Goal: Transaction & Acquisition: Book appointment/travel/reservation

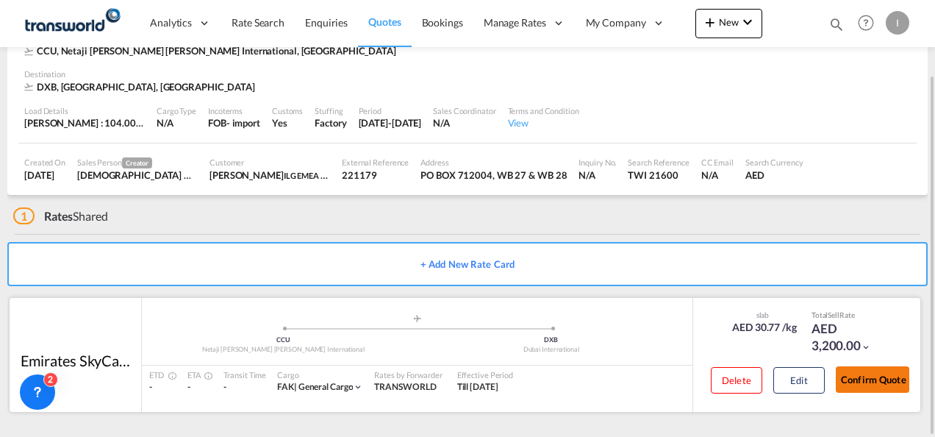
click at [871, 382] on button "Confirm Quote" at bounding box center [873, 379] width 74 height 26
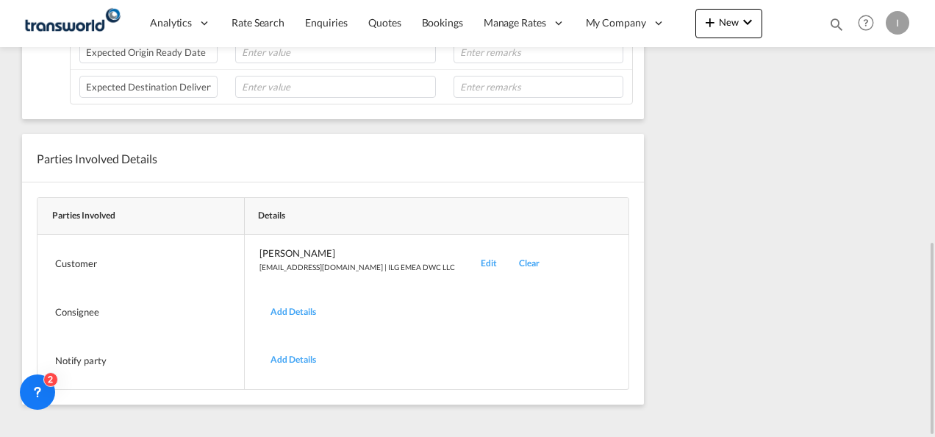
scroll to position [251, 0]
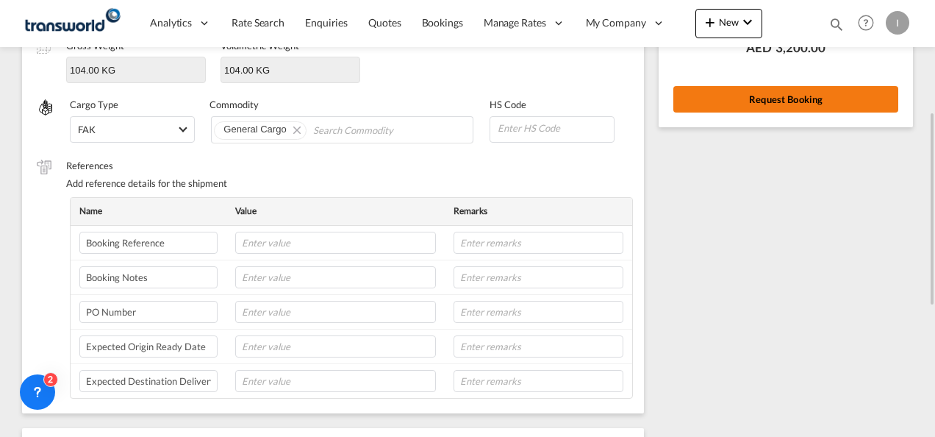
click at [706, 107] on button "Request Booking" at bounding box center [786, 99] width 225 height 26
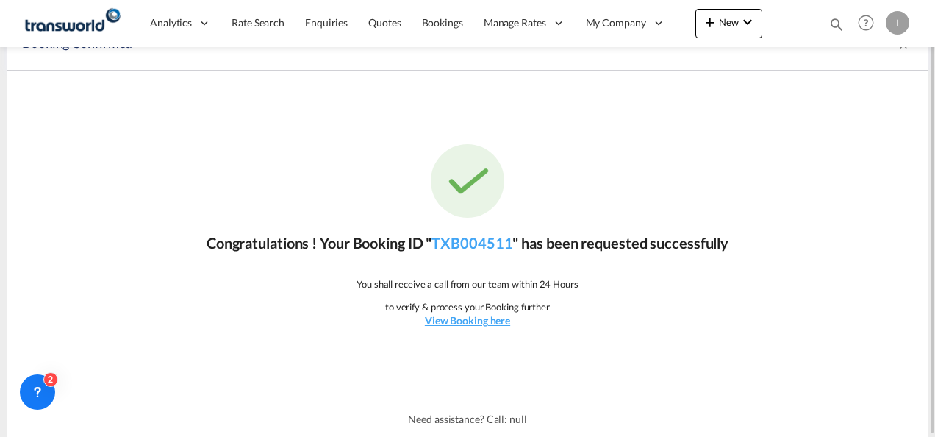
scroll to position [27, 0]
click at [461, 238] on link "TXB004511" at bounding box center [472, 244] width 81 height 18
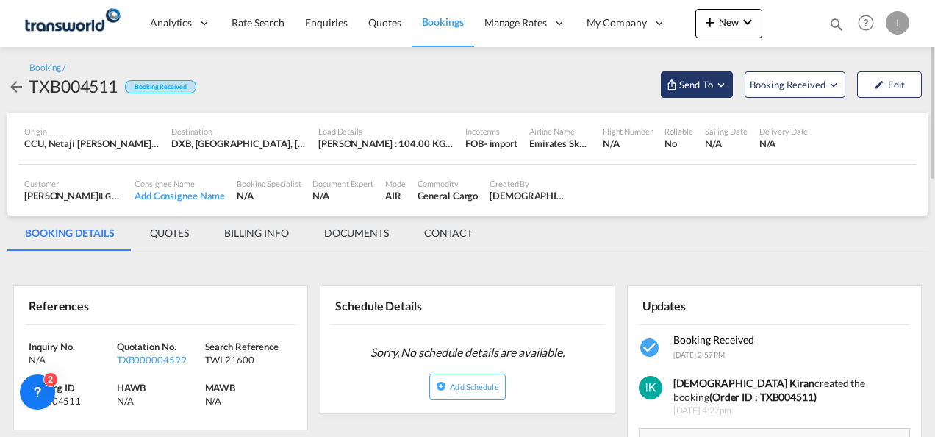
click at [700, 91] on span "Send To" at bounding box center [696, 84] width 37 height 15
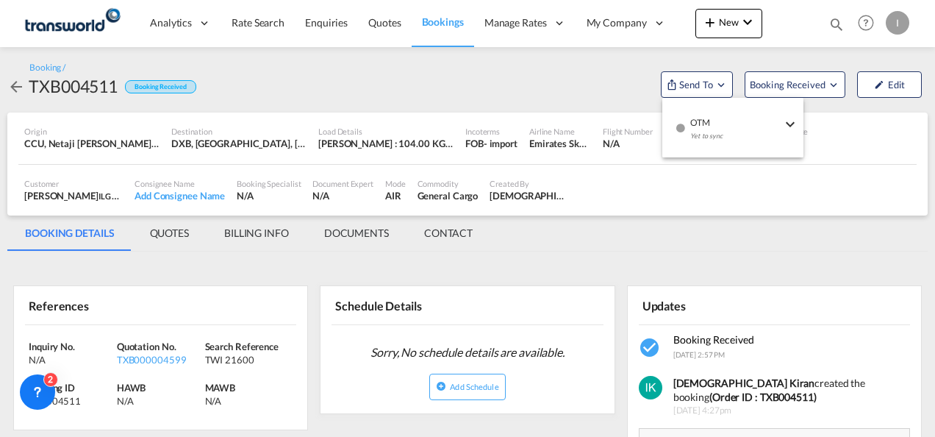
click at [696, 117] on span "OTM" at bounding box center [735, 117] width 91 height 13
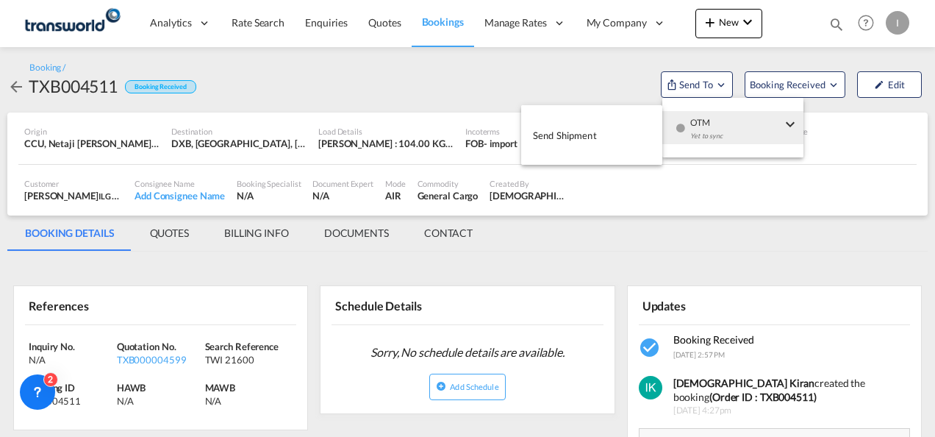
click at [615, 134] on button "Send Shipment" at bounding box center [591, 134] width 141 height 33
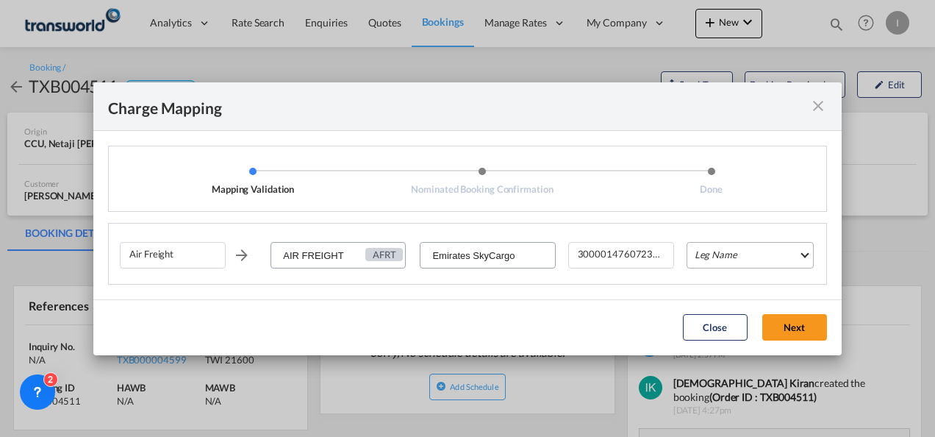
click at [784, 263] on md-select "Leg Name HANDLING ORIGIN HANDLING DESTINATION OTHERS TL PICK UP CUSTOMS ORIGIN …" at bounding box center [750, 255] width 127 height 26
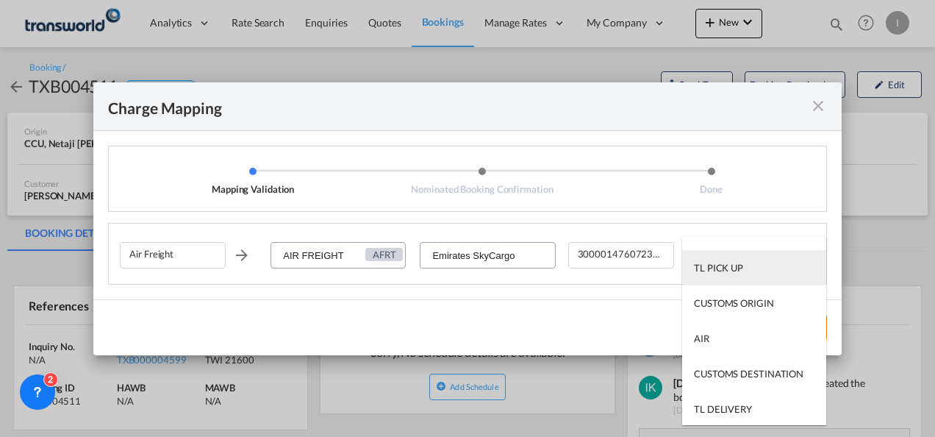
scroll to position [94, 0]
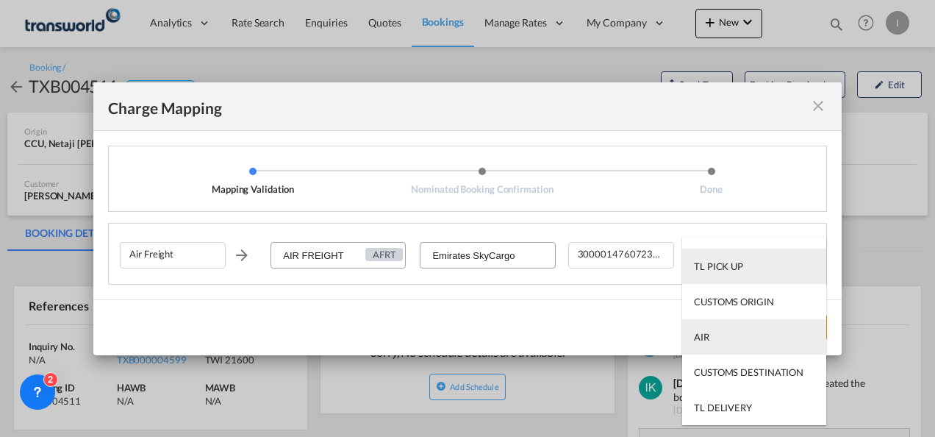
click at [711, 346] on md-option "AIR" at bounding box center [754, 336] width 144 height 35
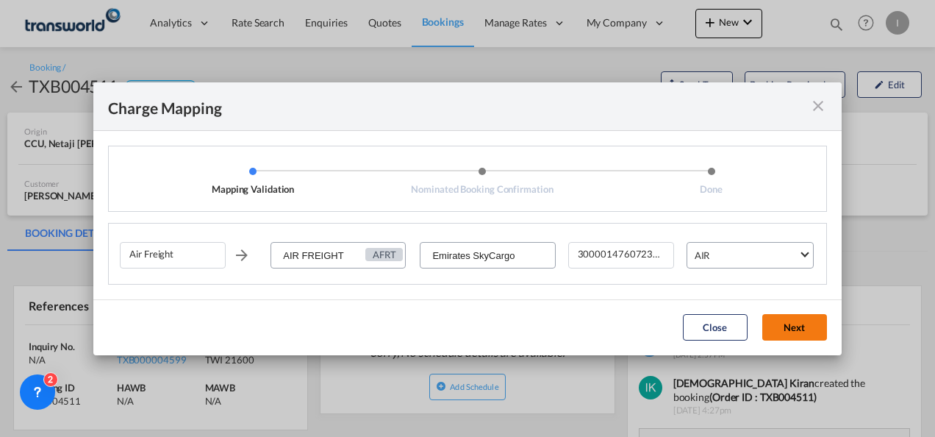
click at [771, 326] on button "Next" at bounding box center [795, 327] width 65 height 26
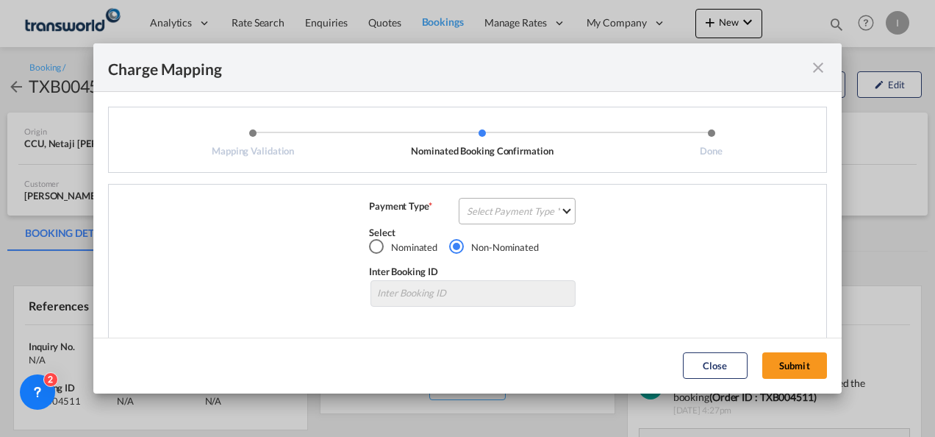
click at [501, 206] on md-select "Select Payment Type COLLECT PREPAID" at bounding box center [517, 211] width 117 height 26
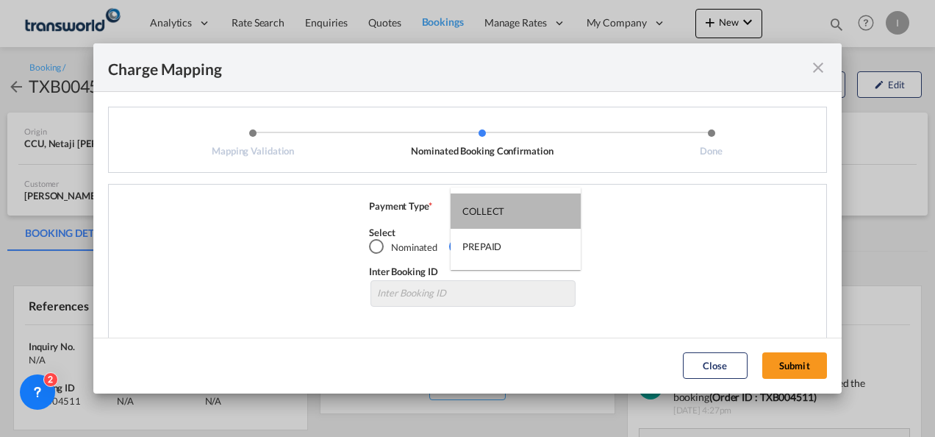
click at [501, 206] on div "COLLECT" at bounding box center [484, 210] width 42 height 13
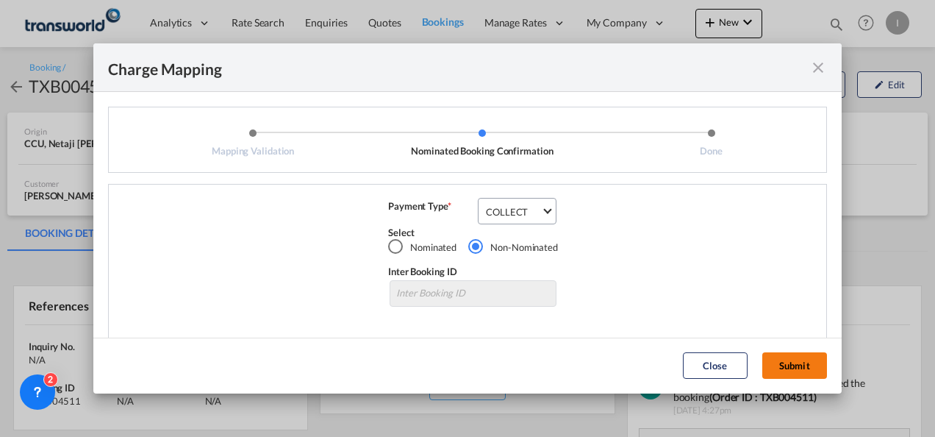
click at [780, 372] on button "Submit" at bounding box center [795, 365] width 65 height 26
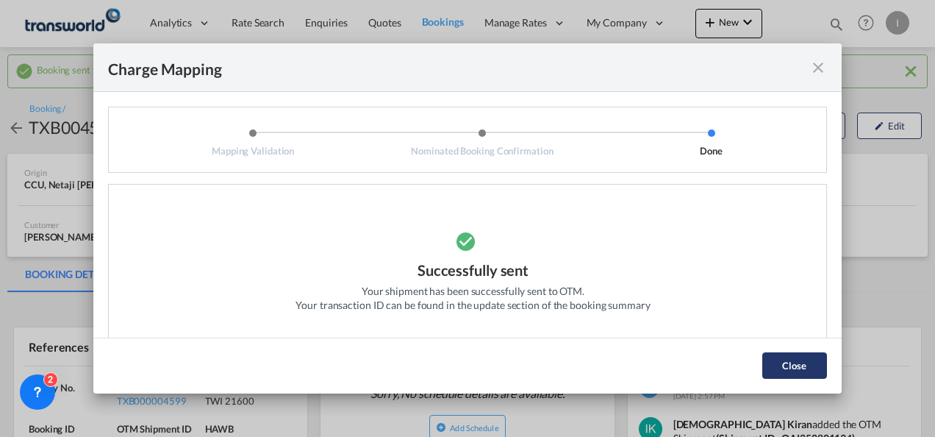
click at [807, 357] on button "Close" at bounding box center [795, 365] width 65 height 26
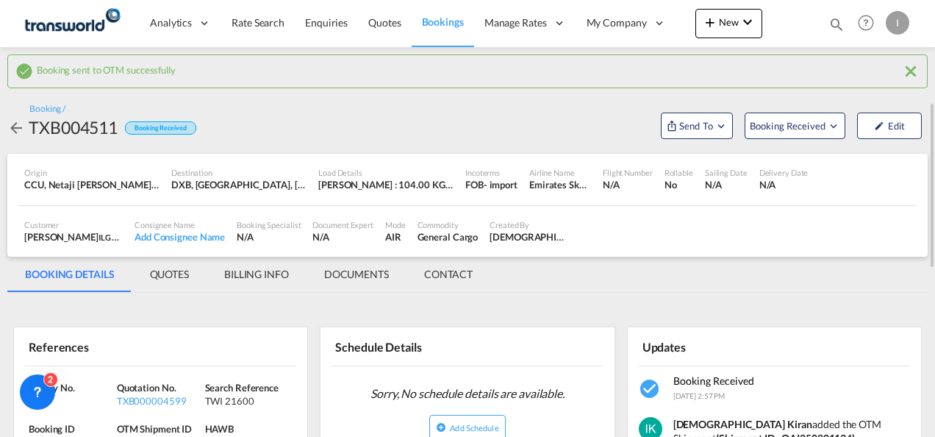
scroll to position [74, 0]
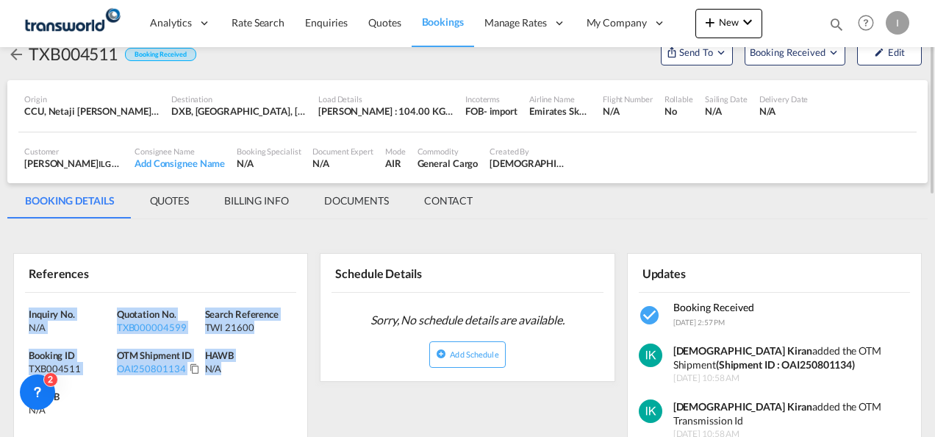
drag, startPoint x: 168, startPoint y: 376, endPoint x: 1, endPoint y: 298, distance: 183.6
drag, startPoint x: 1, startPoint y: 298, endPoint x: 60, endPoint y: 301, distance: 58.2
copy div "Inquiry No. N/A Quotation No. TXB000004599 Search Reference TWI 21600 Booking I…"
click at [837, 26] on md-icon "icon-magnify" at bounding box center [837, 24] width 16 height 16
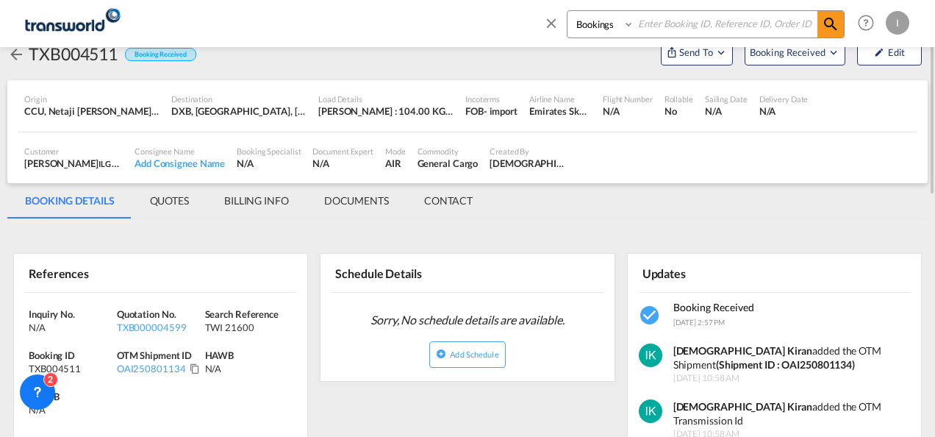
click at [697, 25] on input at bounding box center [726, 24] width 183 height 26
paste input "TXB004301"
type input "TXB004301"
click at [829, 26] on md-icon "icon-magnify" at bounding box center [831, 24] width 18 height 18
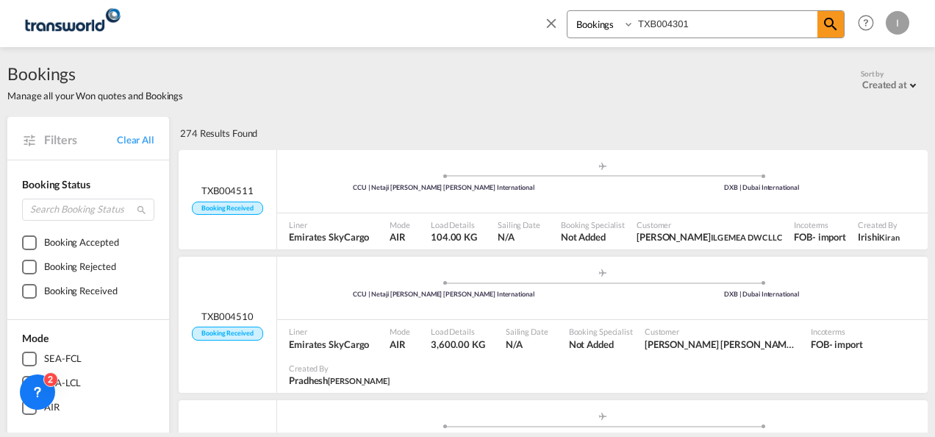
drag, startPoint x: 829, startPoint y: 24, endPoint x: 550, endPoint y: 93, distance: 287.7
click at [829, 24] on md-icon "icon-magnify" at bounding box center [831, 24] width 18 height 18
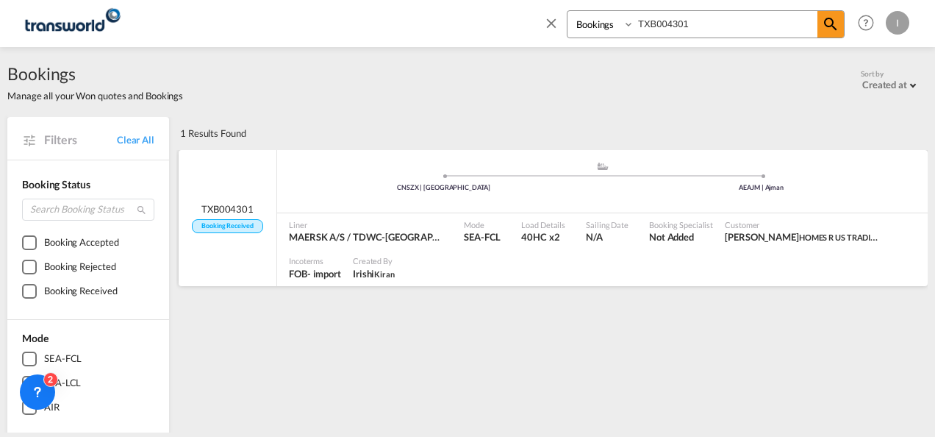
click at [506, 172] on div ".a{fill:#aaa8ad;} .a{fill:#aaa8ad;}" at bounding box center [602, 170] width 318 height 15
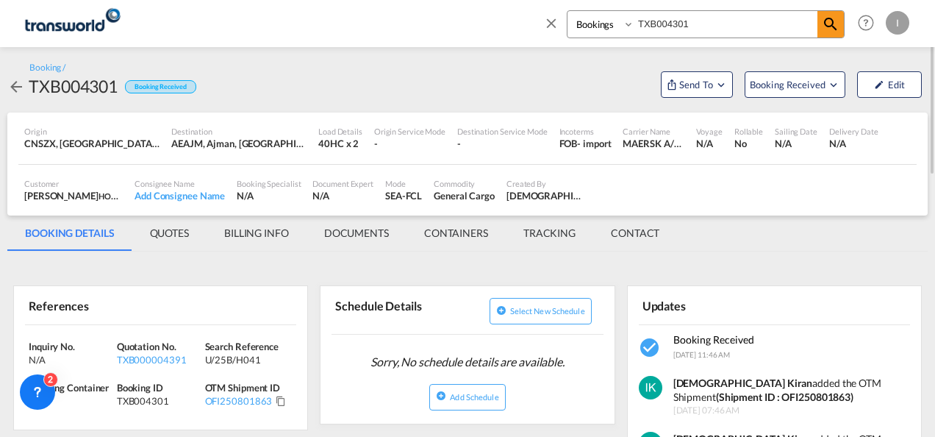
click at [165, 368] on div "Inquiry No. N/A Quotation No. TXB000004391 Search Reference U/25B/H041 Tracking…" at bounding box center [160, 377] width 293 height 105
click at [160, 356] on div "TXB000004391" at bounding box center [159, 359] width 85 height 13
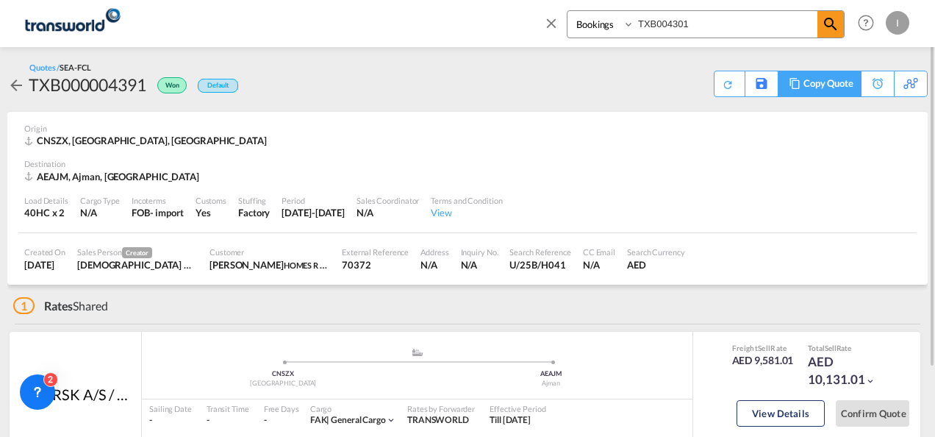
click at [837, 87] on div "Copy Quote" at bounding box center [829, 83] width 50 height 25
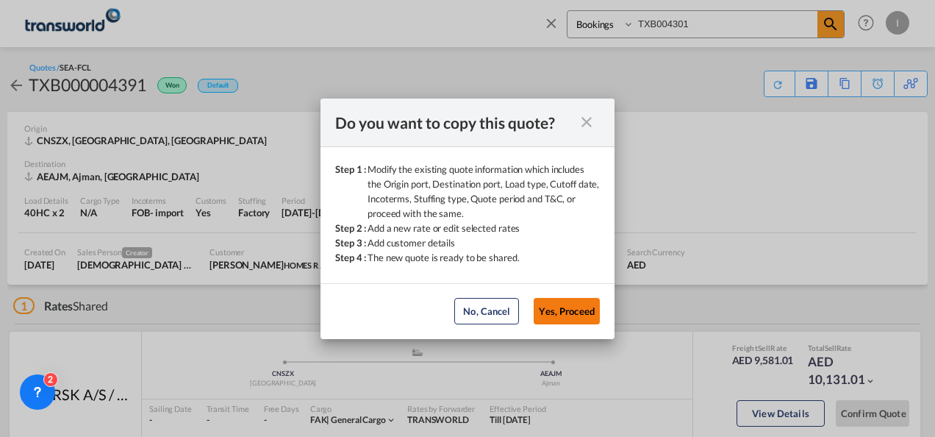
click at [557, 306] on button "Yes, Proceed" at bounding box center [567, 311] width 66 height 26
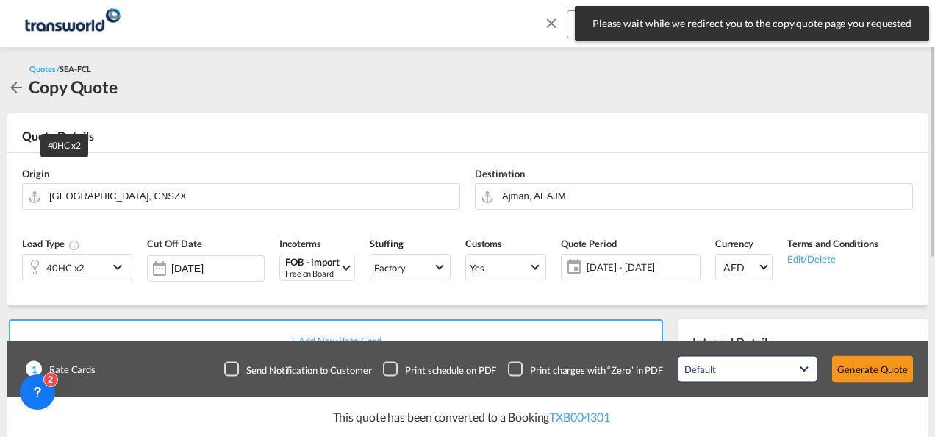
click at [87, 272] on div "40HC x2" at bounding box center [65, 266] width 85 height 25
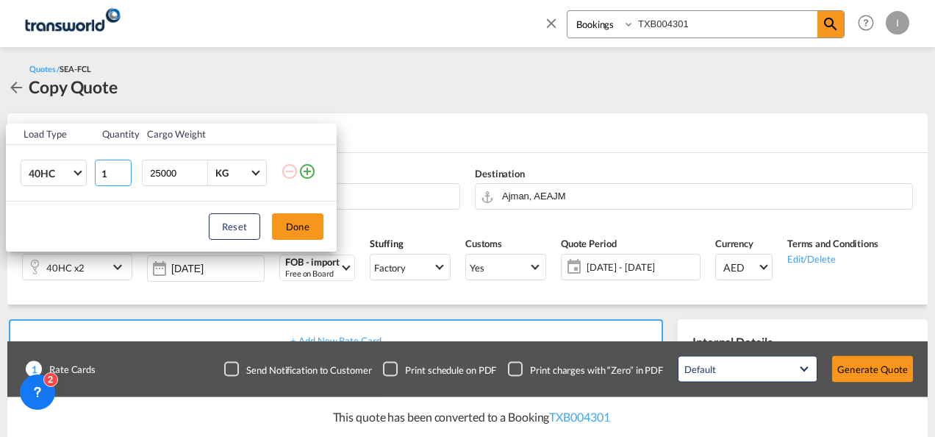
type input "1"
click at [120, 178] on input "1" at bounding box center [113, 173] width 37 height 26
click at [286, 225] on button "Done" at bounding box center [297, 226] width 51 height 26
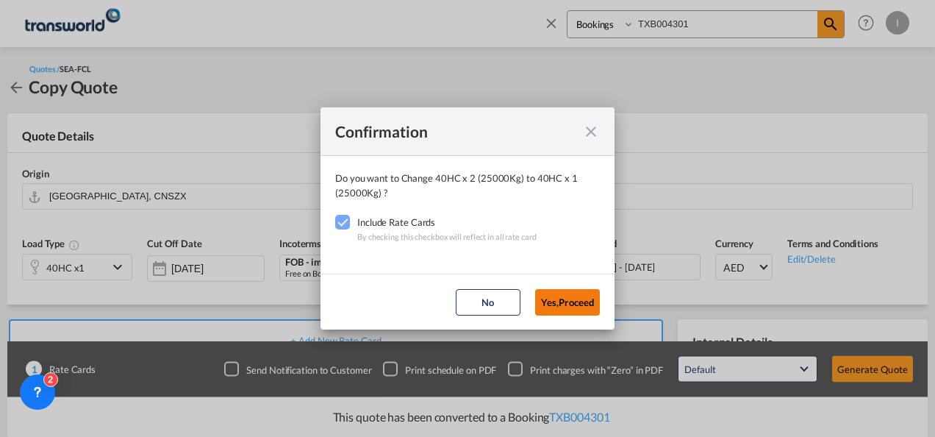
click at [560, 297] on button "Yes,Proceed" at bounding box center [567, 302] width 65 height 26
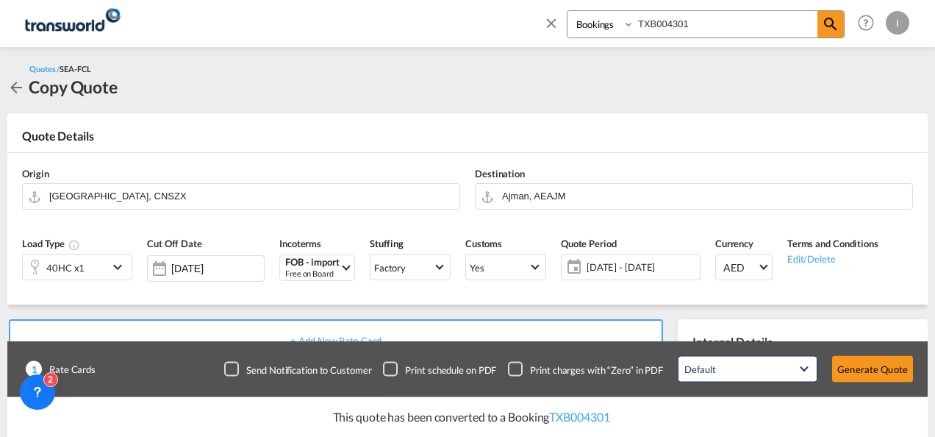
scroll to position [221, 0]
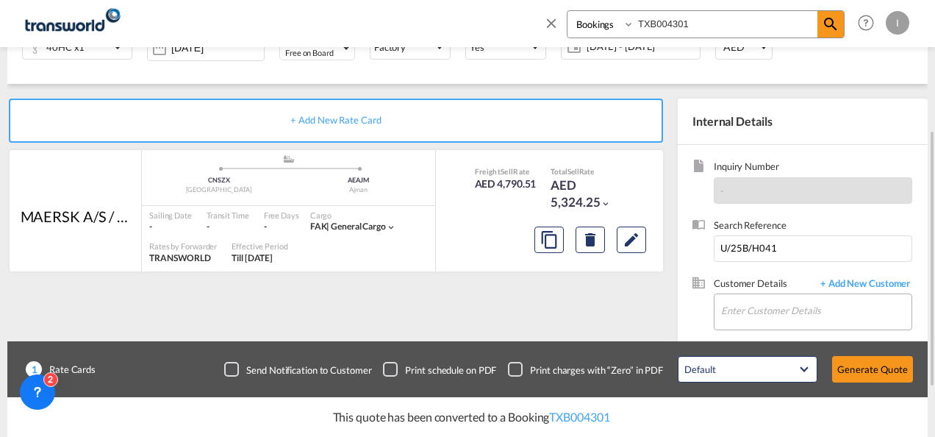
click at [716, 302] on md-input-container "Enter Customer Details" at bounding box center [813, 311] width 199 height 37
click at [735, 301] on input "Enter Customer Details" at bounding box center [816, 310] width 190 height 33
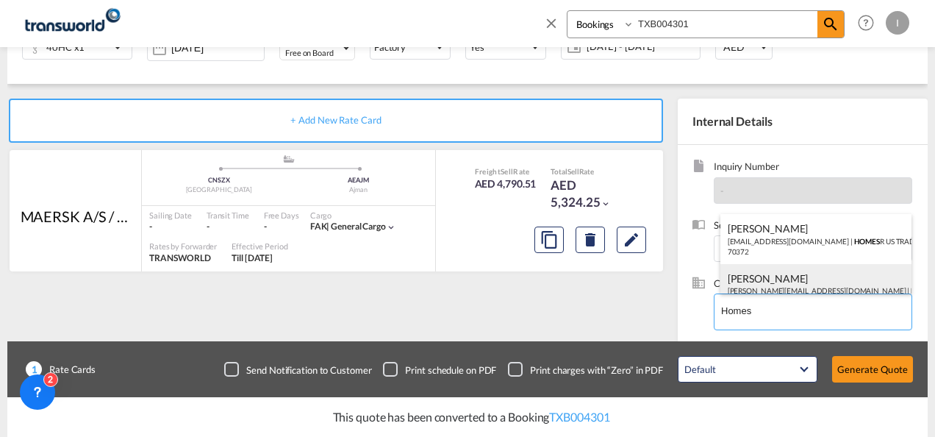
click at [749, 272] on div "[PERSON_NAME] [PERSON_NAME][EMAIL_ADDRESS][DOMAIN_NAME] | Homes R Us" at bounding box center [817, 284] width 192 height 40
type input "Homes R Us, [PERSON_NAME], [PERSON_NAME][EMAIL_ADDRESS][DOMAIN_NAME]"
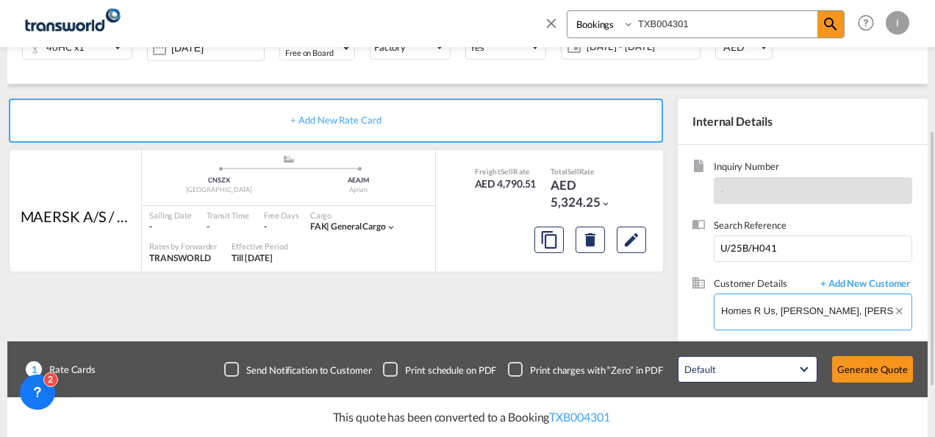
click at [890, 309] on input "Homes R Us, [PERSON_NAME], [PERSON_NAME][EMAIL_ADDRESS][DOMAIN_NAME]" at bounding box center [816, 310] width 190 height 33
click at [896, 310] on md-icon "Clear Input" at bounding box center [901, 313] width 17 height 16
click at [838, 310] on input "Enter Customer Details" at bounding box center [816, 310] width 190 height 33
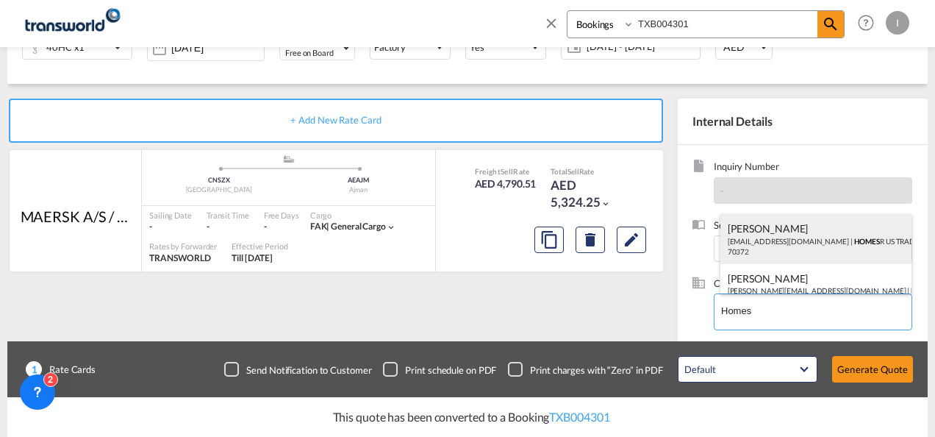
click at [781, 235] on div "Abhay S [EMAIL_ADDRESS][DOMAIN_NAME] | HOMES R US TRADING LLC | 70372" at bounding box center [817, 239] width 192 height 50
type input "HOMES R US TRADING LLC, Abhay S, [EMAIL_ADDRESS][DOMAIN_NAME]"
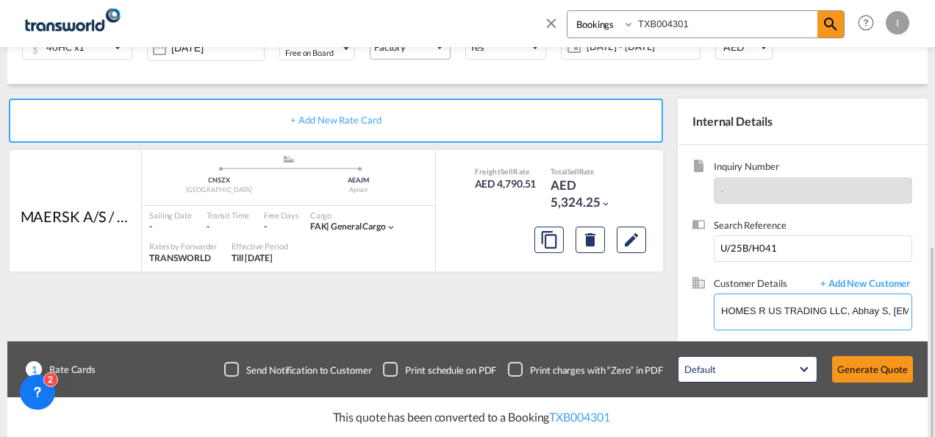
scroll to position [294, 0]
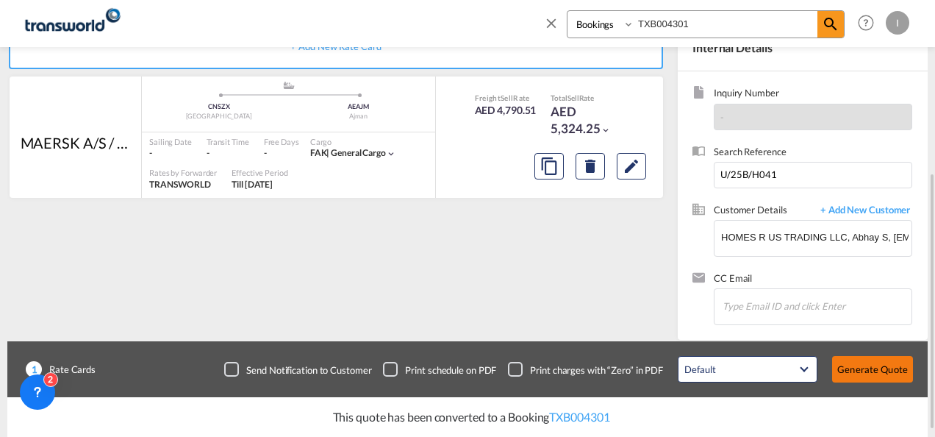
click at [879, 367] on button "Generate Quote" at bounding box center [872, 369] width 81 height 26
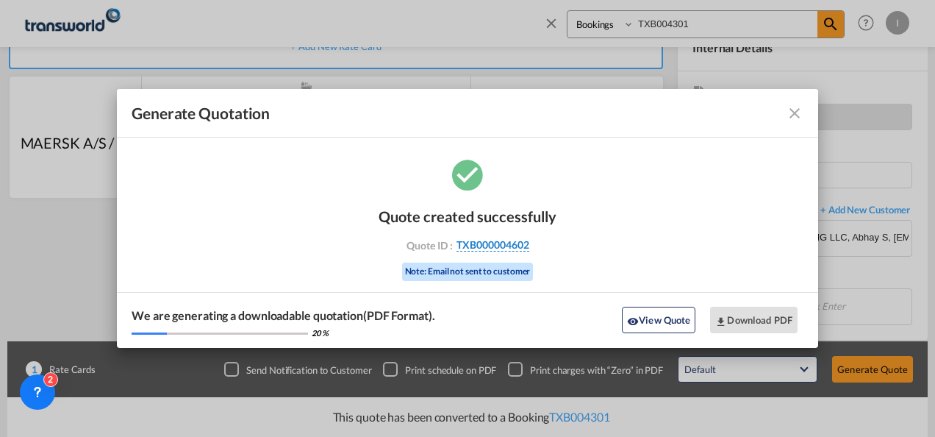
click at [504, 246] on span "TXB000004602" at bounding box center [493, 244] width 73 height 13
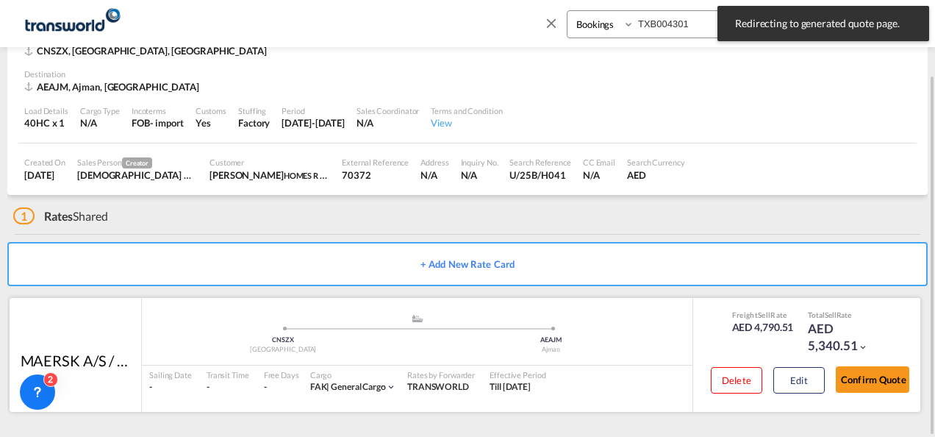
click at [875, 362] on div "Confirm Quote" at bounding box center [873, 383] width 74 height 42
click at [871, 391] on button "Confirm Quote" at bounding box center [873, 379] width 74 height 26
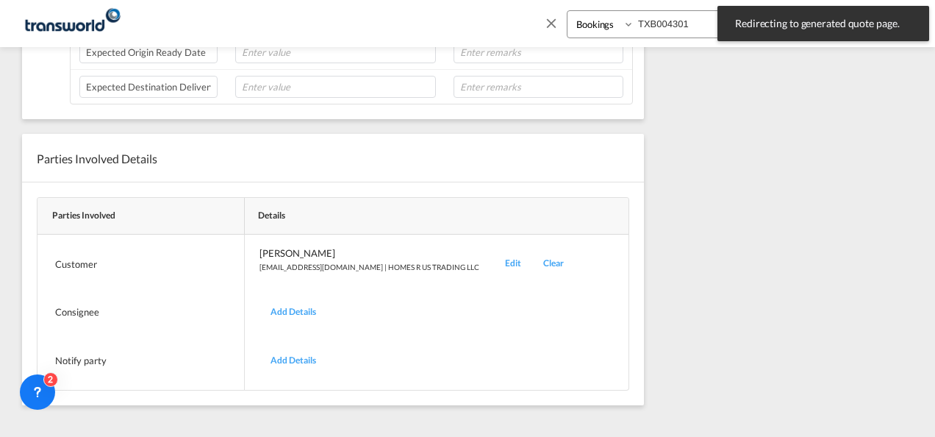
scroll to position [229, 0]
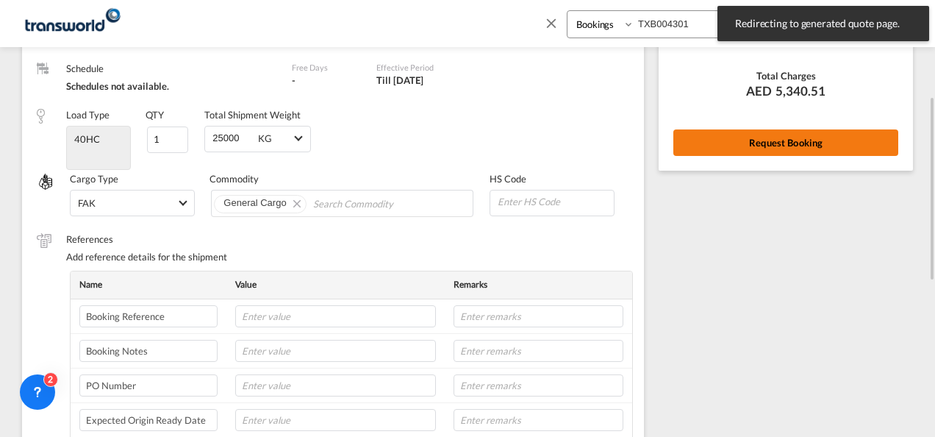
click at [784, 151] on button "Request Booking" at bounding box center [786, 142] width 225 height 26
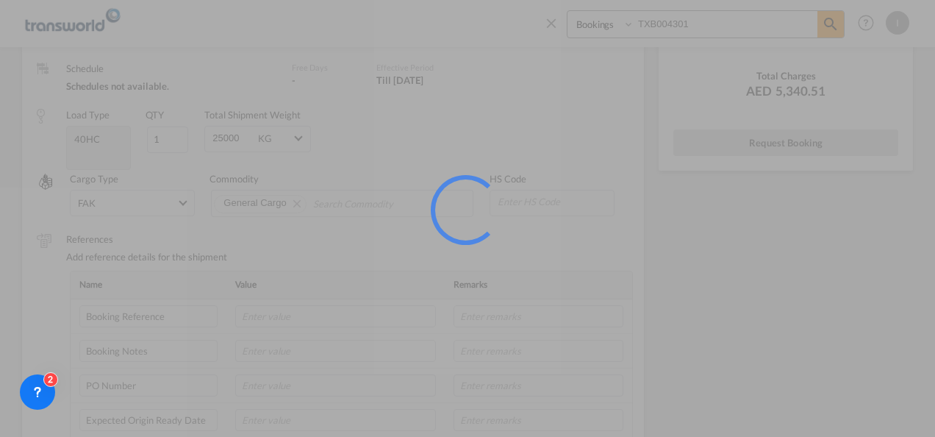
scroll to position [27, 0]
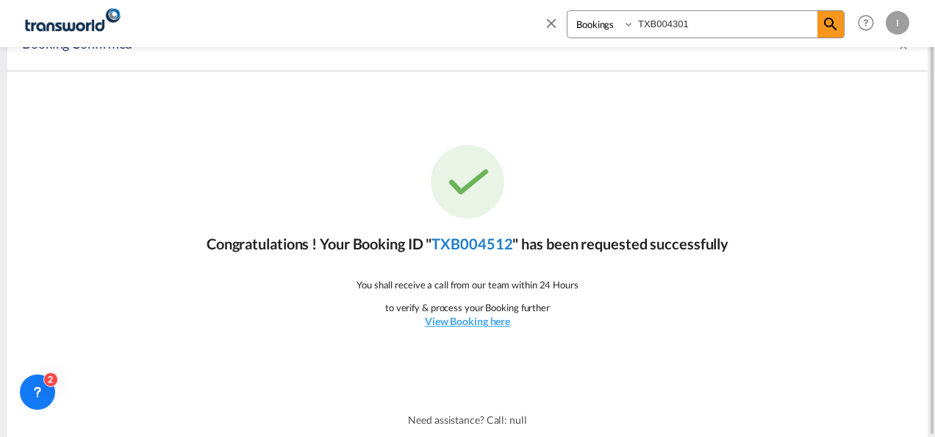
click at [493, 246] on link "TXB004512" at bounding box center [472, 244] width 81 height 18
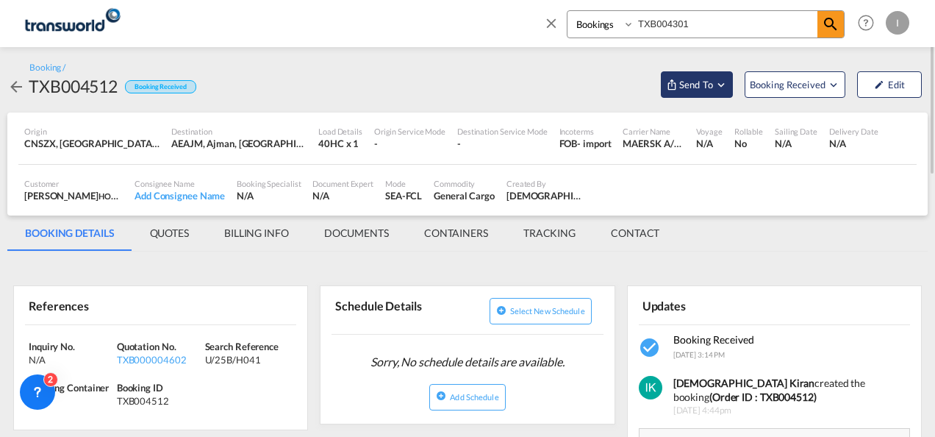
click at [708, 93] on button "Send To" at bounding box center [697, 84] width 72 height 26
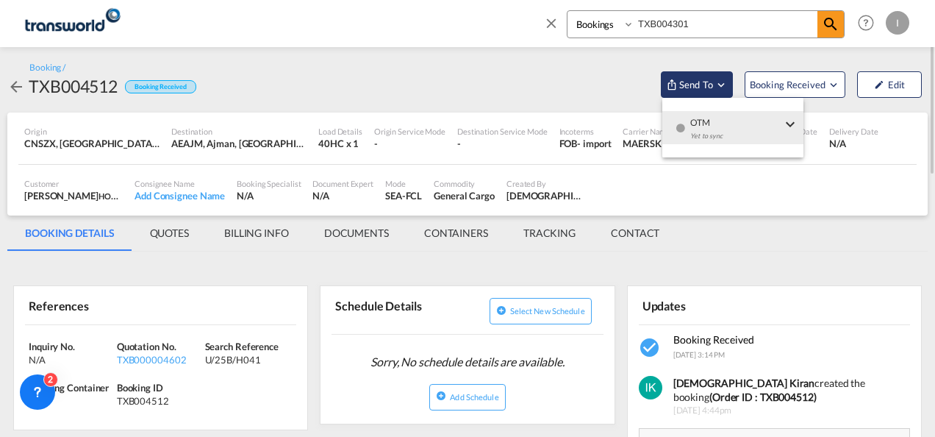
drag, startPoint x: 708, startPoint y: 93, endPoint x: 649, endPoint y: 126, distance: 68.1
click at [715, 125] on div "Yet to sync" at bounding box center [735, 139] width 91 height 31
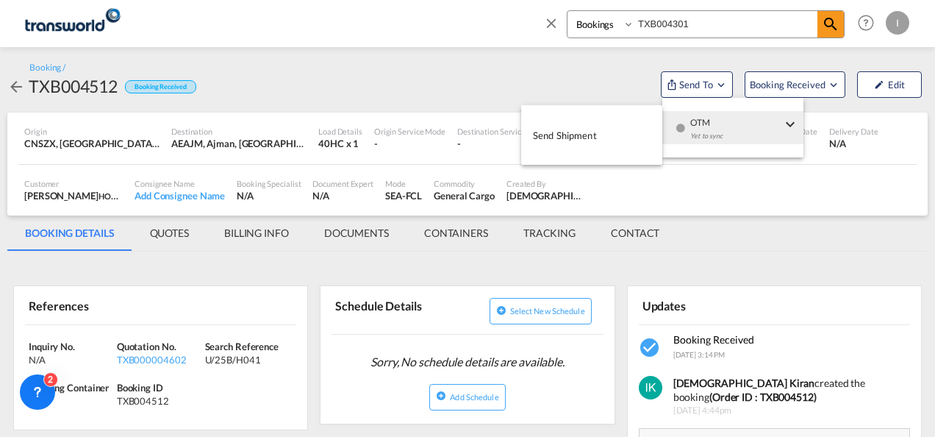
click at [629, 126] on body "Analytics Reports Dashboard Rate Search Enquiries Quotes Bookings" at bounding box center [467, 218] width 935 height 437
click at [587, 137] on span "Send Shipment" at bounding box center [565, 136] width 64 height 24
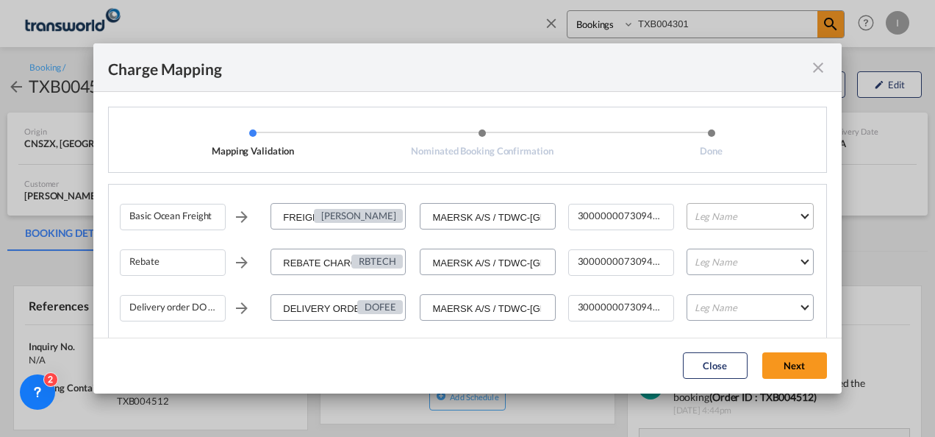
click at [710, 218] on md-select "Leg Name HANDLING ORIGIN VESSEL HANDLING DESTINATION OTHERS TL PICK UP CUSTOMS …" at bounding box center [750, 216] width 127 height 26
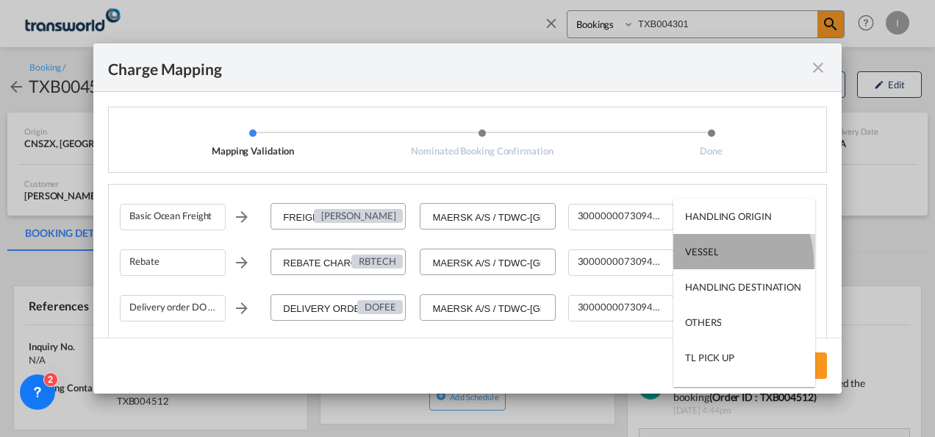
click at [714, 263] on md-option "VESSEL" at bounding box center [745, 251] width 142 height 35
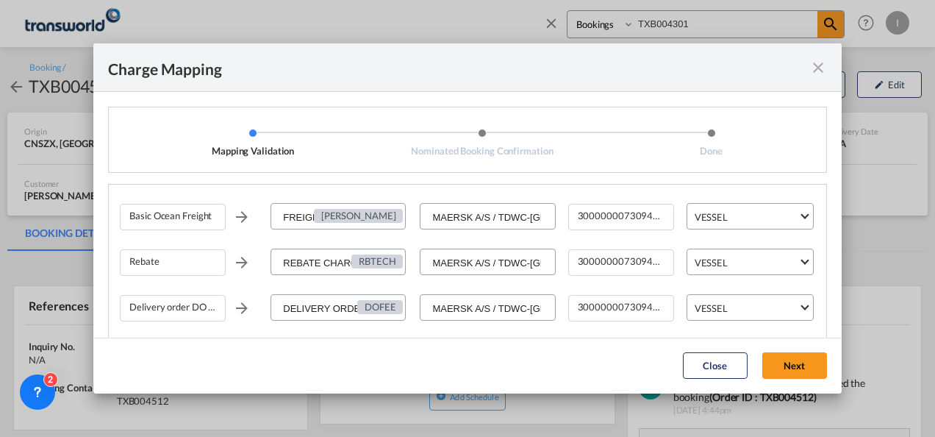
click at [810, 379] on md-dialog-actions "Close Next" at bounding box center [467, 366] width 749 height 56
click at [791, 371] on button "Next" at bounding box center [795, 365] width 65 height 26
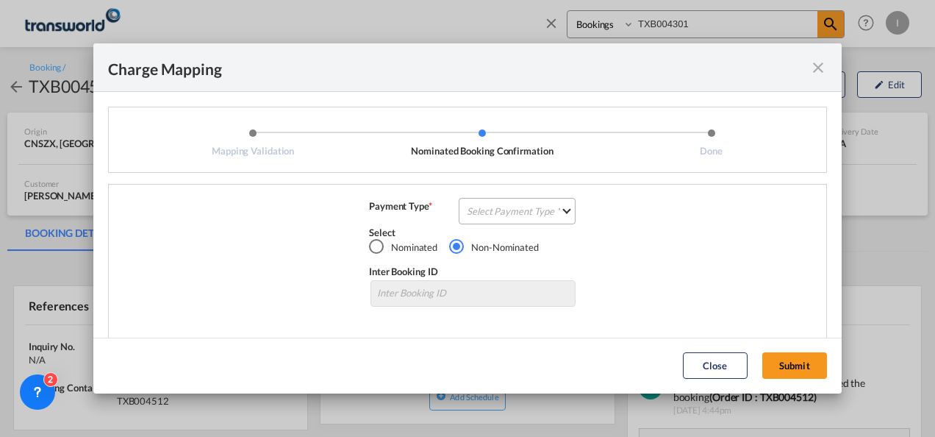
click at [528, 212] on md-select "Select Payment Type COLLECT PREPAID" at bounding box center [517, 211] width 117 height 26
click at [528, 212] on md-option "COLLECT" at bounding box center [516, 210] width 130 height 35
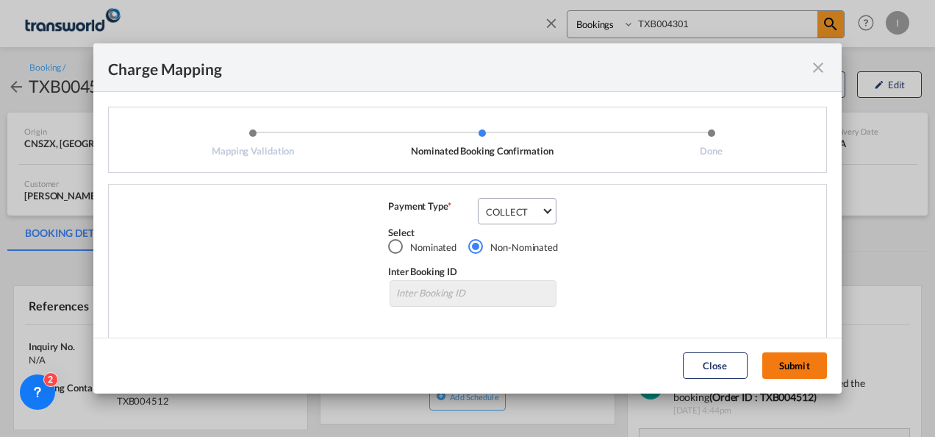
click at [797, 376] on button "Submit" at bounding box center [795, 365] width 65 height 26
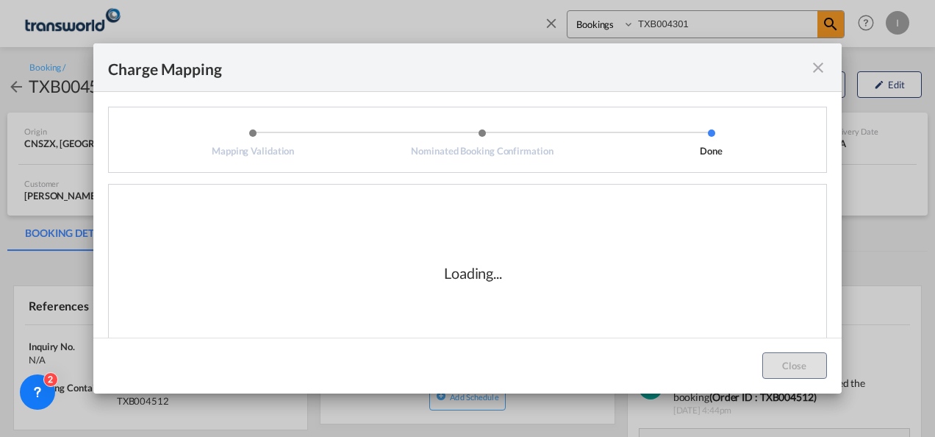
click at [566, 299] on div "Loading..." at bounding box center [473, 272] width 707 height 147
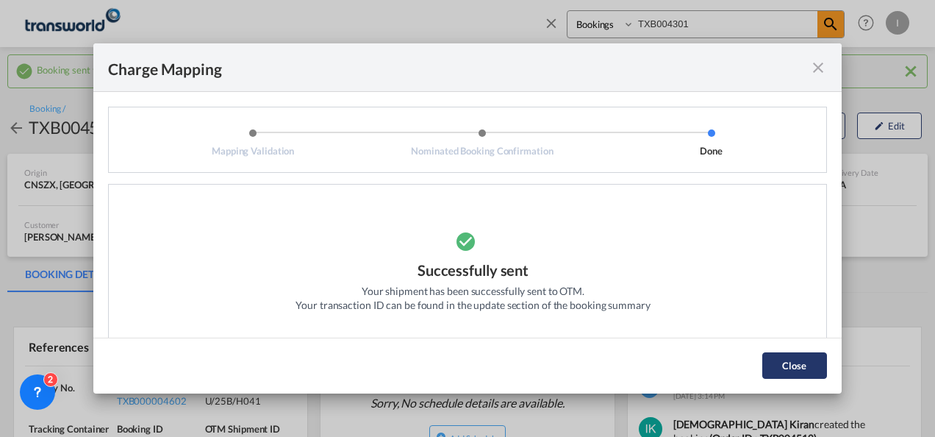
click at [796, 368] on button "Close" at bounding box center [795, 365] width 65 height 26
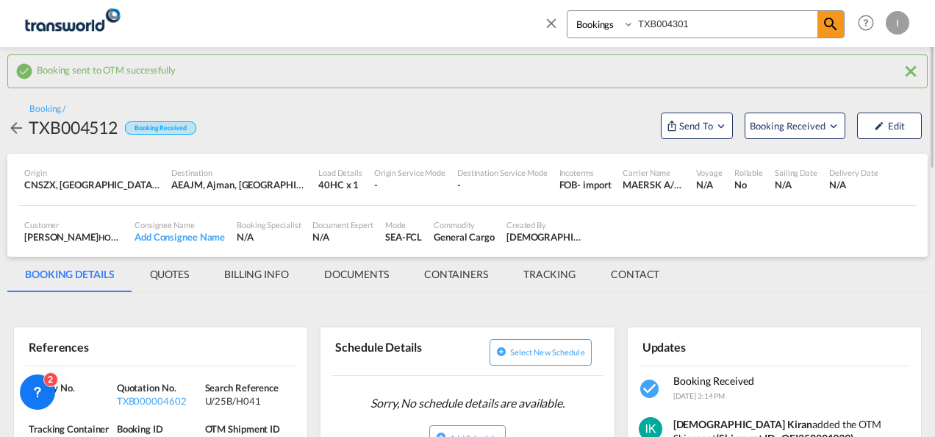
scroll to position [74, 0]
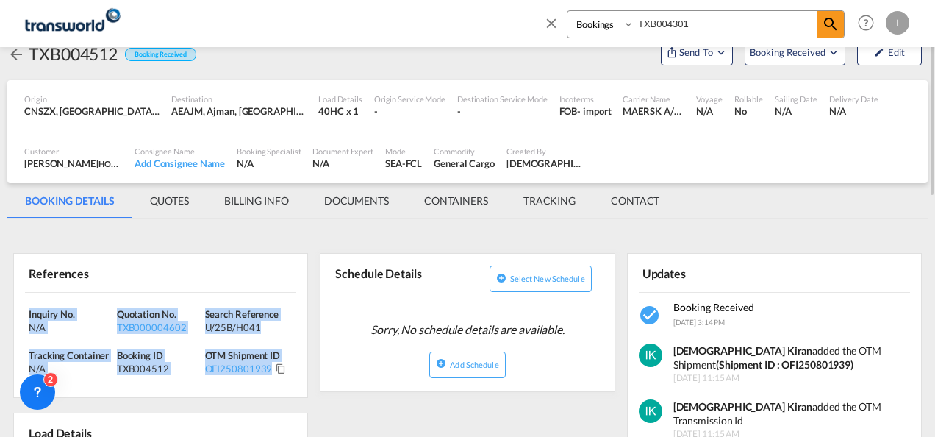
drag, startPoint x: 288, startPoint y: 377, endPoint x: 18, endPoint y: 313, distance: 278.1
click at [18, 313] on div "Inquiry No. N/A Quotation No. TXB000004602 Search Reference U/25B/H041 Tracking…" at bounding box center [160, 345] width 293 height 105
copy div "Inquiry No. N/A Quotation No. TXB000004602 Search Reference U/25B/H041 Tracking…"
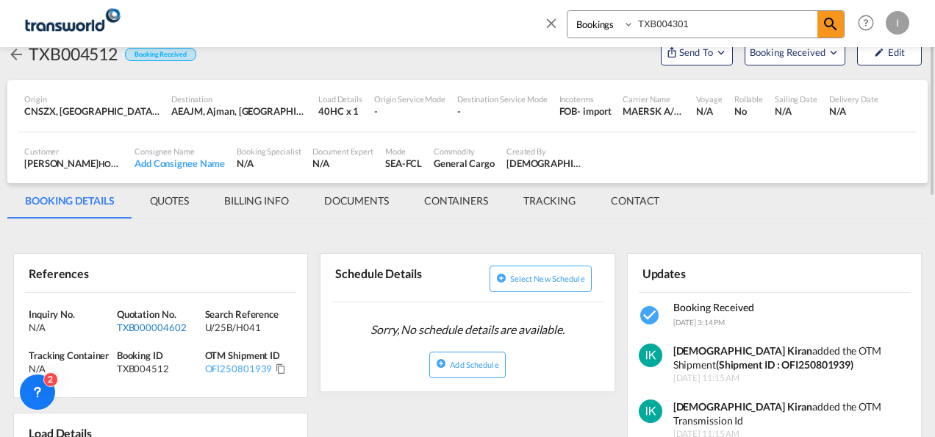
click at [147, 322] on div "TXB000004602" at bounding box center [159, 327] width 85 height 13
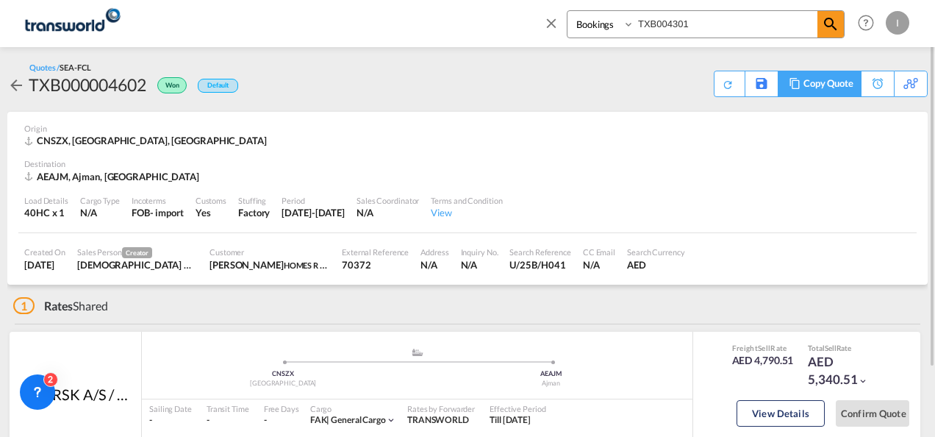
click at [844, 87] on div "Copy Quote" at bounding box center [829, 83] width 50 height 25
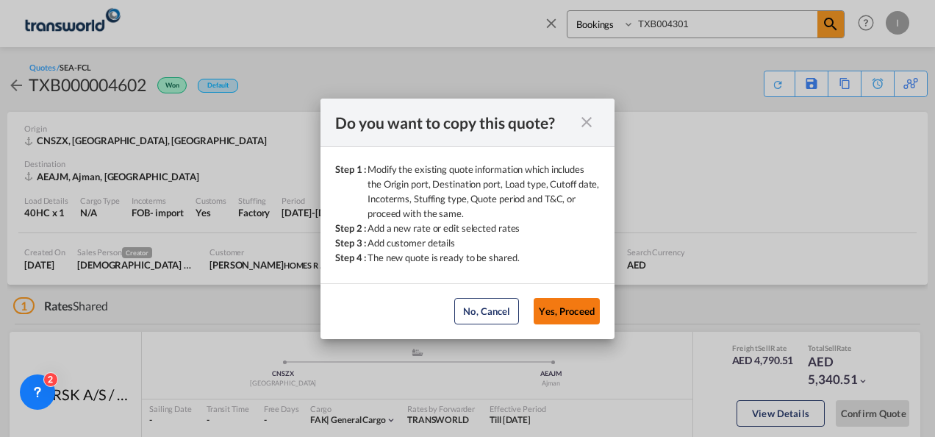
click at [545, 318] on button "Yes, Proceed" at bounding box center [567, 311] width 66 height 26
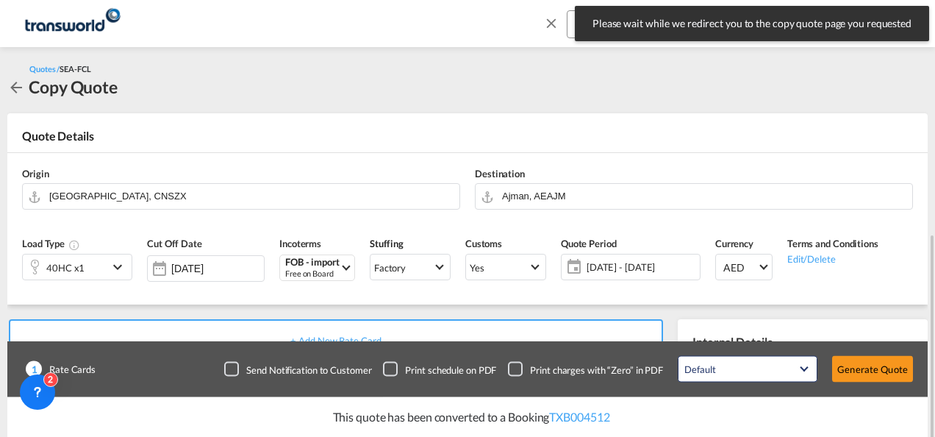
scroll to position [294, 0]
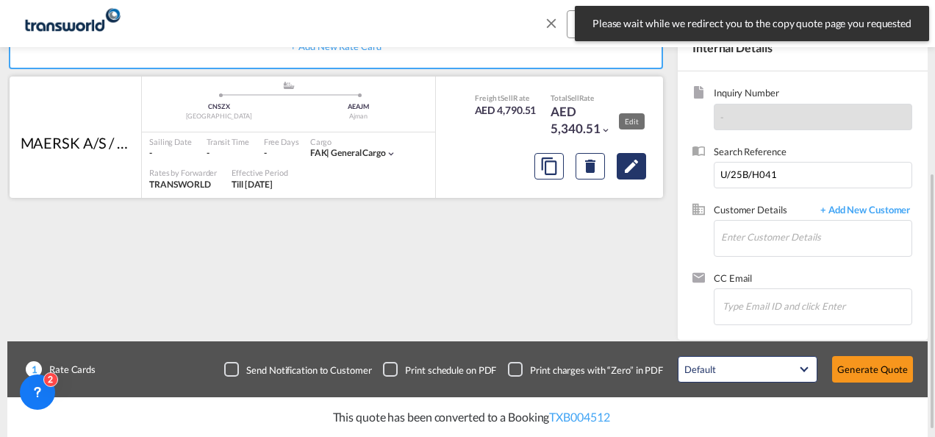
click at [634, 165] on md-icon "Edit" at bounding box center [632, 166] width 18 height 18
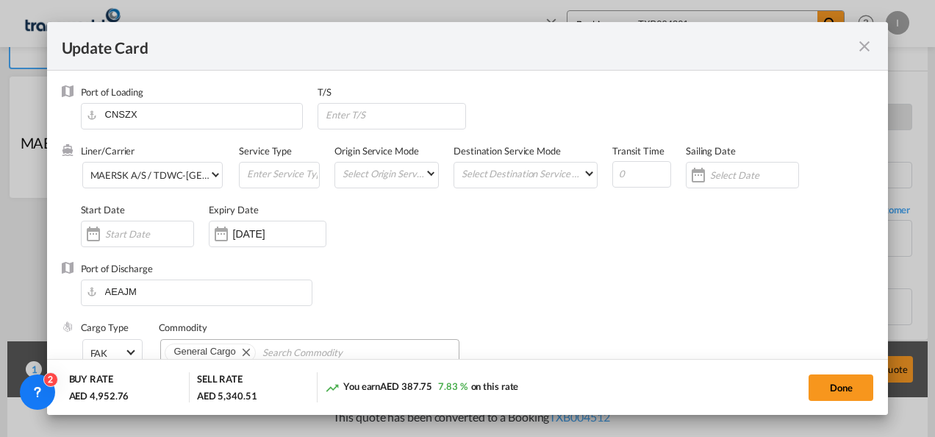
scroll to position [368, 0]
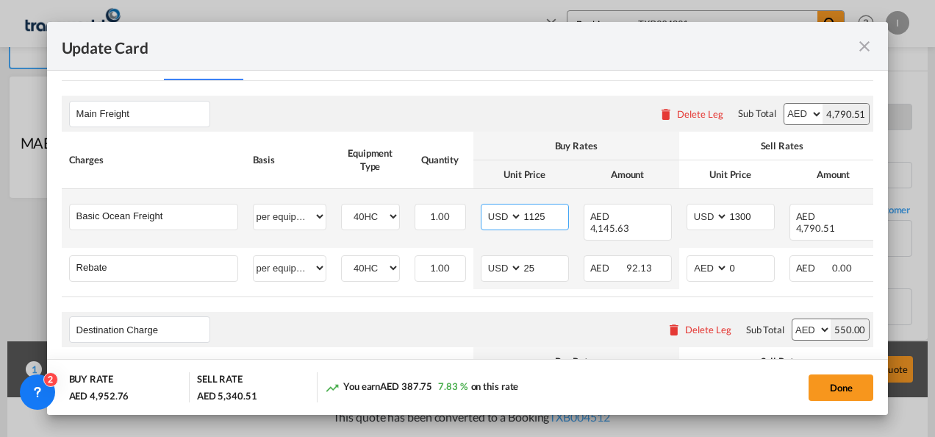
click at [532, 217] on input "1125" at bounding box center [546, 215] width 46 height 22
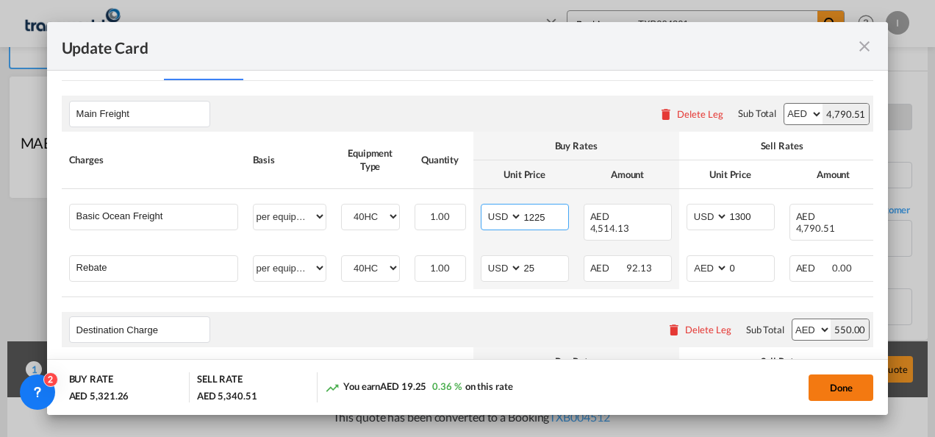
type input "1225"
click at [835, 379] on button "Done" at bounding box center [841, 387] width 65 height 26
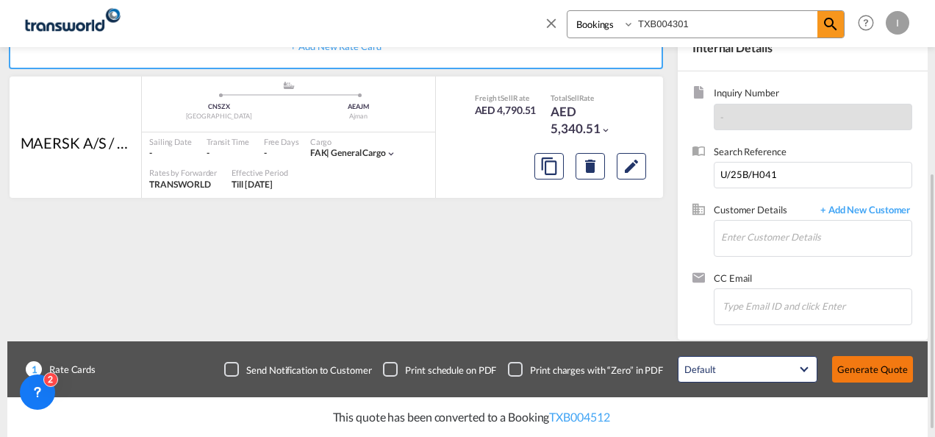
click at [875, 370] on button "Generate Quote" at bounding box center [872, 369] width 81 height 26
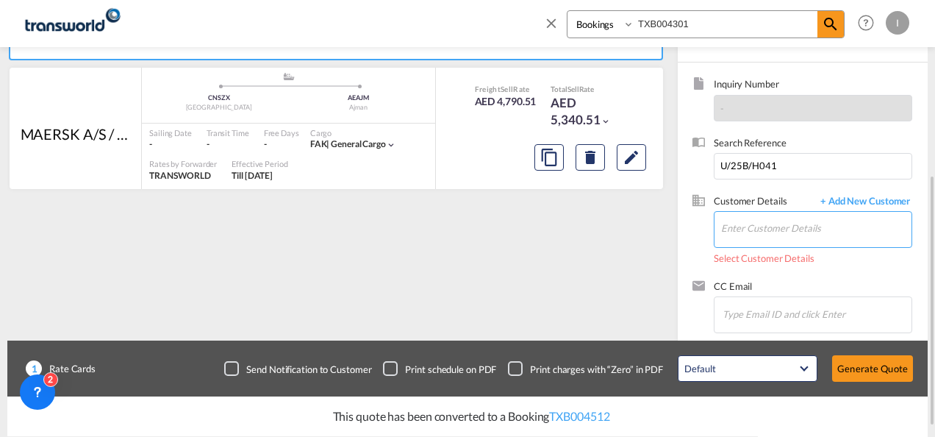
click at [765, 220] on input "Enter Customer Details" at bounding box center [816, 228] width 190 height 33
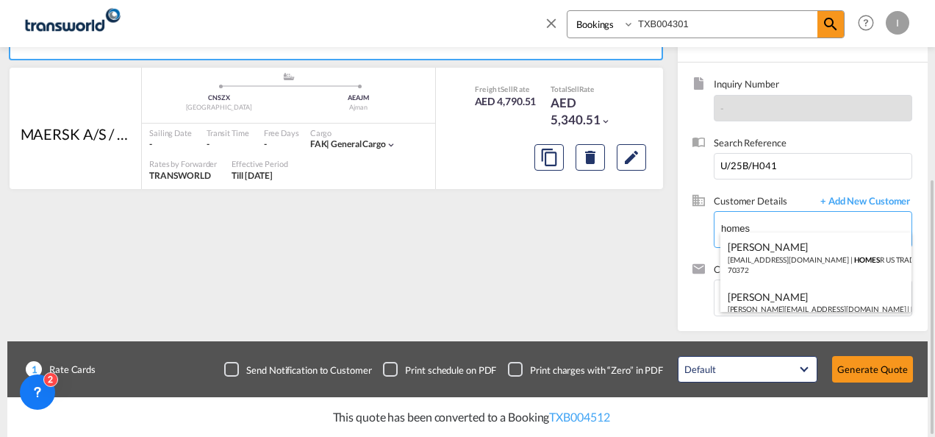
click at [768, 242] on div "Abhay S [EMAIL_ADDRESS][DOMAIN_NAME] | HOMES R US TRADING LLC | 70372" at bounding box center [817, 257] width 192 height 50
type input "HOMES R US TRADING LLC, Abhay S, [EMAIL_ADDRESS][DOMAIN_NAME]"
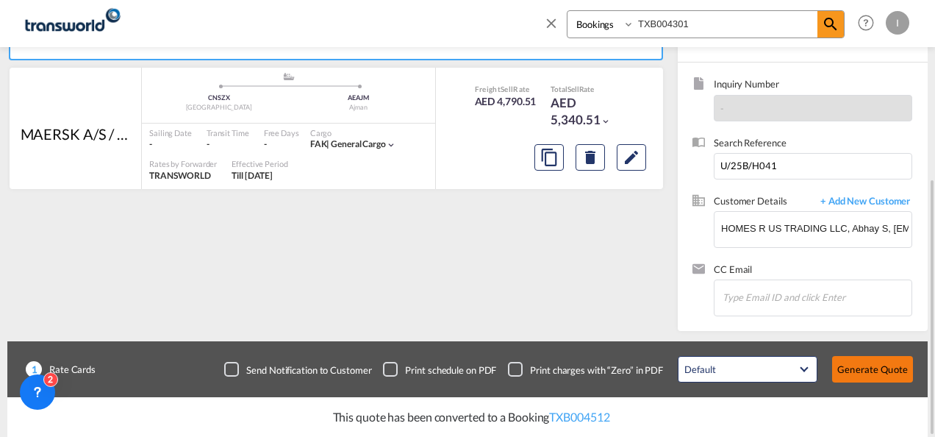
click at [849, 366] on button "Generate Quote" at bounding box center [872, 369] width 81 height 26
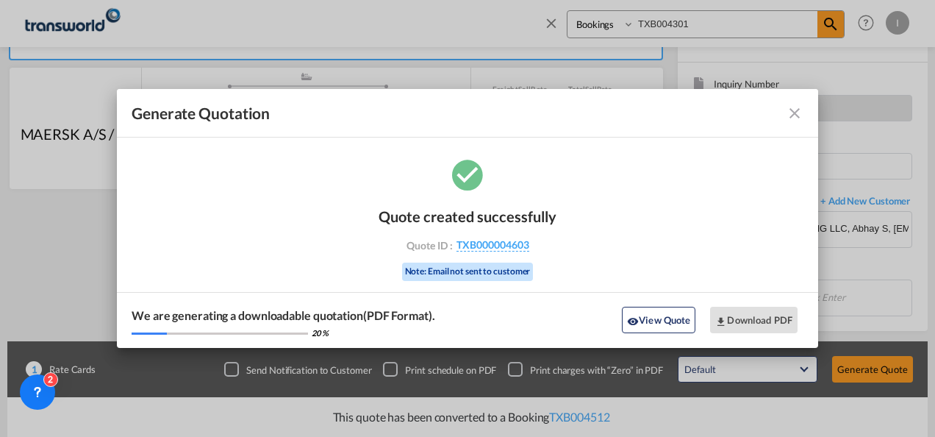
click at [485, 237] on div "Quote created successfully Quote ID : TXB000004603 Note: Email not sent to cust…" at bounding box center [468, 242] width 178 height 99
click at [482, 248] on span "TXB000004603" at bounding box center [493, 244] width 73 height 13
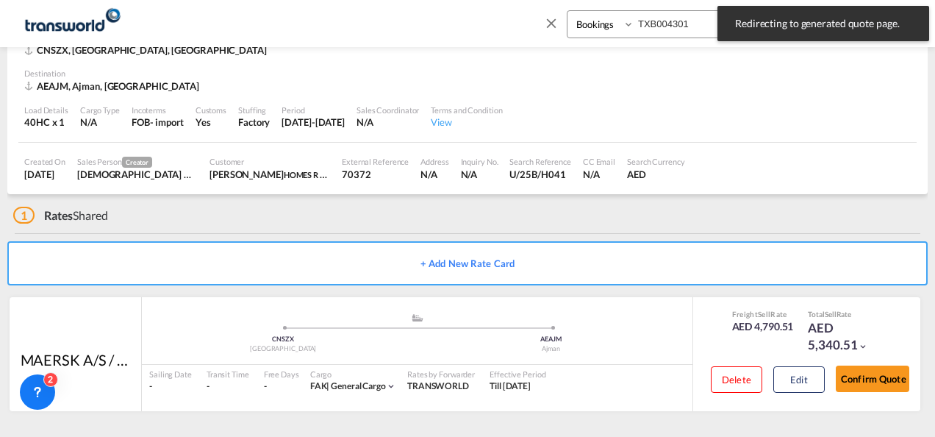
scroll to position [90, 0]
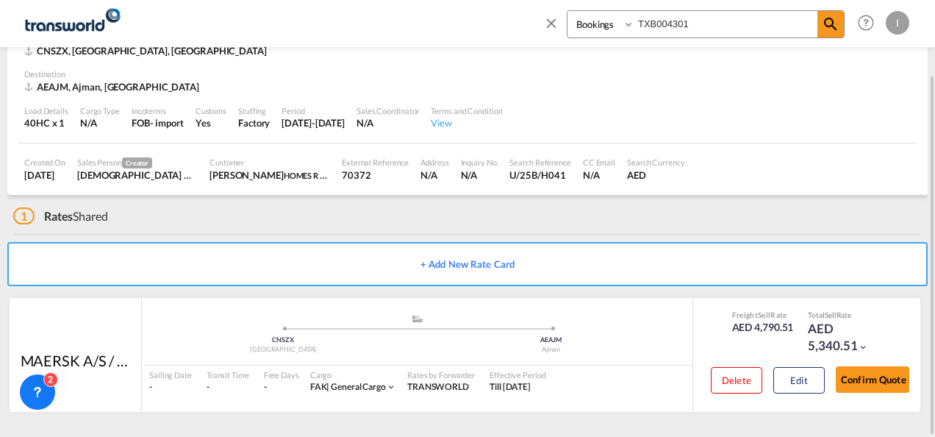
click at [790, 231] on div "1 Rates Shared + Add New Rate Card MAERSK A/S / TDWC-DUBAI added by you .a{fill…" at bounding box center [467, 311] width 921 height 232
click at [877, 372] on button "Confirm Quote" at bounding box center [873, 379] width 74 height 26
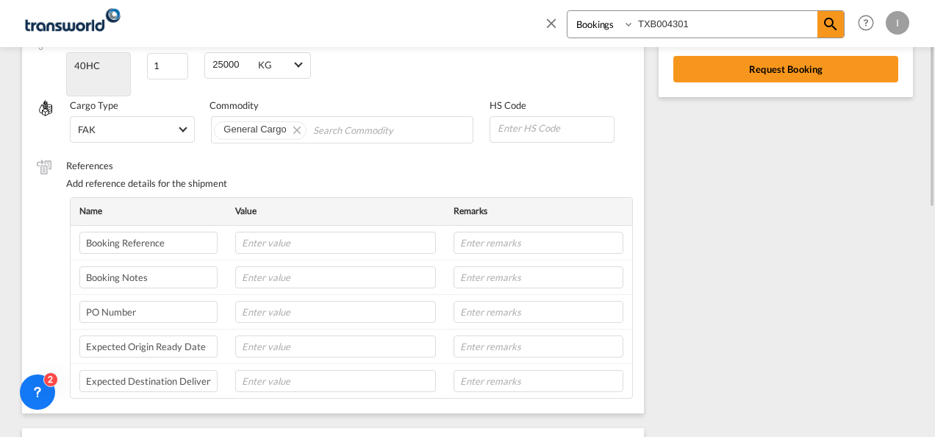
scroll to position [229, 0]
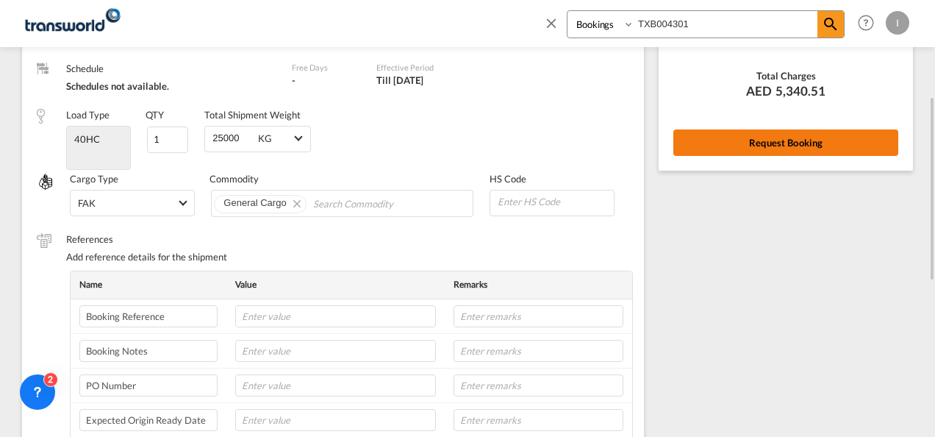
click at [752, 137] on button "Request Booking" at bounding box center [786, 142] width 225 height 26
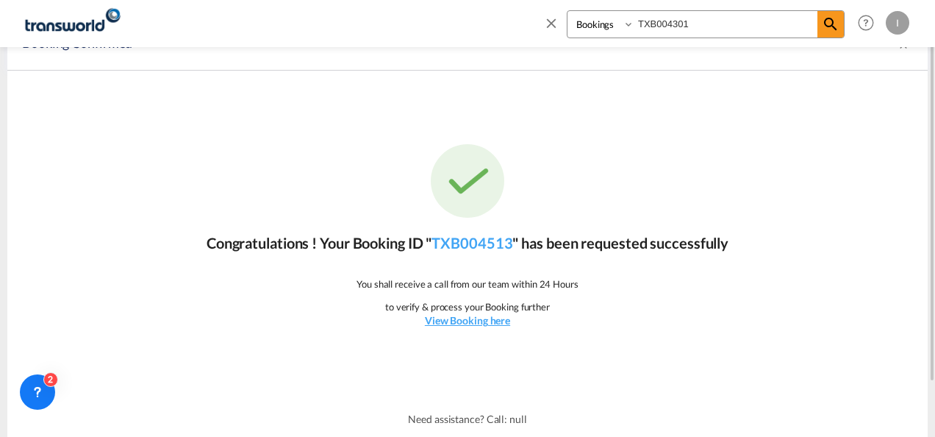
scroll to position [0, 0]
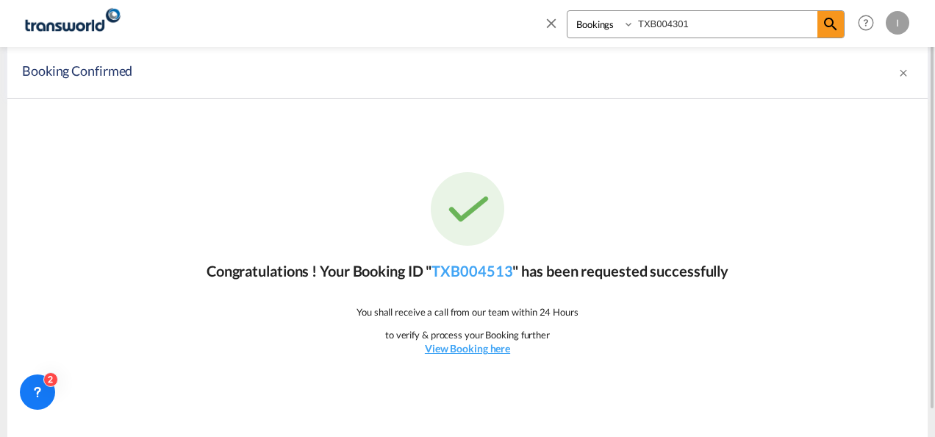
click at [454, 254] on div "Congratulations ! Your Booking ID " TXB004513 " has been requested successfully…" at bounding box center [467, 264] width 921 height 331
click at [454, 271] on link "TXB004513" at bounding box center [472, 271] width 81 height 18
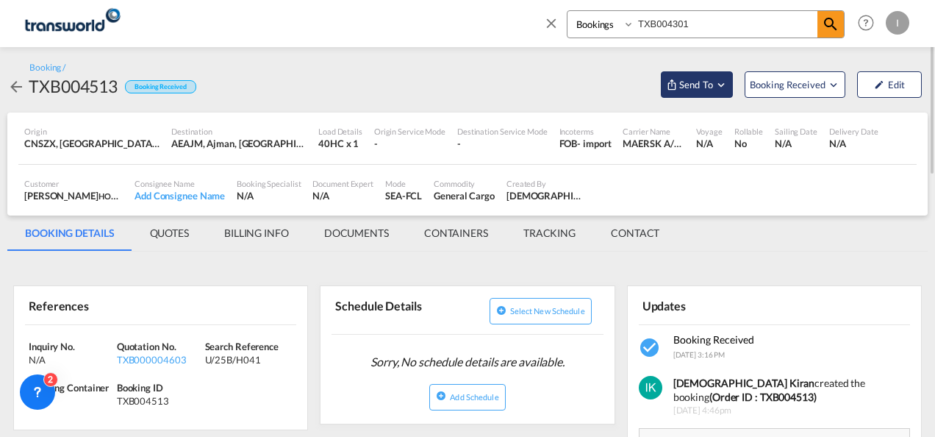
click at [687, 82] on span "Send To" at bounding box center [696, 84] width 37 height 15
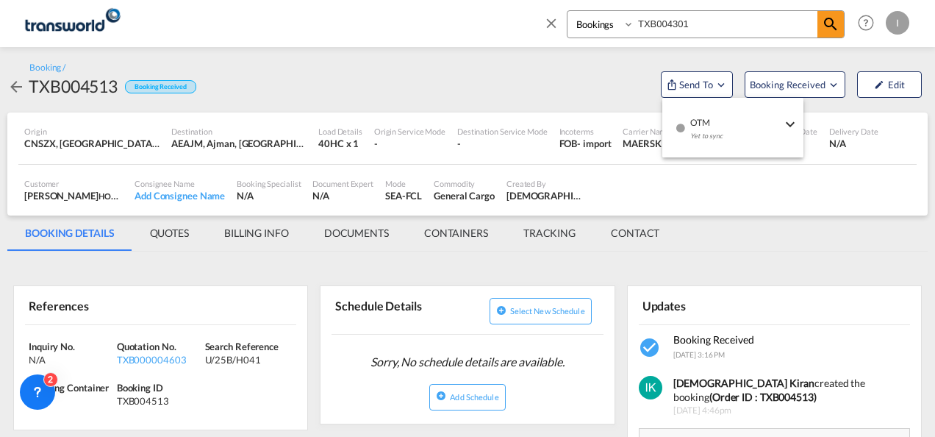
click at [709, 134] on div "Yet to sync" at bounding box center [735, 139] width 91 height 31
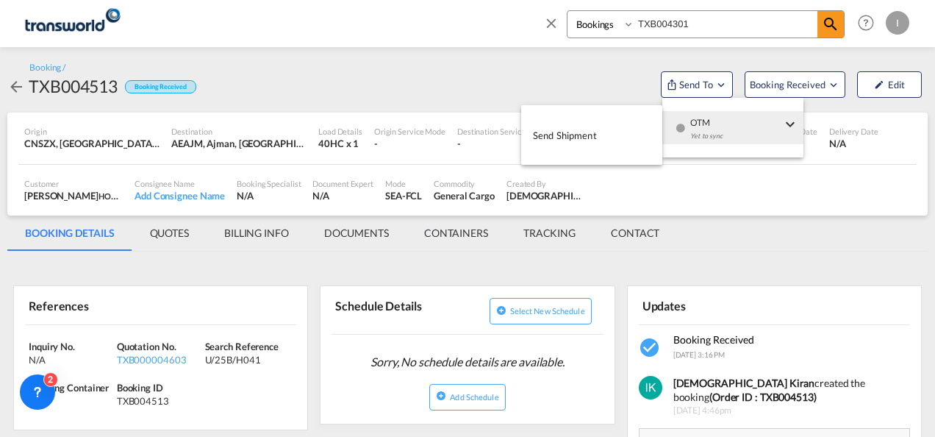
click at [602, 132] on button "Send Shipment" at bounding box center [591, 134] width 141 height 33
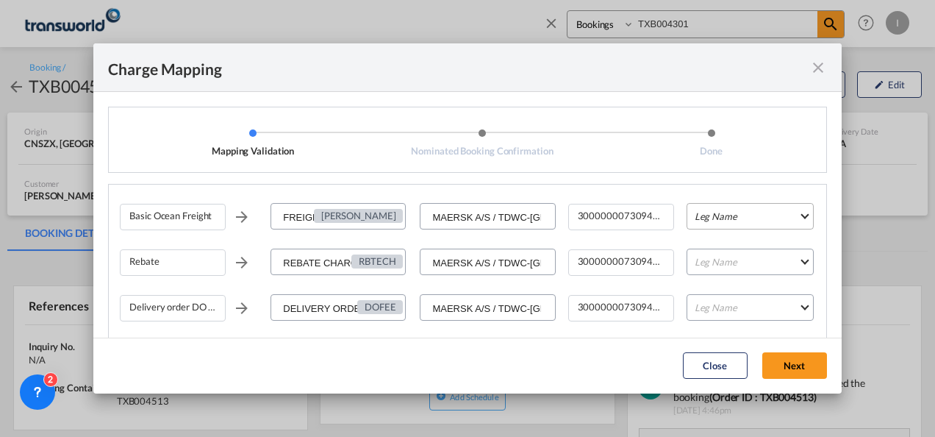
click at [726, 215] on md-select "Leg Name HANDLING ORIGIN VESSEL HANDLING DESTINATION OTHERS TL PICK UP CUSTOMS …" at bounding box center [750, 216] width 127 height 26
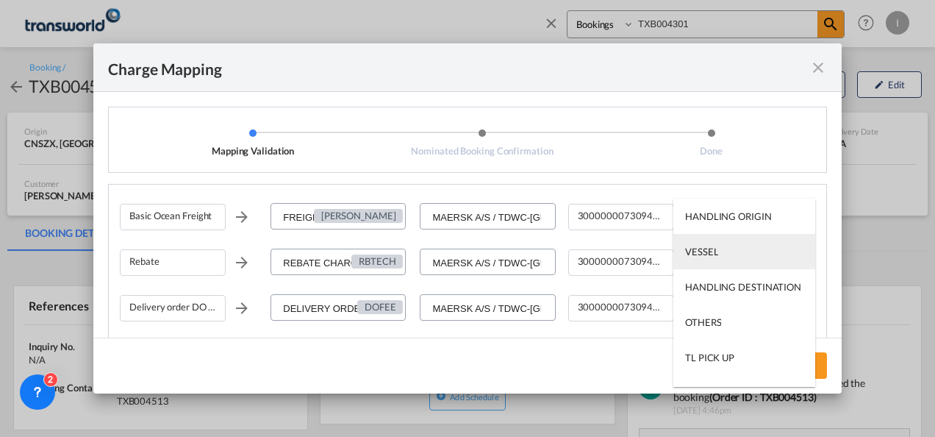
click at [691, 257] on div "VESSEL" at bounding box center [701, 251] width 33 height 13
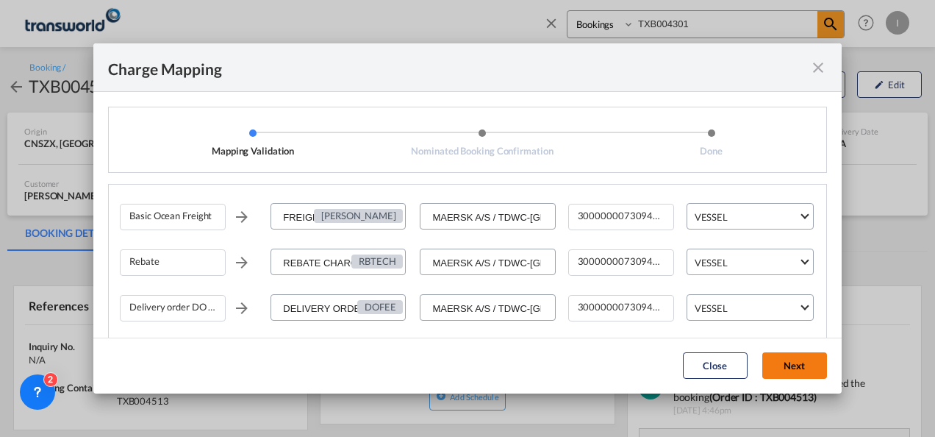
click at [785, 367] on button "Next" at bounding box center [795, 365] width 65 height 26
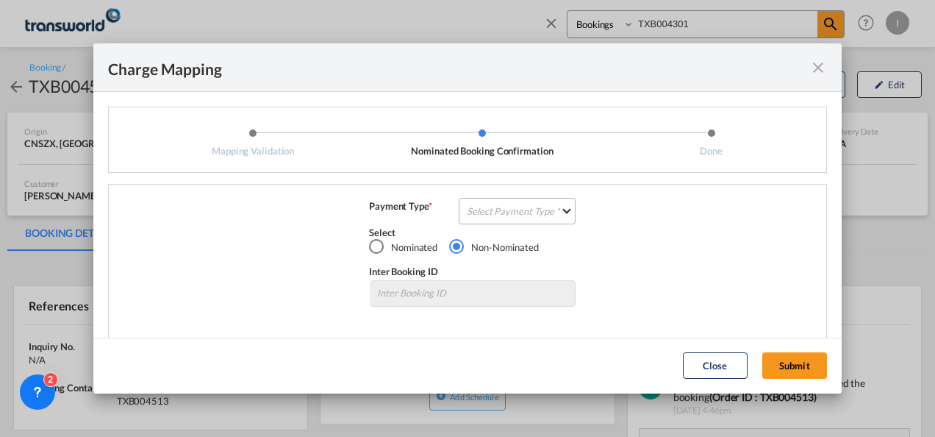
click at [535, 201] on md-select "Select Payment Type COLLECT PREPAID" at bounding box center [517, 211] width 117 height 26
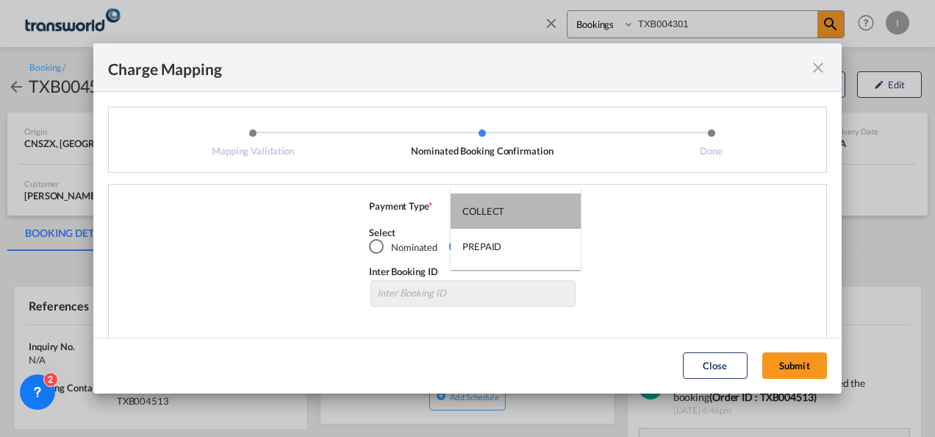
click at [535, 201] on md-option "COLLECT" at bounding box center [516, 210] width 130 height 35
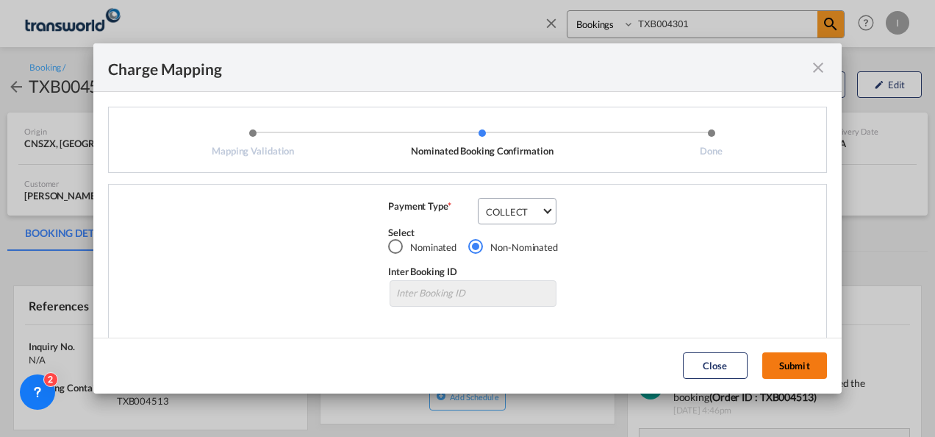
click at [783, 362] on button "Submit" at bounding box center [795, 365] width 65 height 26
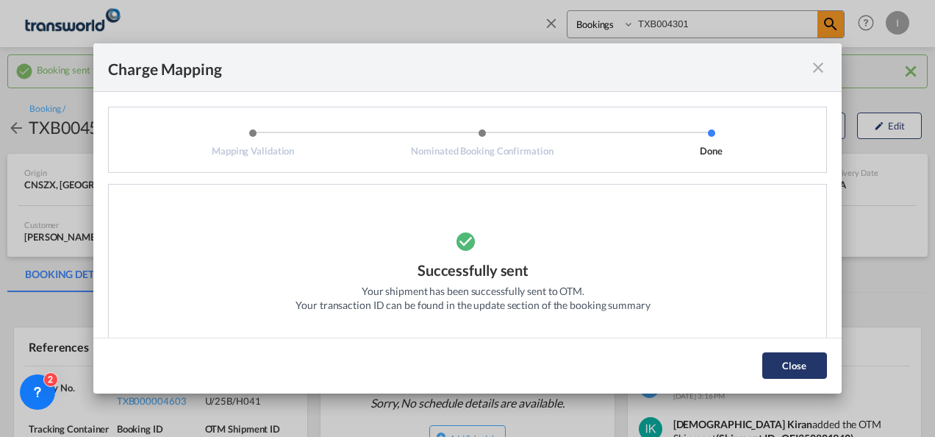
click at [775, 360] on button "Close" at bounding box center [795, 365] width 65 height 26
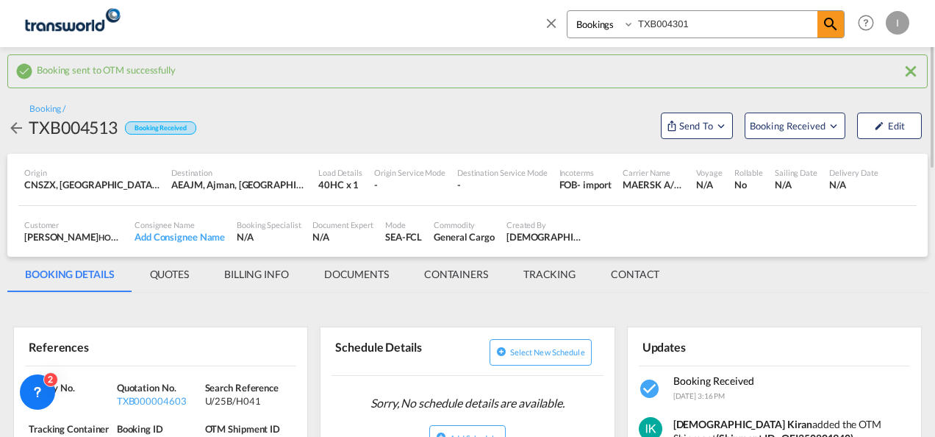
scroll to position [74, 0]
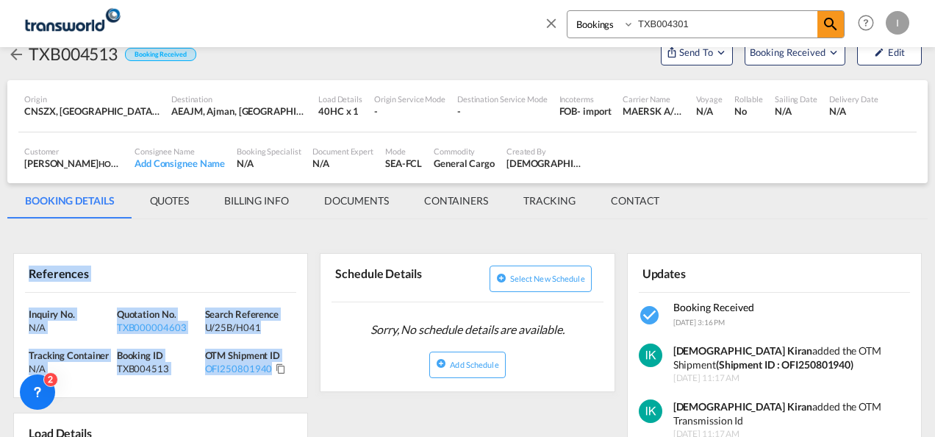
drag, startPoint x: 274, startPoint y: 380, endPoint x: -3, endPoint y: 290, distance: 290.9
click at [0, 290] on html "Analytics Reports Dashboard Rate Search Enquiries Quotes" at bounding box center [467, 218] width 935 height 437
copy div "References Inquiry No. N/A Quotation No. TXB000004603 Search Reference U/25B/H0…"
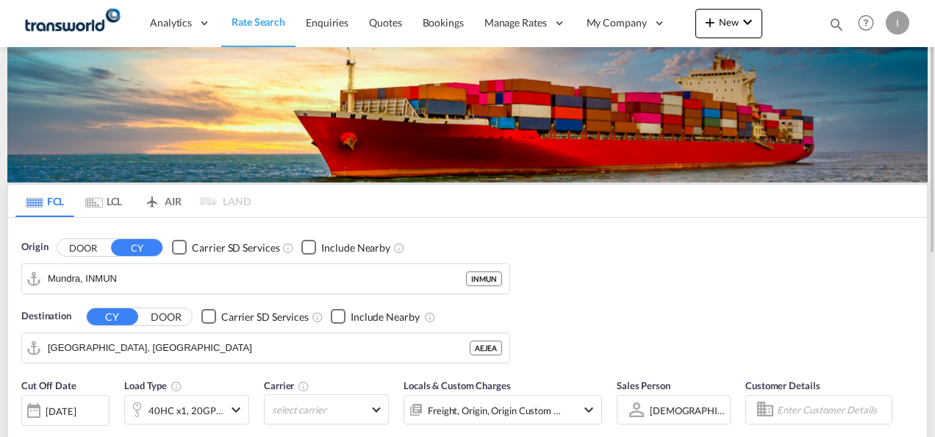
click at [884, 131] on img at bounding box center [467, 114] width 921 height 135
click at [831, 25] on md-icon "icon-magnify" at bounding box center [837, 24] width 16 height 16
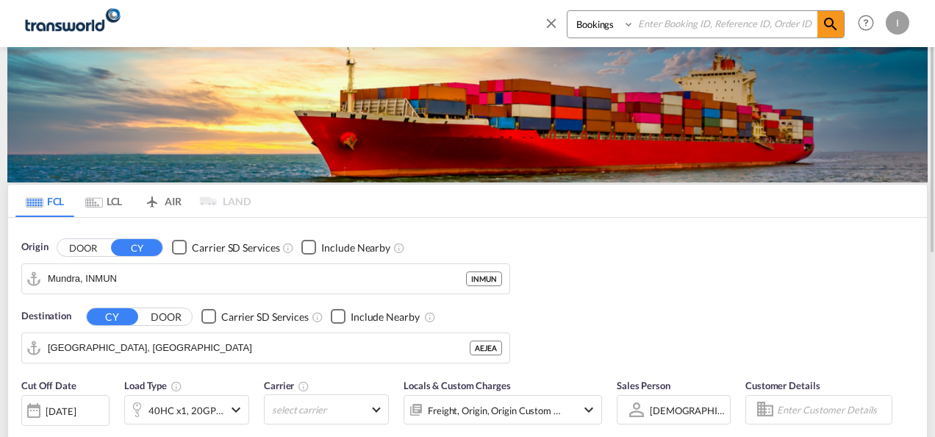
click at [732, 18] on input at bounding box center [726, 24] width 183 height 26
paste input "TXB004254"
type input "TXB004254"
click at [829, 25] on md-icon "icon-magnify" at bounding box center [831, 24] width 18 height 18
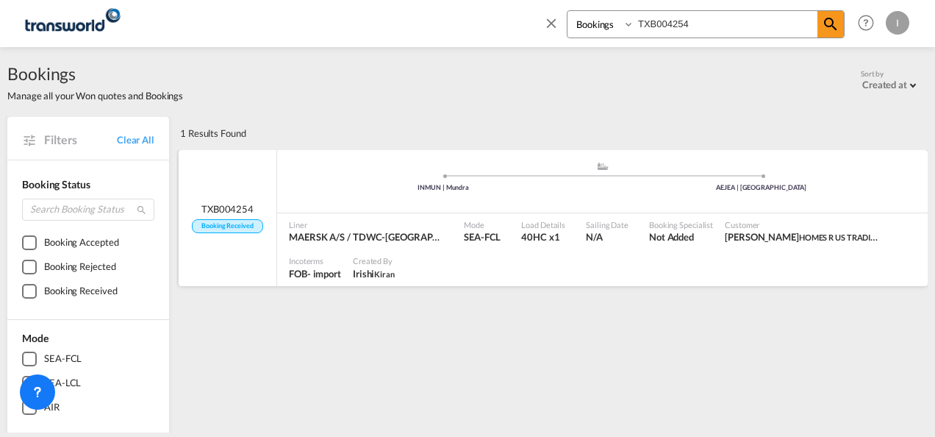
click at [426, 215] on div "Liner MAERSK A/S / TDWC-[GEOGRAPHIC_DATA]" at bounding box center [370, 231] width 175 height 37
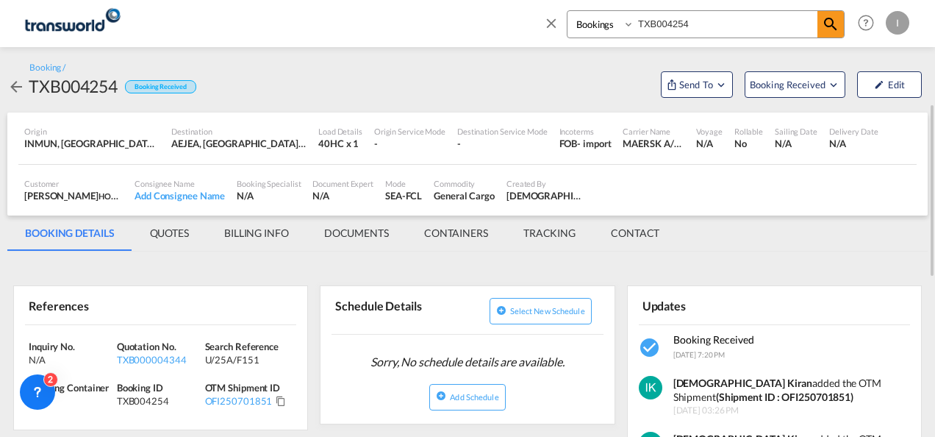
scroll to position [147, 0]
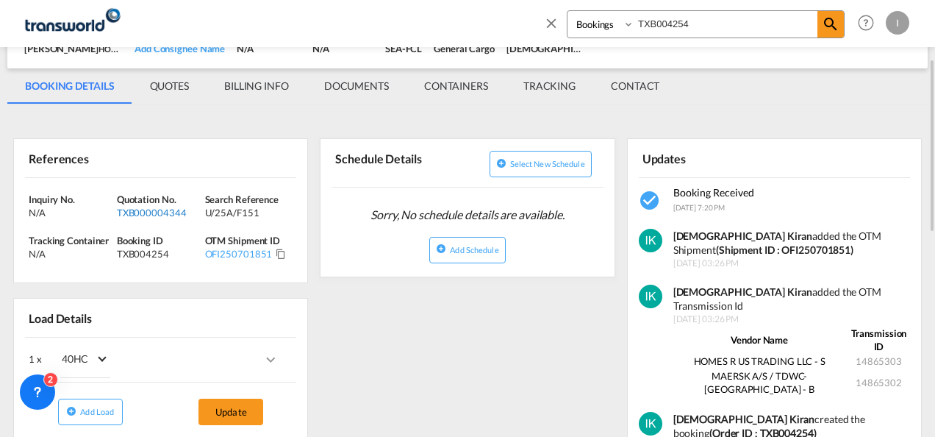
click at [149, 212] on div "TXB000004344" at bounding box center [159, 212] width 85 height 13
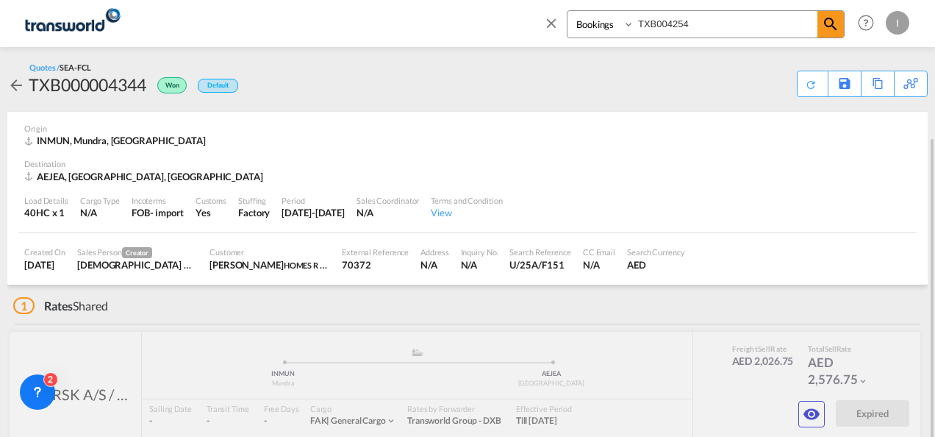
scroll to position [74, 0]
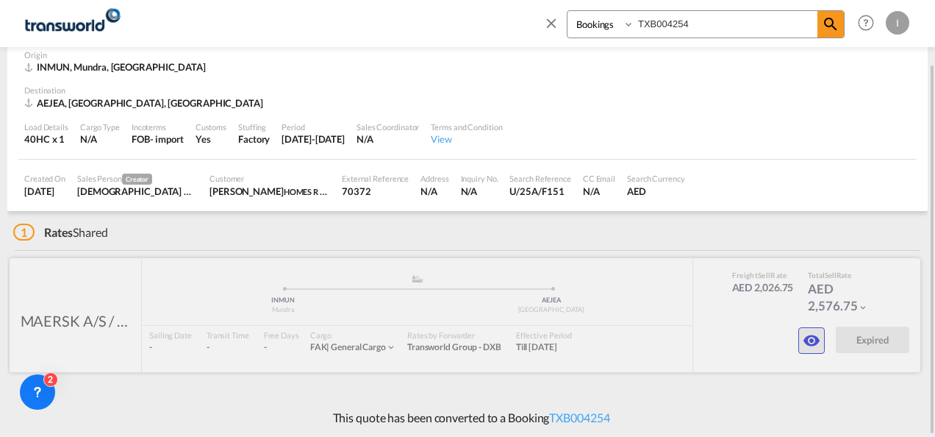
click at [800, 343] on button "button" at bounding box center [812, 340] width 26 height 26
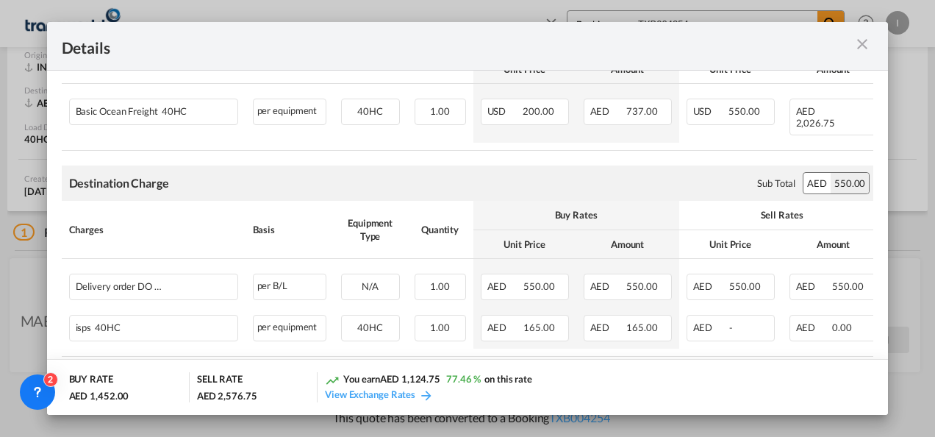
scroll to position [353, 0]
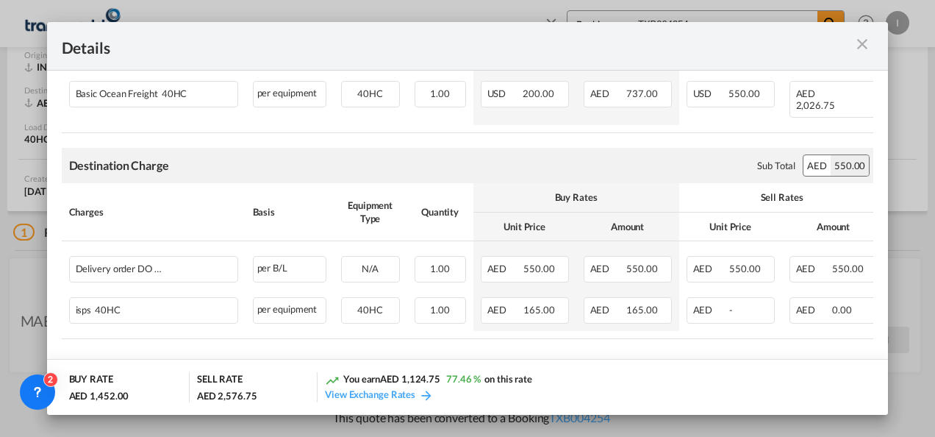
click at [861, 46] on md-icon "icon-close m-3 fg-AAA8AD cursor" at bounding box center [863, 44] width 18 height 18
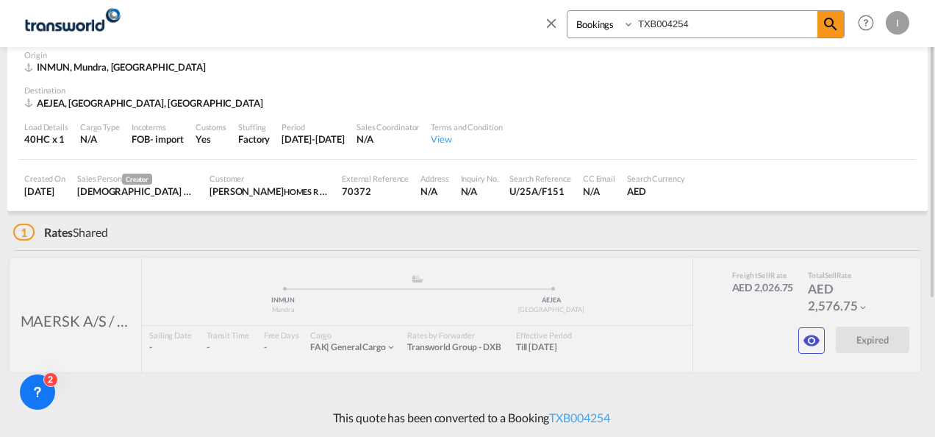
scroll to position [0, 0]
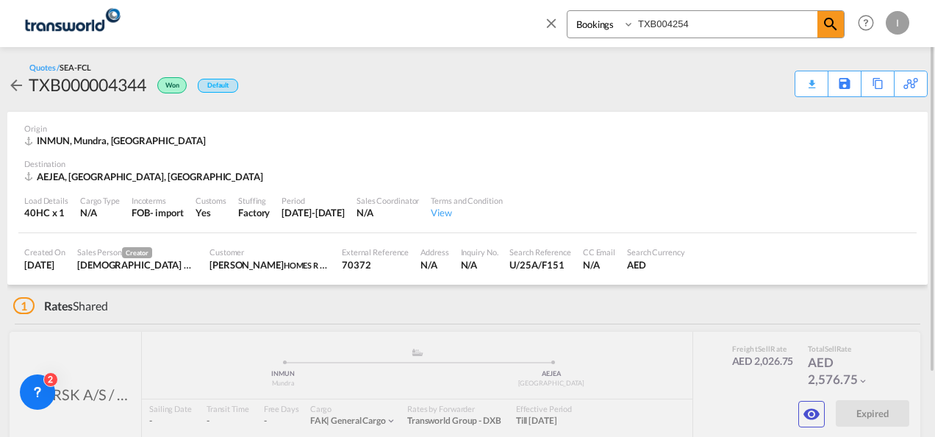
click at [549, 28] on md-icon "icon-close" at bounding box center [551, 23] width 16 height 16
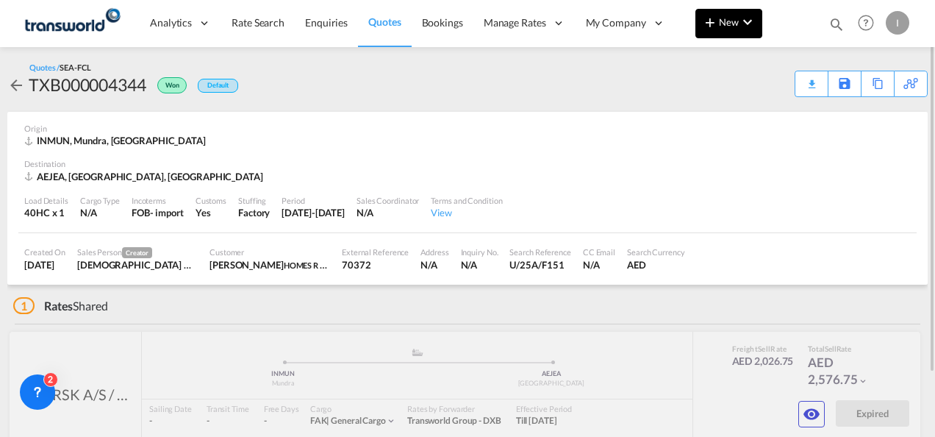
click at [741, 26] on md-icon "icon-chevron-down" at bounding box center [748, 22] width 18 height 18
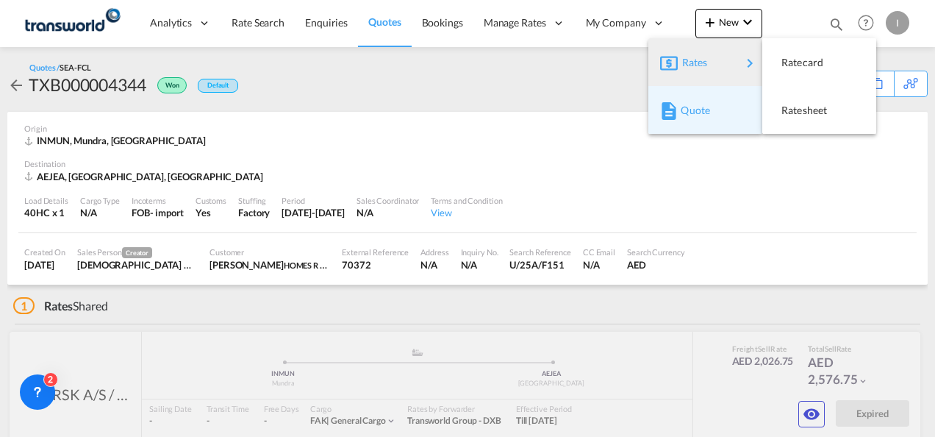
click at [690, 106] on span "Quote" at bounding box center [689, 110] width 16 height 29
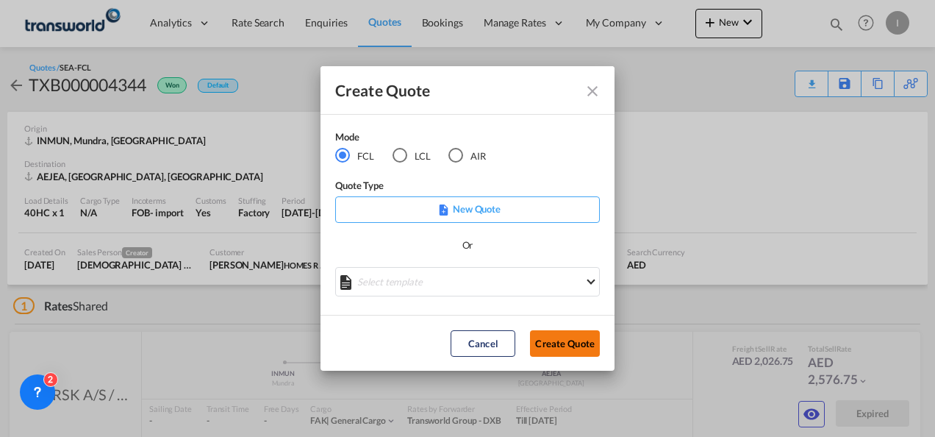
click at [553, 335] on button "Create Quote" at bounding box center [565, 343] width 70 height 26
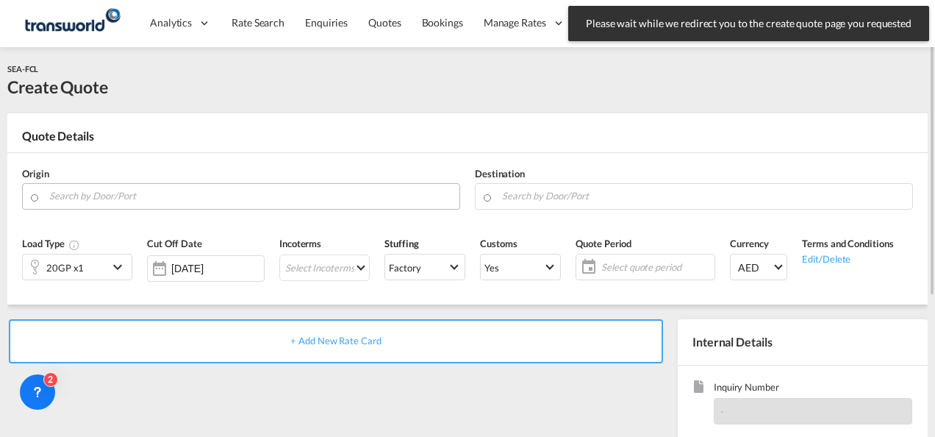
click at [163, 197] on input "Search by Door/Port" at bounding box center [250, 196] width 403 height 26
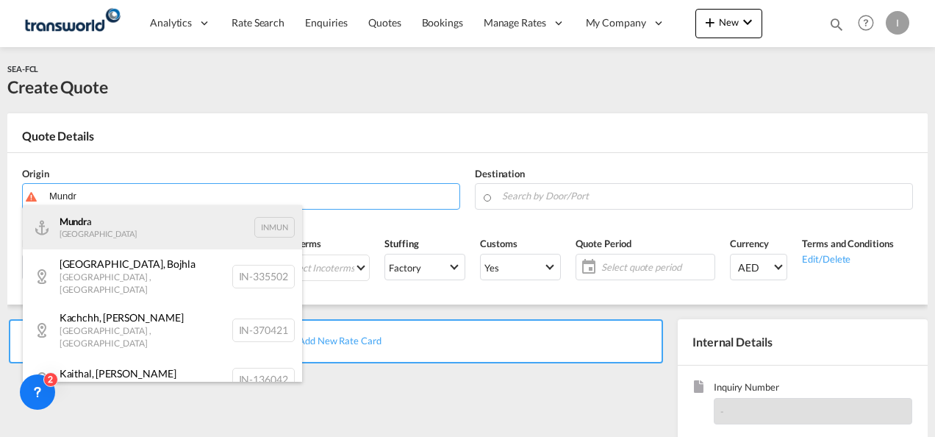
click at [126, 227] on div "Mundr a [GEOGRAPHIC_DATA] INMUN" at bounding box center [162, 227] width 279 height 44
type input "Mundra, INMUN"
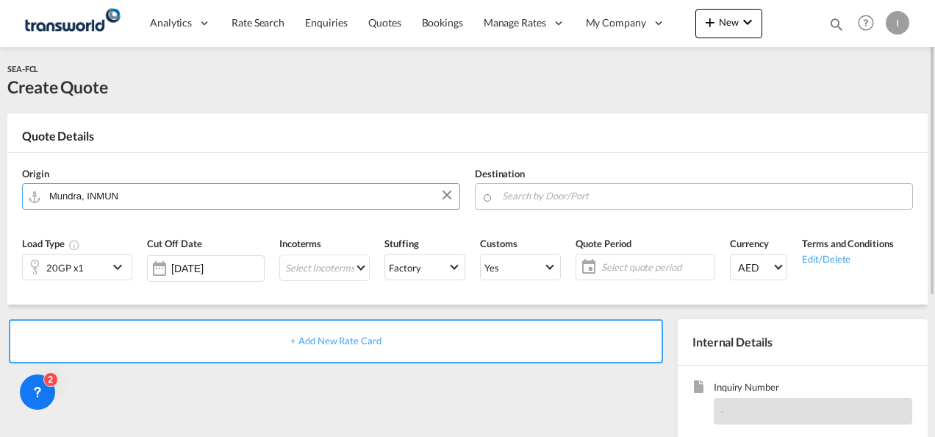
click at [521, 204] on input "Search by Door/Port" at bounding box center [703, 196] width 403 height 26
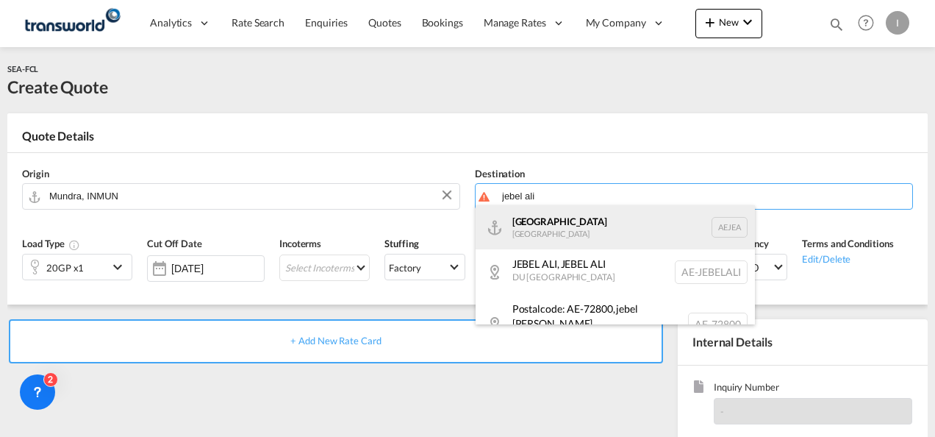
click at [534, 234] on div "[GEOGRAPHIC_DATA] [GEOGRAPHIC_DATA]" at bounding box center [615, 227] width 279 height 44
type input "[GEOGRAPHIC_DATA], [GEOGRAPHIC_DATA]"
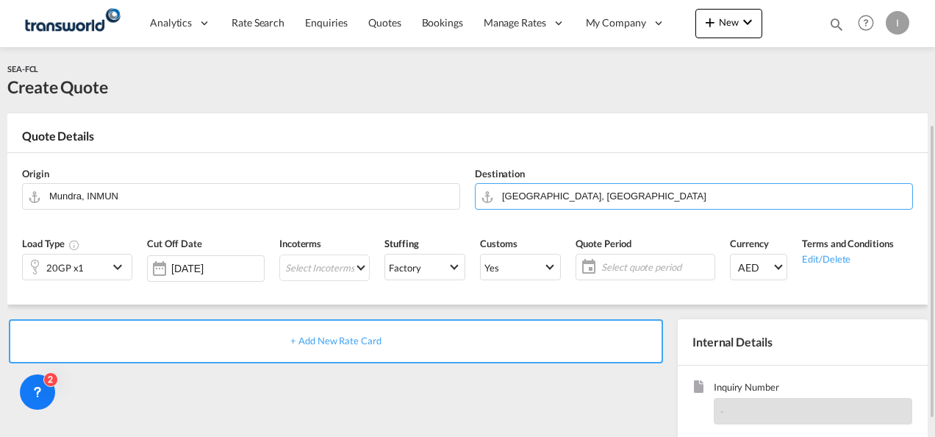
scroll to position [74, 0]
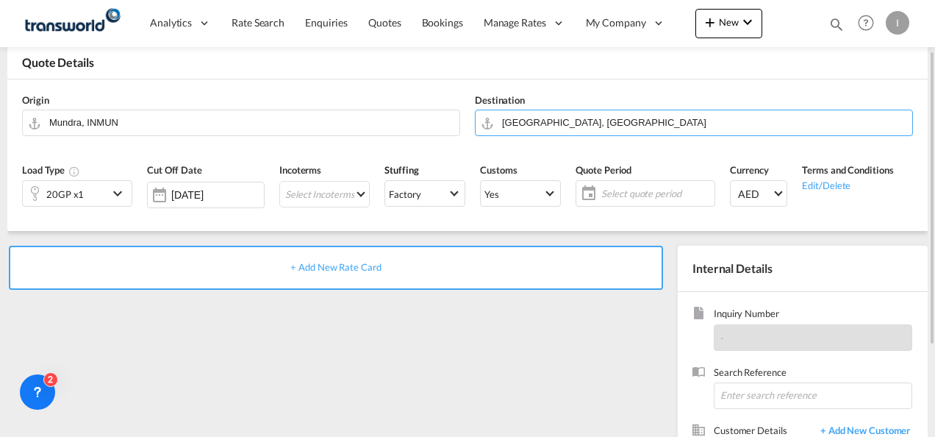
click at [113, 207] on div "Load Type 20GP x1" at bounding box center [77, 190] width 125 height 70
click at [113, 197] on md-icon "icon-chevron-down" at bounding box center [120, 194] width 22 height 18
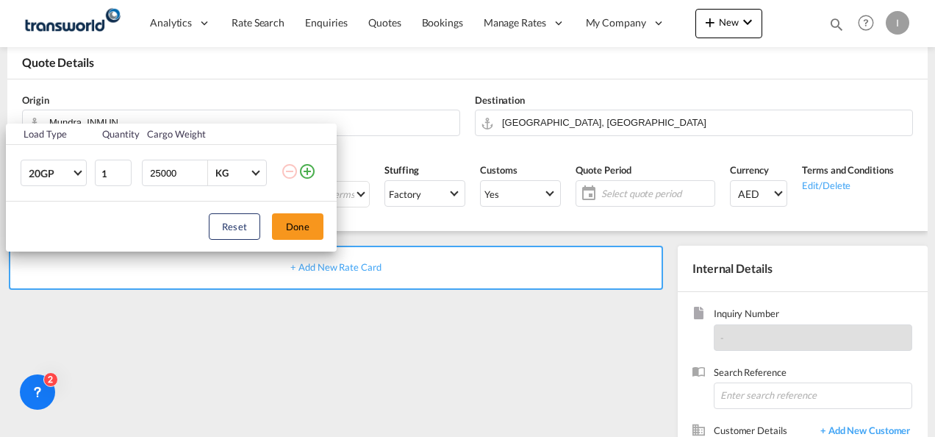
click at [313, 171] on md-icon "icon-plus-circle-outline" at bounding box center [308, 172] width 18 height 18
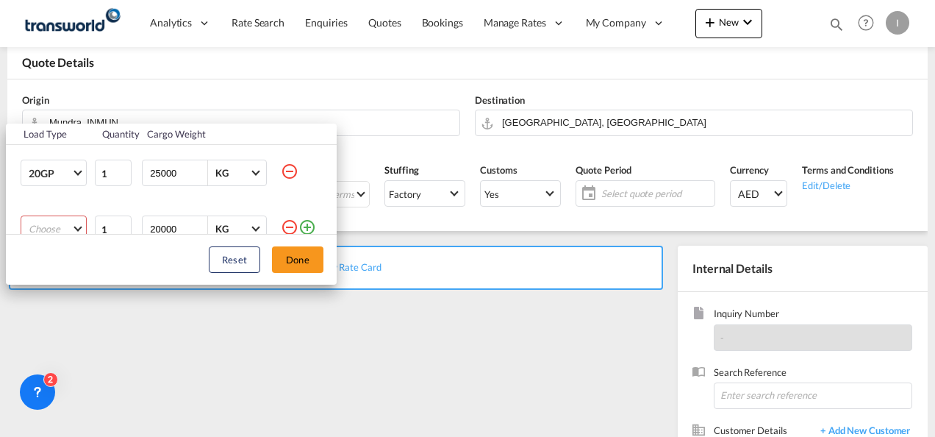
click at [40, 219] on md-select "Choose 20GP 40GP 40HC 45HC 20RE 40RE 40HR 20OT 40OT 20FR 40FR 40NR 20NR 45S 20T…" at bounding box center [54, 228] width 66 height 26
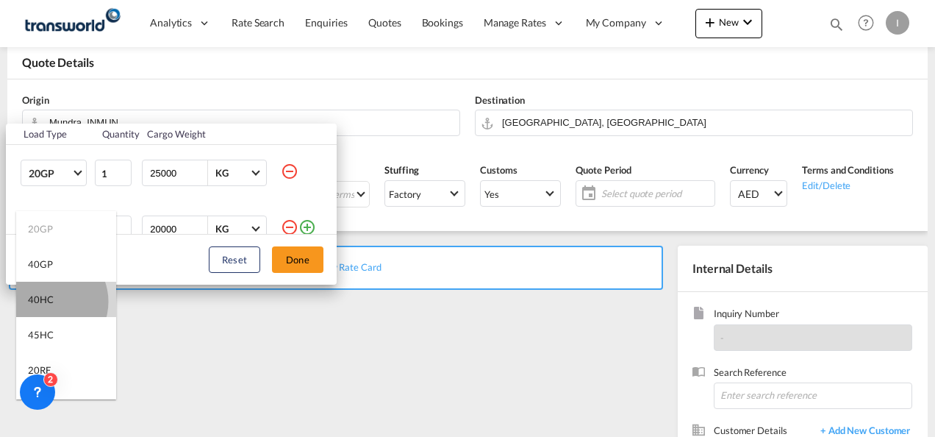
click at [47, 301] on div "40HC" at bounding box center [41, 299] width 26 height 13
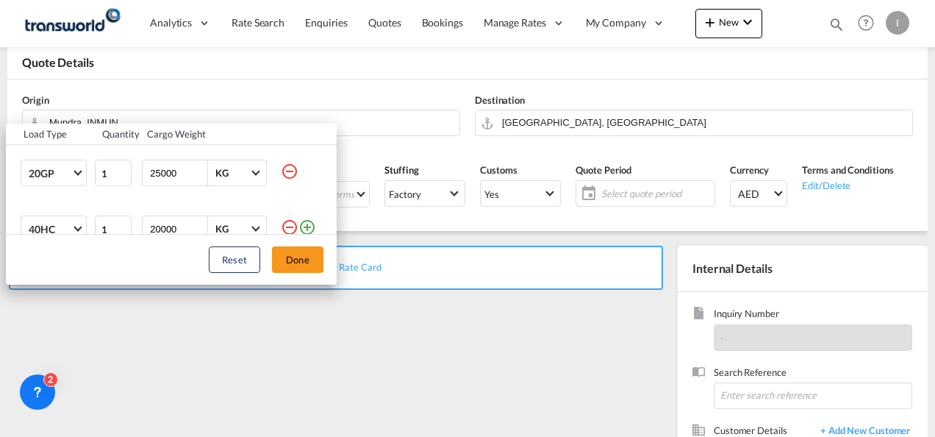
scroll to position [7, 0]
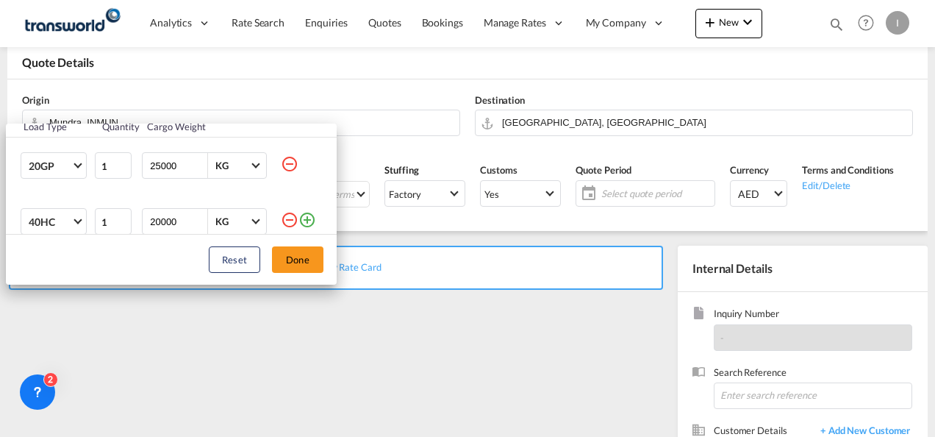
click at [271, 257] on div "Reset Done" at bounding box center [171, 260] width 331 height 50
click at [299, 264] on button "Done" at bounding box center [297, 259] width 51 height 26
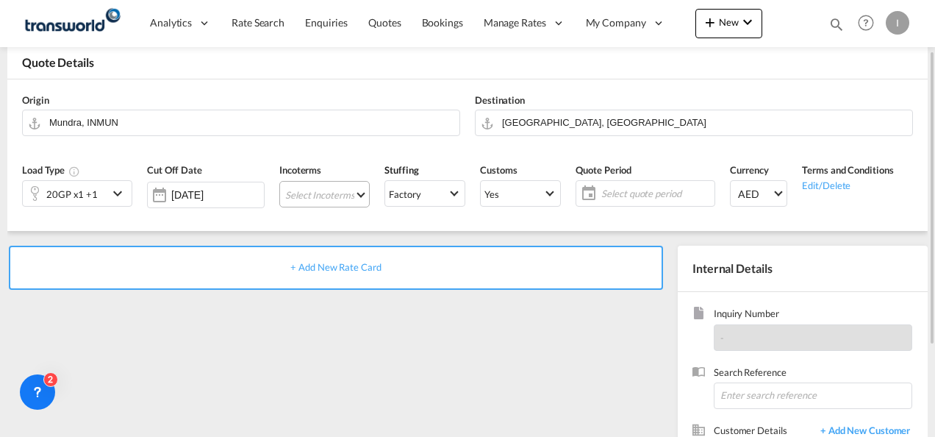
click at [318, 196] on md-select "Select Incoterms FCA - export Free Carrier DPU - import Delivery at Place Unloa…" at bounding box center [324, 194] width 90 height 26
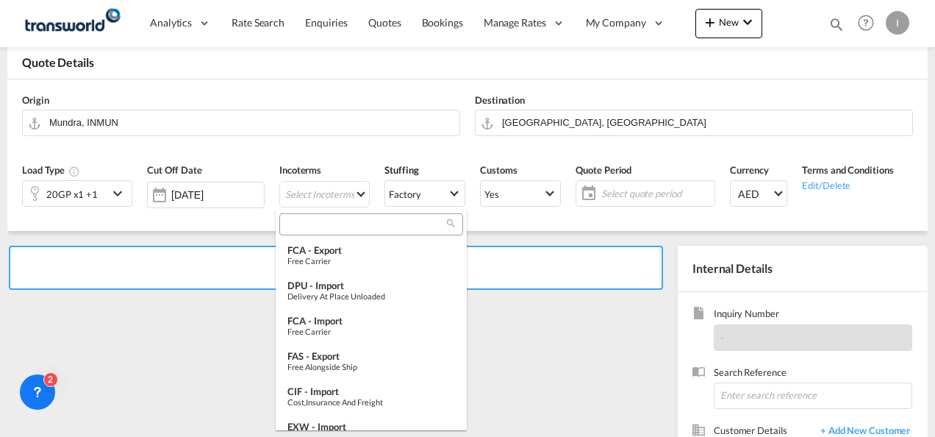
click at [318, 226] on input "search" at bounding box center [365, 224] width 163 height 13
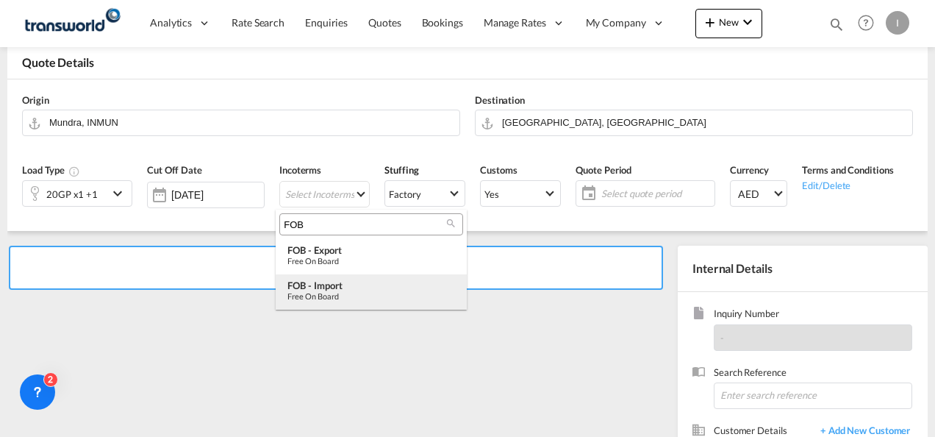
type input "FOB"
click at [330, 288] on div "FOB - import" at bounding box center [372, 285] width 168 height 12
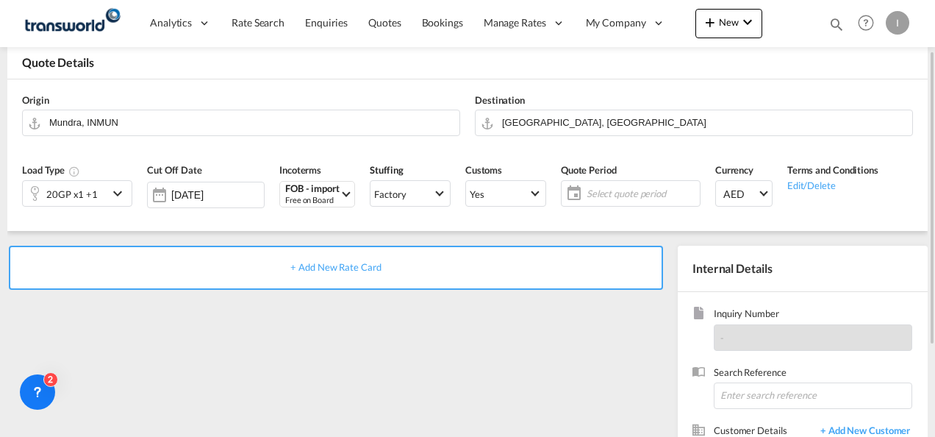
click at [631, 183] on span "Select quote period" at bounding box center [641, 193] width 117 height 21
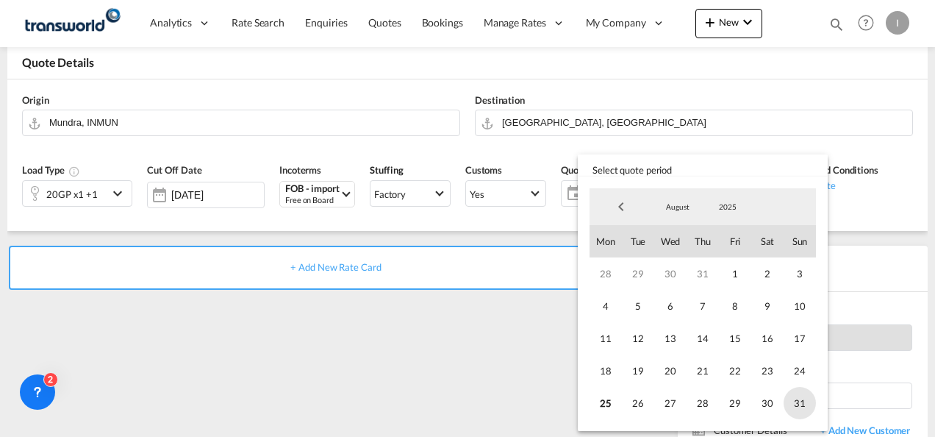
click at [788, 400] on span "31" at bounding box center [800, 403] width 32 height 32
click at [428, 343] on md-backdrop at bounding box center [467, 218] width 935 height 437
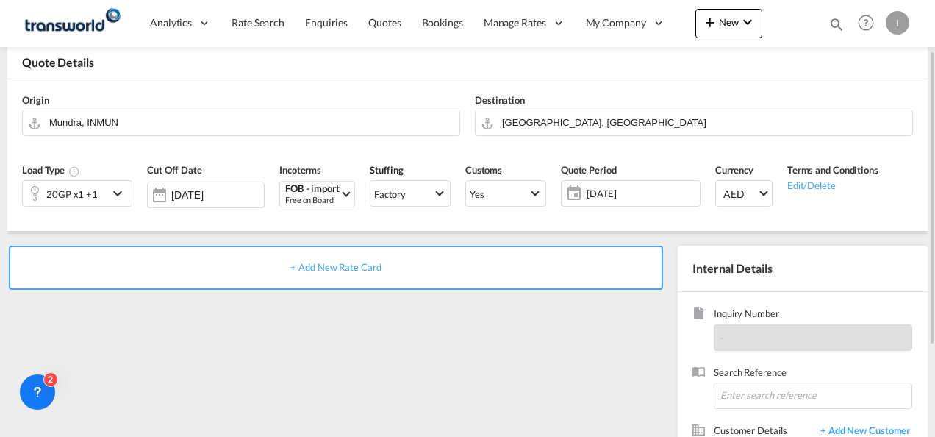
scroll to position [207, 0]
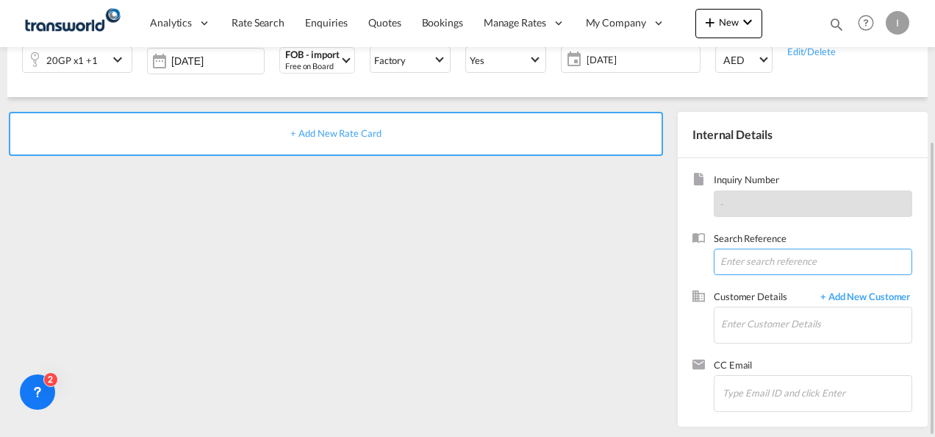
click at [746, 253] on input at bounding box center [813, 262] width 199 height 26
paste input "References Inquiry No. N/A Quotation No. TXB000004603 Search Reference U/25B/H0…"
type input "References Inquiry No. N/A Quotation No. TXB000004603 Search Reference U/25B/H0…"
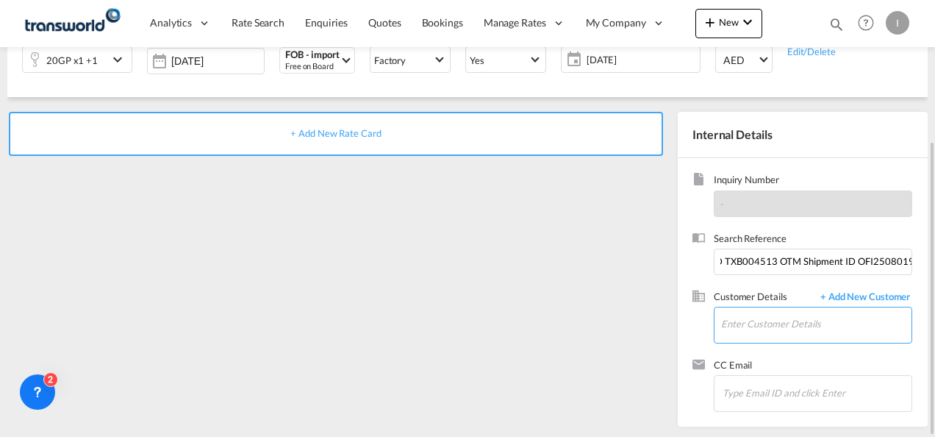
click at [762, 310] on input "Enter Customer Details" at bounding box center [816, 323] width 190 height 33
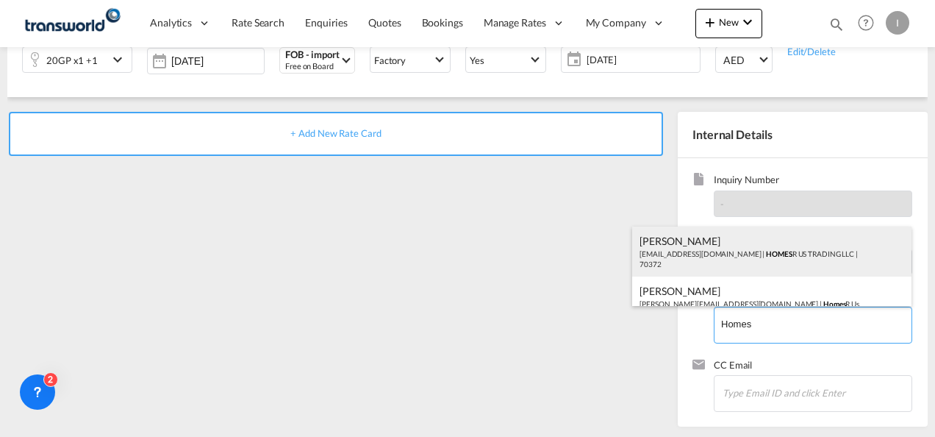
click at [738, 266] on div "Abhay S [EMAIL_ADDRESS][DOMAIN_NAME] | HOMES R US TRADING LLC | 70372" at bounding box center [771, 251] width 279 height 50
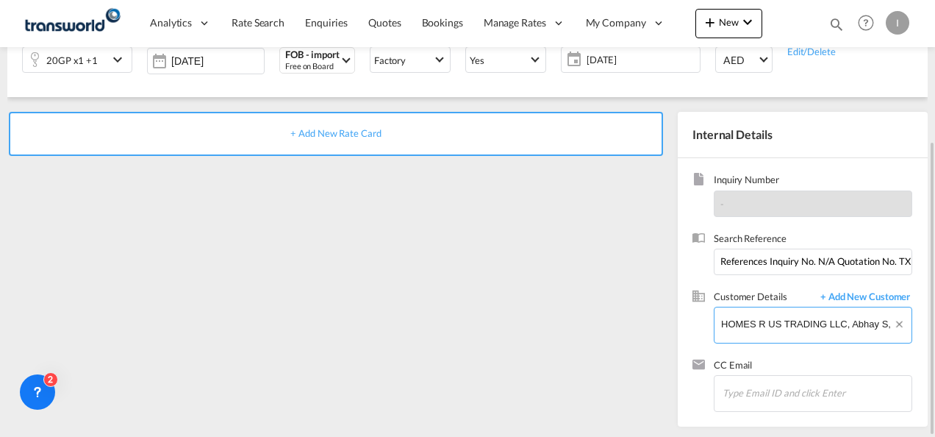
click at [787, 331] on input "HOMES R US TRADING LLC, Abhay S, [EMAIL_ADDRESS][DOMAIN_NAME]" at bounding box center [816, 323] width 190 height 33
click at [785, 328] on input "HOMES R US TRADING LLC, Abhay S, [EMAIL_ADDRESS][DOMAIN_NAME]" at bounding box center [816, 323] width 190 height 33
paste input "U/25A/F151"
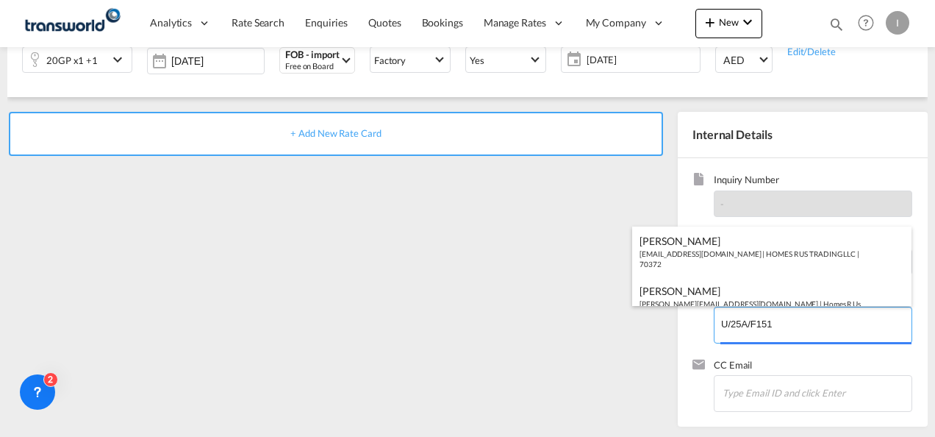
type input "U/25A/F151"
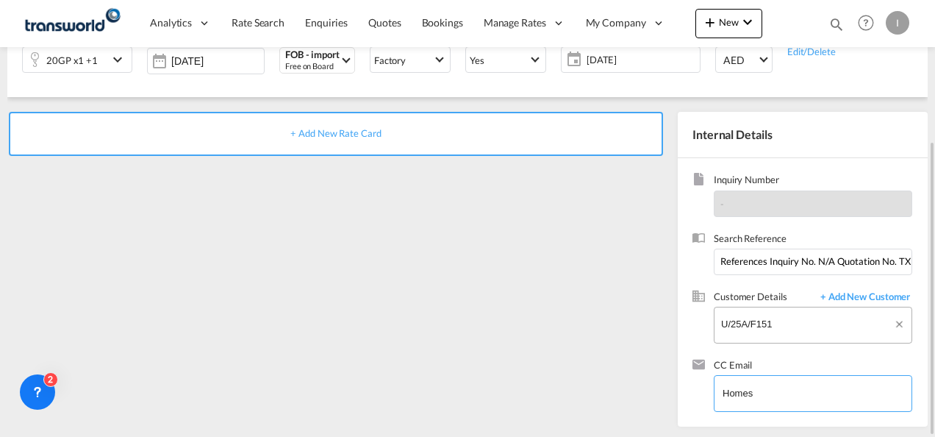
type input "Homes"
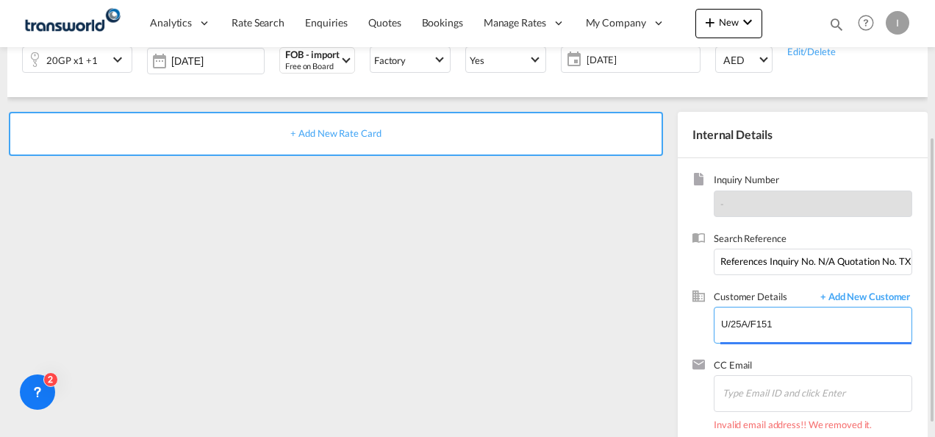
drag, startPoint x: 761, startPoint y: 327, endPoint x: 643, endPoint y: 325, distance: 118.4
click at [643, 325] on div "+ Add New Rate Card Internal Details Inquiry Number - Search Reference Referenc…" at bounding box center [467, 271] width 921 height 349
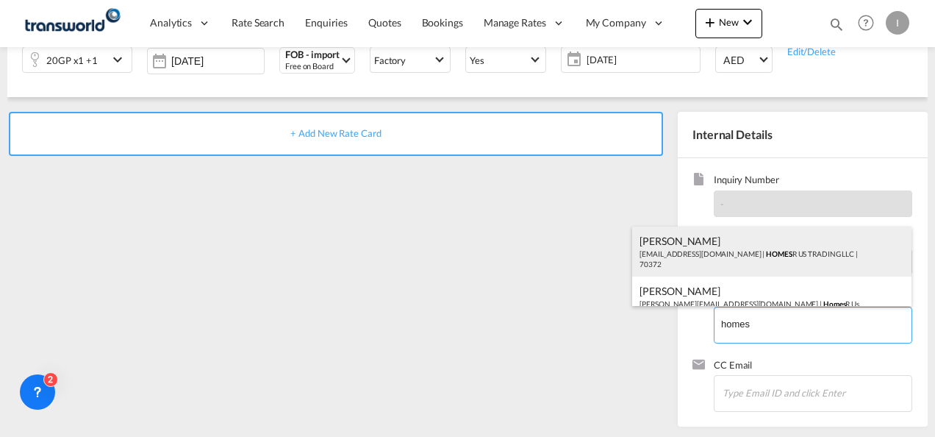
click at [685, 247] on div "Abhay S [EMAIL_ADDRESS][DOMAIN_NAME] | HOMES R US TRADING LLC | 70372" at bounding box center [771, 251] width 279 height 50
type input "HOMES R US TRADING LLC, Abhay S, [EMAIL_ADDRESS][DOMAIN_NAME]"
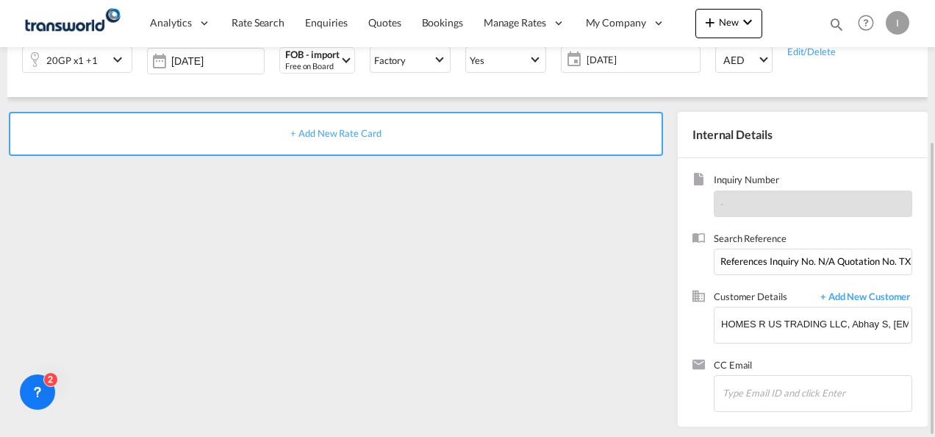
click at [833, 369] on span "CC Email" at bounding box center [813, 366] width 199 height 17
click at [796, 267] on input "References Inquiry No. N/A Quotation No. TXB000004603 Search Reference U/25B/H0…" at bounding box center [813, 262] width 199 height 26
paste input "OFI250701851"
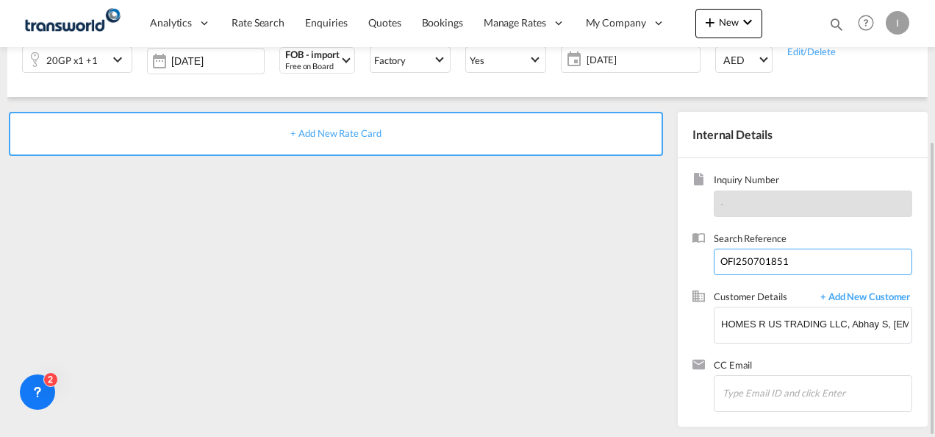
scroll to position [60, 0]
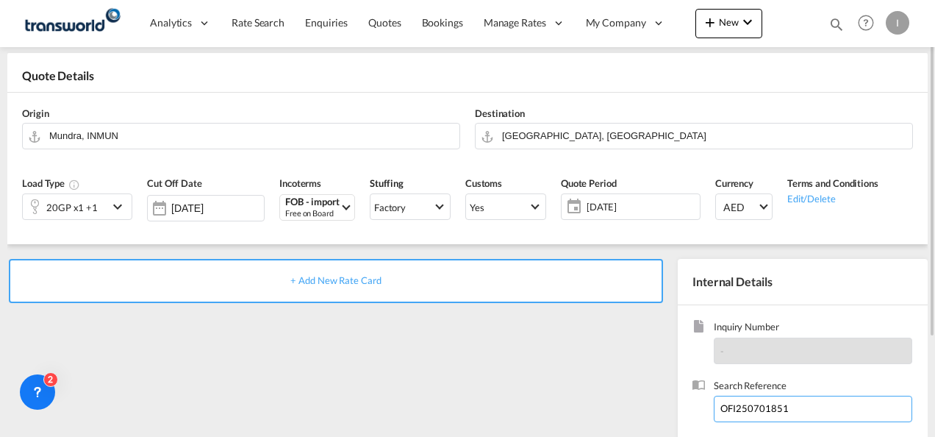
type input "OFI250701851"
click at [324, 279] on span "+ Add New Rate Card" at bounding box center [335, 280] width 90 height 12
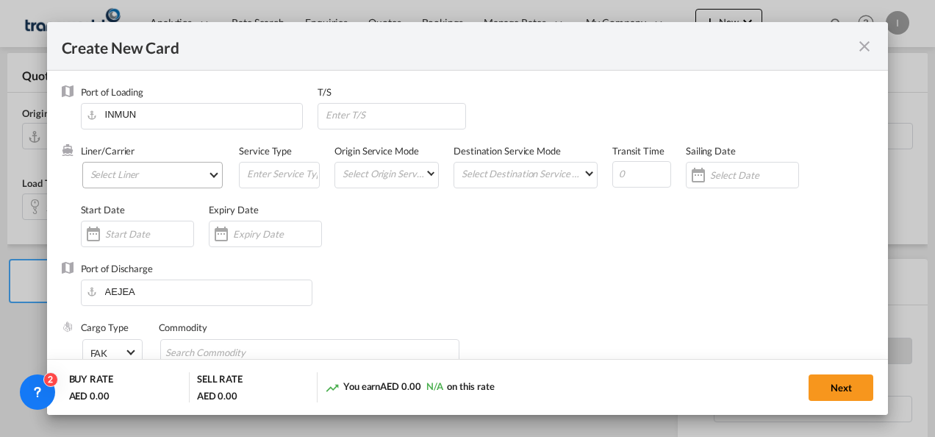
type input "Basic Ocean Freight"
select select "per equipment"
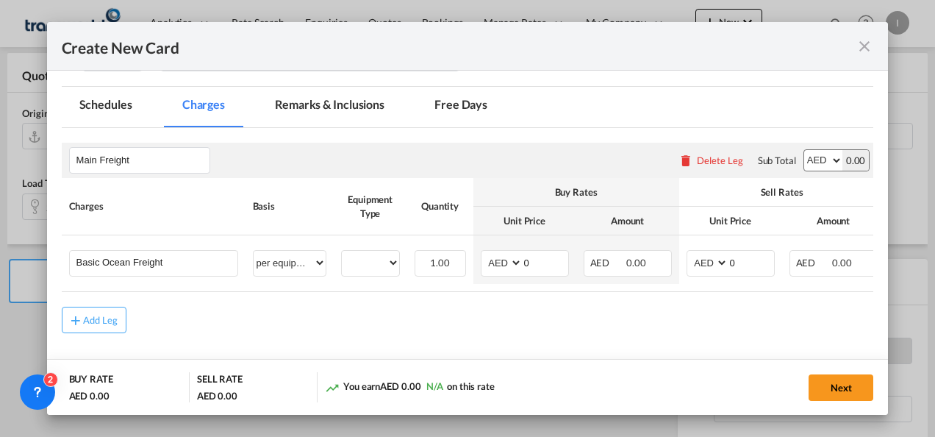
scroll to position [221, 0]
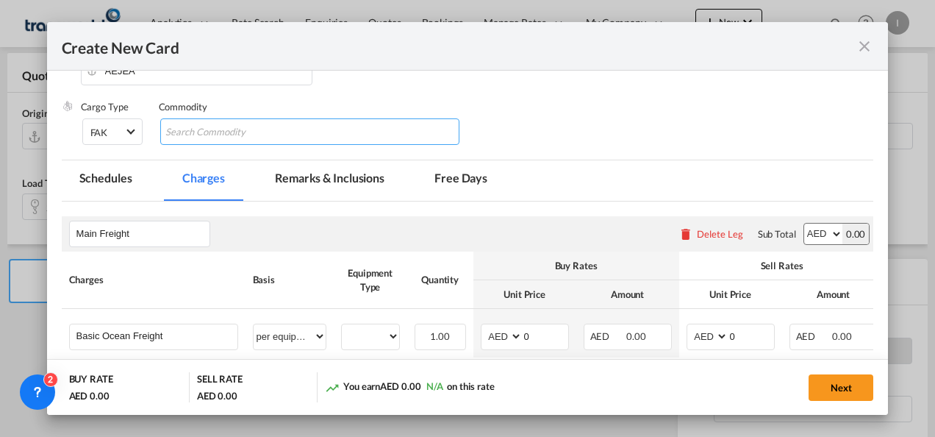
click at [222, 143] on input "Search Commodity" at bounding box center [232, 133] width 135 height 24
type input "General Cargo"
click at [518, 115] on div "Cargo Type FAK FAK GCR GDSM General Cargo Hazardous Cargo Ambient Foodstuff Chi…" at bounding box center [477, 129] width 793 height 59
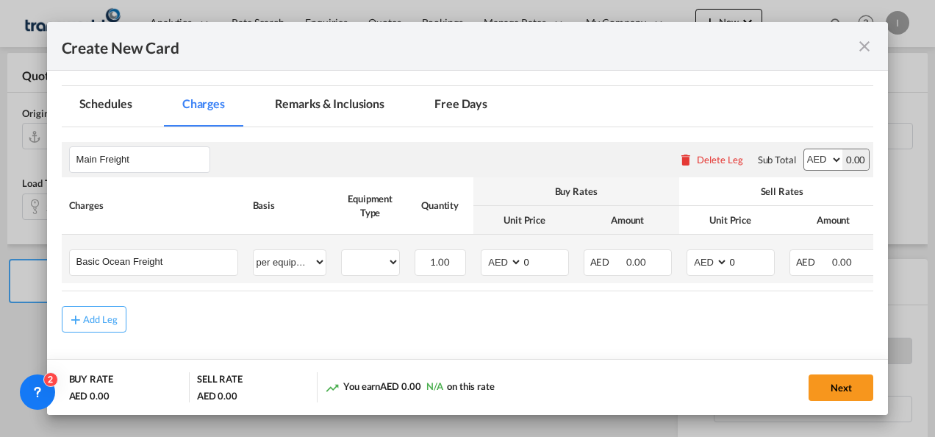
scroll to position [349, 0]
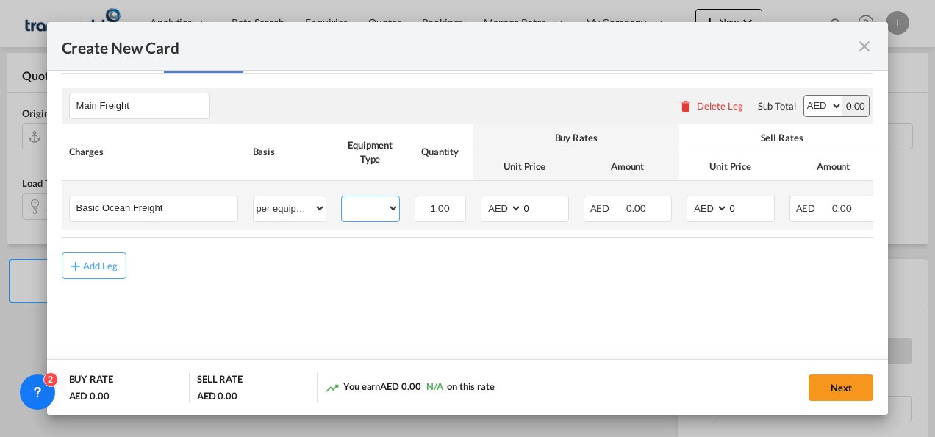
click at [371, 205] on select "20GP 40HC" at bounding box center [370, 209] width 57 height 20
click at [296, 202] on select "per equipment per container per B/L per shipping bill per shipment % on freight…" at bounding box center [290, 208] width 72 height 24
select select "per shipment"
click at [254, 196] on select "per equipment per container per B/L per shipping bill per shipment % on freight…" at bounding box center [290, 208] width 72 height 24
click at [503, 209] on select "AED AFN ALL AMD ANG AOA ARS AUD AWG AZN BAM BBD BDT BGN BHD BIF BMD BND [PERSON…" at bounding box center [503, 209] width 38 height 20
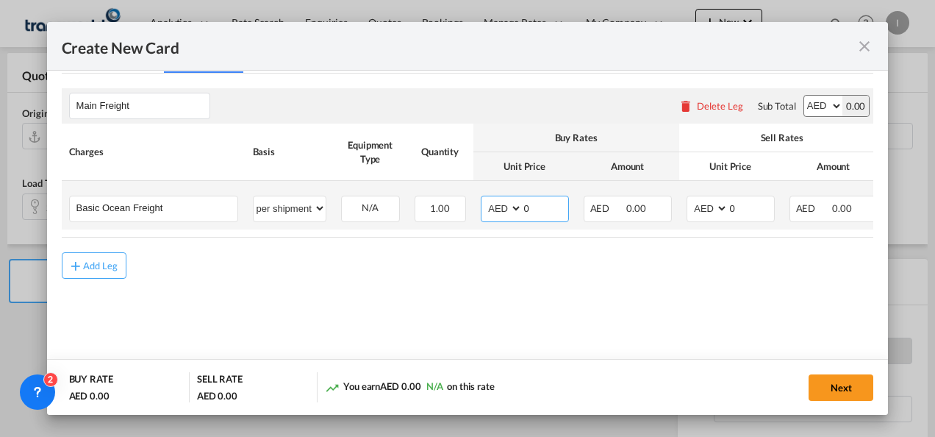
select select "string:USD"
click at [484, 199] on select "AED AFN ALL AMD ANG AOA ARS AUD AWG AZN BAM BBD BDT BGN BHD BIF BMD BND [PERSON…" at bounding box center [503, 209] width 38 height 20
drag, startPoint x: 528, startPoint y: 206, endPoint x: 509, endPoint y: 213, distance: 20.5
click at [509, 216] on md-input-container "AED AFN ALL AMD ANG AOA ARS AUD AWG AZN BAM BBD BDT BGN BHD BIF BMD BND [PERSON…" at bounding box center [525, 209] width 88 height 26
type input "300"
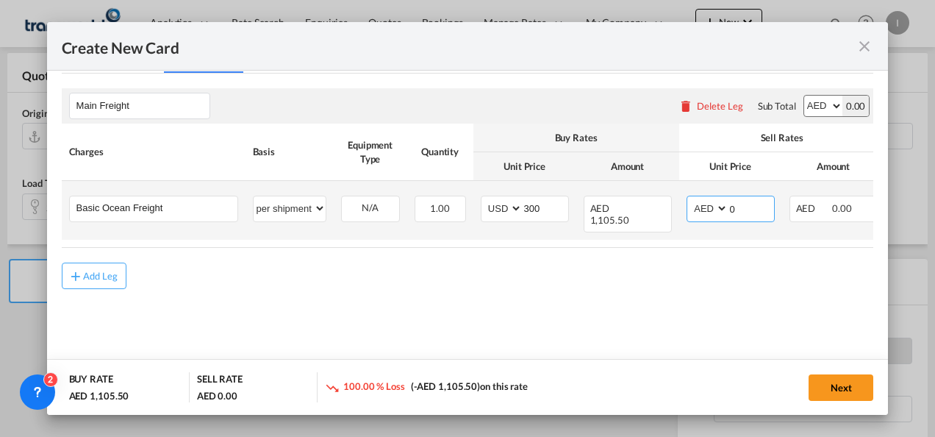
click at [699, 215] on select "AED AFN ALL AMD ANG AOA ARS AUD AWG AZN BAM BBD BDT BGN BHD BIF BMD BND [PERSON…" at bounding box center [709, 209] width 38 height 20
select select "string:USD"
click at [690, 199] on select "AED AFN ALL AMD ANG AOA ARS AUD AWG AZN BAM BBD BDT BGN BHD BIF BMD BND [PERSON…" at bounding box center [709, 209] width 38 height 20
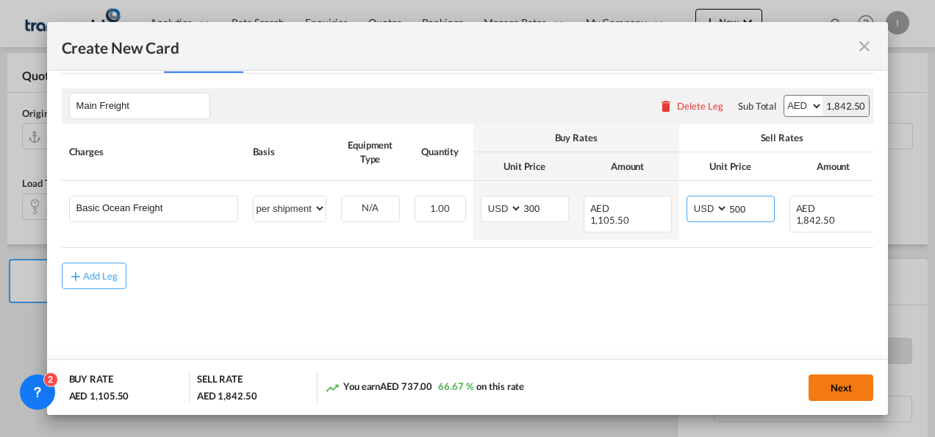
type input "500"
click at [839, 387] on button "Next" at bounding box center [841, 387] width 65 height 26
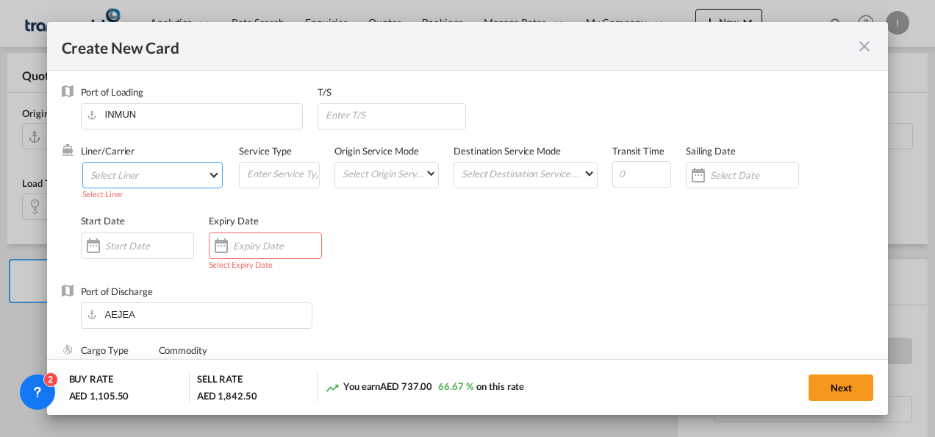
click at [157, 174] on md-select "Select Liner 2HM LOGISTICS D.O.O 2HM LOGISTICS D.O.O. / TDWC-CAPODISTRI 2HM LOG…" at bounding box center [152, 175] width 141 height 26
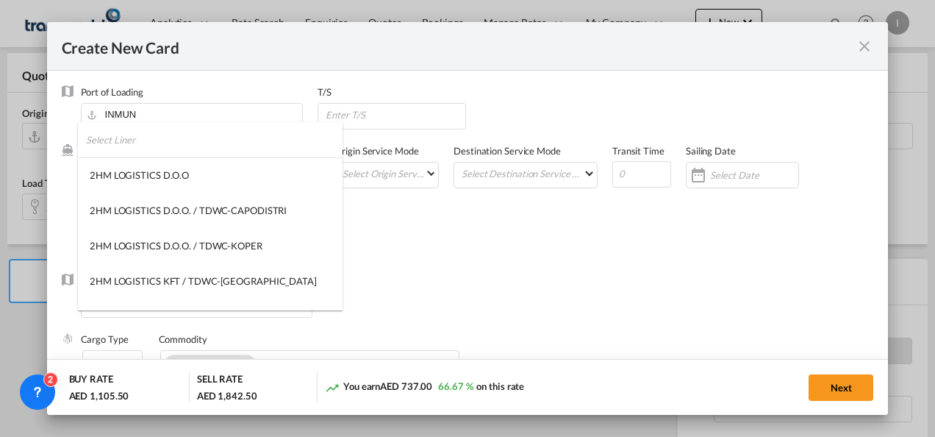
click at [125, 142] on input "search" at bounding box center [214, 139] width 257 height 35
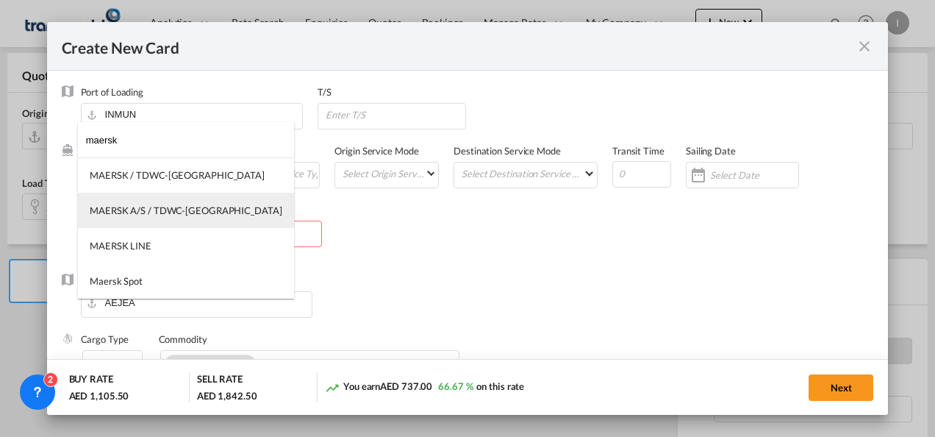
type input "maersk"
click at [153, 216] on div "MAERSK A/S / TDWC-[GEOGRAPHIC_DATA]" at bounding box center [186, 210] width 193 height 13
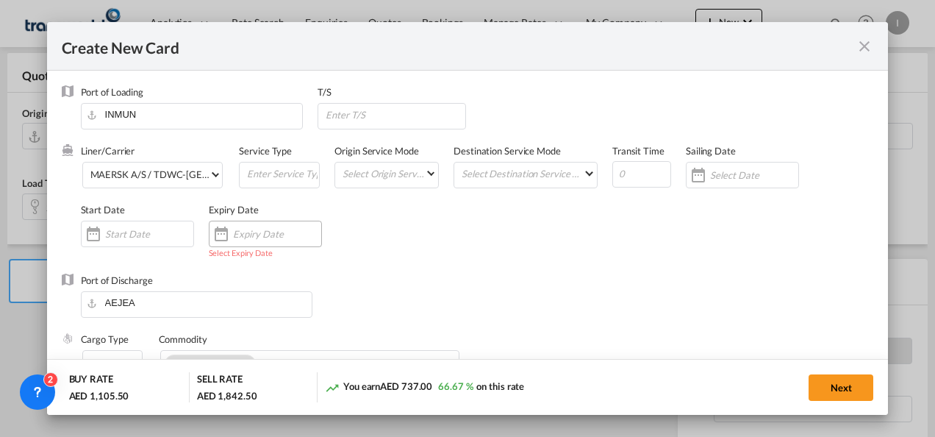
click at [249, 231] on input "Create New Card ..." at bounding box center [277, 234] width 88 height 12
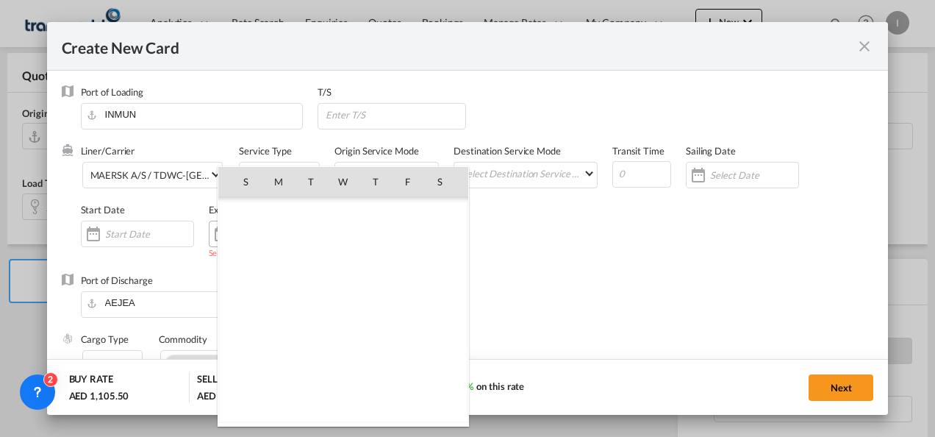
scroll to position [340414, 0]
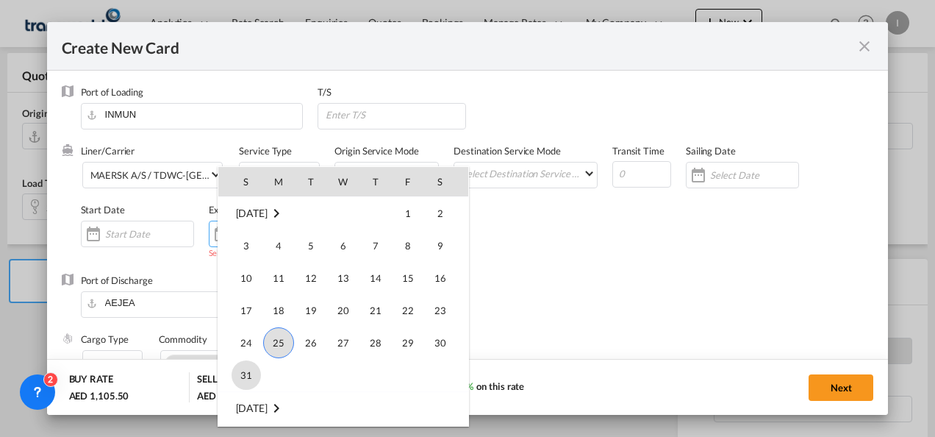
click at [246, 374] on span "31" at bounding box center [246, 374] width 29 height 29
type input "[DATE]"
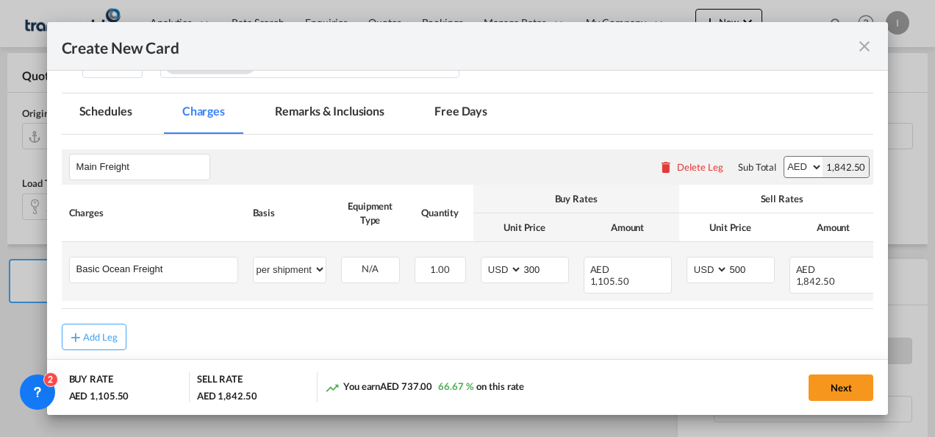
scroll to position [349, 0]
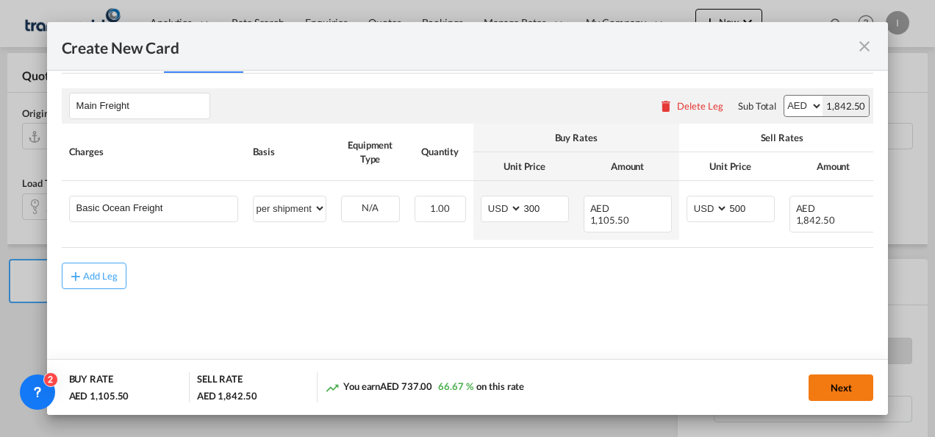
click at [844, 399] on button "Next" at bounding box center [841, 387] width 65 height 26
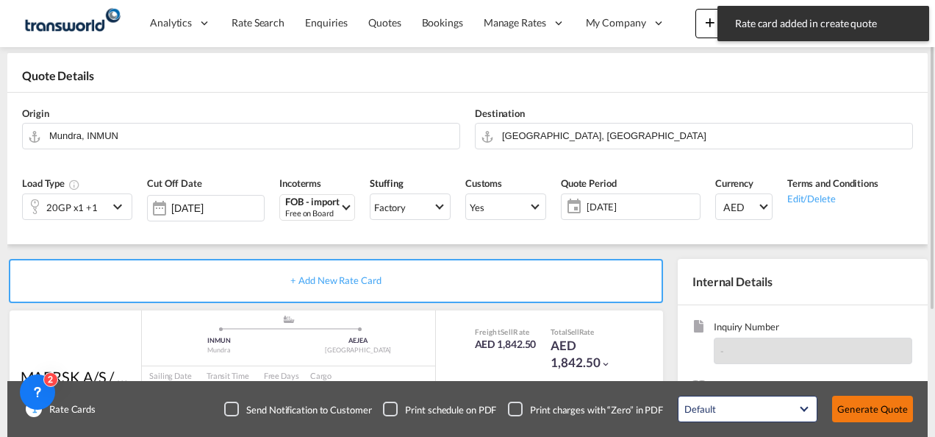
click at [866, 406] on button "Generate Quote" at bounding box center [872, 409] width 81 height 26
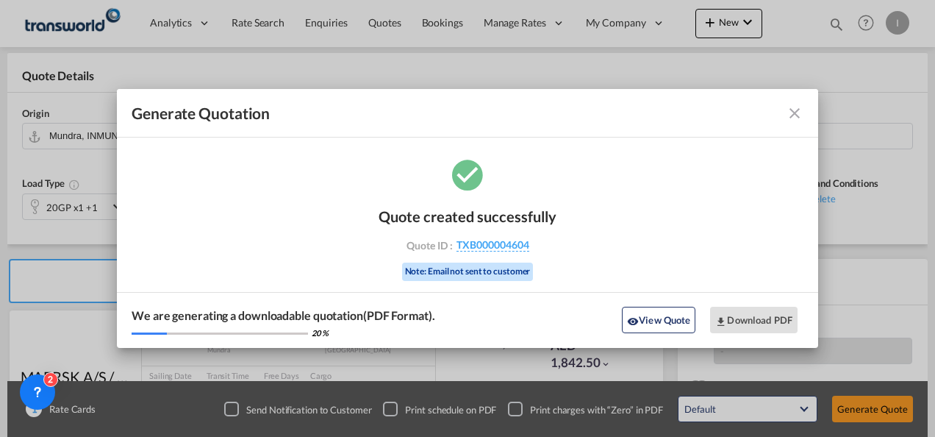
click at [532, 231] on div "Quote created successfully Quote ID : TXB000004604 Note: Email not sent to cust…" at bounding box center [468, 242] width 178 height 99
click at [507, 246] on span "TXB000004604" at bounding box center [493, 244] width 73 height 13
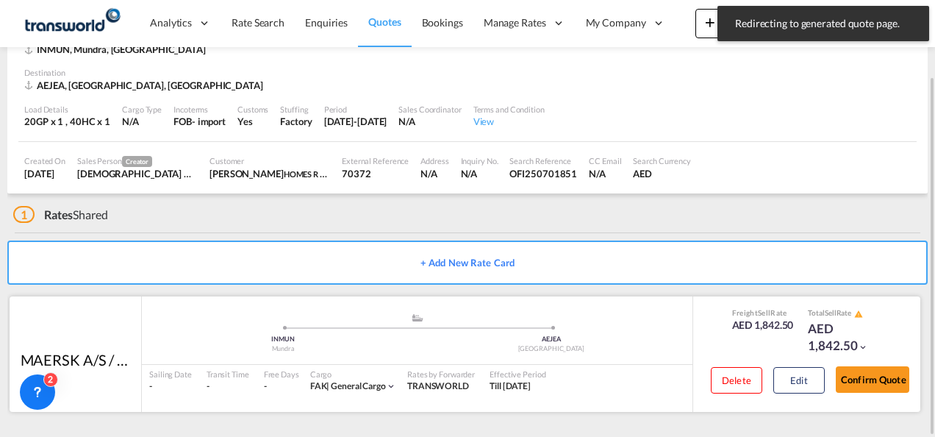
click at [879, 363] on div "Confirm Quote" at bounding box center [873, 383] width 74 height 42
click at [871, 376] on button "Confirm Quote" at bounding box center [873, 379] width 74 height 26
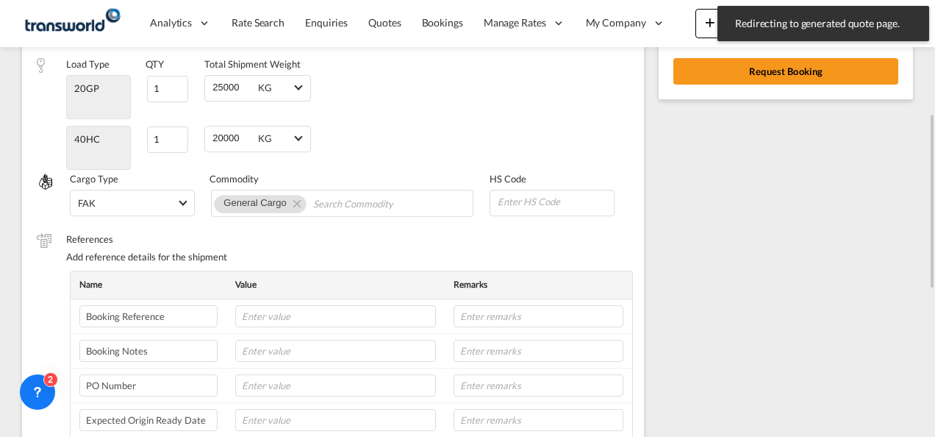
scroll to position [206, 0]
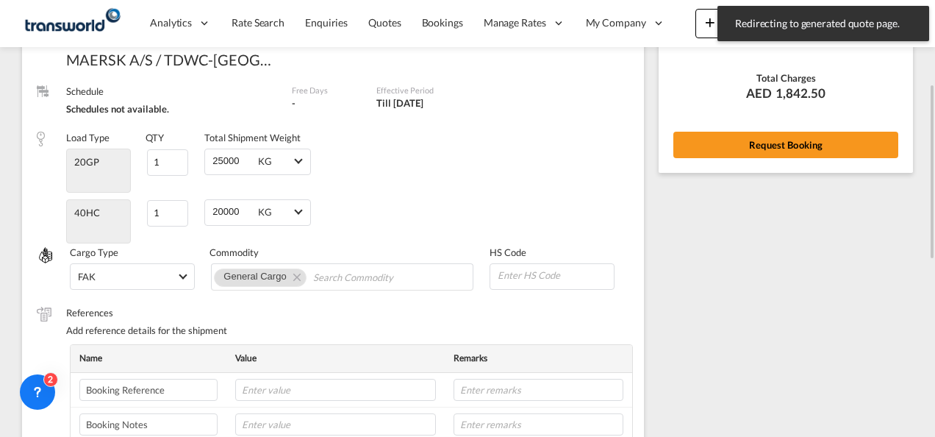
click at [757, 162] on div "Rate Summary Freight AED 1,842.50 View Exchange Rates Total Charges AED 1,842.5…" at bounding box center [786, 39] width 254 height 265
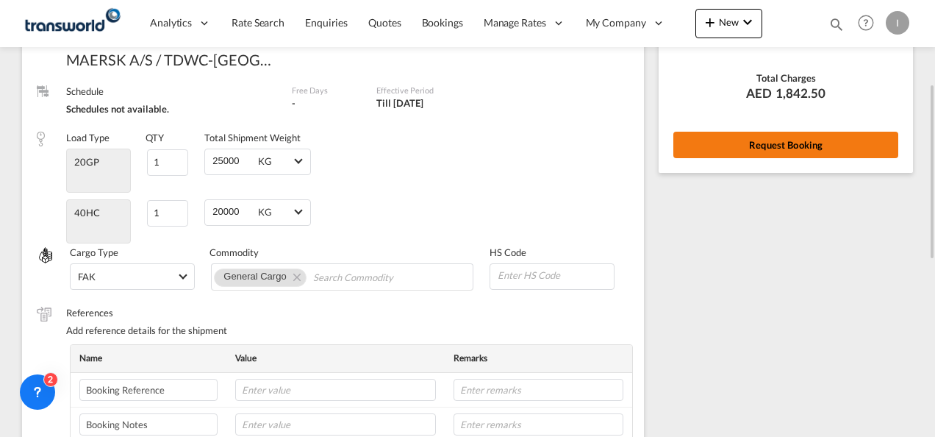
click at [756, 149] on button "Request Booking" at bounding box center [786, 145] width 225 height 26
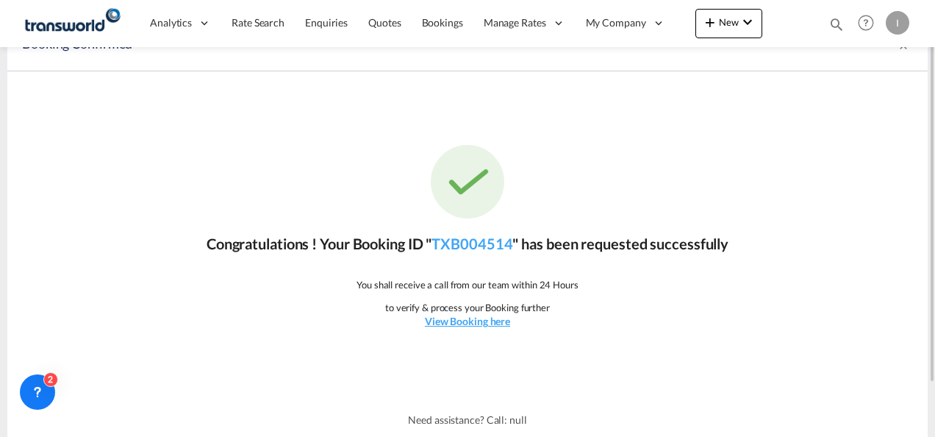
scroll to position [0, 0]
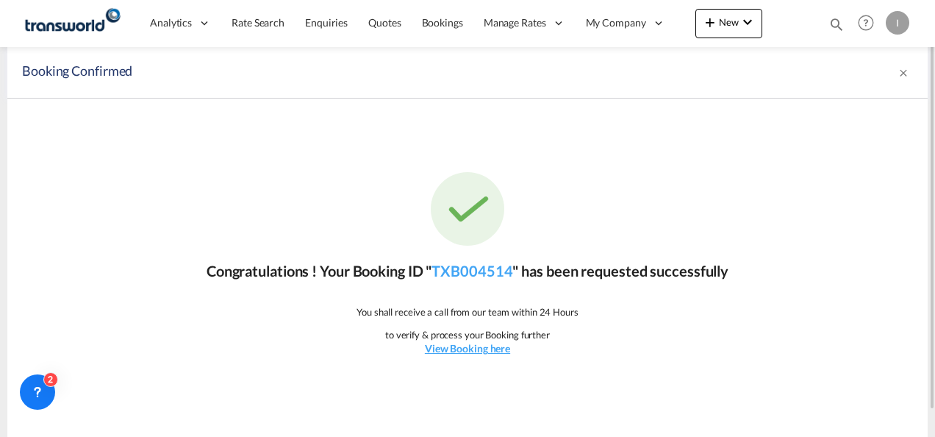
click at [485, 280] on div "Congratulations ! Your Booking ID " TXB004514 " has been requested successfully…" at bounding box center [467, 264] width 921 height 331
click at [485, 273] on link "TXB004514" at bounding box center [472, 271] width 81 height 18
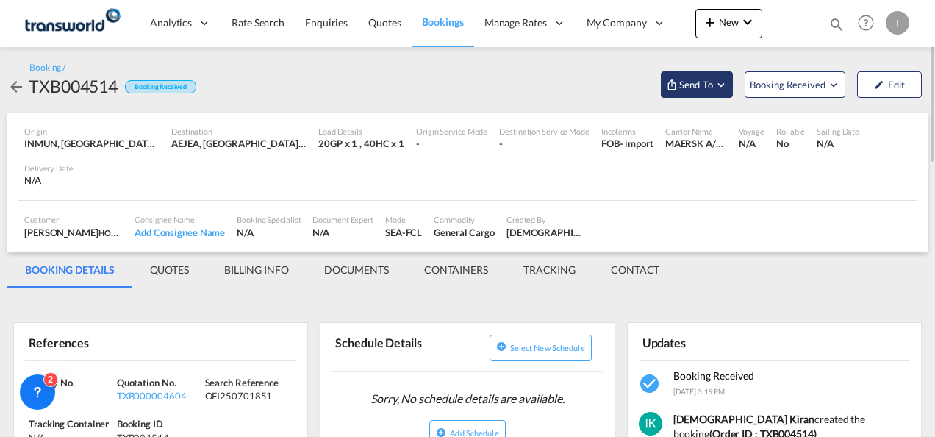
click at [696, 82] on span "Send To" at bounding box center [696, 84] width 37 height 15
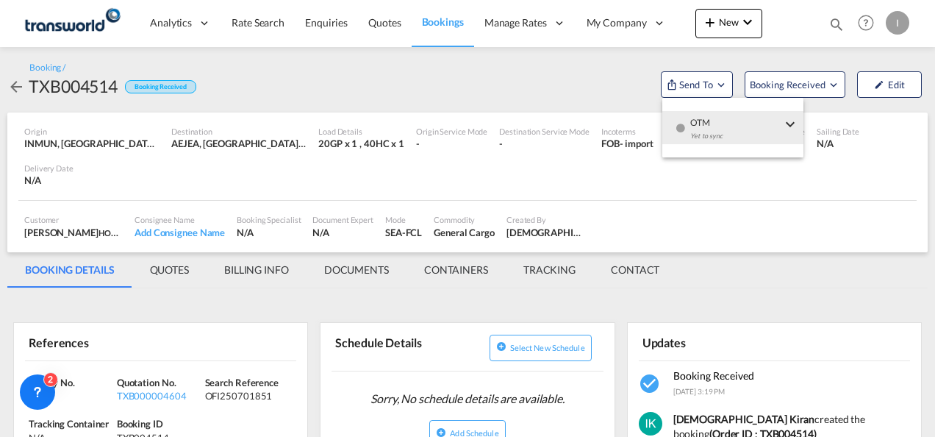
click at [696, 122] on span "OTM" at bounding box center [735, 117] width 91 height 13
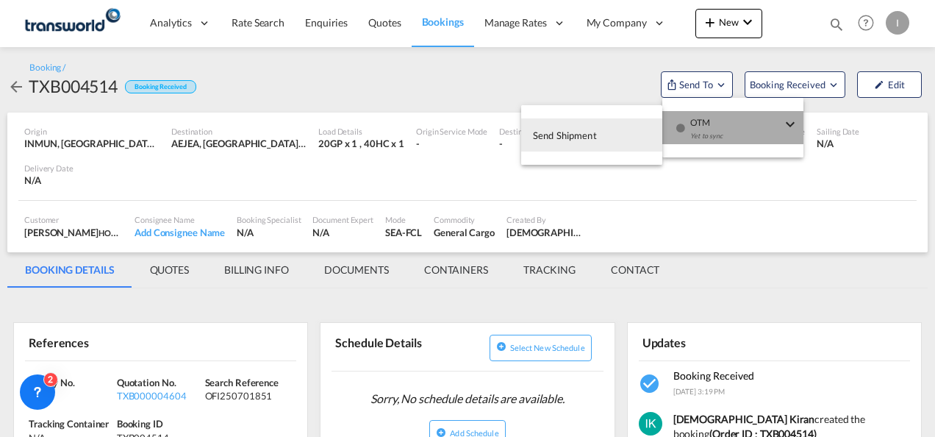
click at [635, 136] on button "Send Shipment" at bounding box center [591, 134] width 141 height 33
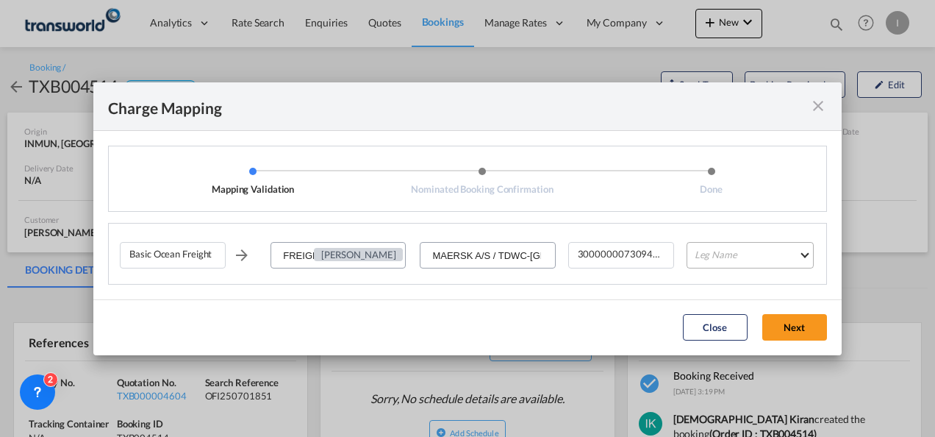
click at [713, 257] on md-select "Leg Name HANDLING ORIGIN VESSEL HANDLING DESTINATION OTHERS TL PICK UP CUSTOMS …" at bounding box center [750, 255] width 127 height 26
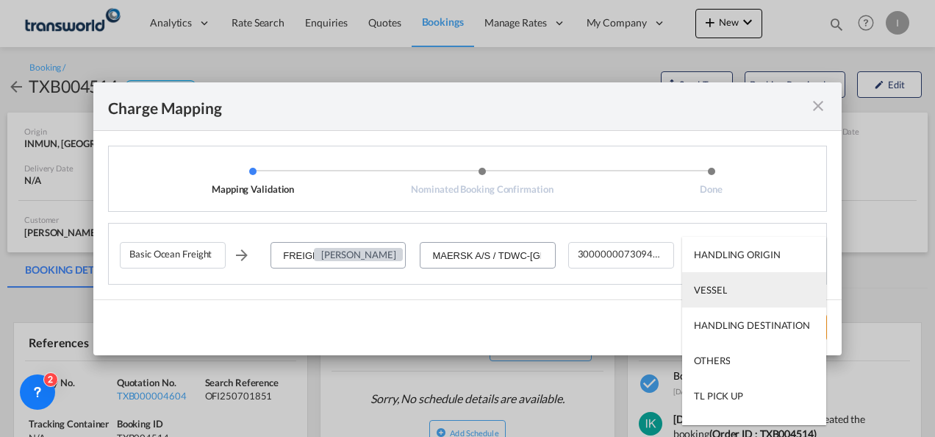
click at [718, 285] on div "VESSEL" at bounding box center [710, 289] width 33 height 13
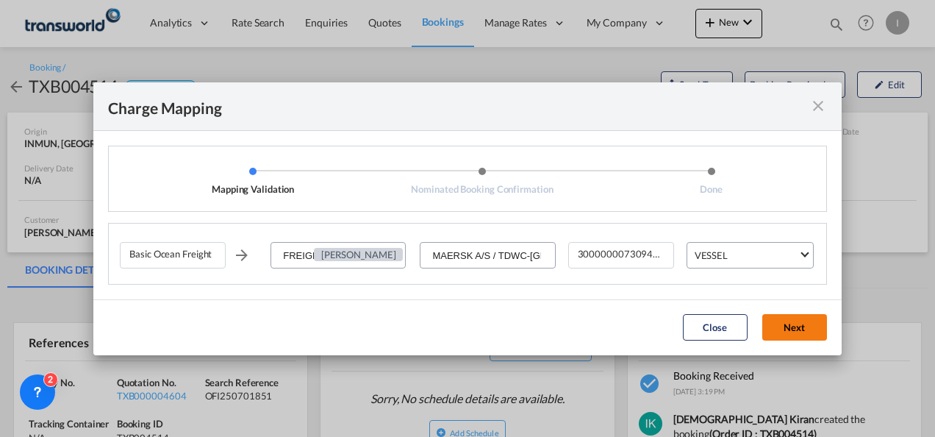
click at [799, 328] on button "Next" at bounding box center [795, 327] width 65 height 26
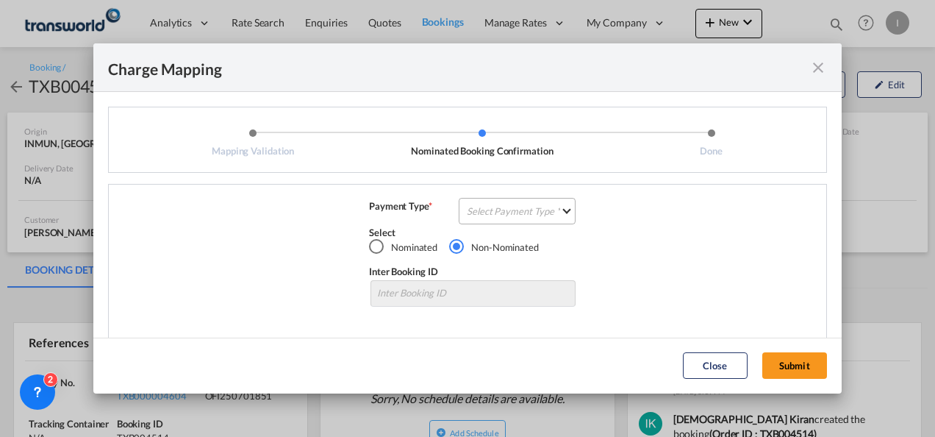
click at [491, 210] on md-select "Select Payment Type COLLECT PREPAID" at bounding box center [517, 211] width 117 height 26
click at [0, 0] on div "COLLECT" at bounding box center [0, 0] width 0 height 0
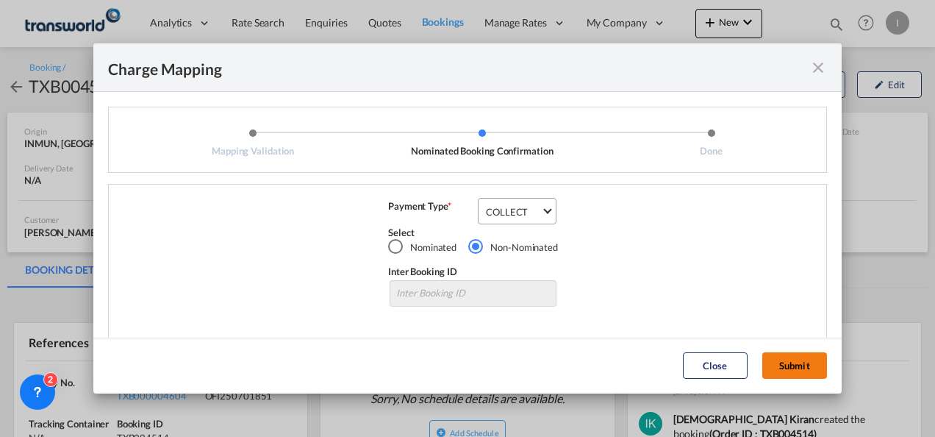
click at [800, 359] on button "Submit" at bounding box center [795, 365] width 65 height 26
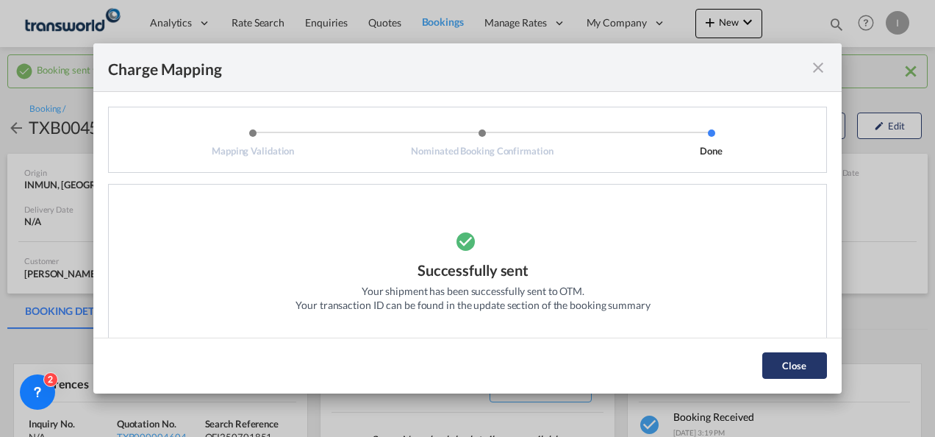
click at [781, 366] on button "Close" at bounding box center [795, 365] width 65 height 26
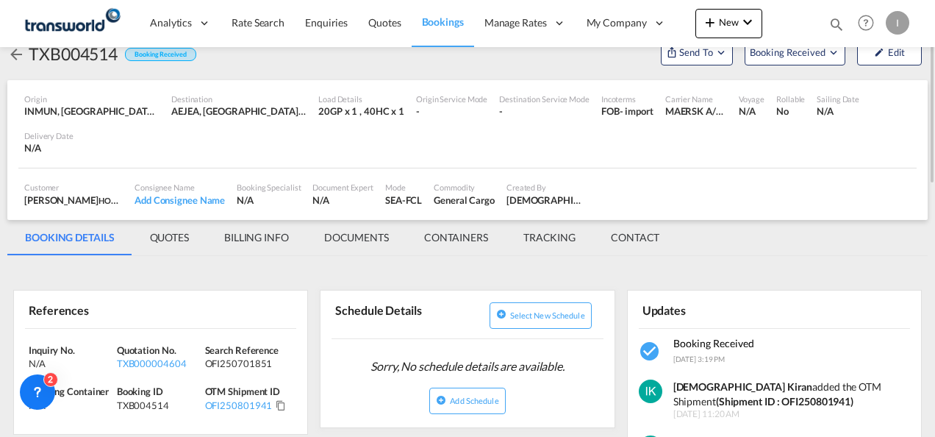
scroll to position [147, 0]
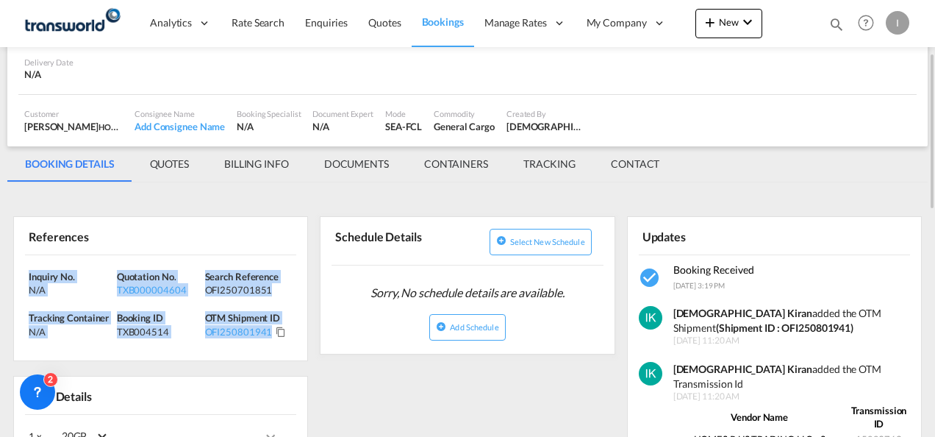
drag, startPoint x: 285, startPoint y: 341, endPoint x: 4, endPoint y: 281, distance: 288.0
drag, startPoint x: 4, startPoint y: 281, endPoint x: 27, endPoint y: 281, distance: 23.5
copy div "Inquiry No. N/A Quotation No. TXB000004604 Search Reference OFI250701851 Tracki…"
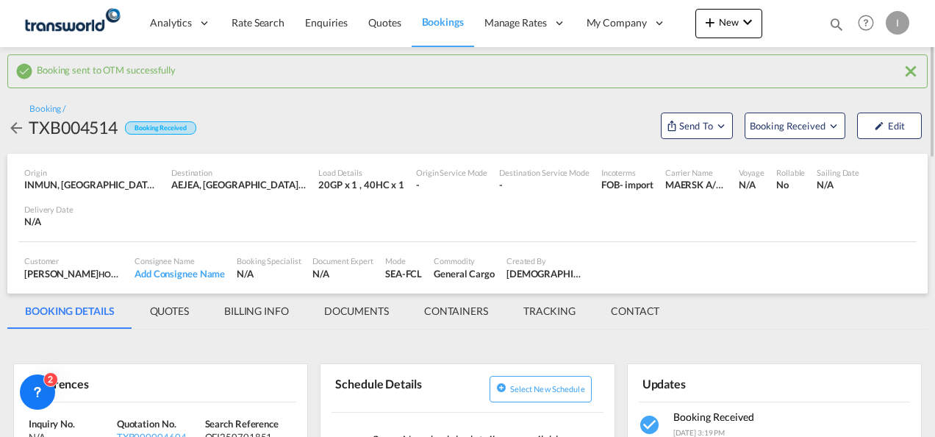
click at [837, 26] on md-icon "icon-magnify" at bounding box center [837, 24] width 16 height 16
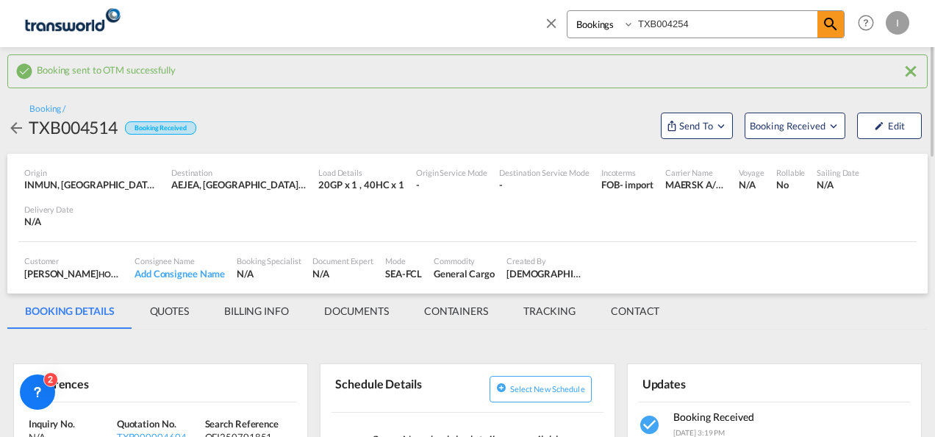
click at [768, 29] on input "TXB004254" at bounding box center [726, 24] width 183 height 26
click at [769, 29] on input "TXB004254" at bounding box center [726, 24] width 183 height 26
paste input "149"
type input "TXB004149"
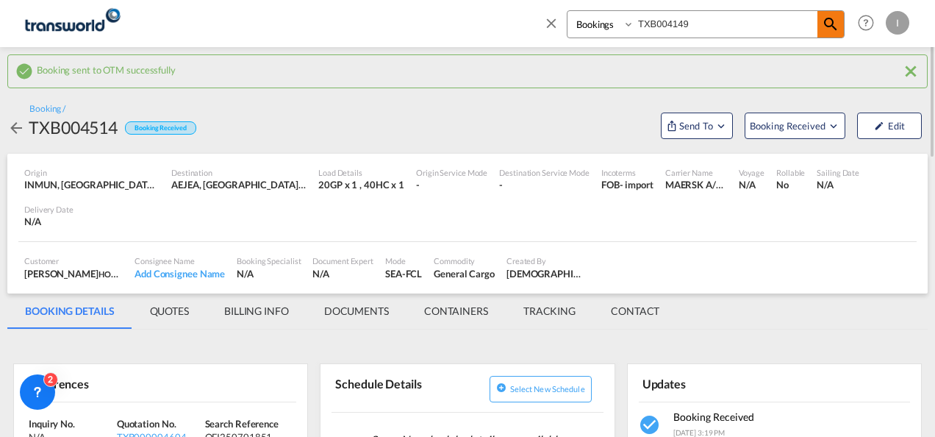
click at [844, 28] on span at bounding box center [831, 24] width 26 height 26
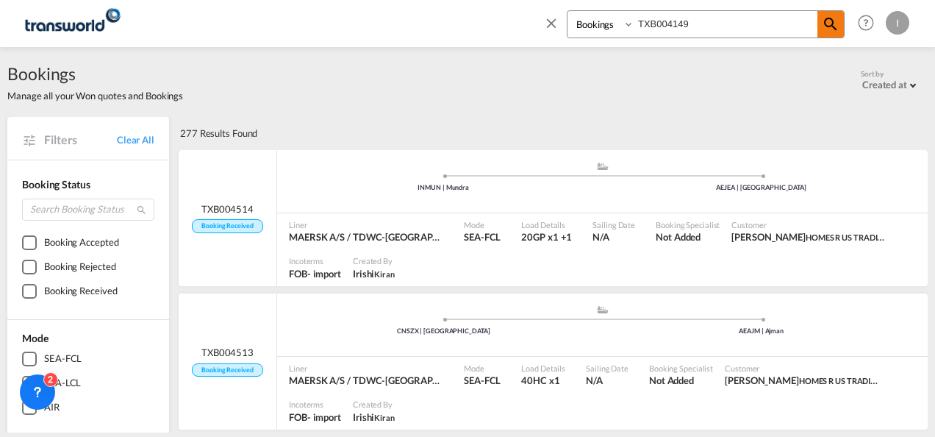
click at [824, 29] on md-icon "icon-magnify" at bounding box center [831, 24] width 18 height 18
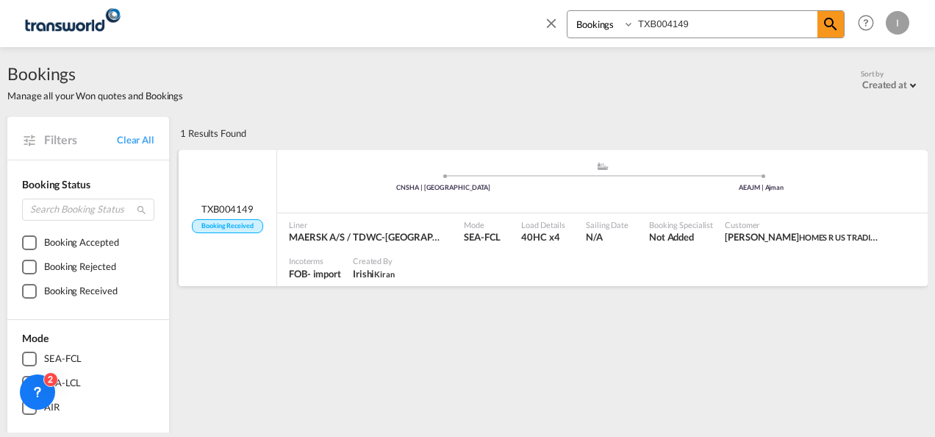
click at [746, 193] on div ".a{fill:#aaa8ad;} .a{fill:#aaa8ad;} CNSHA | [GEOGRAPHIC_DATA] AEAJM | Ajman" at bounding box center [602, 183] width 651 height 44
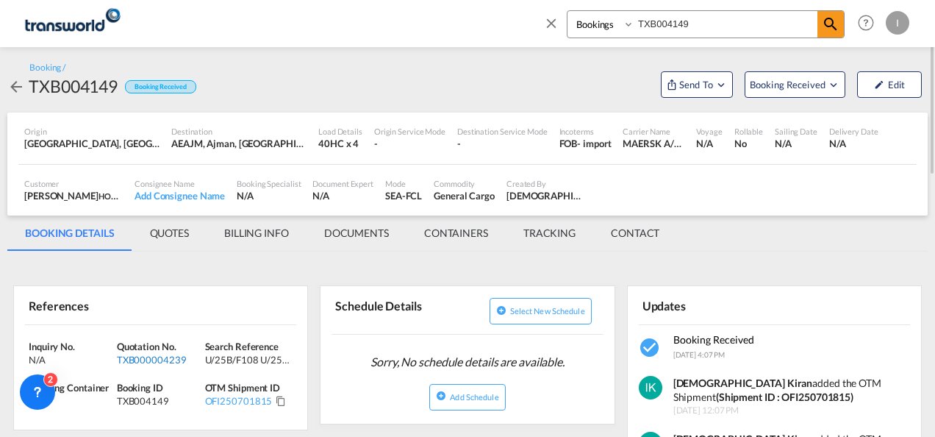
click at [141, 355] on div "TXB000004239" at bounding box center [159, 359] width 85 height 13
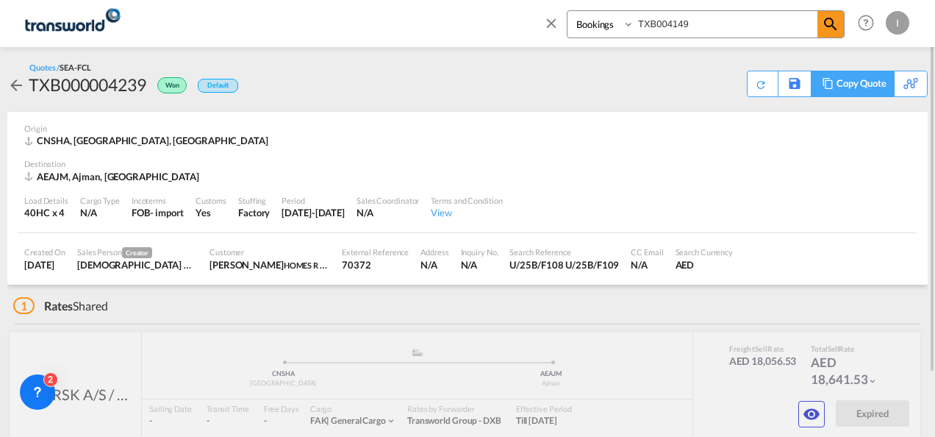
click at [875, 82] on div "Copy Quote" at bounding box center [862, 83] width 50 height 25
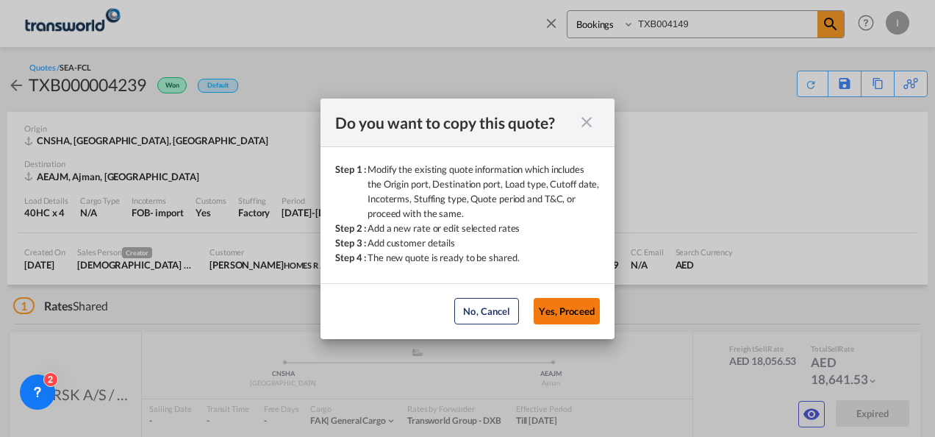
click at [554, 310] on button "Yes, Proceed" at bounding box center [567, 311] width 66 height 26
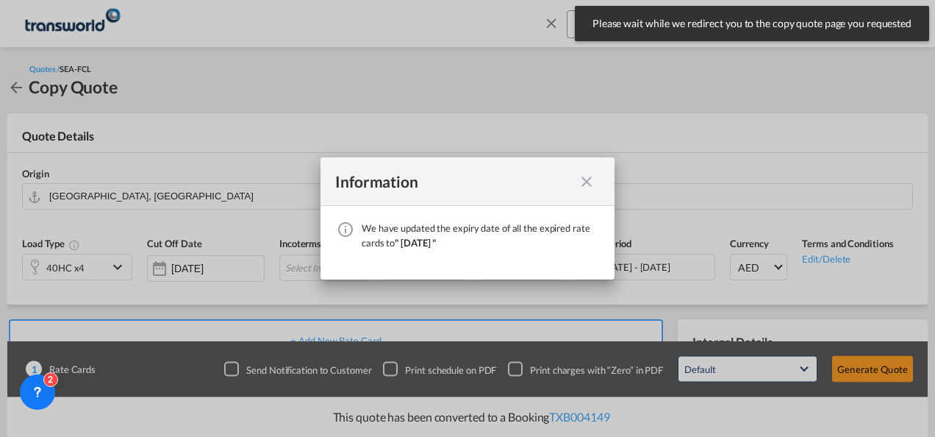
click at [590, 181] on md-icon "icon-close fg-AAA8AD cursor" at bounding box center [587, 182] width 18 height 18
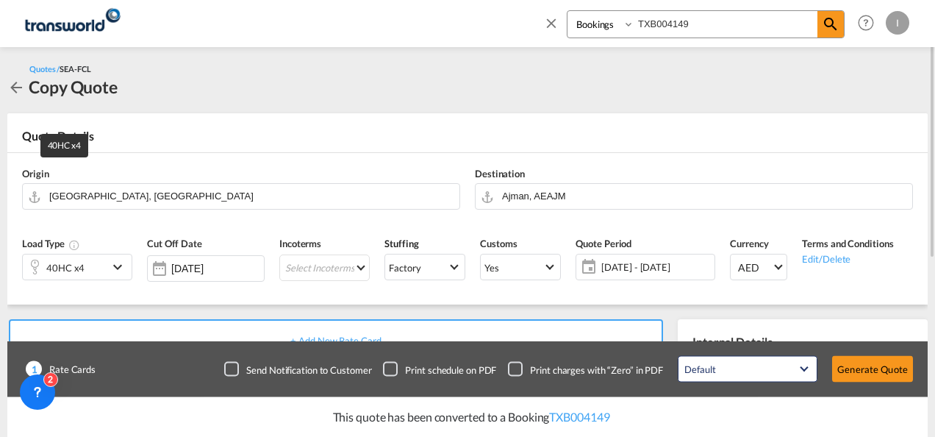
click at [82, 269] on div "40HC x4" at bounding box center [65, 267] width 38 height 21
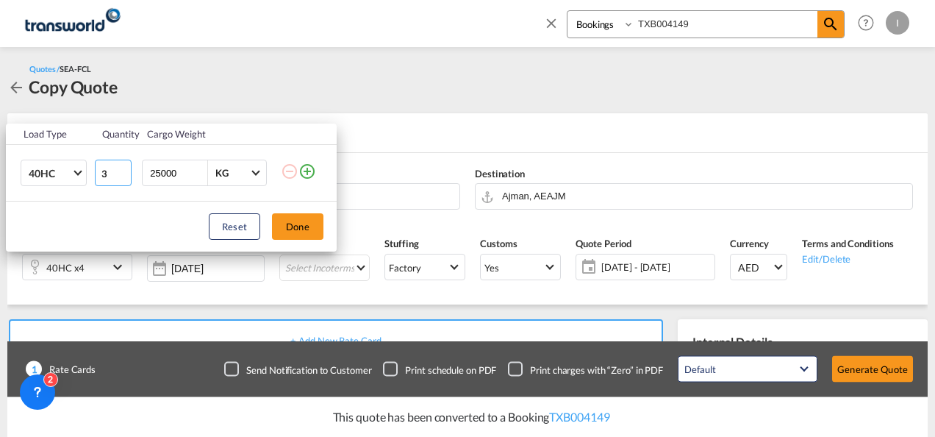
click at [122, 177] on input "3" at bounding box center [113, 173] width 37 height 26
type input "2"
click at [122, 177] on input "2" at bounding box center [113, 173] width 37 height 26
click at [301, 222] on button "Done" at bounding box center [297, 226] width 51 height 26
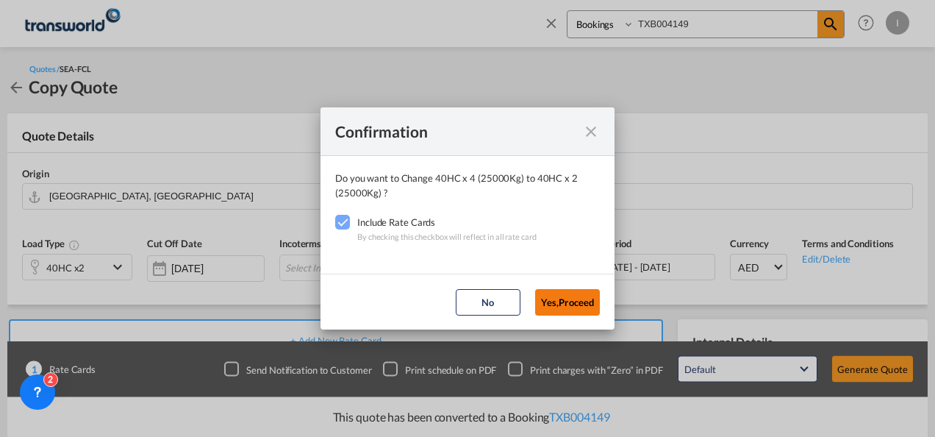
click at [554, 296] on button "Yes,Proceed" at bounding box center [567, 302] width 65 height 26
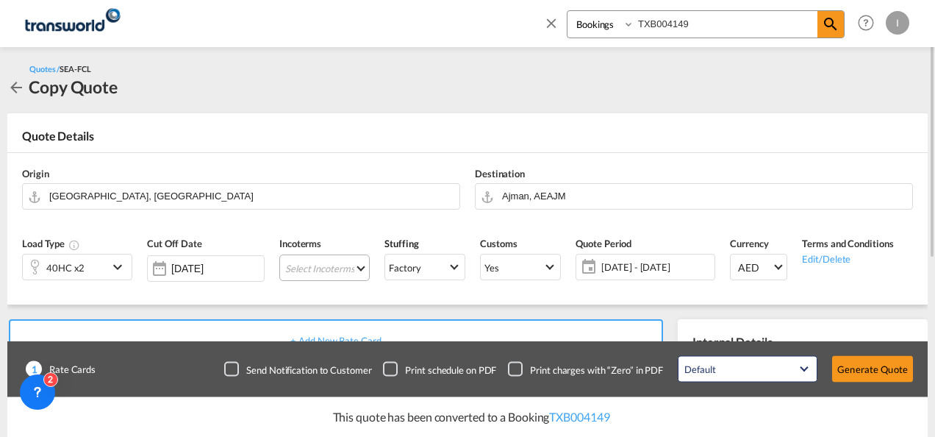
click at [293, 268] on md-select "Select Incoterms FCA - export Free Carrier DPU - import Delivery at Place Unloa…" at bounding box center [324, 267] width 90 height 26
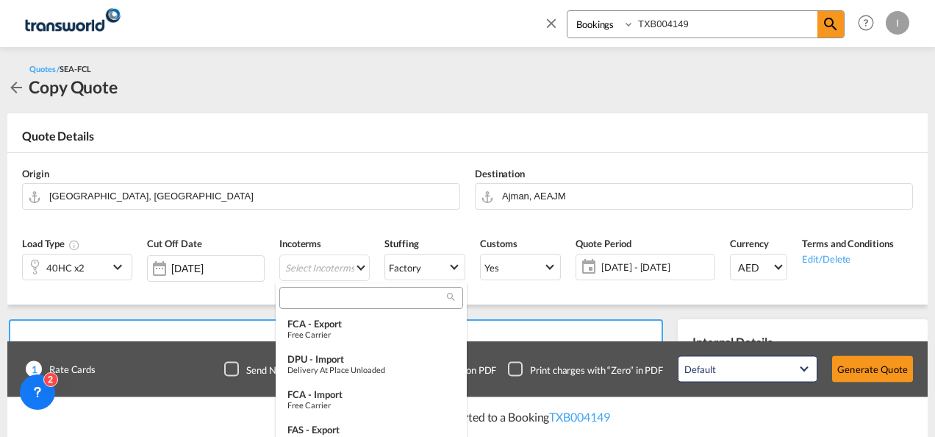
click at [299, 293] on input "search" at bounding box center [365, 297] width 163 height 13
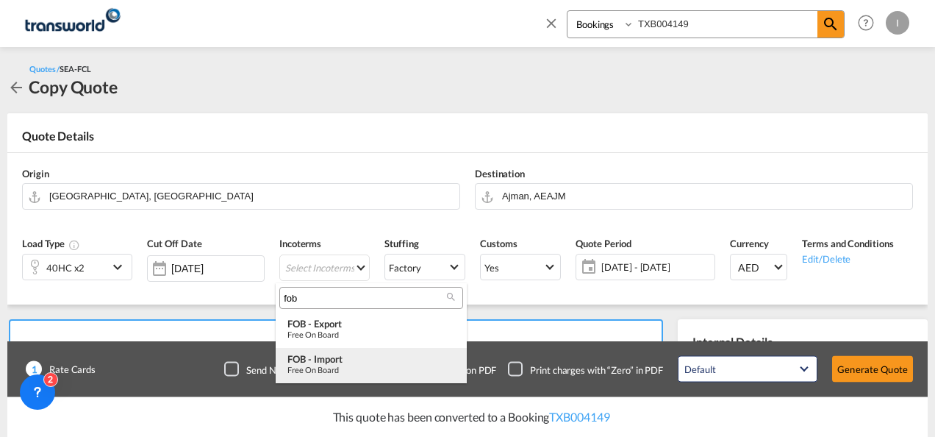
type input "fob"
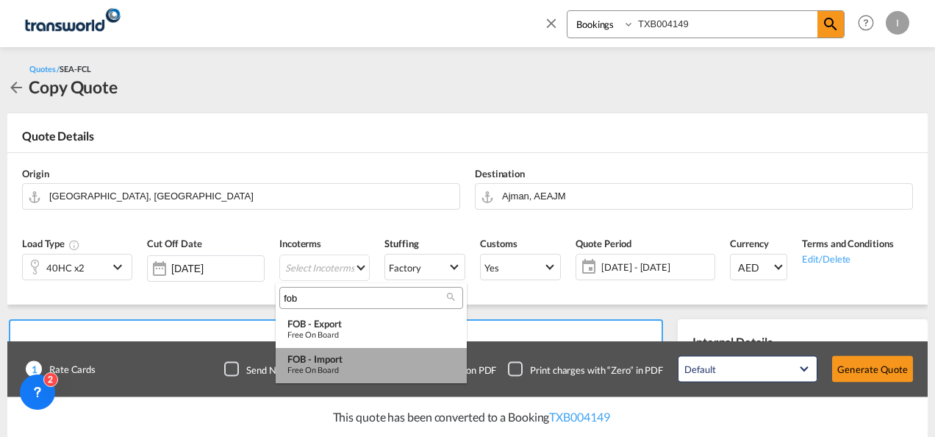
click at [314, 369] on div "Free on Board" at bounding box center [372, 370] width 168 height 10
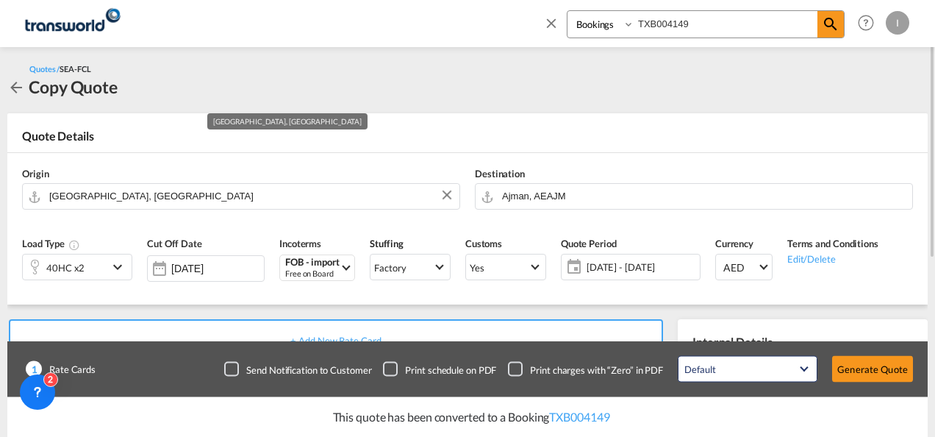
click at [453, 159] on div "Origin [GEOGRAPHIC_DATA], [GEOGRAPHIC_DATA]" at bounding box center [241, 188] width 453 height 59
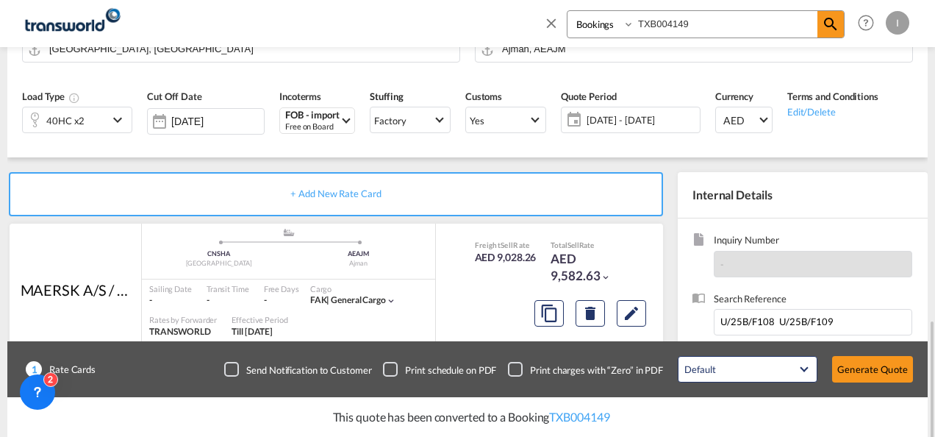
scroll to position [294, 0]
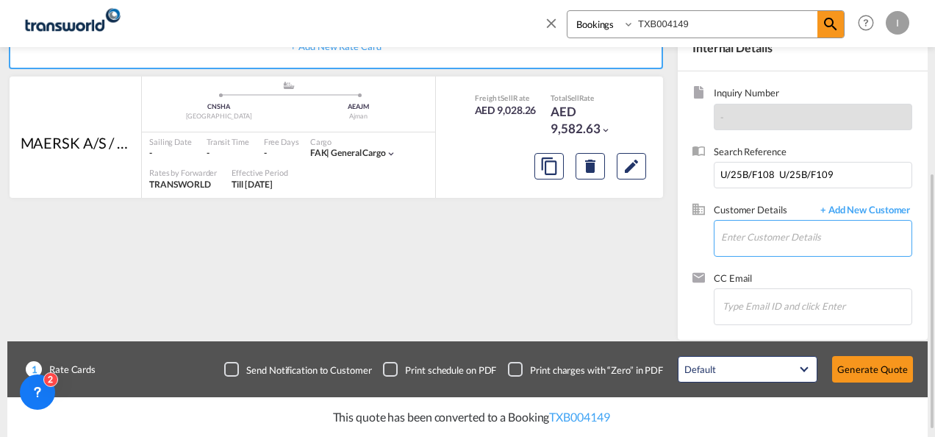
click at [764, 235] on input "Enter Customer Details" at bounding box center [816, 237] width 190 height 33
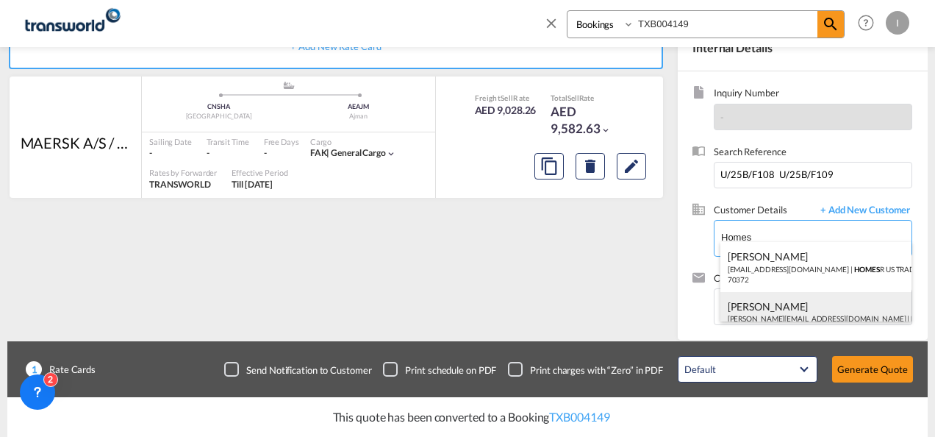
click at [759, 305] on div "[PERSON_NAME] [PERSON_NAME][EMAIL_ADDRESS][DOMAIN_NAME] | Homes R Us" at bounding box center [817, 312] width 192 height 40
type input "Homes R Us, [PERSON_NAME], [PERSON_NAME][EMAIL_ADDRESS][DOMAIN_NAME]"
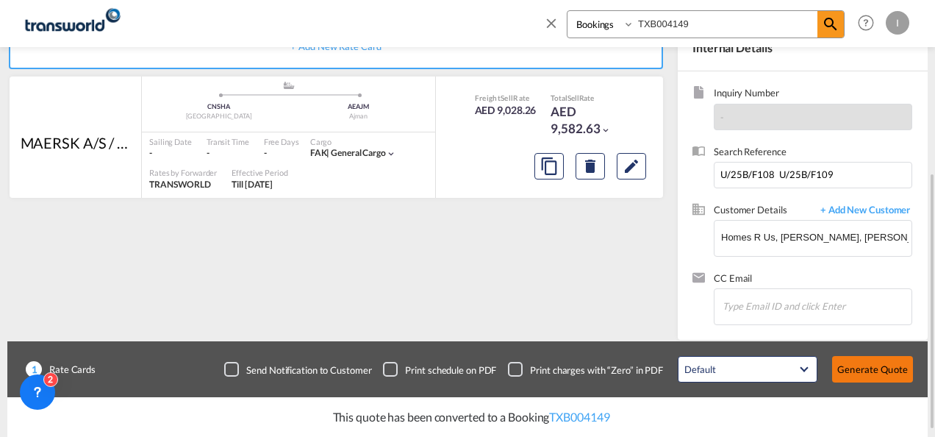
click at [845, 376] on button "Generate Quote" at bounding box center [872, 369] width 81 height 26
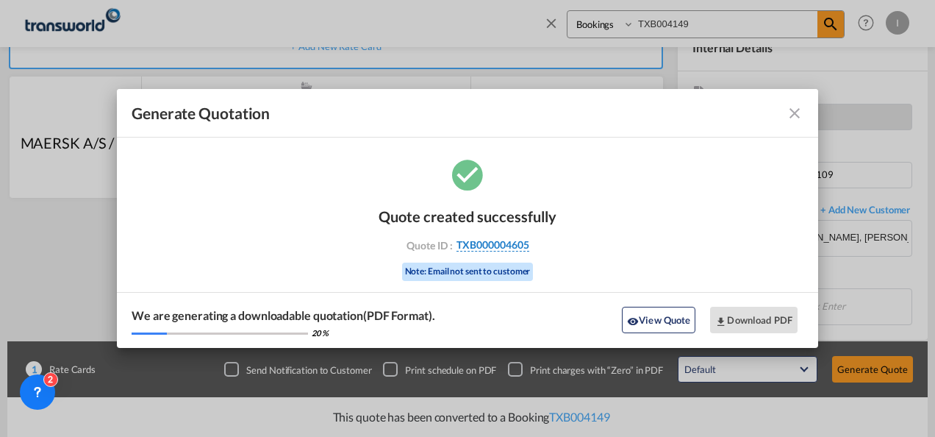
click at [499, 247] on span "TXB000004605" at bounding box center [493, 244] width 73 height 13
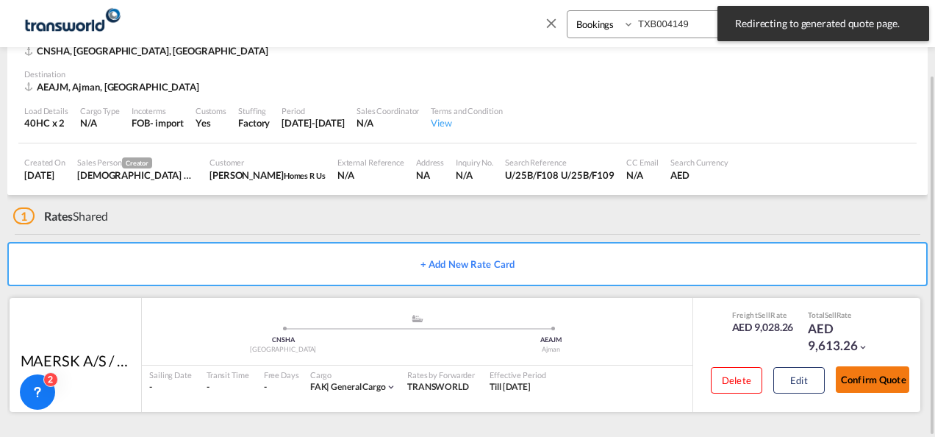
click at [883, 381] on button "Confirm Quote" at bounding box center [873, 379] width 74 height 26
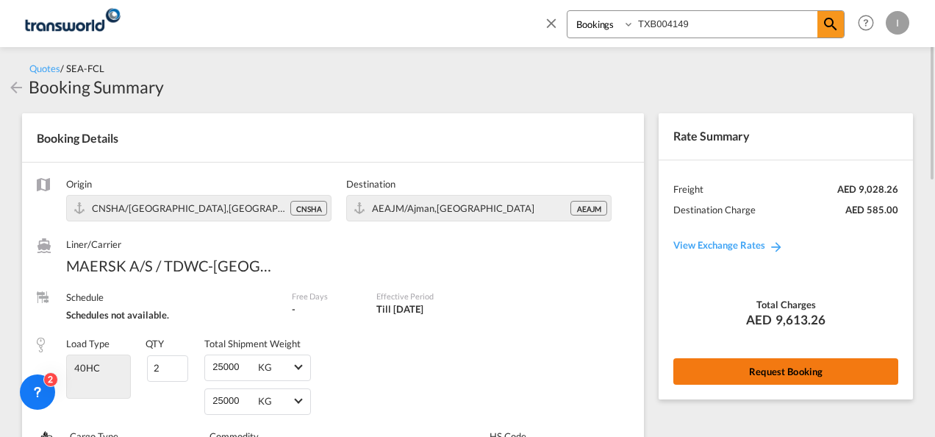
click at [735, 378] on button "Request Booking" at bounding box center [786, 371] width 225 height 26
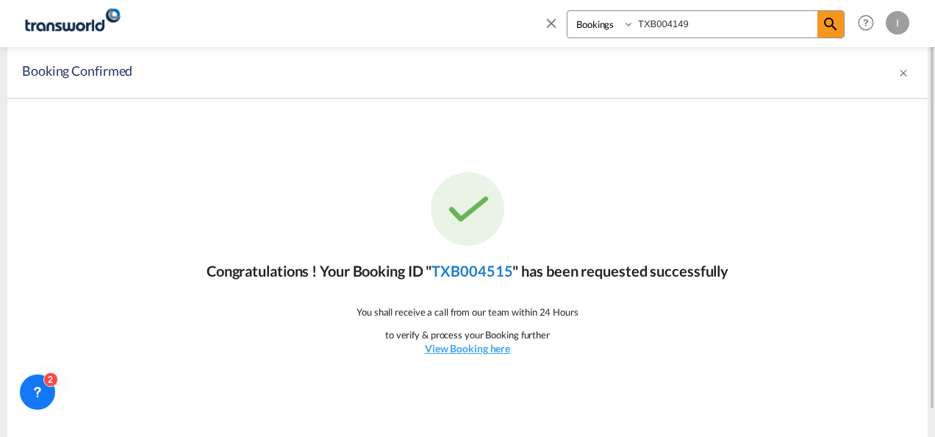
click at [476, 263] on link "TXB004515" at bounding box center [472, 271] width 81 height 18
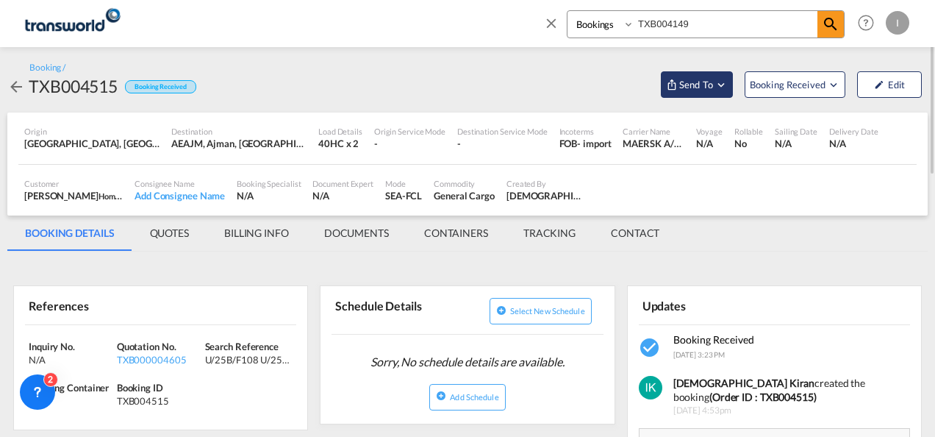
click at [679, 88] on span "Send To" at bounding box center [696, 84] width 37 height 15
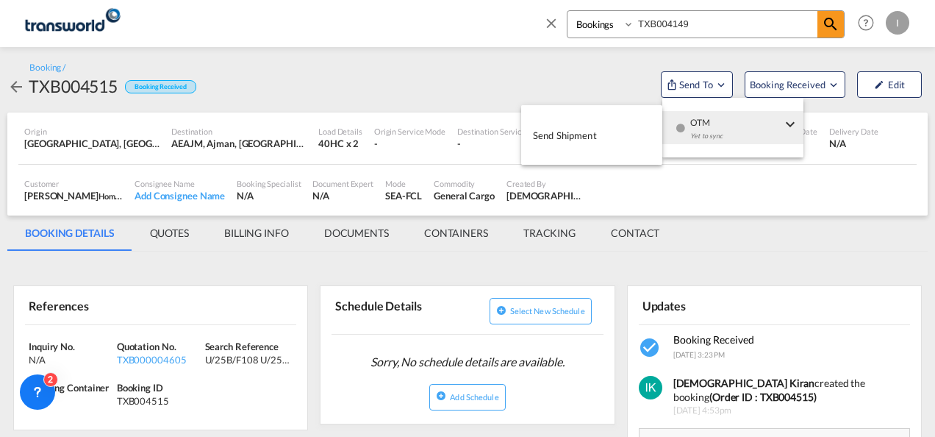
click at [699, 135] on div "Yet to sync" at bounding box center [735, 139] width 91 height 31
click at [616, 135] on button "Send Shipment" at bounding box center [591, 134] width 141 height 33
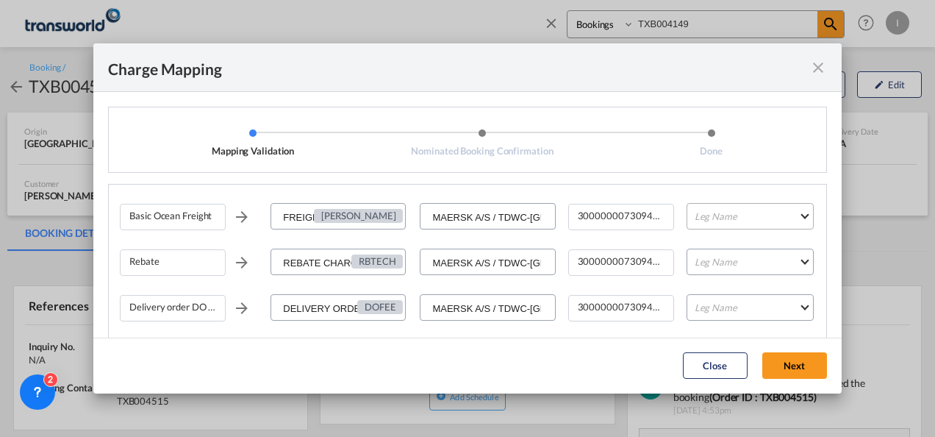
click at [721, 222] on md-select "Leg Name HANDLING ORIGIN VESSEL HANDLING DESTINATION OTHERS TL PICK UP CUSTOMS …" at bounding box center [750, 216] width 127 height 26
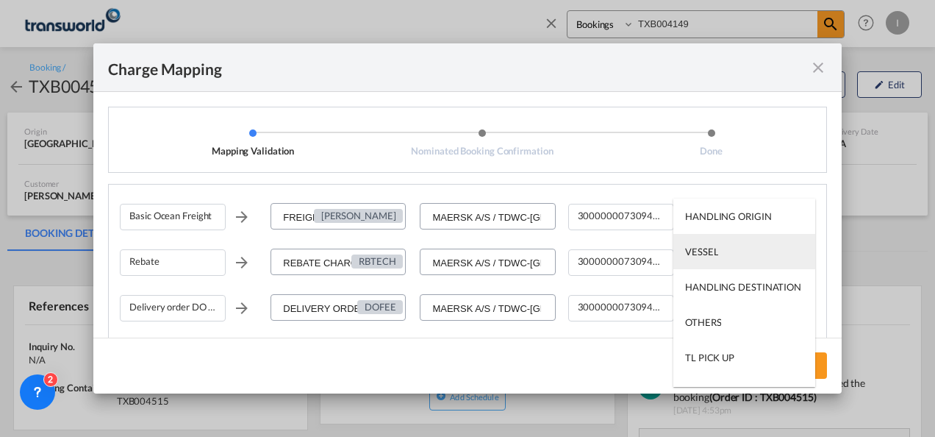
click at [720, 249] on md-option "VESSEL" at bounding box center [745, 251] width 142 height 35
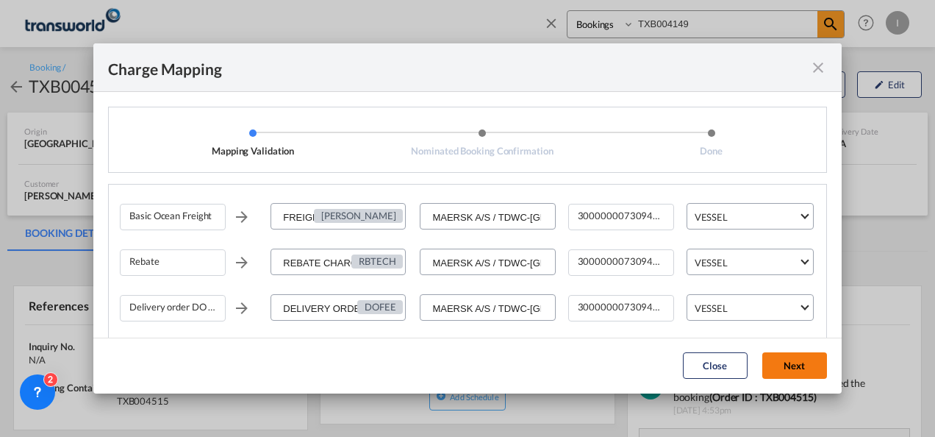
click at [788, 363] on button "Next" at bounding box center [795, 365] width 65 height 26
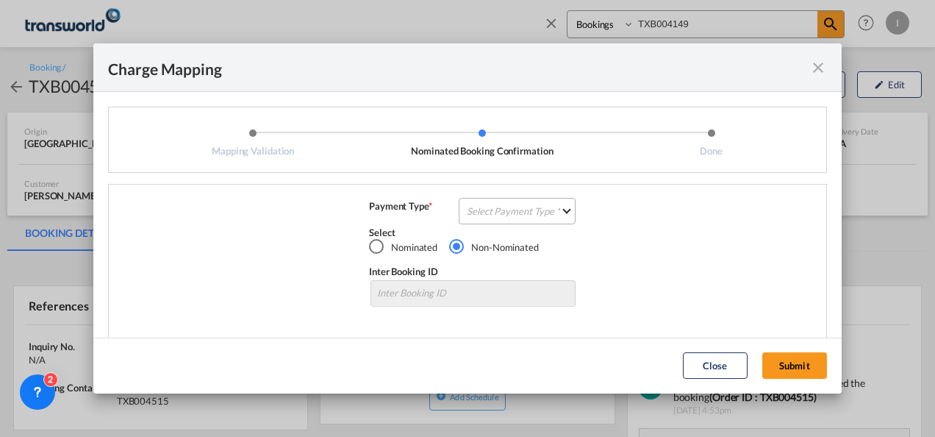
click at [526, 215] on md-select "Select Payment Type COLLECT PREPAID" at bounding box center [517, 211] width 117 height 26
click at [526, 215] on md-option "COLLECT" at bounding box center [516, 210] width 130 height 35
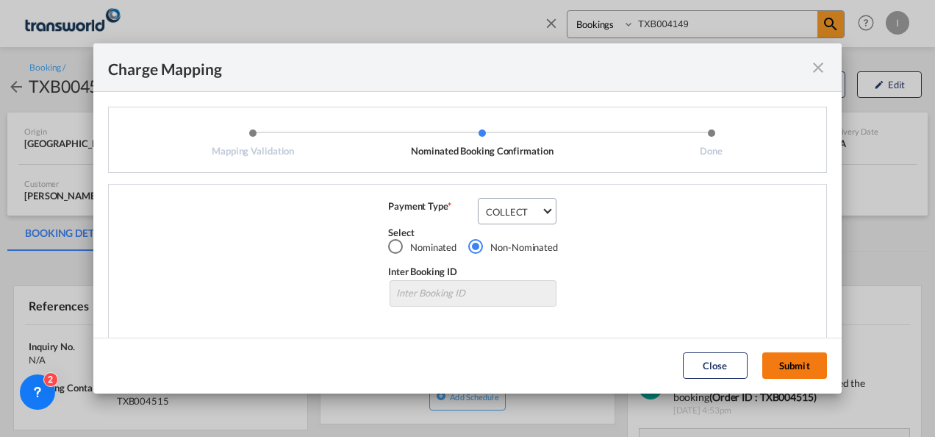
click at [793, 371] on button "Submit" at bounding box center [795, 365] width 65 height 26
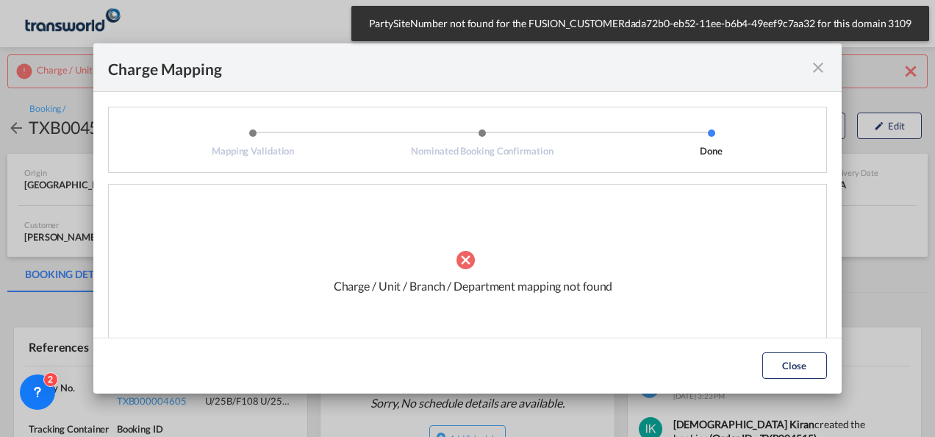
click at [815, 68] on md-icon "icon-close fg-AAA8AD cursor" at bounding box center [819, 68] width 18 height 18
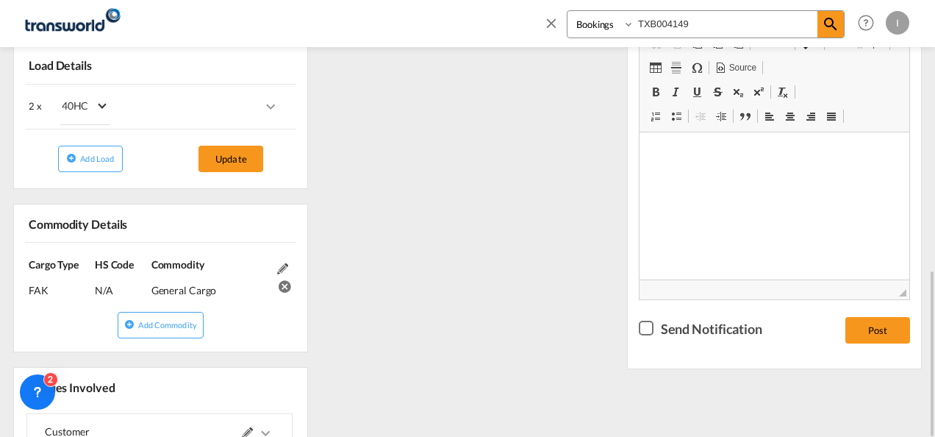
scroll to position [515, 0]
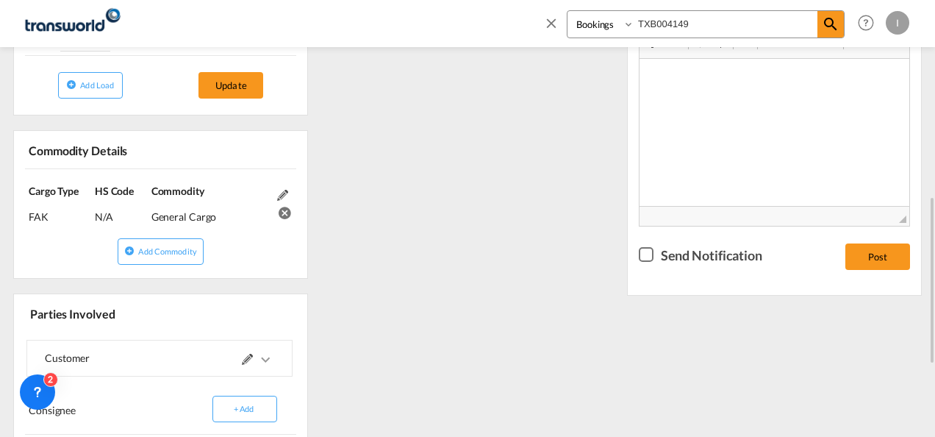
click at [251, 354] on md-icon at bounding box center [247, 359] width 11 height 11
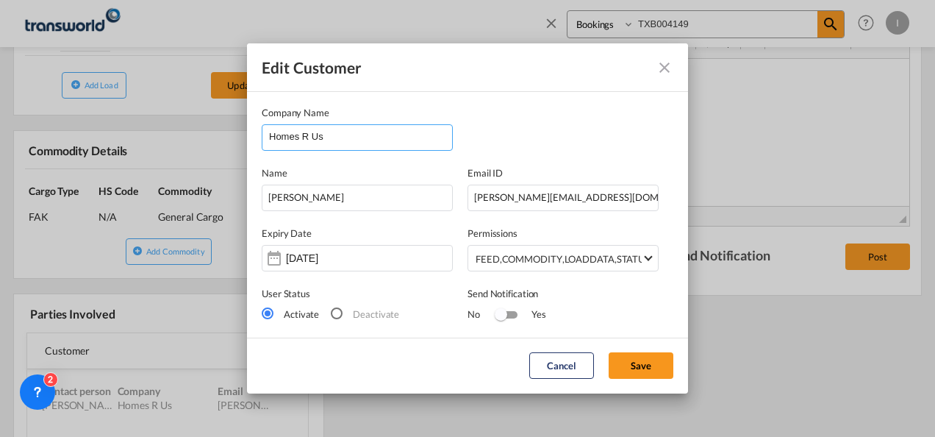
click at [357, 138] on input "Homes R Us" at bounding box center [360, 136] width 183 height 22
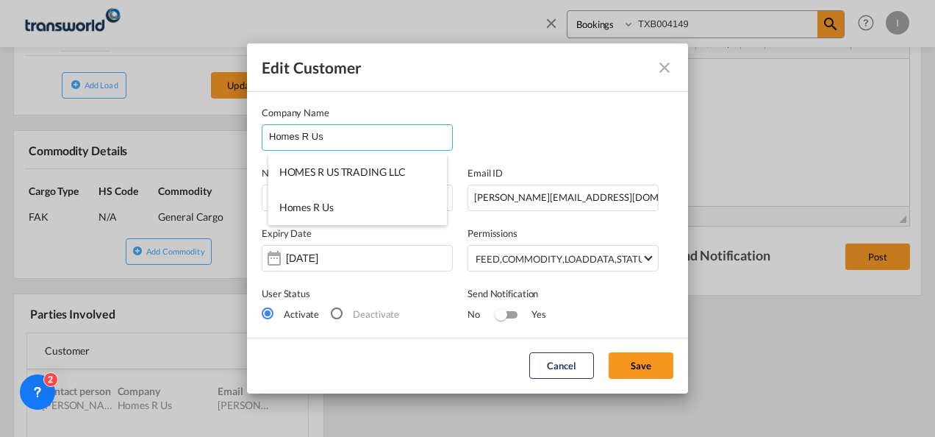
drag, startPoint x: 357, startPoint y: 138, endPoint x: 303, endPoint y: 136, distance: 54.5
click at [303, 136] on input "Homes R Us" at bounding box center [360, 136] width 183 height 22
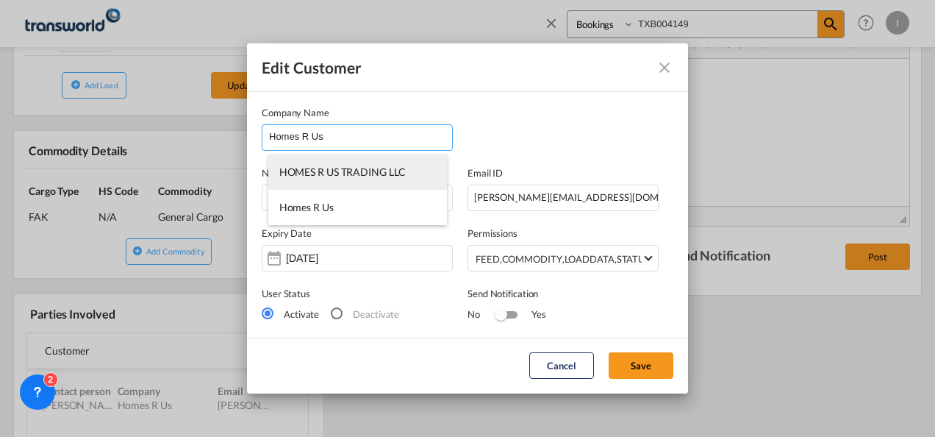
click at [302, 178] on li "HOMES R US TRADING LLC" at bounding box center [357, 171] width 179 height 35
type input "HOMES R US TRADING LLC"
type input "[EMAIL_ADDRESS][PERSON_NAME][DOMAIN_NAME]"
type input "048215568"
type input "70372"
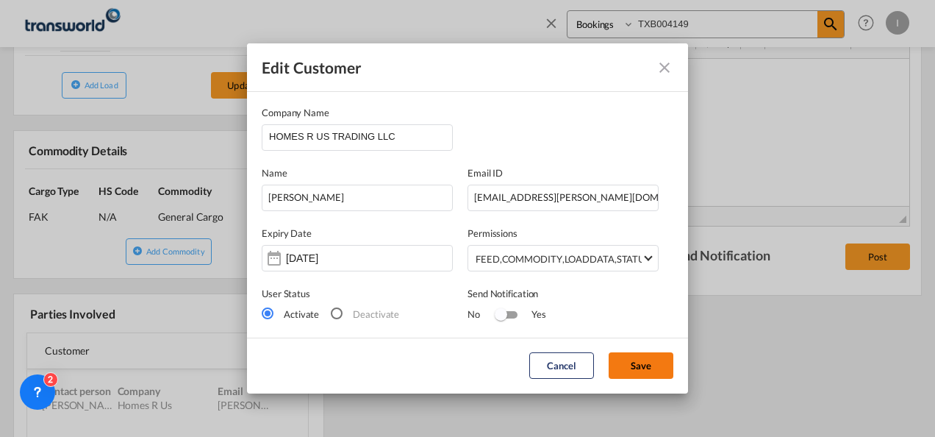
click at [641, 368] on button "Save" at bounding box center [641, 365] width 65 height 26
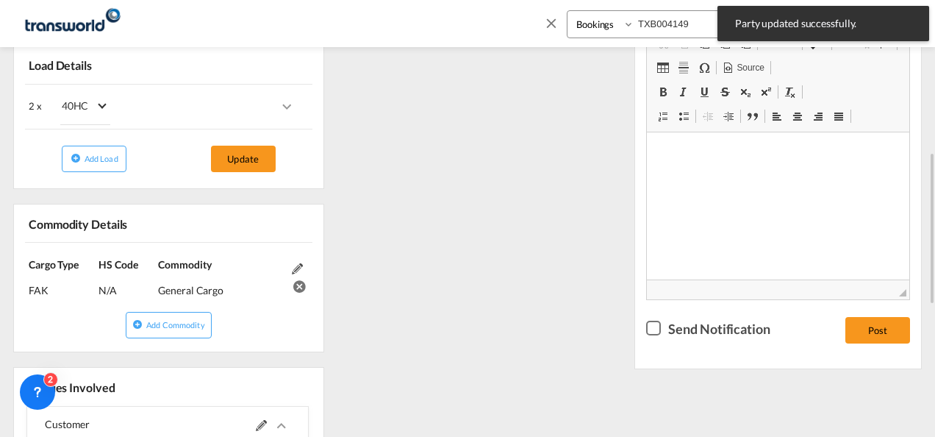
scroll to position [74, 0]
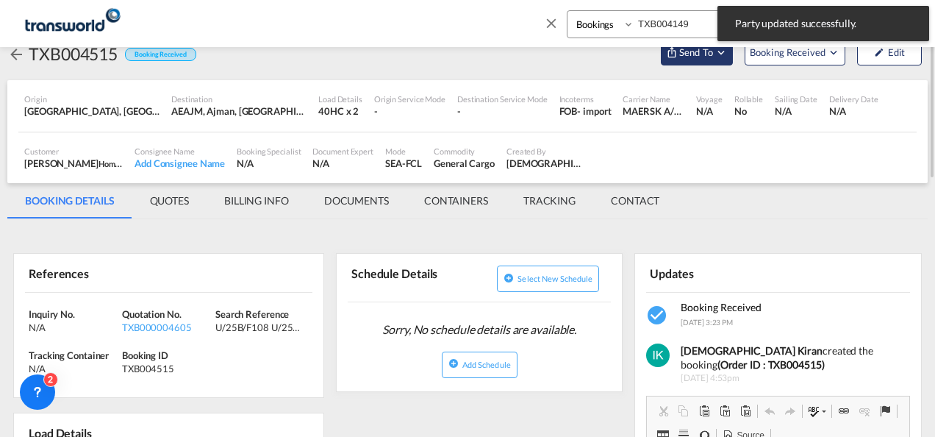
click at [712, 56] on span "Send To" at bounding box center [696, 52] width 37 height 15
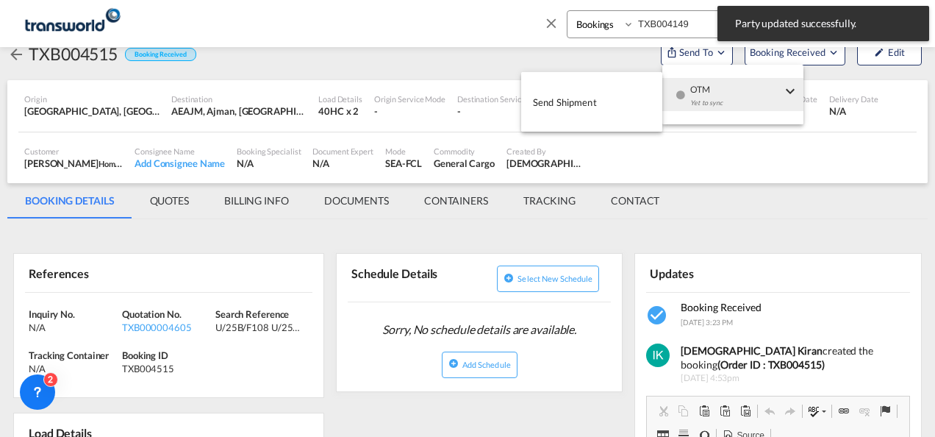
click at [706, 109] on div "Yet to sync" at bounding box center [735, 106] width 91 height 31
click at [586, 109] on span "Send Shipment" at bounding box center [565, 102] width 64 height 24
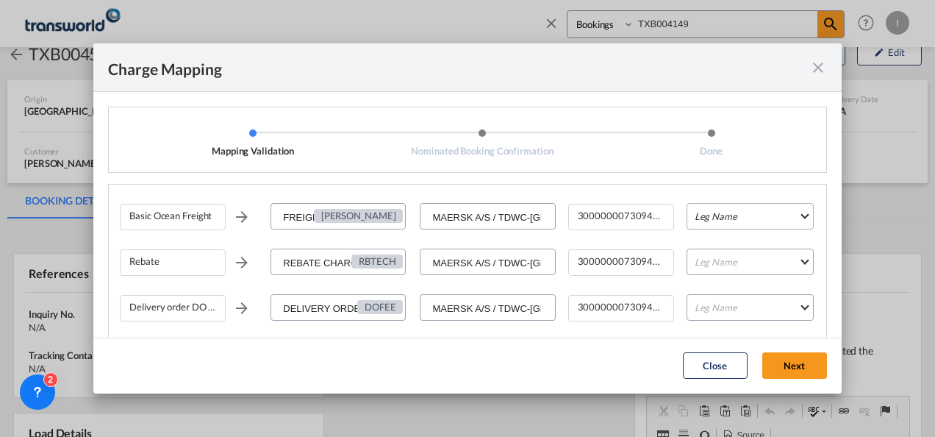
click at [697, 221] on md-select "Leg Name HANDLING ORIGIN VESSEL HANDLING DESTINATION OTHERS TL PICK UP CUSTOMS …" at bounding box center [750, 216] width 127 height 26
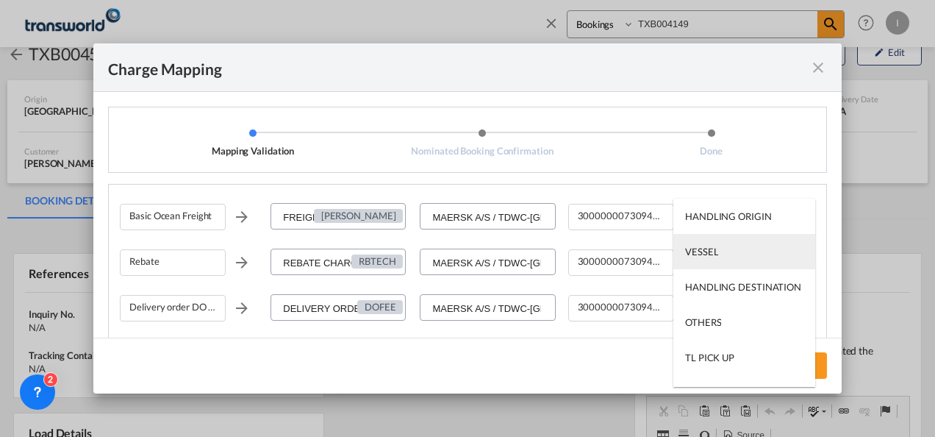
drag, startPoint x: 697, startPoint y: 221, endPoint x: 703, endPoint y: 255, distance: 35.1
click at [703, 255] on div "VESSEL" at bounding box center [701, 251] width 33 height 13
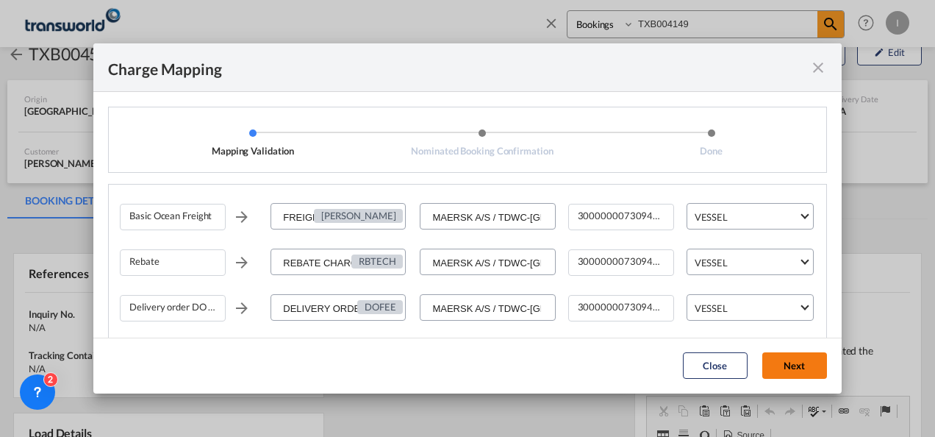
click at [779, 378] on button "Next" at bounding box center [795, 365] width 65 height 26
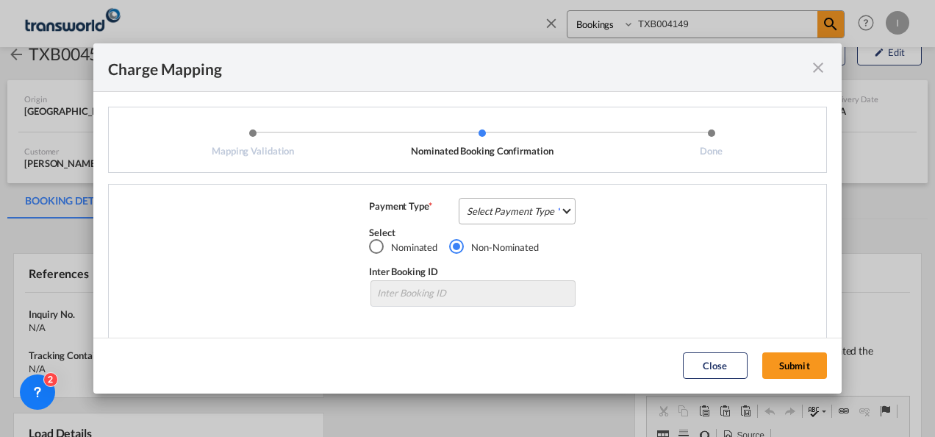
click at [487, 204] on md-select "Select Payment Type COLLECT PREPAID" at bounding box center [517, 211] width 117 height 26
click at [0, 0] on md-option "COLLECT" at bounding box center [0, 0] width 0 height 0
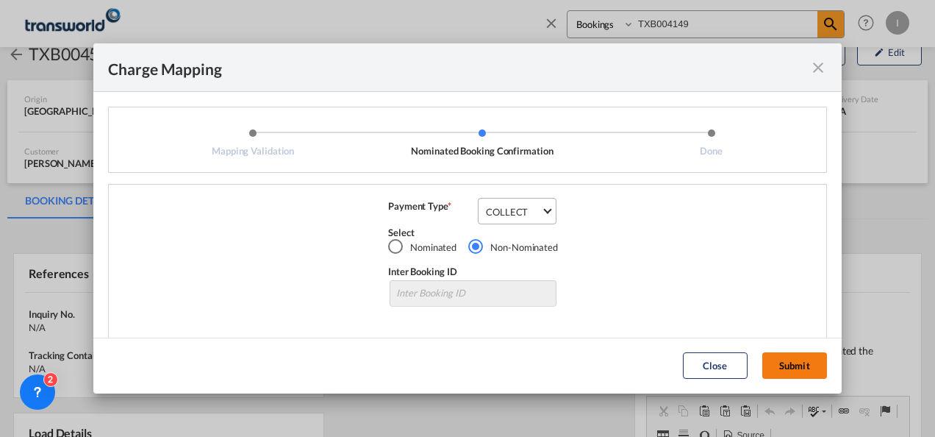
click at [799, 354] on button "Submit" at bounding box center [795, 365] width 65 height 26
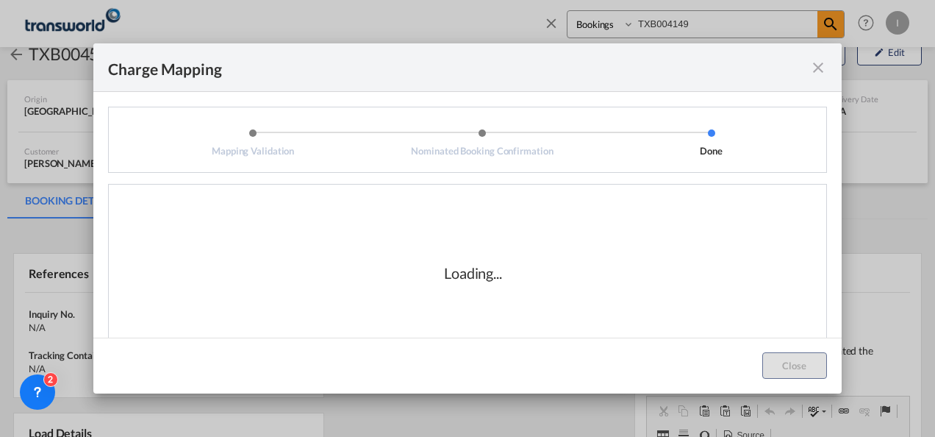
click at [553, 235] on div "Loading..." at bounding box center [473, 272] width 707 height 147
click at [593, 254] on div "Loading..." at bounding box center [473, 272] width 707 height 147
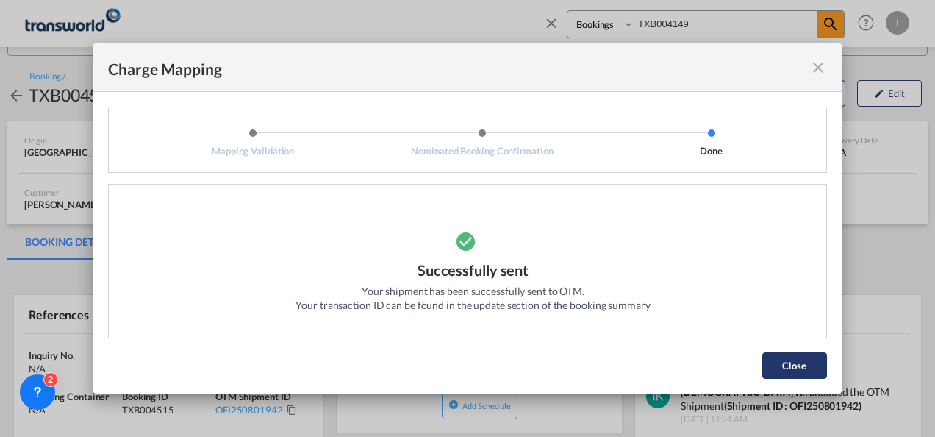
drag, startPoint x: 797, startPoint y: 369, endPoint x: 747, endPoint y: 366, distance: 50.1
click at [796, 369] on button "Close" at bounding box center [795, 365] width 65 height 26
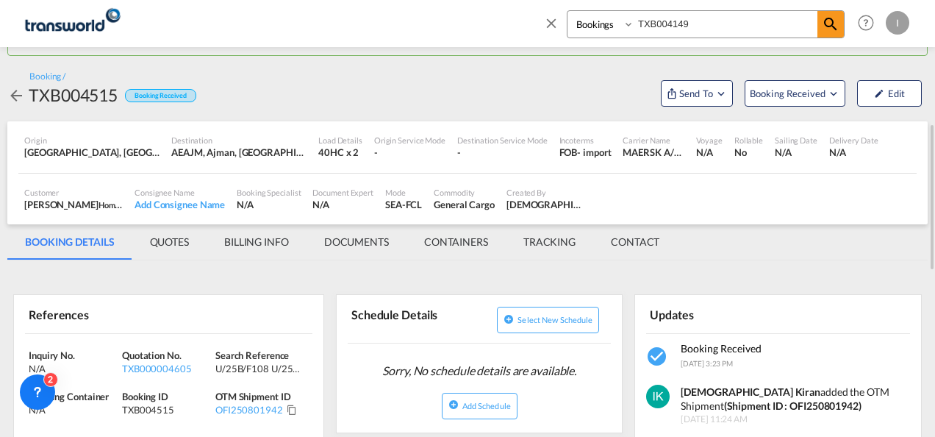
scroll to position [147, 0]
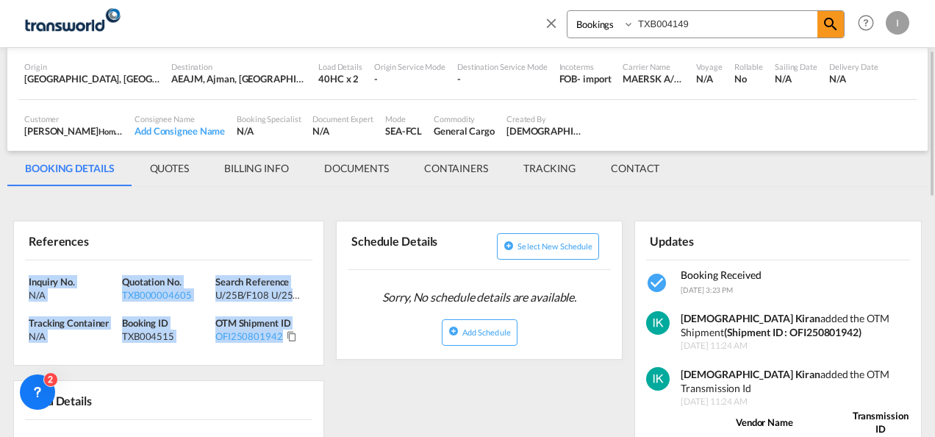
drag, startPoint x: 288, startPoint y: 344, endPoint x: 14, endPoint y: 280, distance: 281.6
click at [14, 280] on div "Inquiry No. N/A Quotation No. TXB000004605 Search Reference U/25B/F108 U/25B/F1…" at bounding box center [169, 312] width 310 height 105
copy div "Inquiry No. N/A Quotation No. TXB000004605 Search Reference U/25B/F108 U/25B/F1…"
click at [779, 229] on div "Updates" at bounding box center [778, 240] width 264 height 38
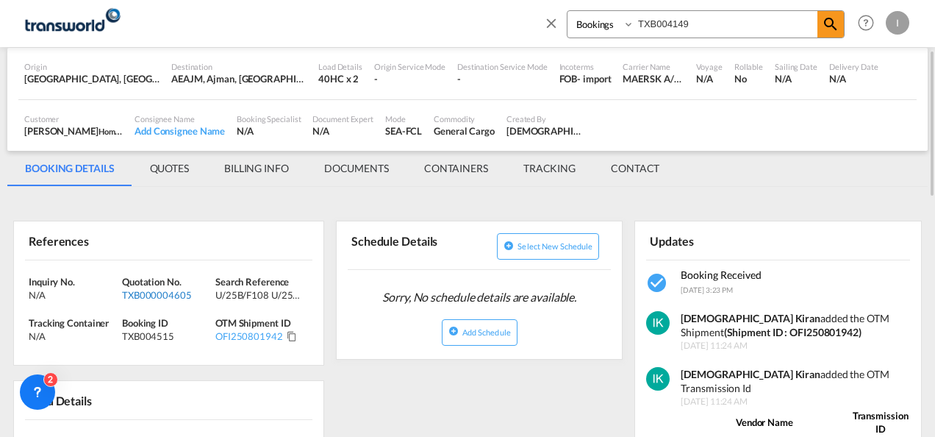
click at [160, 290] on div "TXB000004605" at bounding box center [167, 294] width 90 height 13
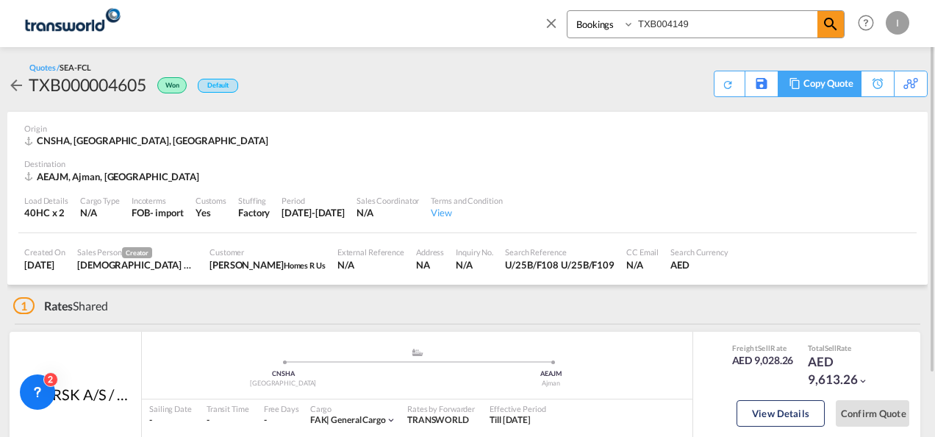
click at [843, 86] on div "Copy Quote" at bounding box center [829, 83] width 50 height 25
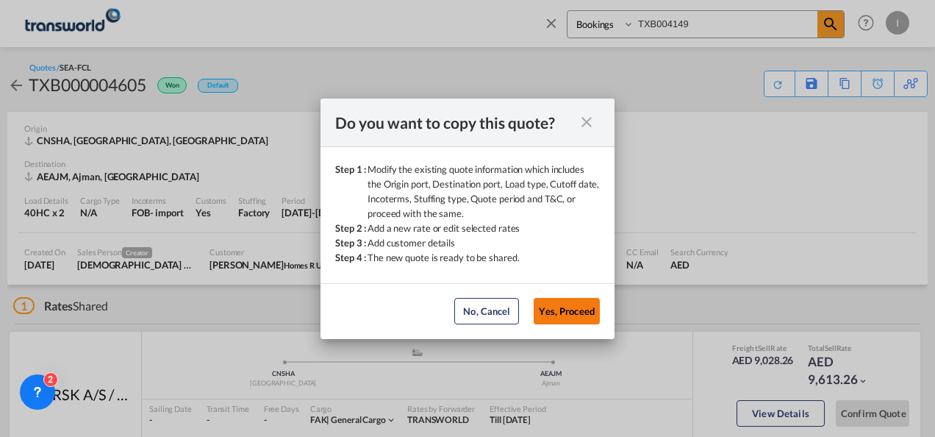
click at [544, 307] on button "Yes, Proceed" at bounding box center [567, 311] width 66 height 26
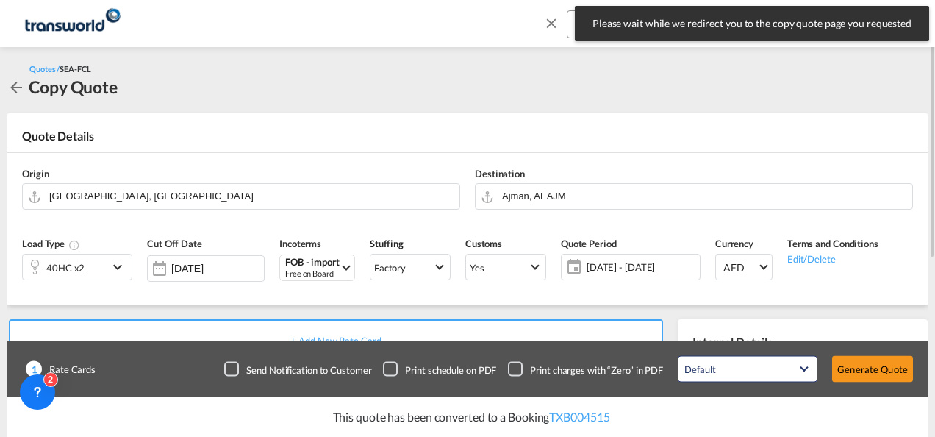
scroll to position [221, 0]
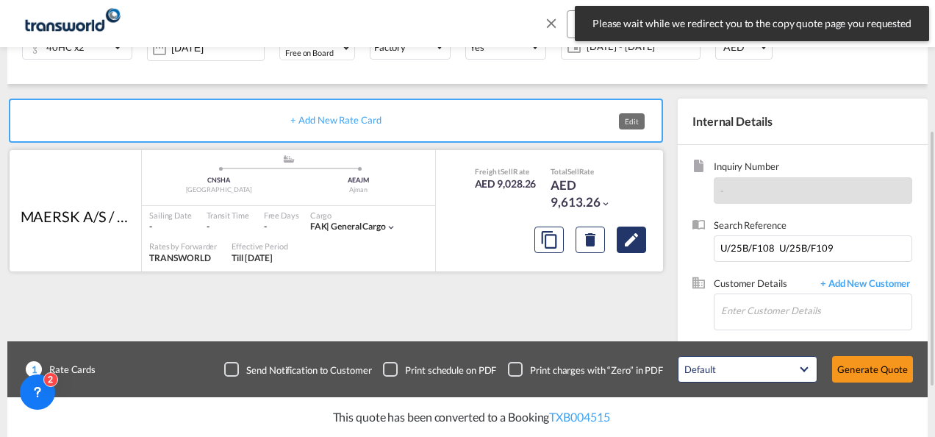
click at [637, 228] on button "Edit" at bounding box center [631, 239] width 29 height 26
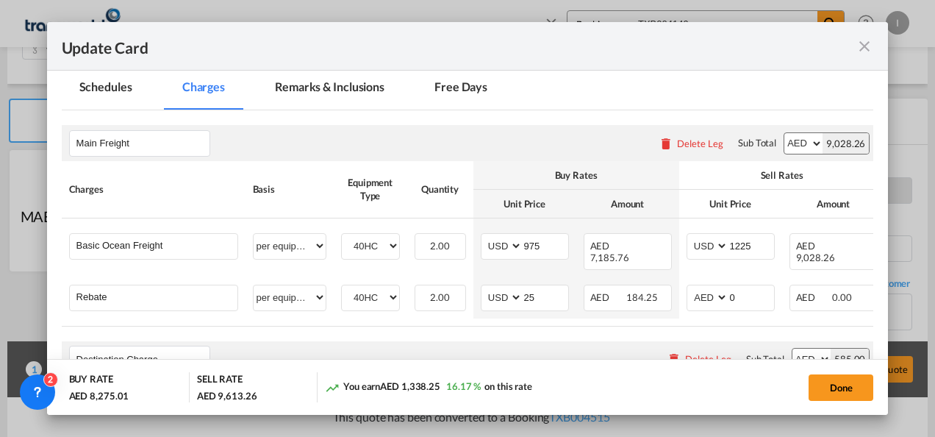
scroll to position [368, 0]
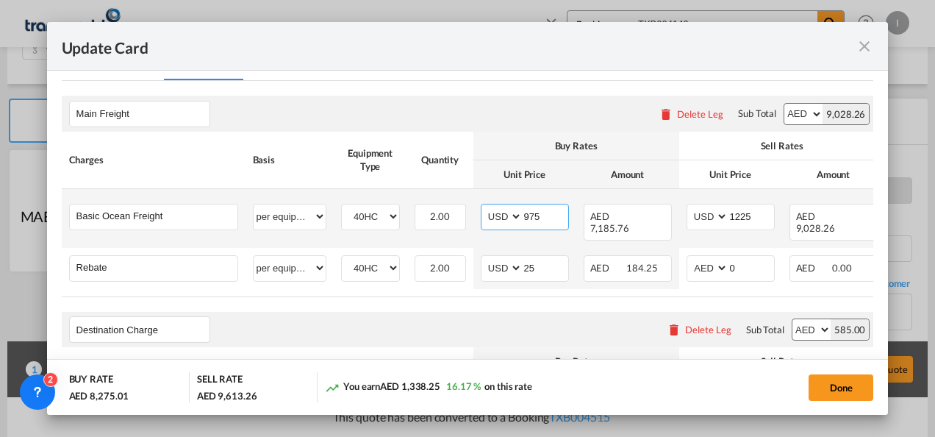
click at [528, 216] on input "975" at bounding box center [546, 215] width 46 height 22
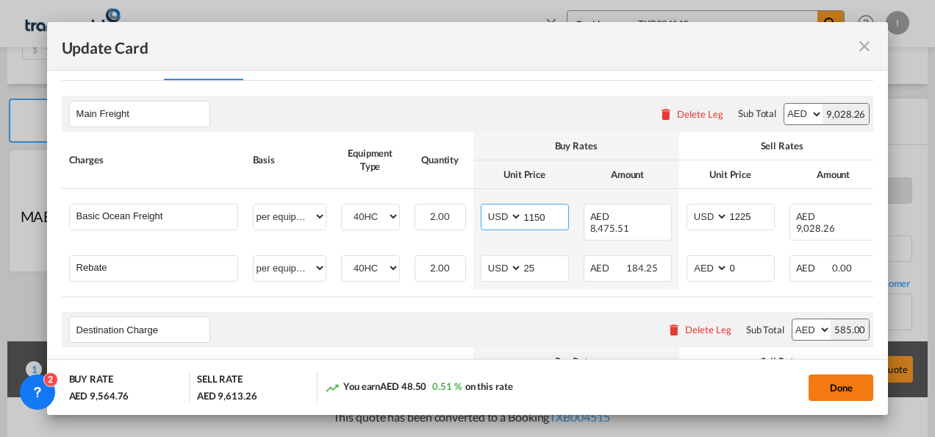
type input "1150"
click at [829, 392] on button "Done" at bounding box center [841, 387] width 65 height 26
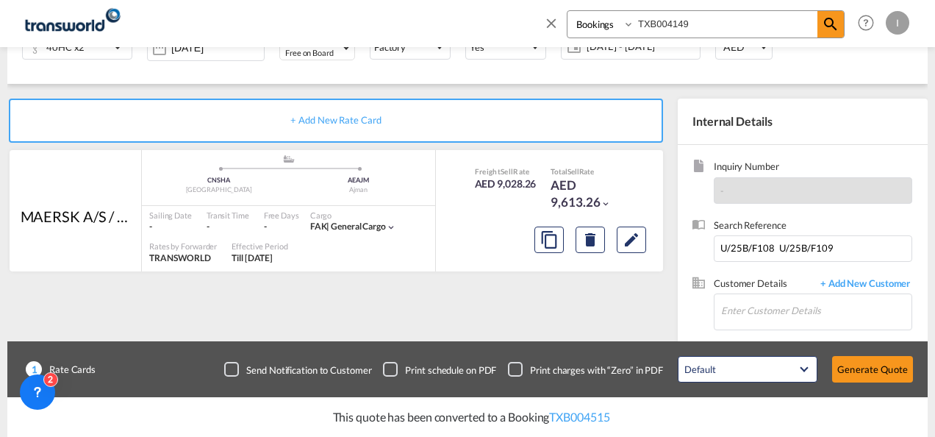
click at [888, 371] on div "Update Card Port of [GEOGRAPHIC_DATA] [GEOGRAPHIC_DATA] T/S Liner/Carrier MAERS…" at bounding box center [467, 218] width 935 height 437
click at [758, 318] on input "Enter Customer Details" at bounding box center [816, 310] width 190 height 33
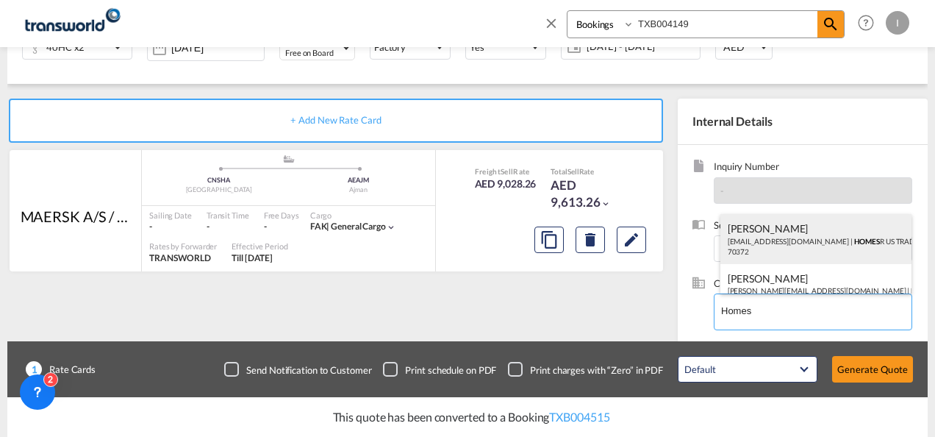
click at [779, 230] on div "Abhay S [EMAIL_ADDRESS][DOMAIN_NAME] | HOMES R US TRADING LLC | 70372" at bounding box center [817, 239] width 192 height 50
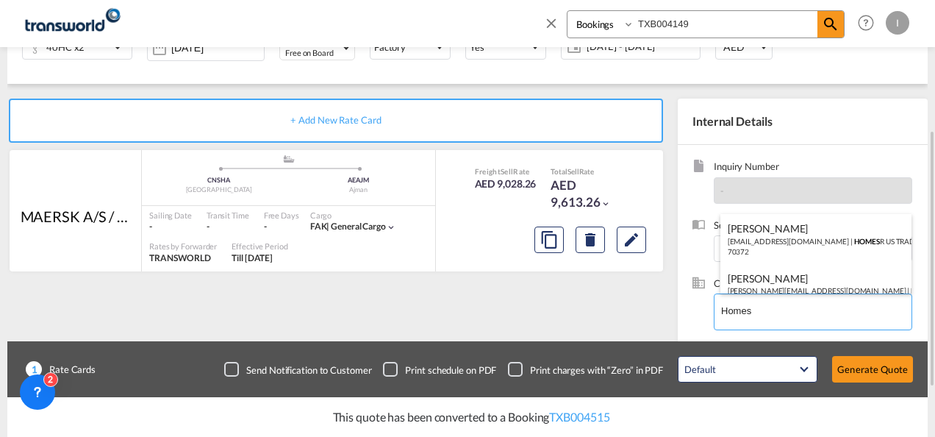
type input "HOMES R US TRADING LLC, Abhay S, [EMAIL_ADDRESS][DOMAIN_NAME]"
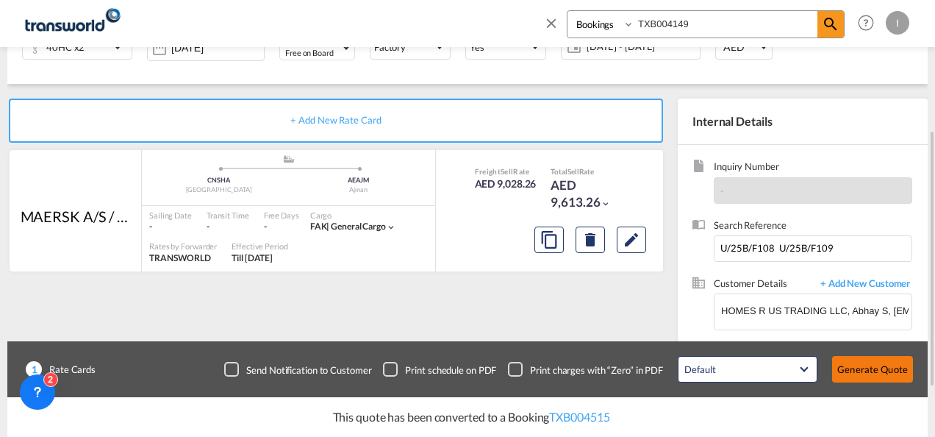
click at [872, 357] on div "Default All in Leg Totals Default Generate Quote" at bounding box center [796, 369] width 250 height 41
click at [869, 365] on button "Generate Quote" at bounding box center [872, 369] width 81 height 26
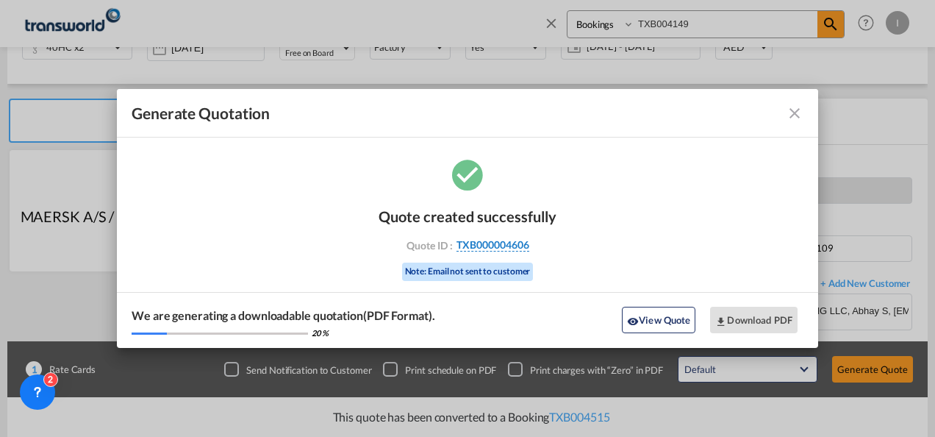
click at [513, 249] on span "TXB000004606" at bounding box center [493, 244] width 73 height 13
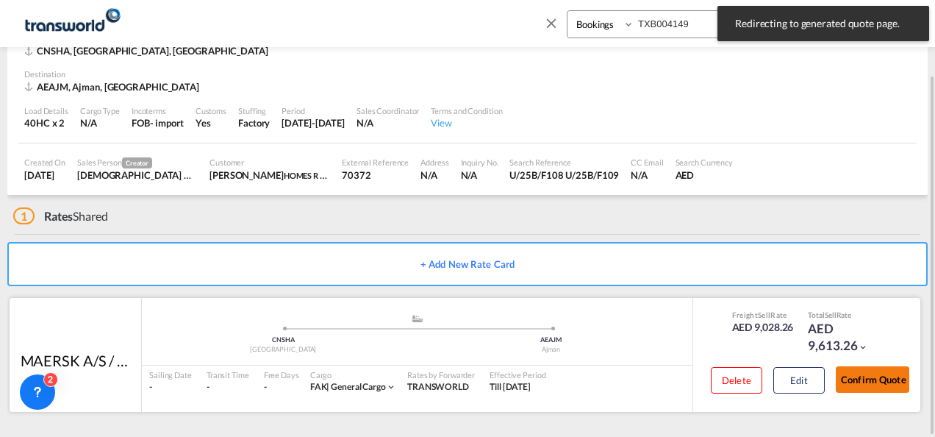
drag, startPoint x: 868, startPoint y: 382, endPoint x: 854, endPoint y: 375, distance: 16.4
click at [869, 382] on button "Confirm Quote" at bounding box center [873, 379] width 74 height 26
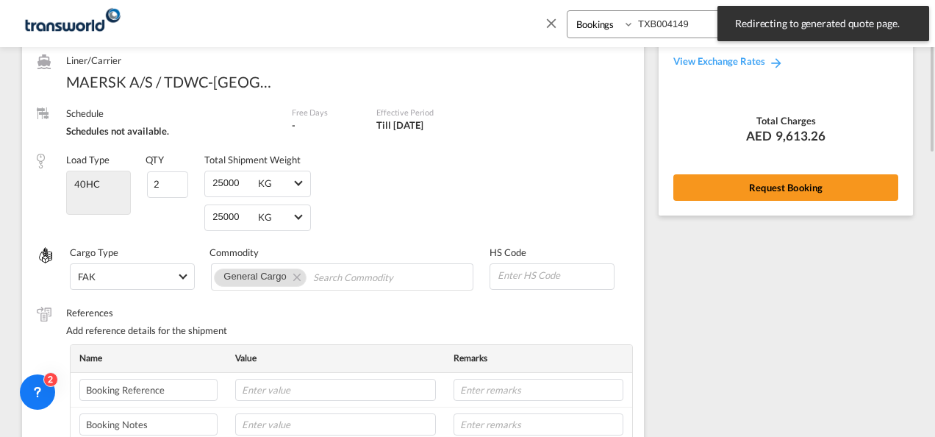
scroll to position [110, 0]
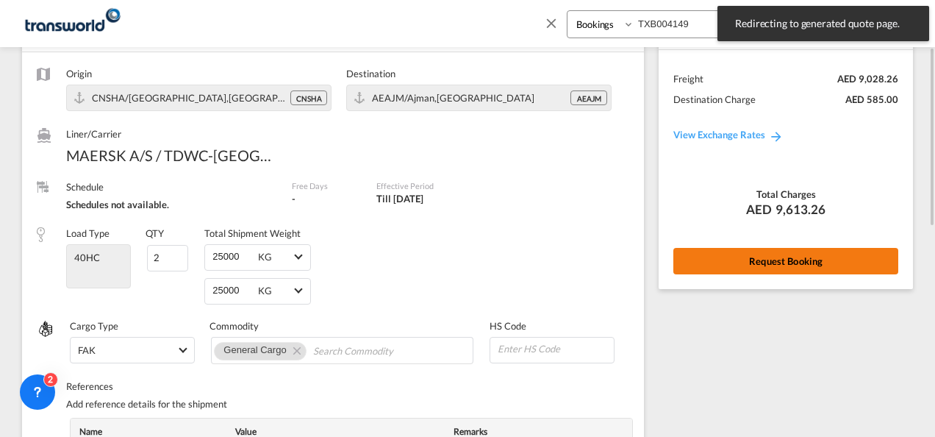
click at [804, 263] on button "Request Booking" at bounding box center [786, 261] width 225 height 26
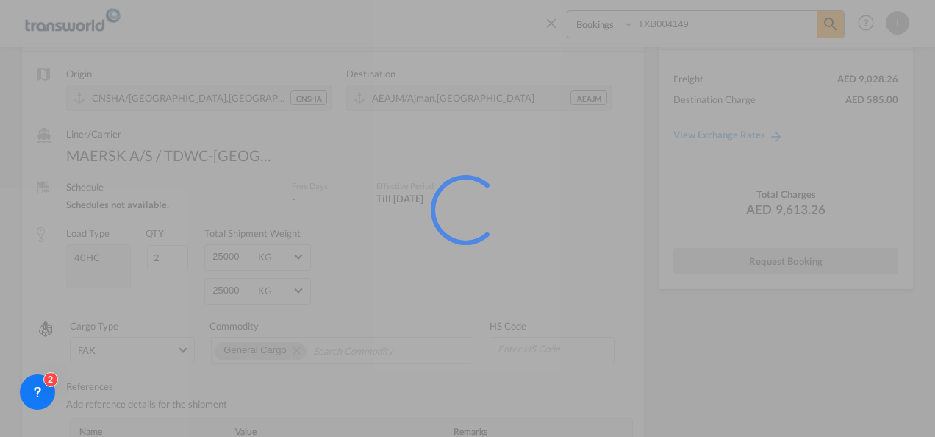
scroll to position [27, 0]
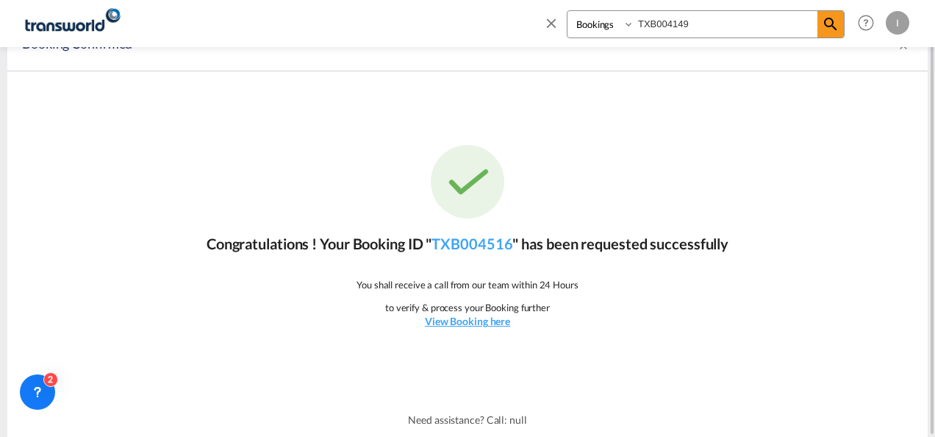
click at [463, 254] on div "Congratulations ! Your Booking ID " TXB004516 " has been requested successfully…" at bounding box center [467, 236] width 921 height 331
click at [467, 248] on link "TXB004516" at bounding box center [472, 244] width 81 height 18
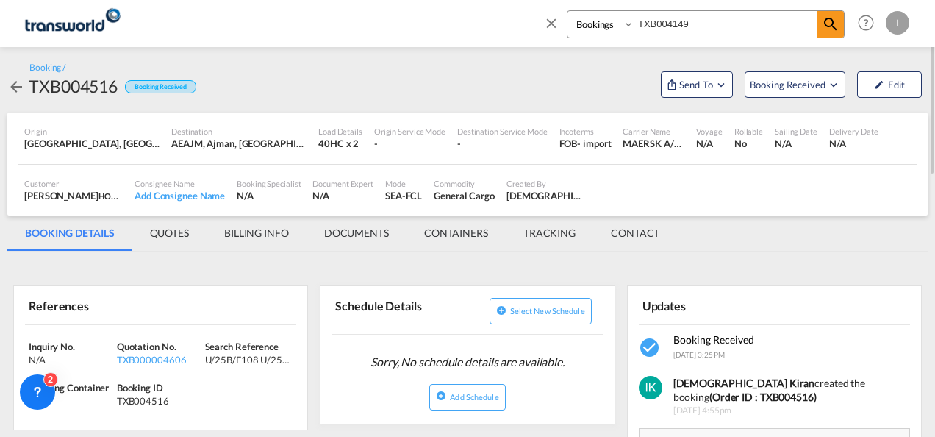
click at [674, 68] on md-menu "Send To OTM Yet to sync Send Shipment" at bounding box center [697, 82] width 84 height 31
click at [685, 88] on span "Send To" at bounding box center [696, 84] width 37 height 15
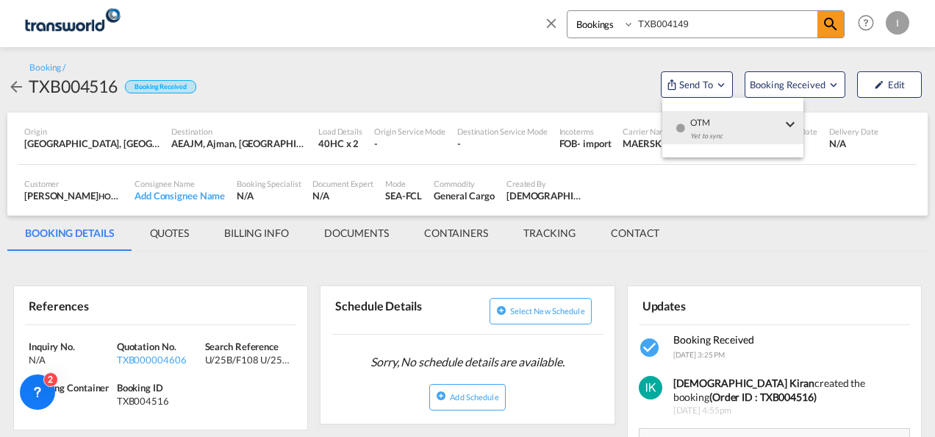
click at [676, 128] on md-icon "icon-checkbox-blank-circle" at bounding box center [681, 128] width 10 height 10
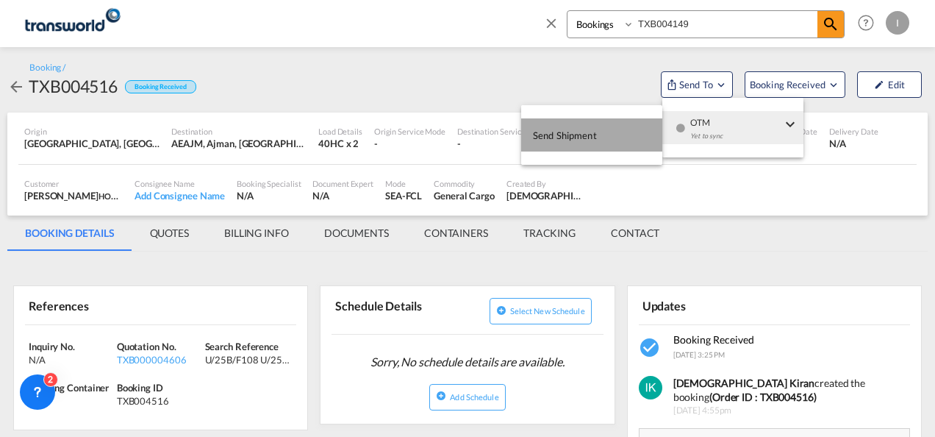
click at [622, 134] on button "Send Shipment" at bounding box center [591, 134] width 141 height 33
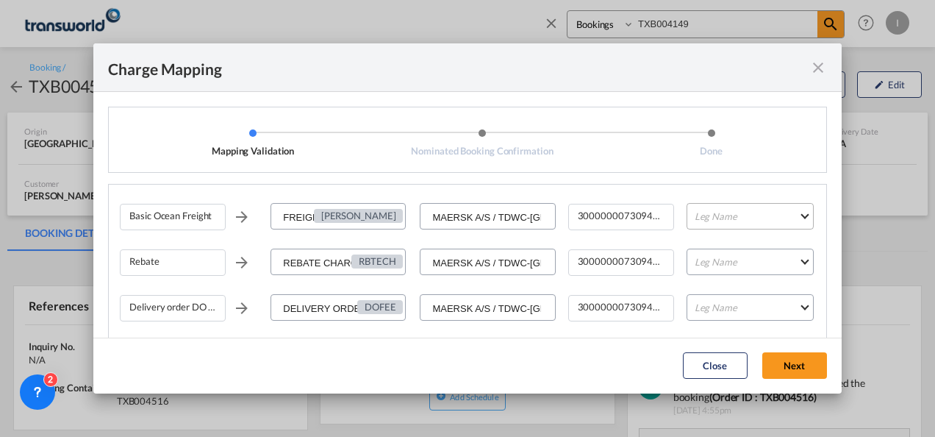
click at [704, 214] on md-select "Leg Name HANDLING ORIGIN VESSEL HANDLING DESTINATION OTHERS TL PICK UP CUSTOMS …" at bounding box center [750, 216] width 127 height 26
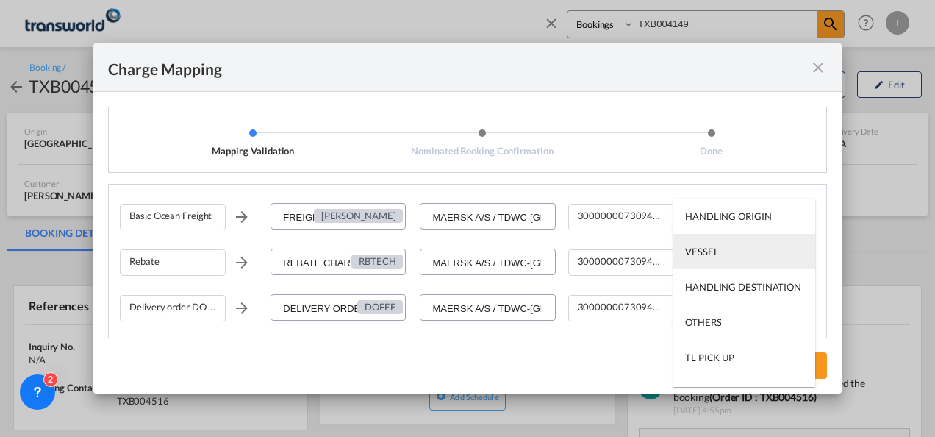
click at [701, 256] on div "VESSEL" at bounding box center [701, 251] width 33 height 13
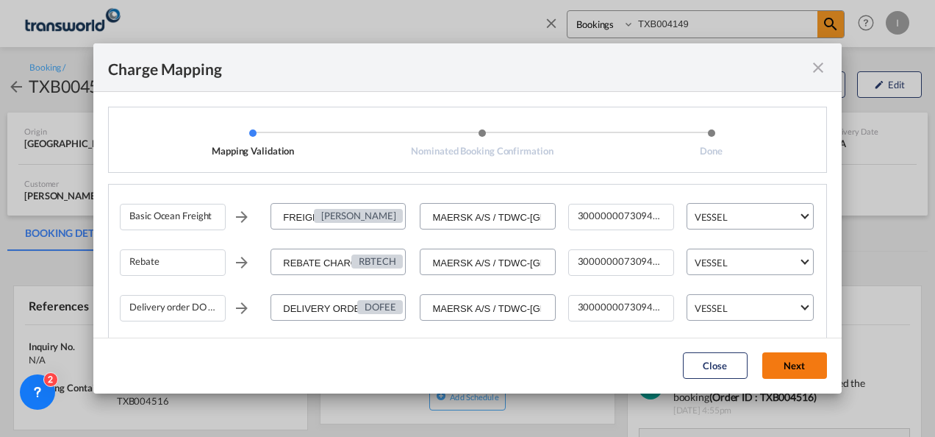
click at [772, 373] on button "Next" at bounding box center [795, 365] width 65 height 26
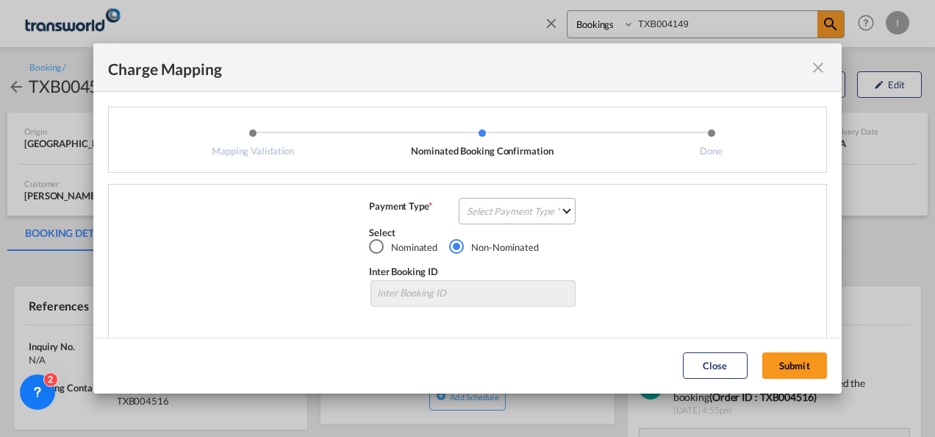
click at [551, 212] on md-select "Select Payment Type COLLECT PREPAID" at bounding box center [517, 211] width 117 height 26
click at [551, 212] on md-option "COLLECT" at bounding box center [516, 210] width 130 height 35
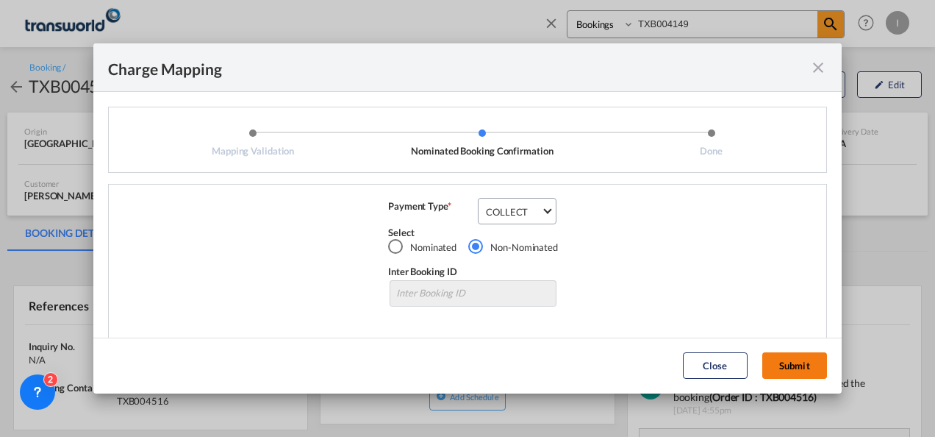
click at [802, 363] on button "Submit" at bounding box center [795, 365] width 65 height 26
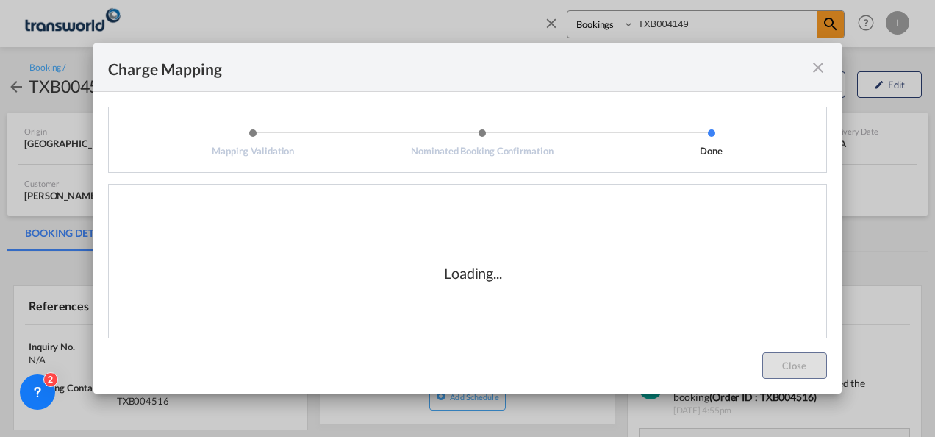
click at [462, 284] on div "Loading..." at bounding box center [473, 272] width 707 height 147
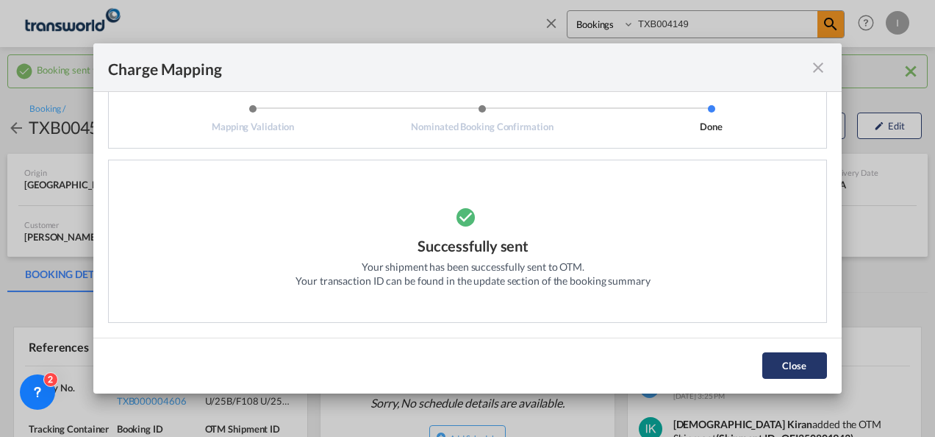
click at [774, 365] on button "Close" at bounding box center [795, 365] width 65 height 26
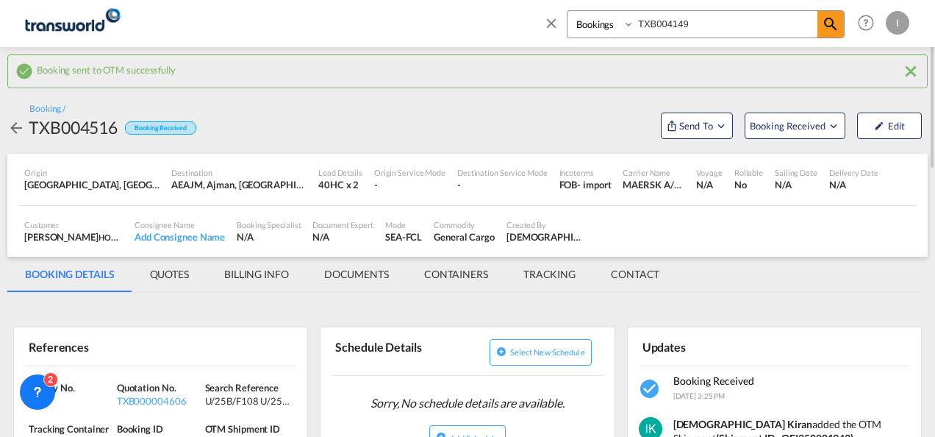
scroll to position [147, 0]
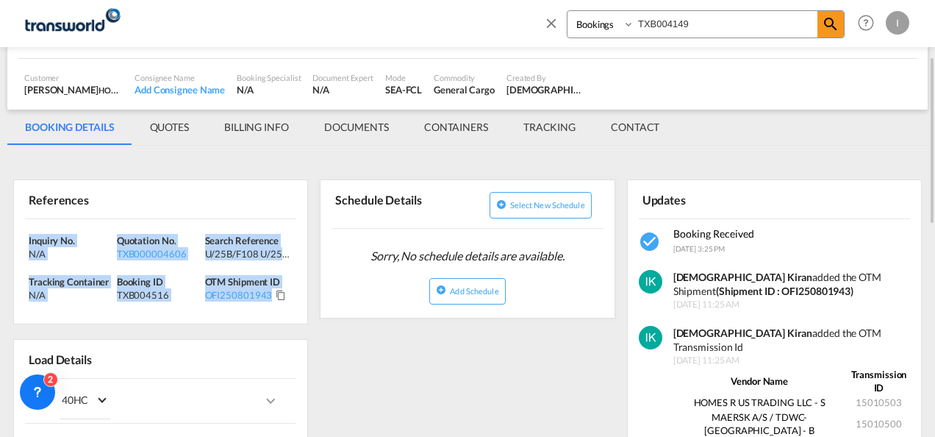
drag, startPoint x: 281, startPoint y: 307, endPoint x: 9, endPoint y: 240, distance: 280.2
drag, startPoint x: 9, startPoint y: 240, endPoint x: 113, endPoint y: 244, distance: 103.7
copy div "Inquiry No. N/A Quotation No. TXB000004606 Search Reference U/25B/F108 U/25B/F1…"
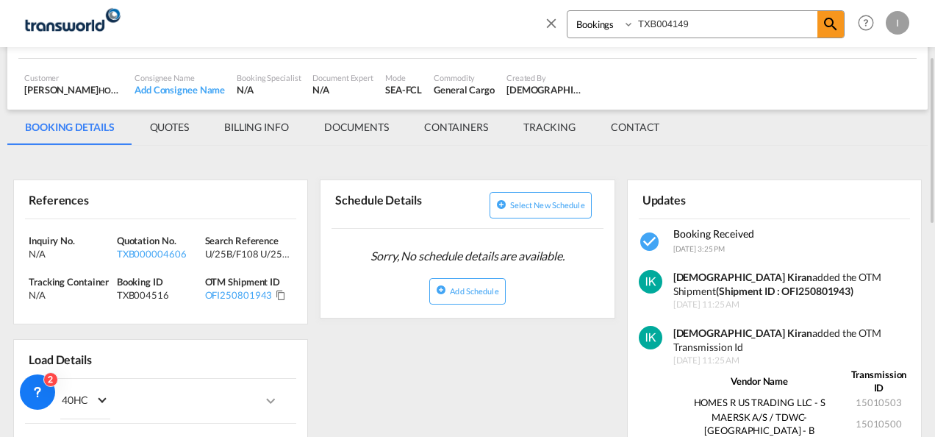
scroll to position [0, 0]
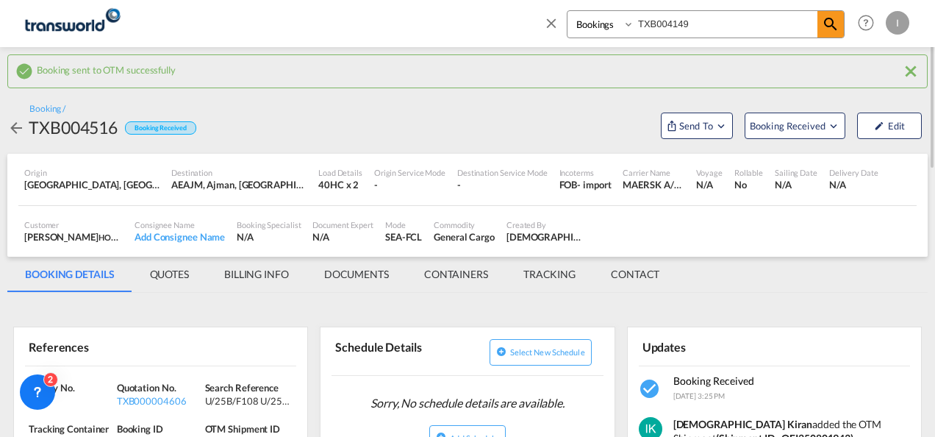
click at [546, 27] on md-icon "icon-close" at bounding box center [551, 23] width 16 height 16
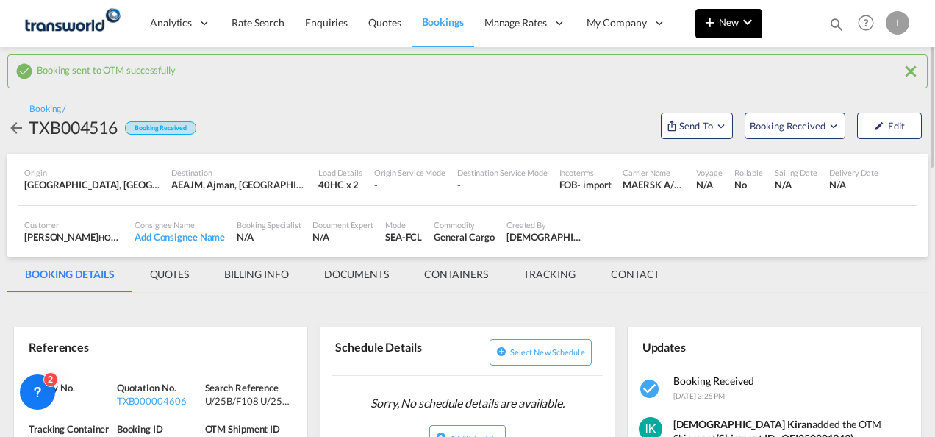
click at [724, 28] on button "New" at bounding box center [729, 23] width 67 height 29
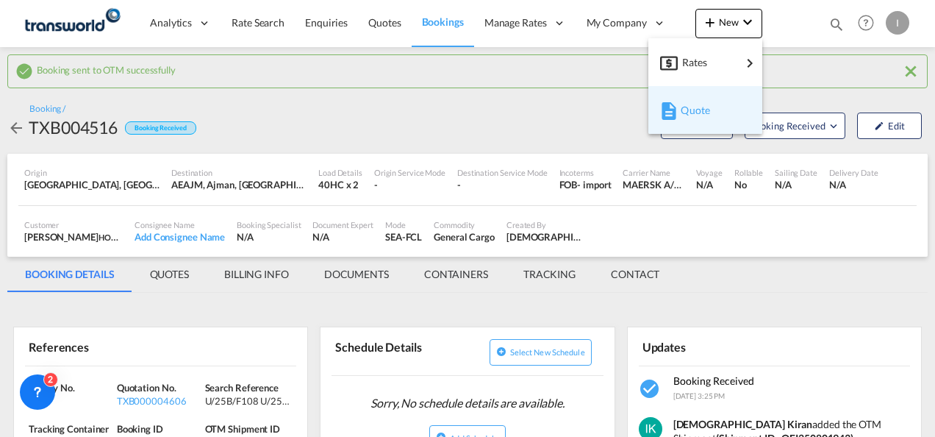
click at [710, 117] on div "Quote" at bounding box center [708, 110] width 54 height 37
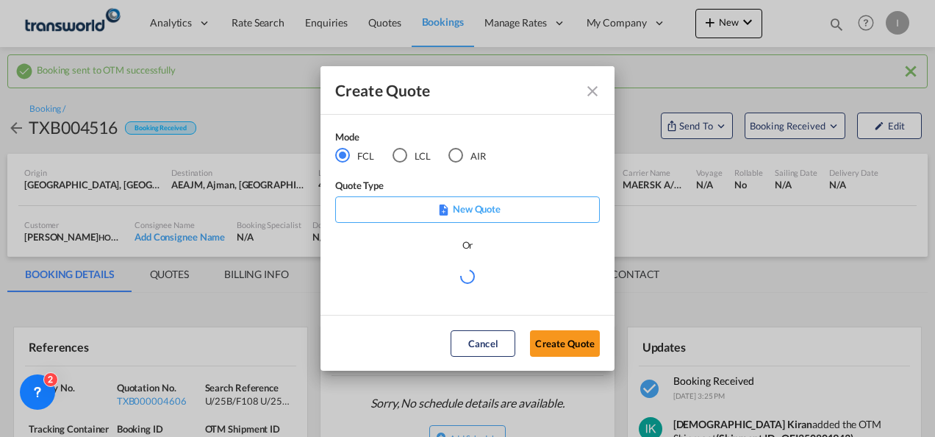
click at [463, 157] on md-radio-button "AIR" at bounding box center [468, 156] width 38 height 16
click at [537, 352] on button "Create Quote" at bounding box center [565, 343] width 70 height 26
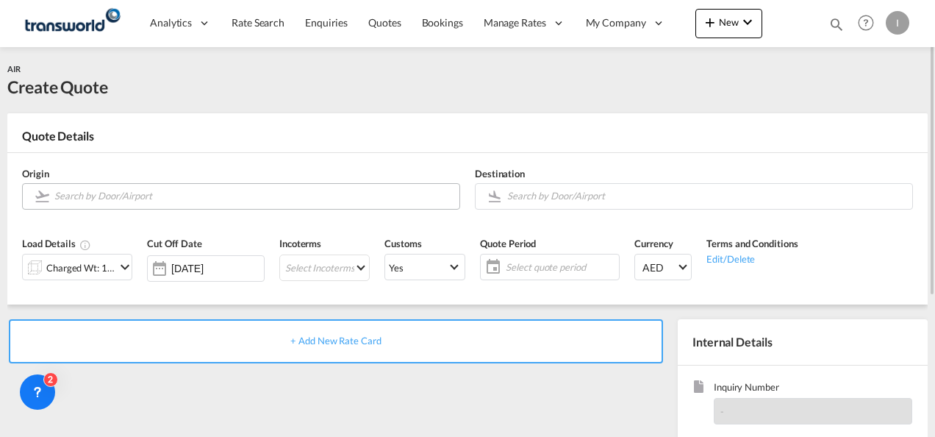
click at [184, 200] on input "Search by Door/Airport" at bounding box center [253, 196] width 398 height 26
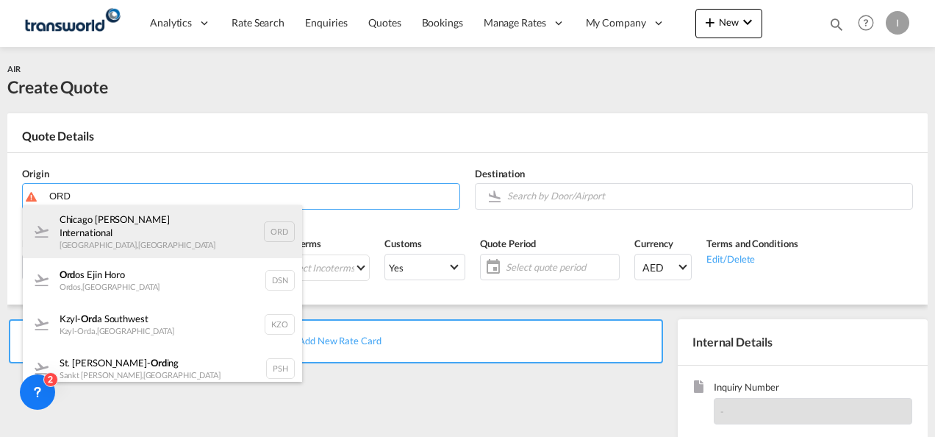
click at [99, 232] on div "Chicago [PERSON_NAME] International [GEOGRAPHIC_DATA] , [GEOGRAPHIC_DATA] ORD" at bounding box center [162, 231] width 279 height 53
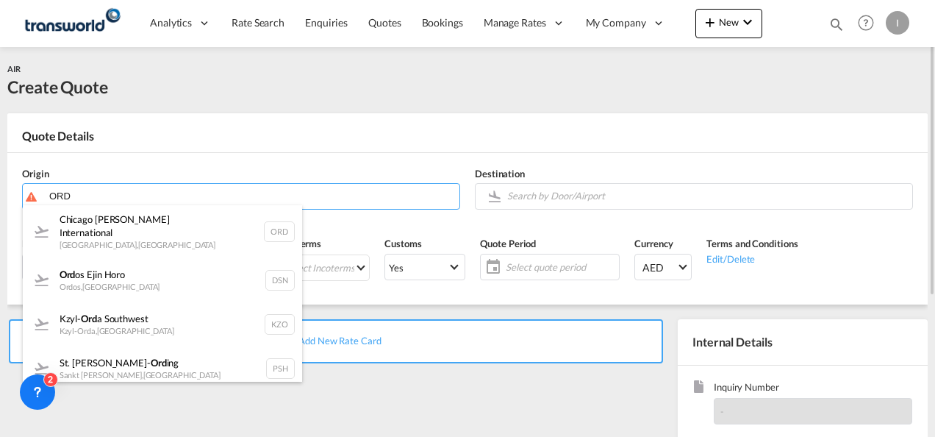
type input "Chicago [PERSON_NAME] International, [GEOGRAPHIC_DATA], [GEOGRAPHIC_DATA]"
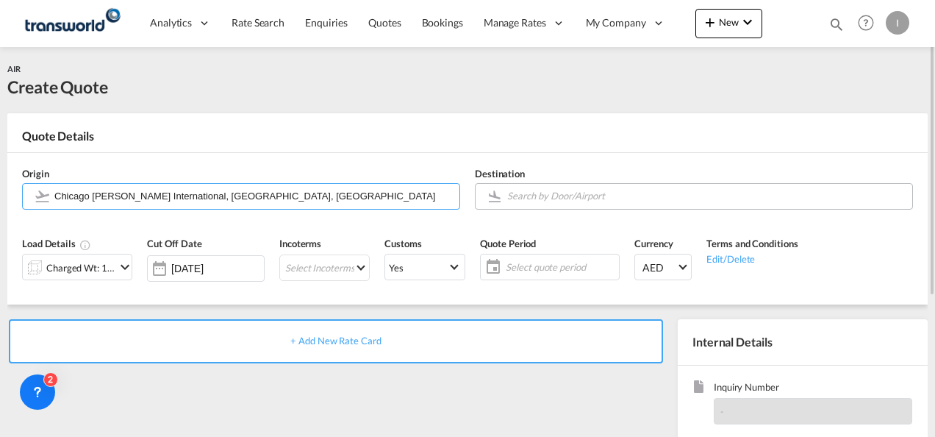
click at [544, 193] on input "Search by Door/Airport" at bounding box center [706, 196] width 398 height 26
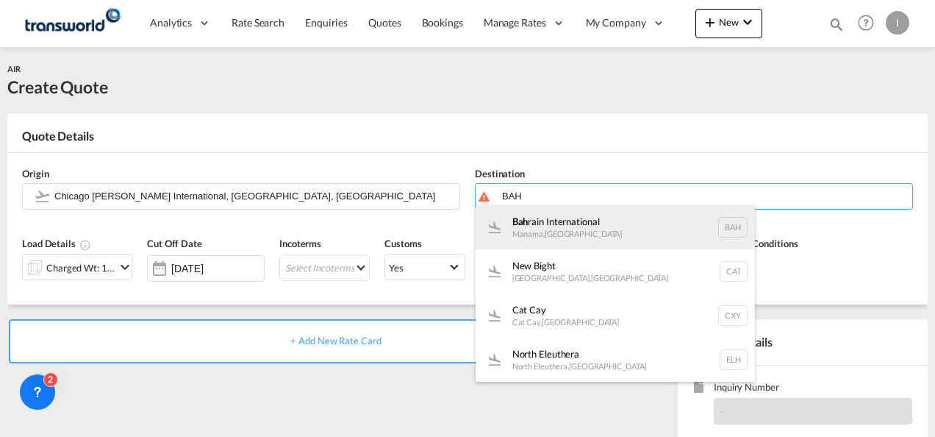
click at [571, 230] on div "Bah rain International Manama , [GEOGRAPHIC_DATA] BAH" at bounding box center [615, 227] width 279 height 44
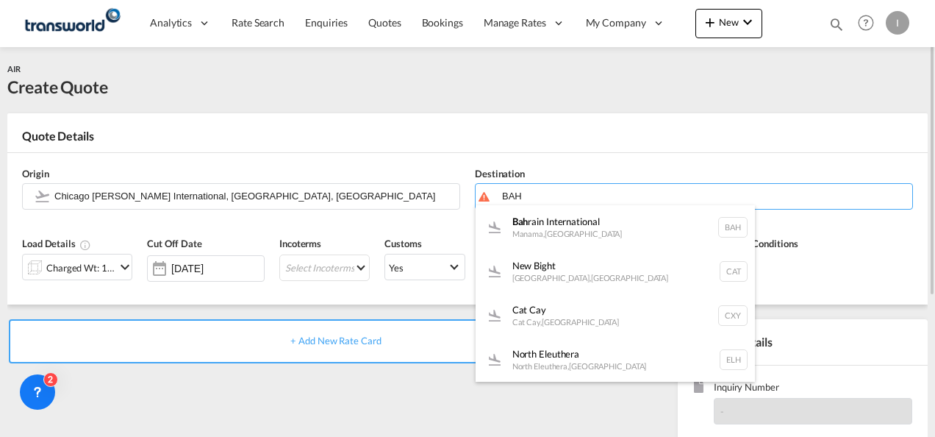
type input "Bahrain International, [GEOGRAPHIC_DATA], BAH"
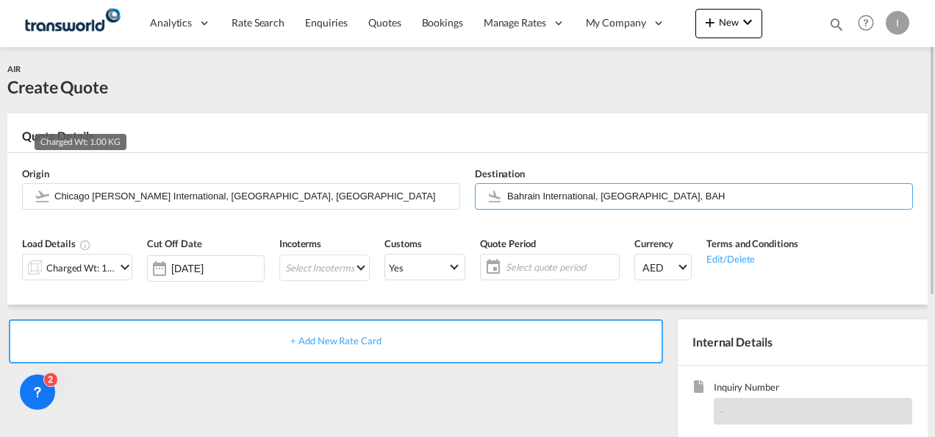
click at [106, 271] on div "Charged Wt: 1.00 KG" at bounding box center [80, 267] width 69 height 21
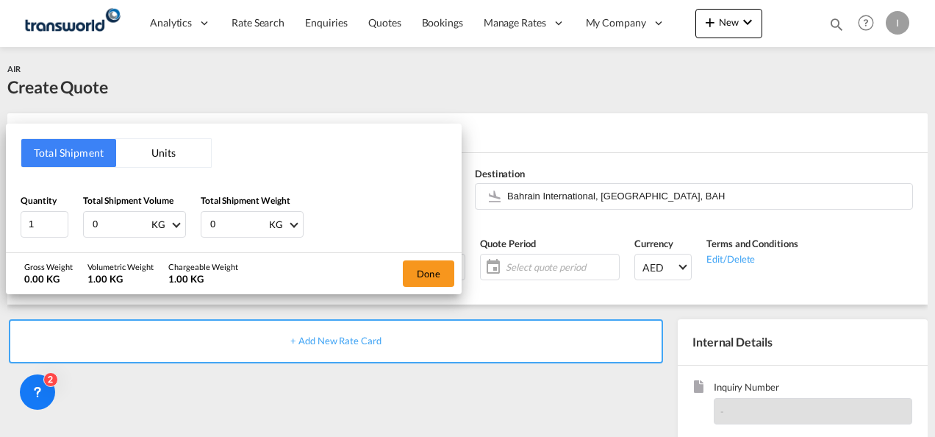
click at [63, 237] on div "Total Shipment Units Quantity 1 Total Shipment Volume 0 KG CBM CFT KG LB Total …" at bounding box center [234, 188] width 456 height 129
type input "1753"
drag, startPoint x: 236, startPoint y: 221, endPoint x: 167, endPoint y: 230, distance: 69.8
click at [167, 230] on div "Quantity 1 Total Shipment Volume 1753 KG CBM CFT KG LB Total Shipment Weight 0 …" at bounding box center [234, 215] width 426 height 44
type input "1753"
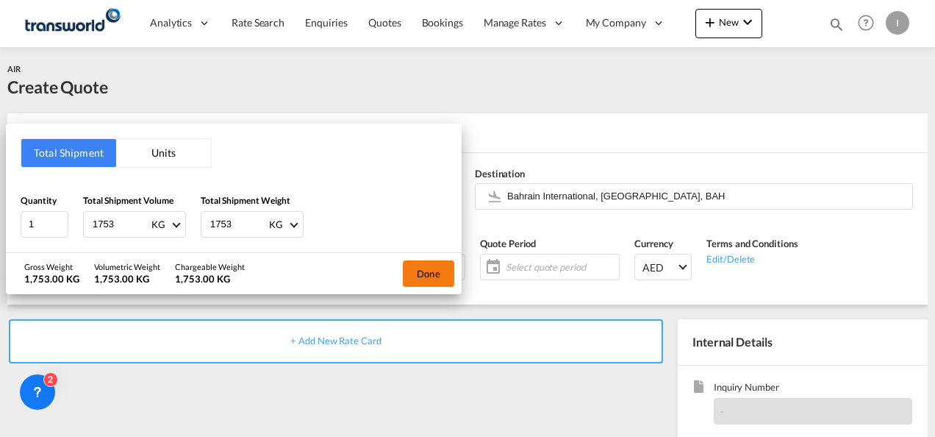
click at [431, 265] on button "Done" at bounding box center [428, 273] width 51 height 26
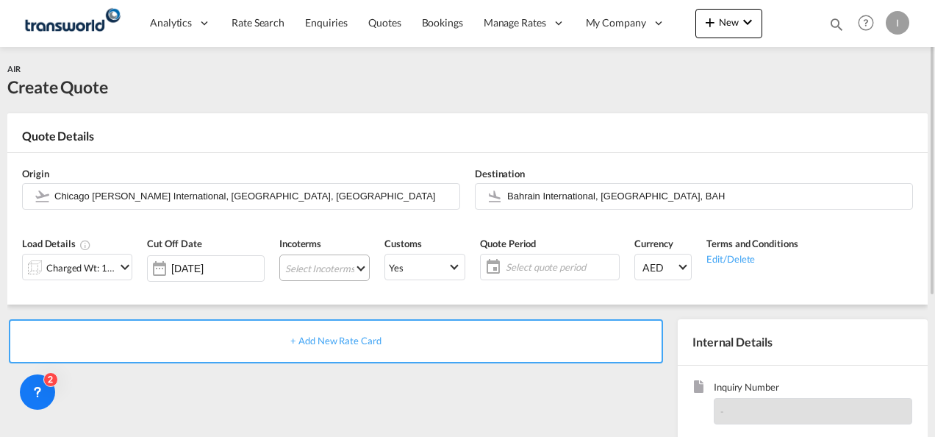
click at [318, 267] on md-select "Select Incoterms FCA - export Free Carrier DPU - import Delivery at Place Unloa…" at bounding box center [324, 267] width 90 height 26
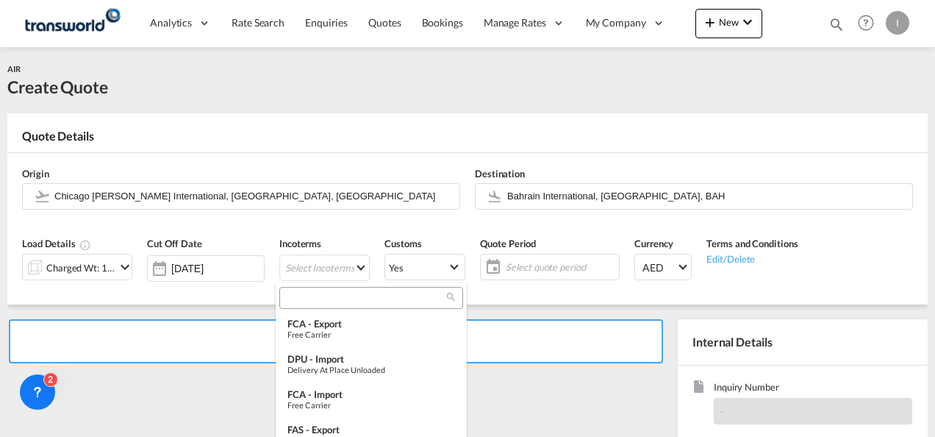
click at [303, 298] on input "search" at bounding box center [365, 297] width 163 height 13
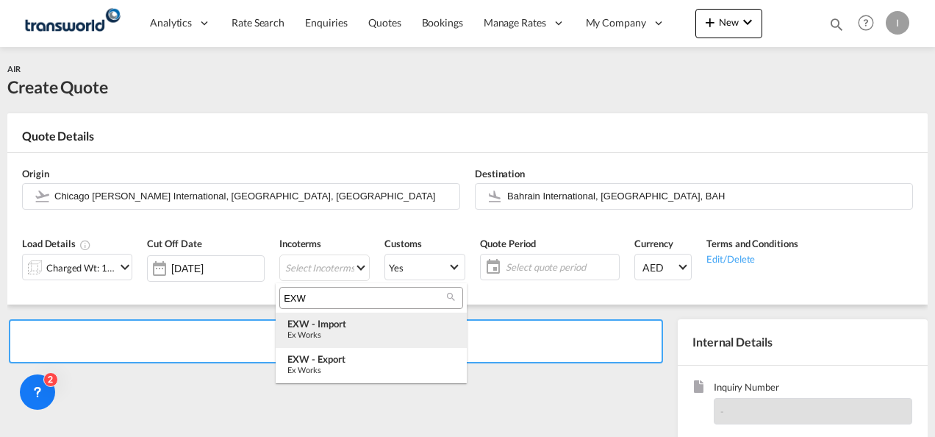
type input "EXW"
click at [329, 316] on md-option "EXW - import Ex Works" at bounding box center [371, 330] width 191 height 35
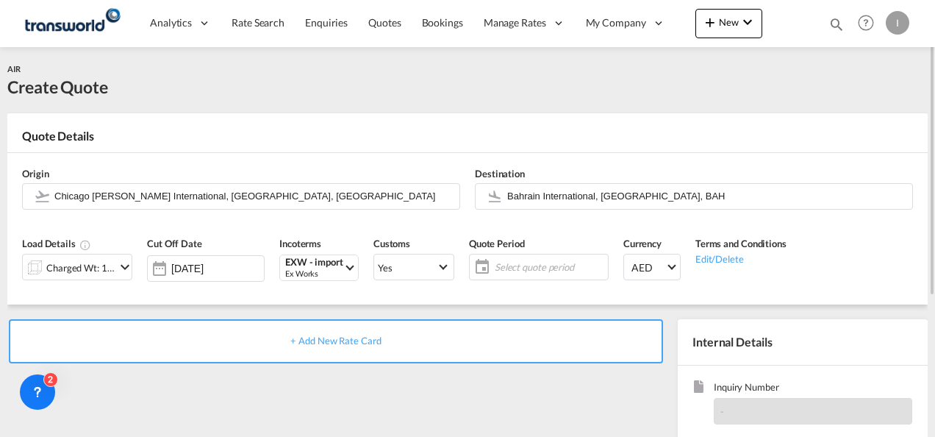
click at [522, 263] on span "Select quote period" at bounding box center [550, 266] width 110 height 13
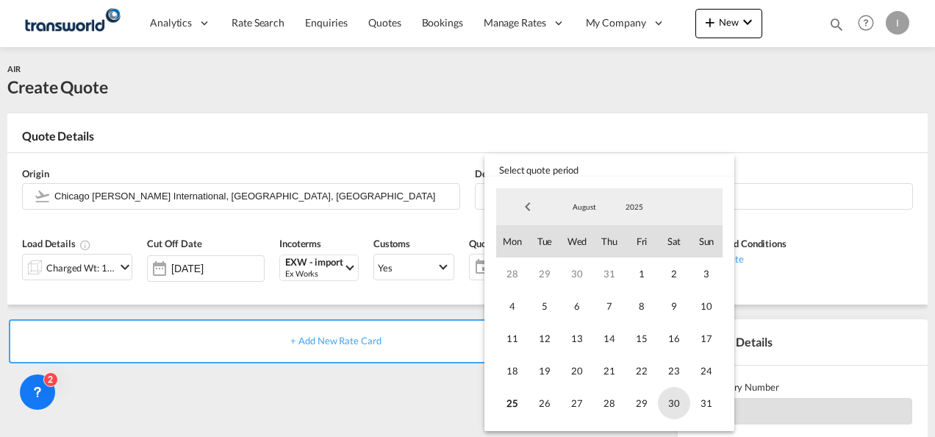
click at [682, 400] on span "30" at bounding box center [674, 403] width 32 height 32
click at [366, 369] on md-backdrop at bounding box center [467, 218] width 935 height 437
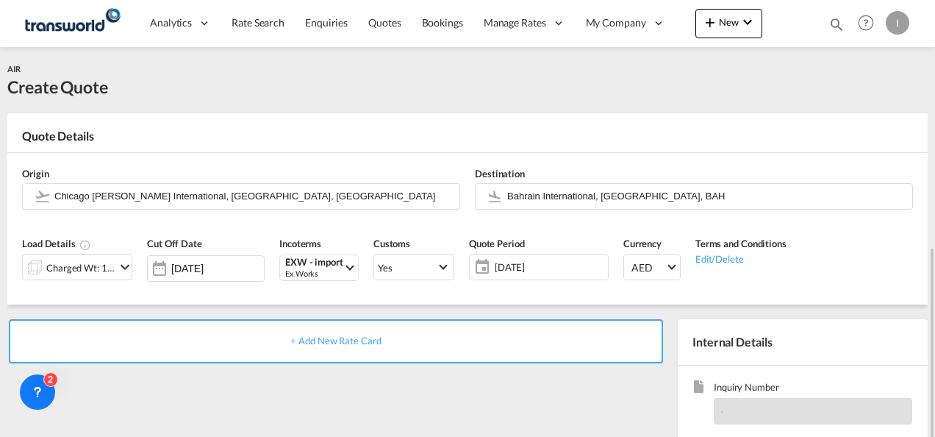
scroll to position [147, 0]
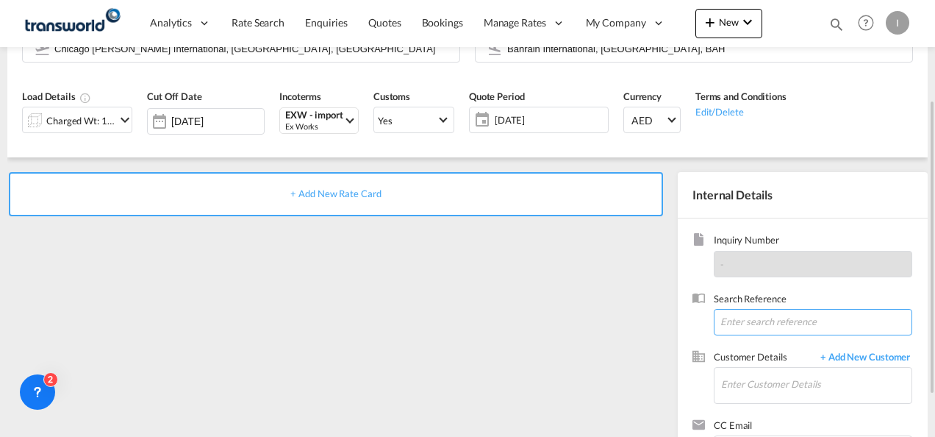
click at [735, 324] on input at bounding box center [813, 322] width 199 height 26
paste input "From Subject Received Size Categories [DEMOGRAPHIC_DATA] Kiran RE: [DATE] CSC A…"
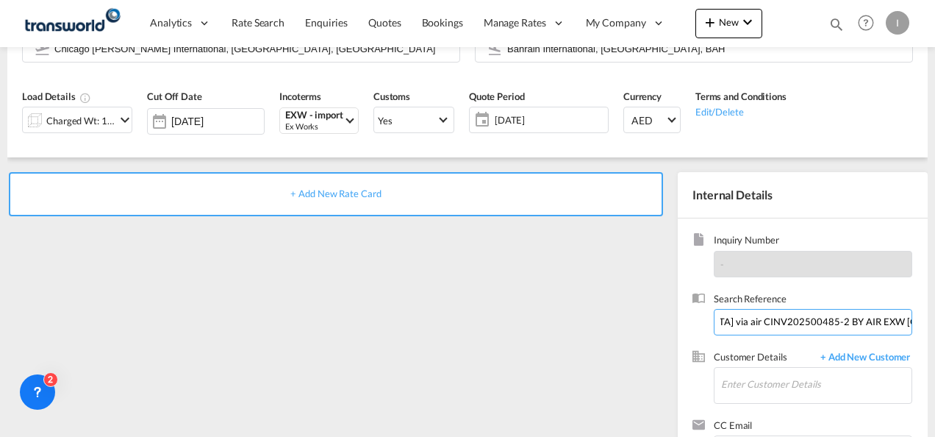
drag, startPoint x: 802, startPoint y: 318, endPoint x: 938, endPoint y: 318, distance: 135.3
click at [935, 318] on html "Analytics Reports Dashboard Rate Search Enquiries Quotes" at bounding box center [467, 218] width 935 height 437
click at [804, 325] on input "From Subject Received Size Categories [DEMOGRAPHIC_DATA] Kiran RE: [DATE] CSC A…" at bounding box center [813, 322] width 199 height 26
click at [788, 321] on input "From Subject Received Size Categories [DEMOGRAPHIC_DATA] Kiran RE: [DATE] CSC A…" at bounding box center [813, 322] width 199 height 26
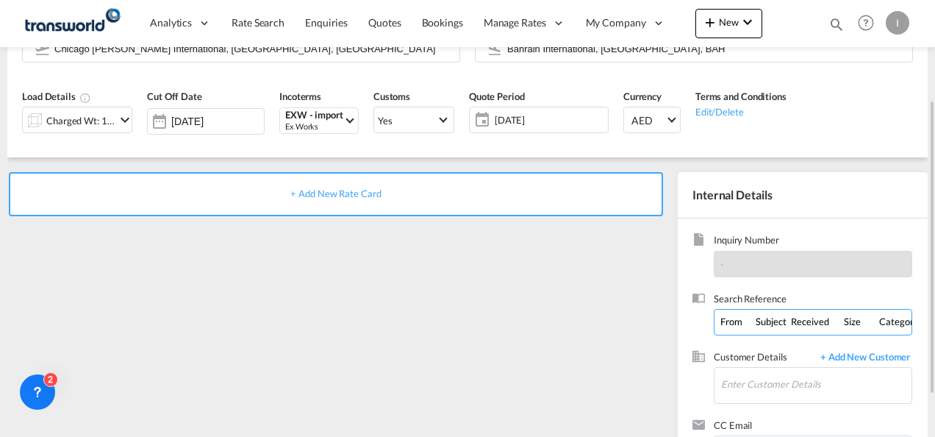
paste input "TWI 21612"
type input "TWI 21612"
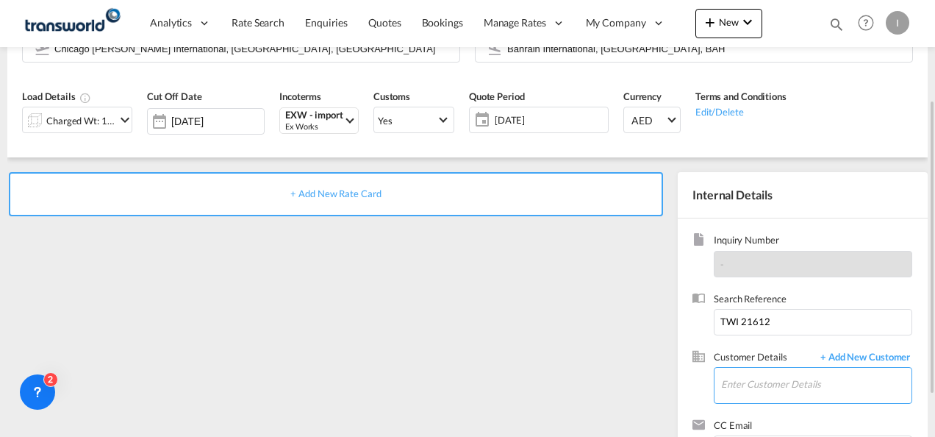
click at [747, 388] on input "Enter Customer Details" at bounding box center [816, 384] width 190 height 33
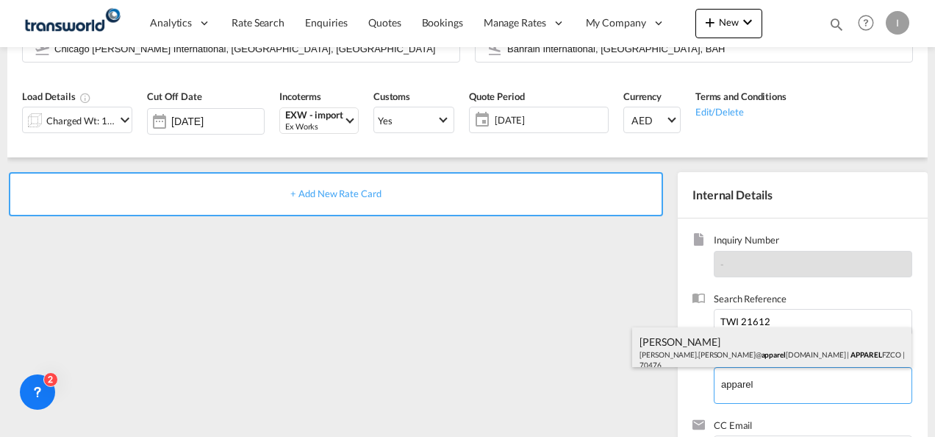
click at [712, 346] on div "[PERSON_NAME] [PERSON_NAME].[PERSON_NAME]@ apparel [DOMAIN_NAME] | APPAREL FZCO…" at bounding box center [771, 352] width 279 height 50
type input "APPAREL FZCO, [PERSON_NAME], [PERSON_NAME][EMAIL_ADDRESS][PERSON_NAME][DOMAIN_N…"
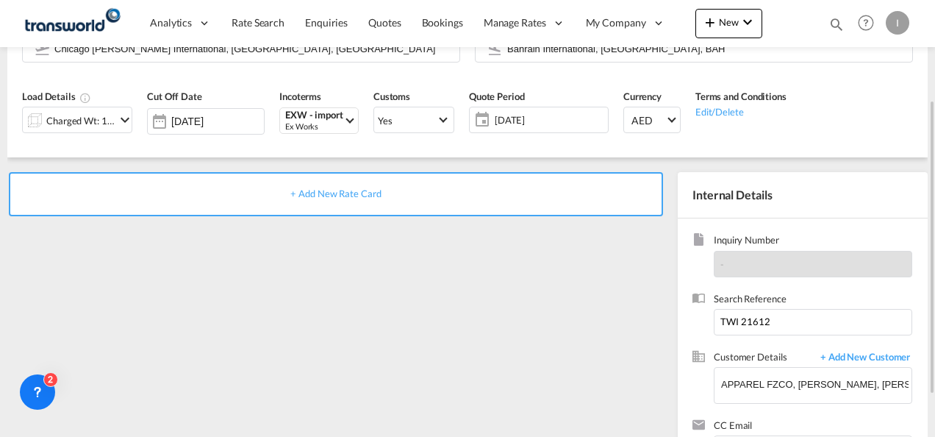
click at [310, 193] on span "+ Add New Rate Card" at bounding box center [335, 194] width 90 height 12
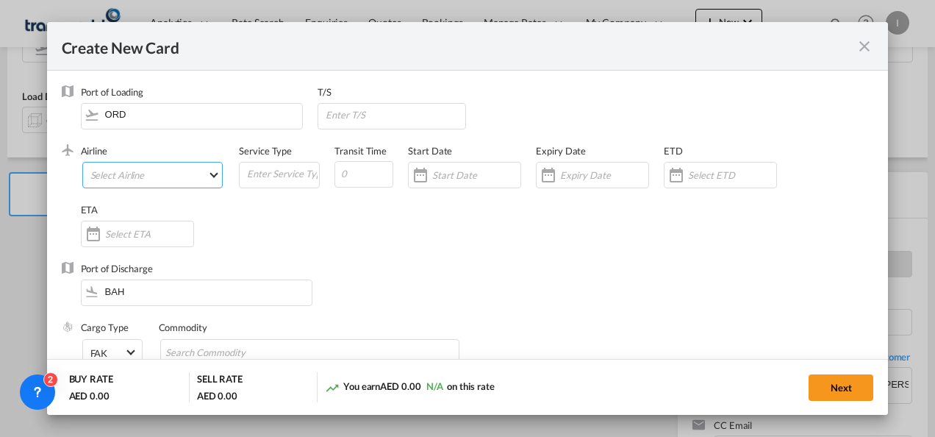
click at [132, 179] on md-select "Select Airline AIR EXPRESS S.A. (1166- / -) CMA CGM Air Cargo (1140-2C / -) DDW…" at bounding box center [152, 175] width 141 height 26
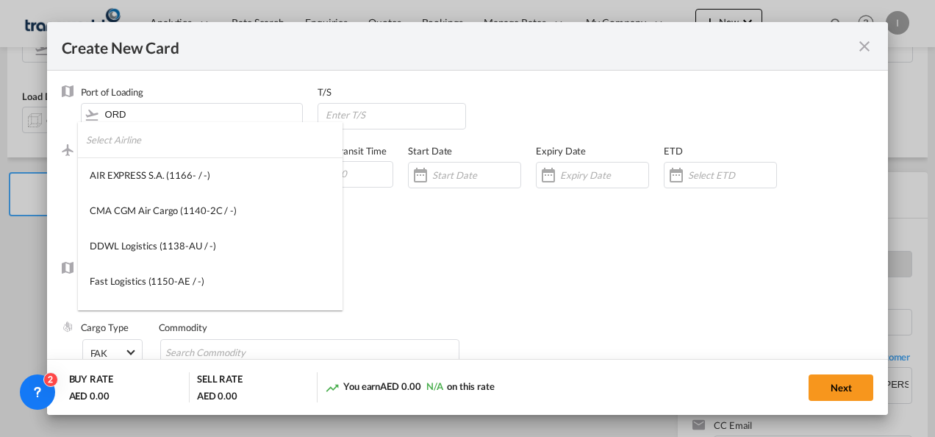
click at [123, 144] on input "search" at bounding box center [214, 139] width 257 height 35
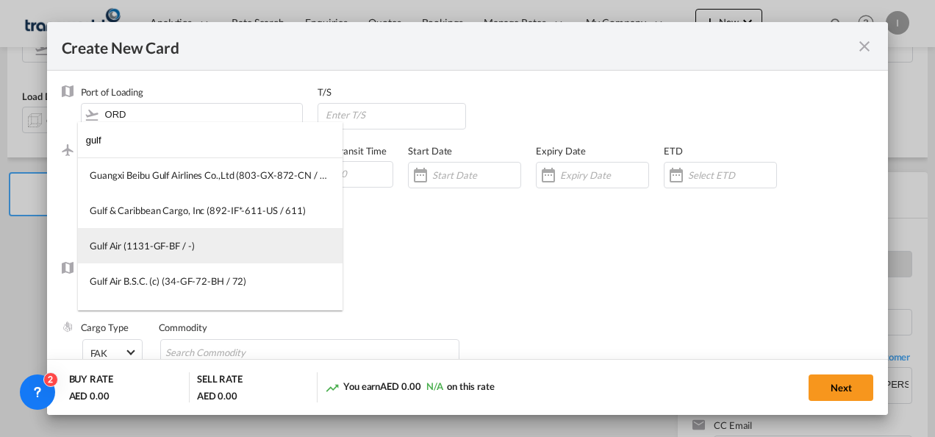
type input "gulf"
click at [145, 246] on div "Gulf Air (1131-GF-BF / -)" at bounding box center [142, 245] width 105 height 13
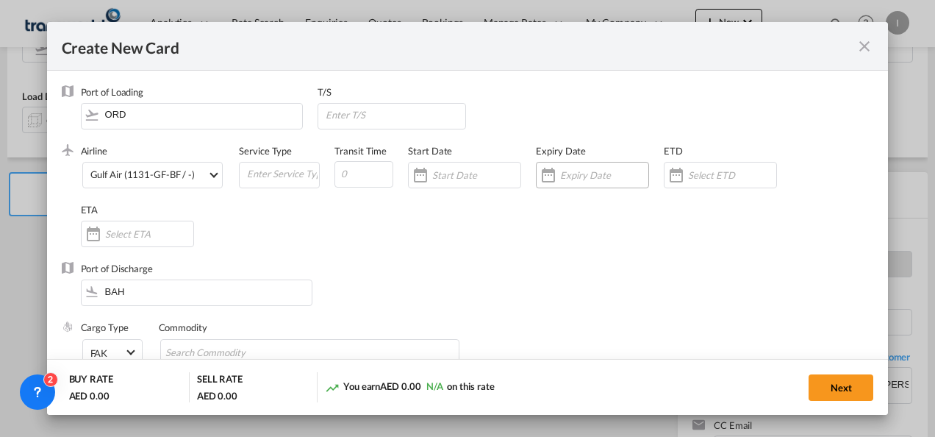
click at [576, 181] on input "Create New Card ..." at bounding box center [604, 175] width 88 height 12
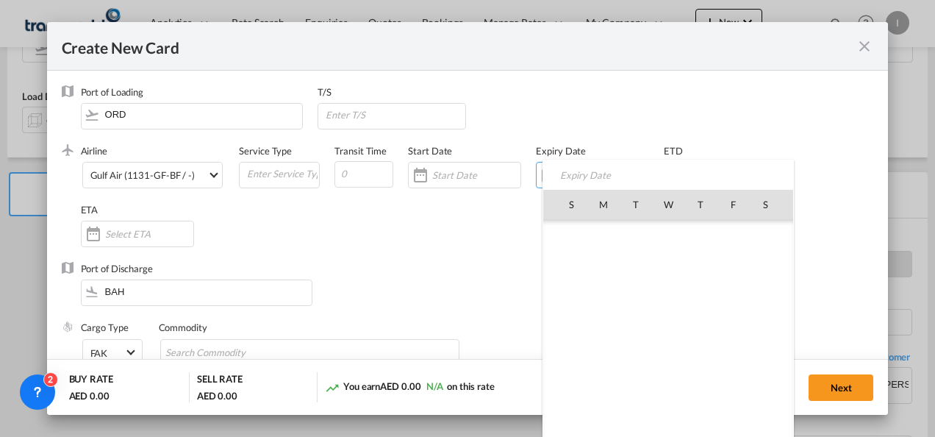
scroll to position [340414, 0]
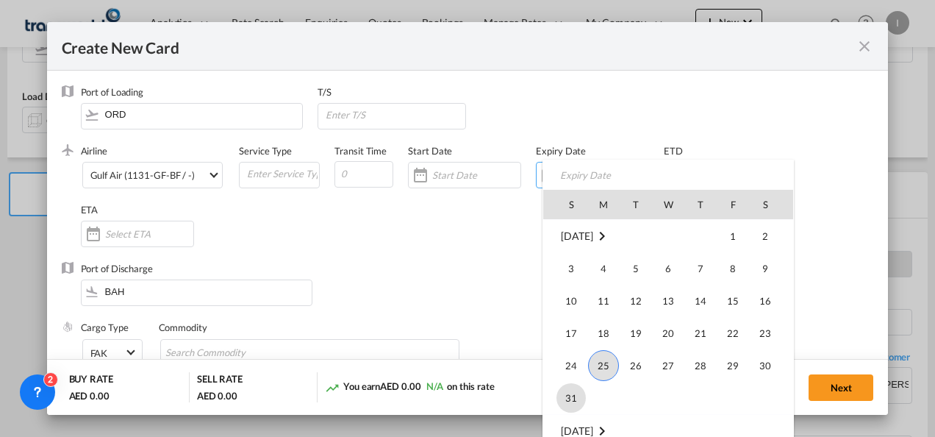
click at [580, 390] on span "31" at bounding box center [571, 397] width 29 height 29
type input "[DATE]"
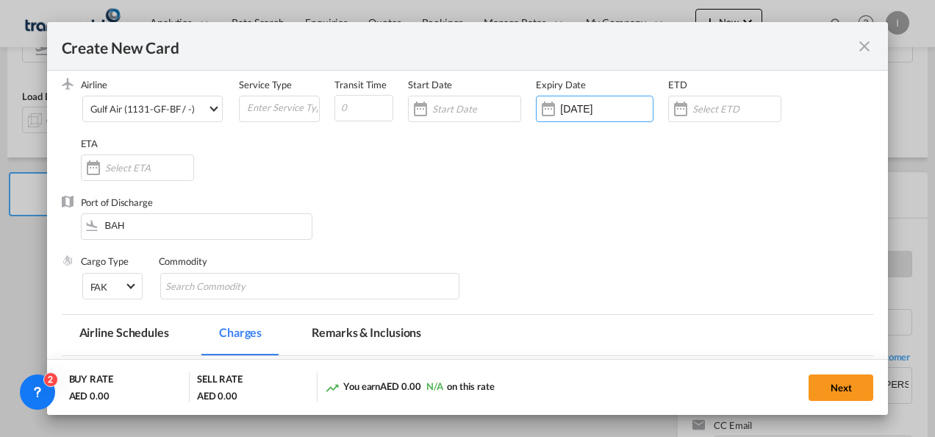
scroll to position [147, 0]
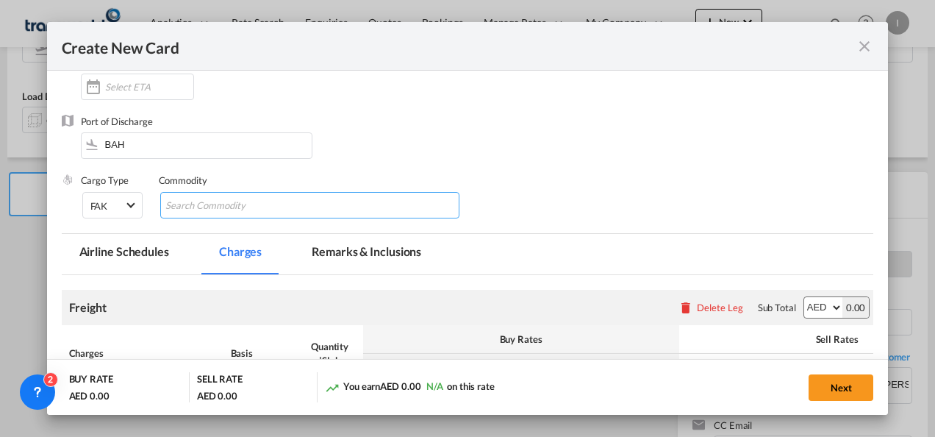
click at [185, 198] on input "Search Commodity" at bounding box center [232, 206] width 135 height 24
type input "GeneralC argo"
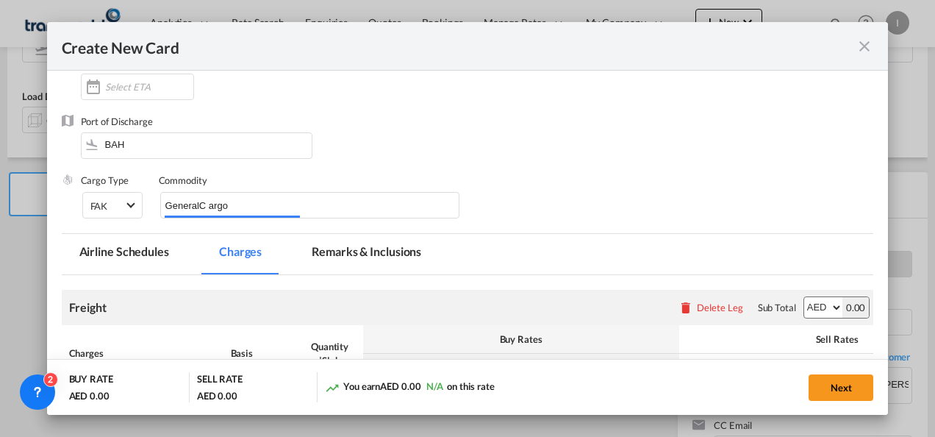
click at [426, 168] on div "Port of Discharge BAH" at bounding box center [468, 144] width 813 height 59
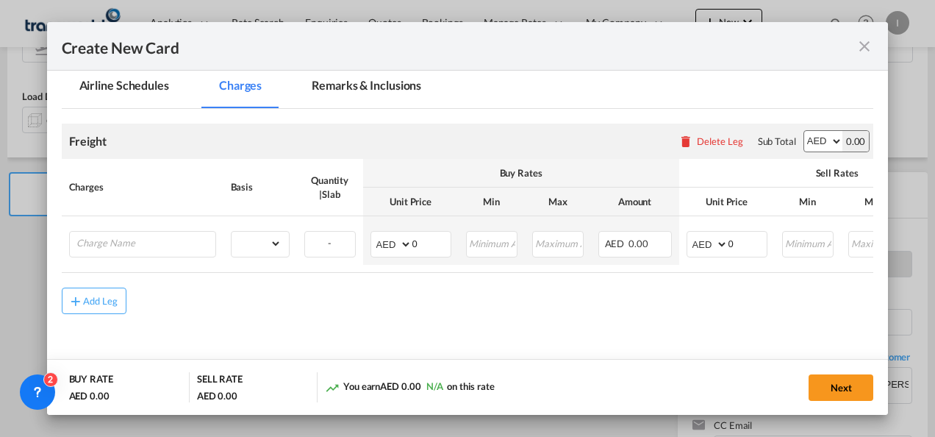
scroll to position [349, 0]
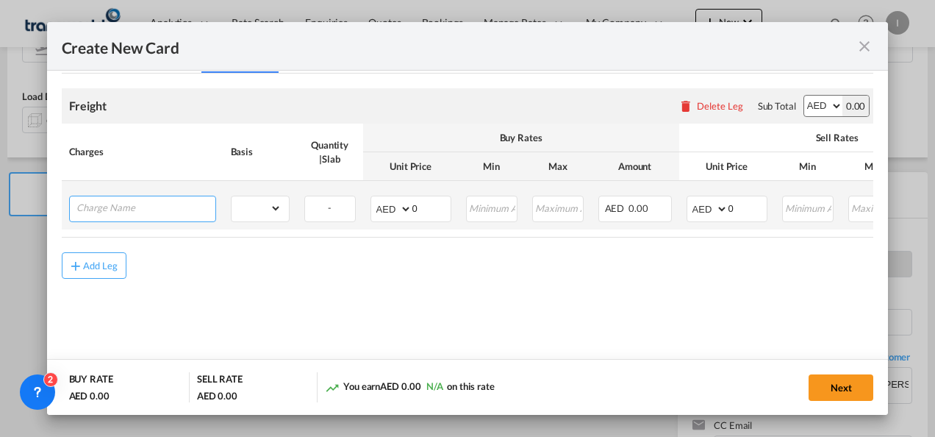
click at [154, 196] on input "Charge Name" at bounding box center [145, 207] width 139 height 22
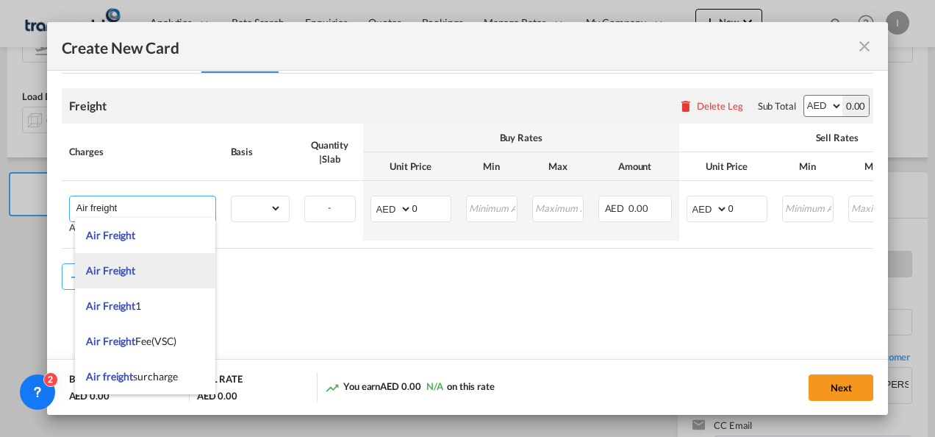
click at [135, 273] on li "Air Freight" at bounding box center [145, 270] width 140 height 35
type input "Air Freight"
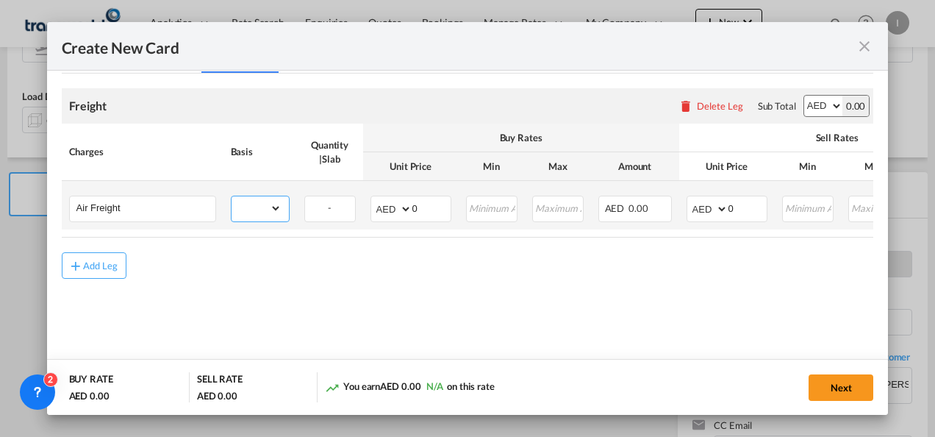
click at [279, 209] on select "gross_weight volumetric_weight per_shipment per_bl per_km % on air freight per_…" at bounding box center [257, 208] width 50 height 24
select select "chargeable_weight"
click at [232, 196] on select "gross_weight volumetric_weight per_shipment per_bl per_km % on air freight per_…" at bounding box center [257, 208] width 50 height 24
click at [394, 213] on select "AED AFN ALL AMD ANG AOA ARS AUD AWG AZN BAM BBD BDT BGN BHD BIF BMD BND [PERSON…" at bounding box center [393, 209] width 38 height 21
select select "string:USD"
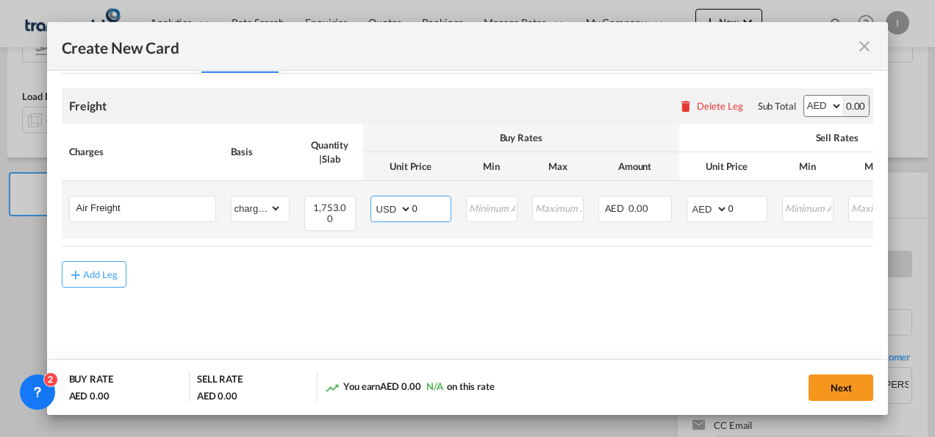
click at [374, 199] on select "AED AFN ALL AMD ANG AOA ARS AUD AWG AZN BAM BBD BDT BGN BHD BIF BMD BND [PERSON…" at bounding box center [393, 209] width 38 height 21
click at [703, 213] on select "AED AFN ALL AMD ANG AOA ARS AUD AWG AZN BAM BBD BDT BGN BHD BIF BMD BND [PERSON…" at bounding box center [709, 209] width 38 height 21
select select "string:USD"
click at [690, 199] on select "AED AFN ALL AMD ANG AOA ARS AUD AWG AZN BAM BBD BDT BGN BHD BIF BMD BND [PERSON…" at bounding box center [709, 209] width 38 height 21
drag, startPoint x: 743, startPoint y: 208, endPoint x: 726, endPoint y: 213, distance: 17.7
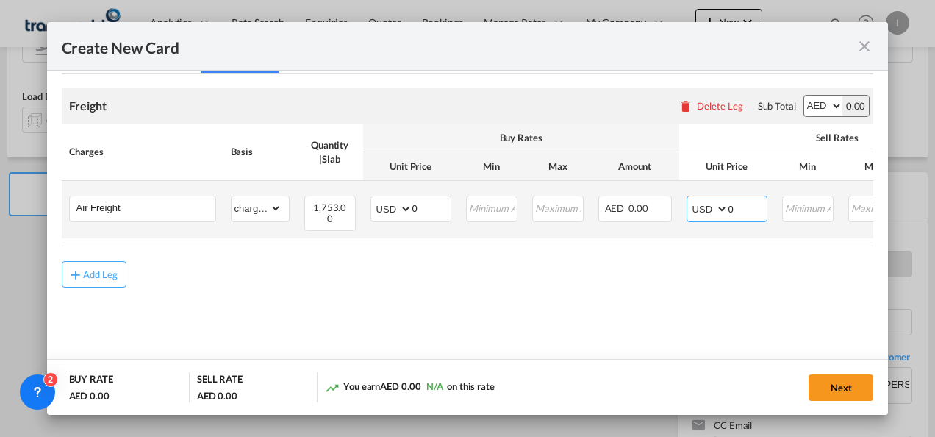
click at [726, 213] on md-input-container "AED AFN ALL AMD ANG AOA ARS AUD AWG AZN BAM BBD BDT BGN BHD BIF BMD BND [PERSON…" at bounding box center [727, 209] width 81 height 26
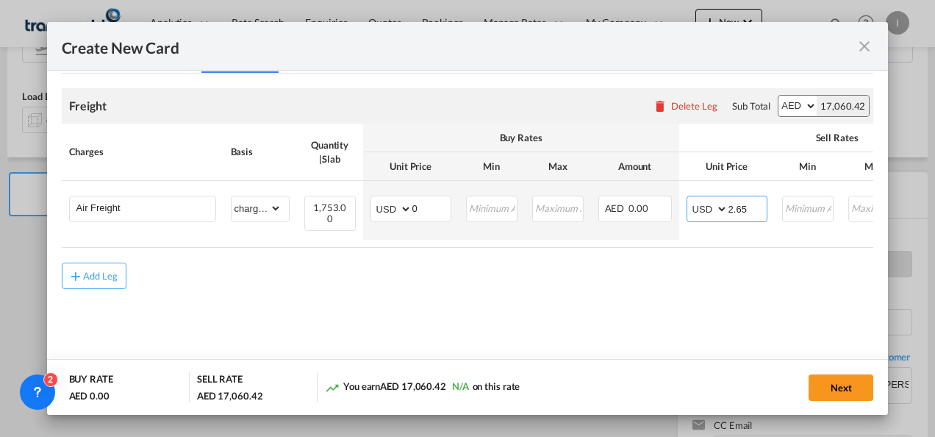
type input "2.65"
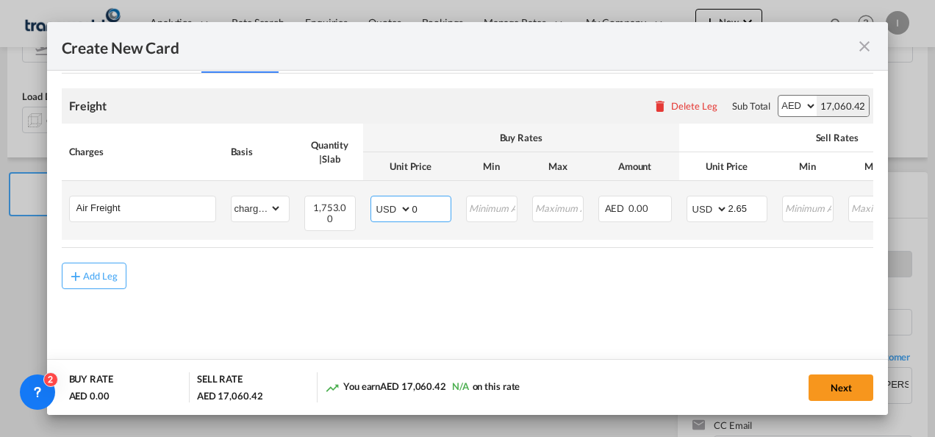
drag, startPoint x: 419, startPoint y: 209, endPoint x: 391, endPoint y: 213, distance: 28.3
click at [391, 213] on md-input-container "AED AFN ALL AMD ANG AOA ARS AUD AWG AZN BAM BBD BDT BGN BHD BIF BMD BND [PERSON…" at bounding box center [411, 209] width 81 height 26
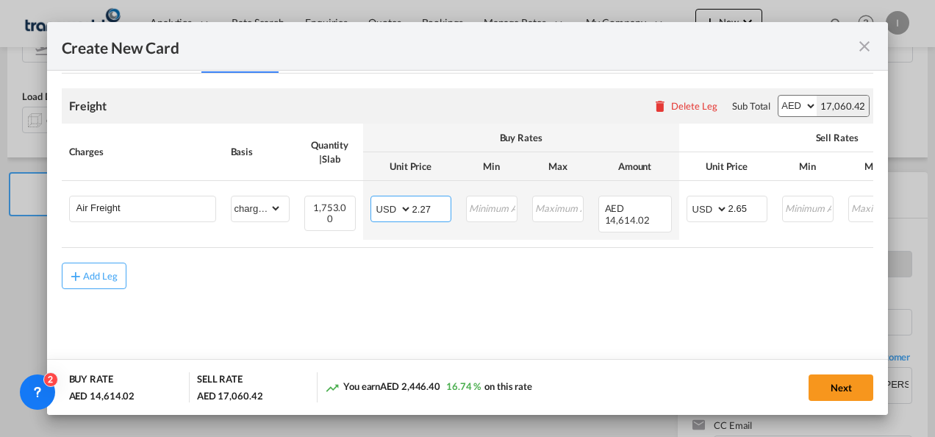
type input "2.27"
click at [380, 288] on div "Add Leg" at bounding box center [468, 276] width 813 height 26
click at [826, 381] on button "Next" at bounding box center [841, 387] width 65 height 26
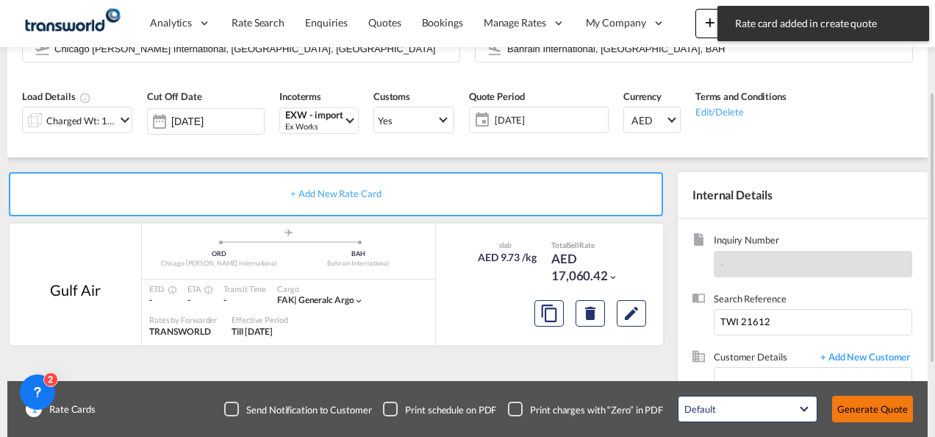
click at [865, 412] on button "Generate Quote" at bounding box center [872, 409] width 81 height 26
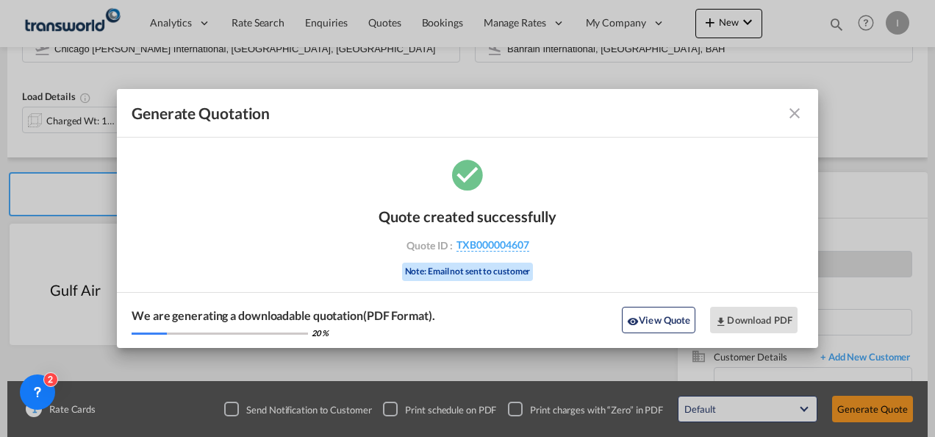
click at [496, 235] on div "Quote created successfully Quote ID : TXB000004607 Note: Email not sent to cust…" at bounding box center [468, 242] width 178 height 99
click at [492, 246] on span "TXB000004607" at bounding box center [493, 244] width 73 height 13
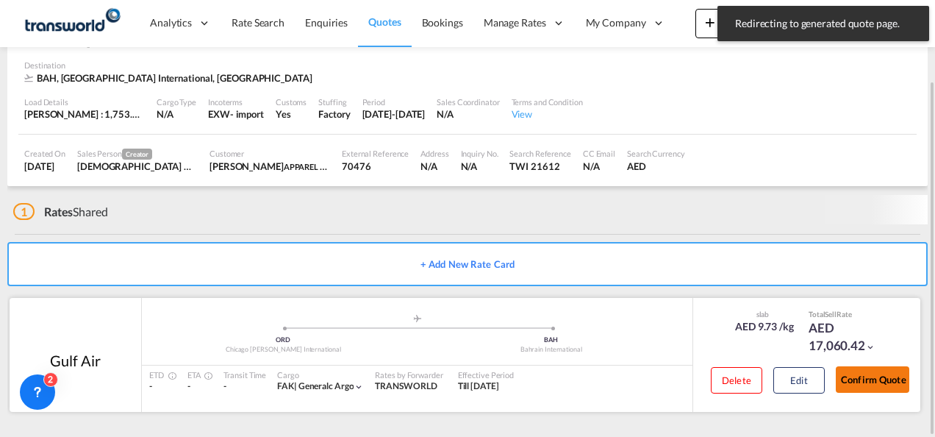
click at [845, 388] on button "Confirm Quote" at bounding box center [873, 379] width 74 height 26
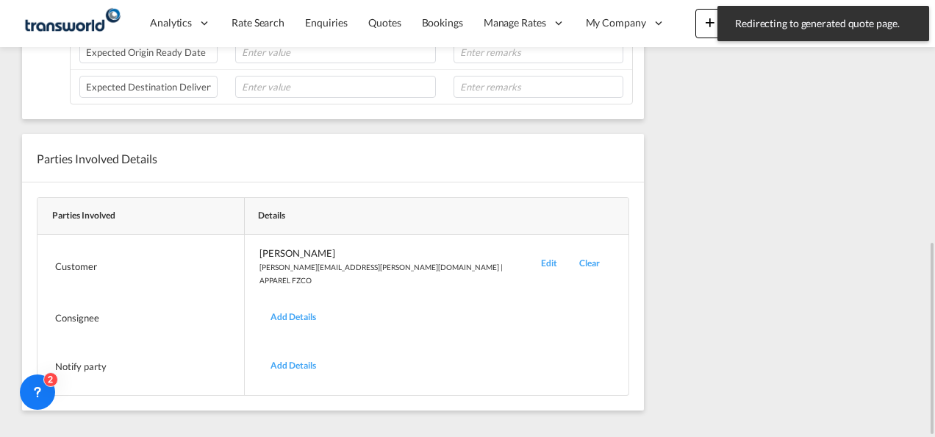
scroll to position [178, 0]
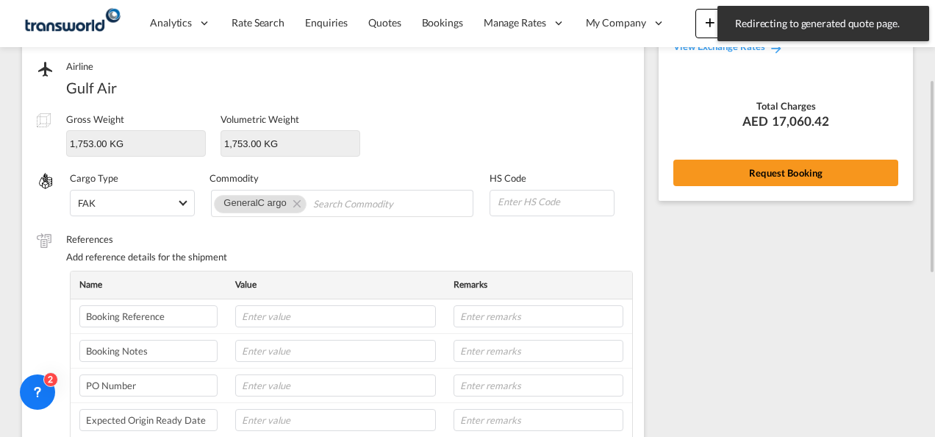
click at [746, 151] on div "Rate Summary Freight AED 17,060.42 View Exchange Rates Total Charges AED 17,060…" at bounding box center [786, 67] width 254 height 265
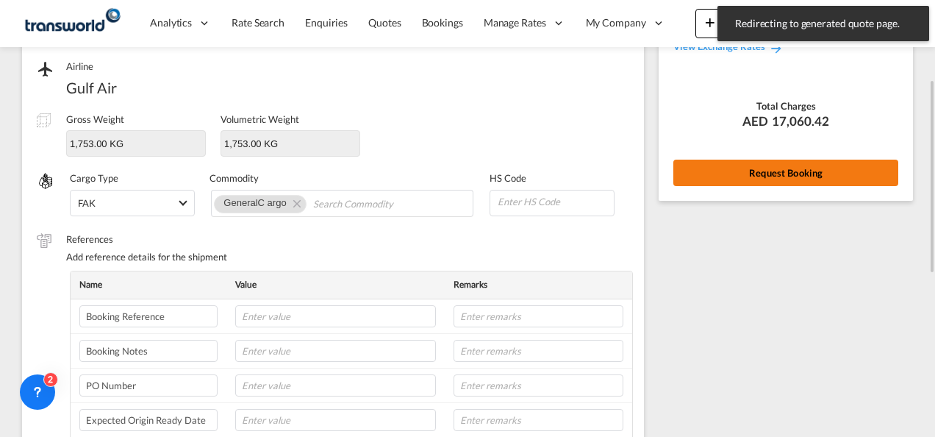
click at [744, 182] on button "Request Booking" at bounding box center [786, 173] width 225 height 26
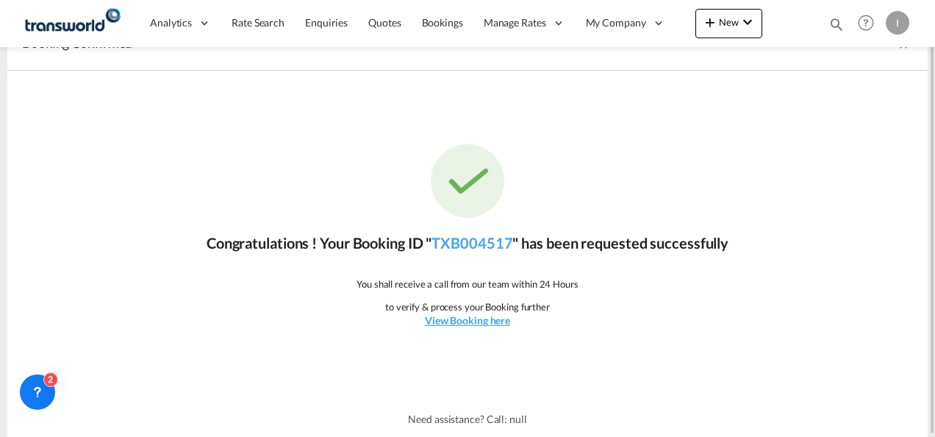
scroll to position [27, 0]
click at [489, 244] on link "TXB004517" at bounding box center [472, 244] width 81 height 18
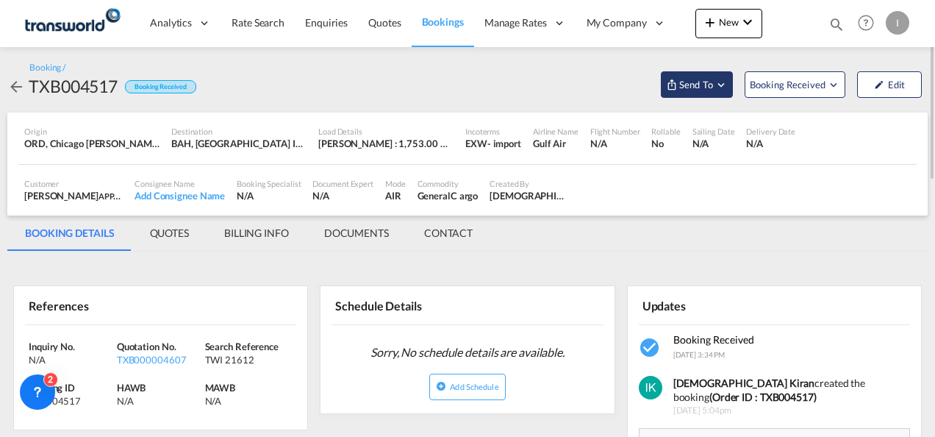
click at [701, 85] on span "Send To" at bounding box center [696, 84] width 37 height 15
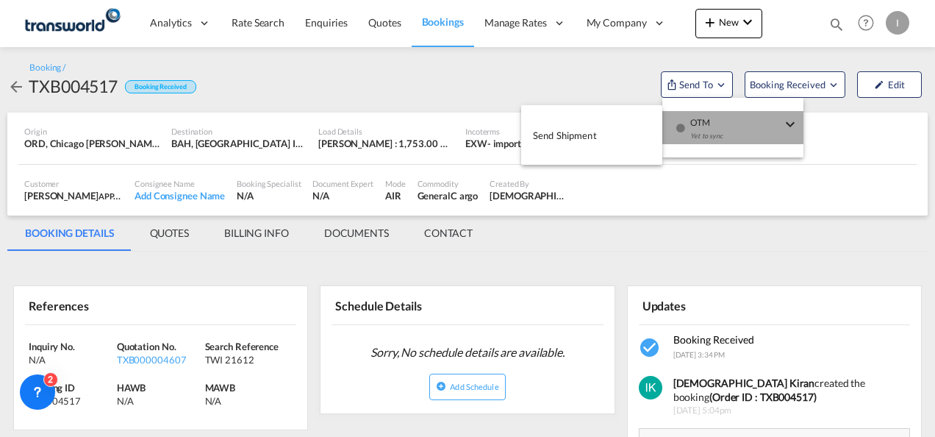
click at [719, 138] on div "Yet to sync" at bounding box center [735, 139] width 91 height 31
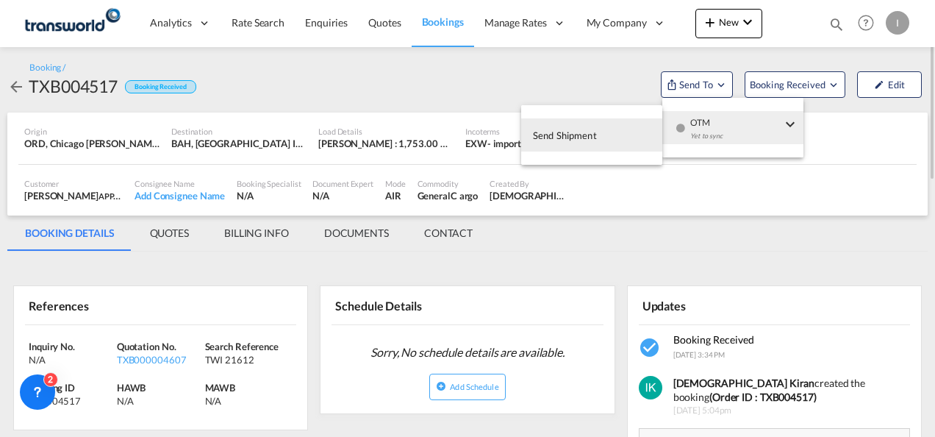
click at [645, 138] on button "Send Shipment" at bounding box center [591, 134] width 141 height 33
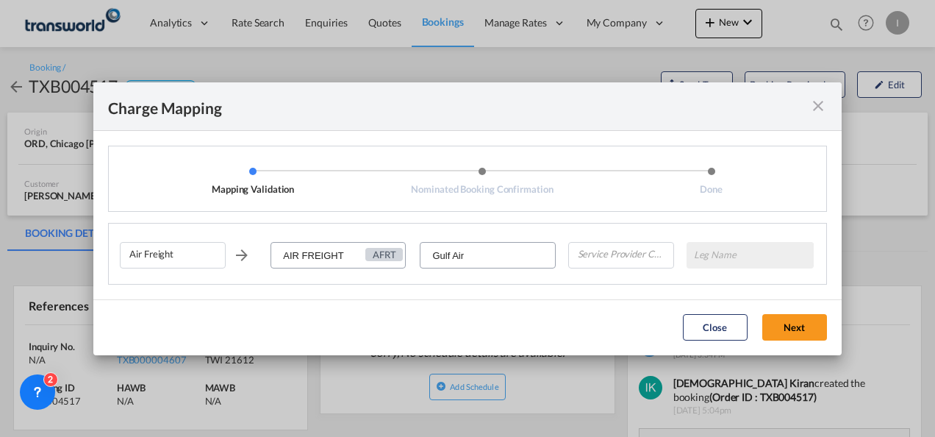
click at [719, 258] on md-select "Leg Name HANDLING ORIGIN HANDLING DESTINATION OTHERS TL PICK UP CUSTOMS ORIGIN …" at bounding box center [750, 255] width 127 height 26
click at [530, 259] on input "Gulf Air" at bounding box center [487, 256] width 133 height 26
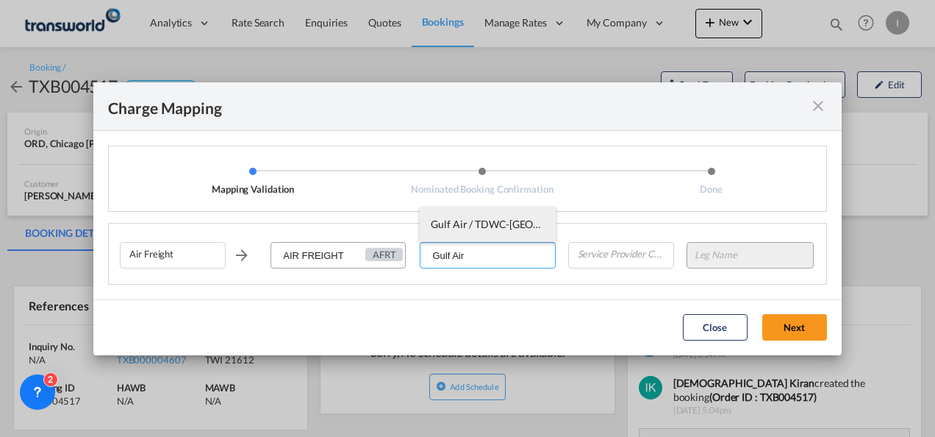
click at [516, 225] on span "Gulf Air / TDWC-[GEOGRAPHIC_DATA]" at bounding box center [522, 224] width 182 height 13
type input "Gulf Air / TDWC-[GEOGRAPHIC_DATA]"
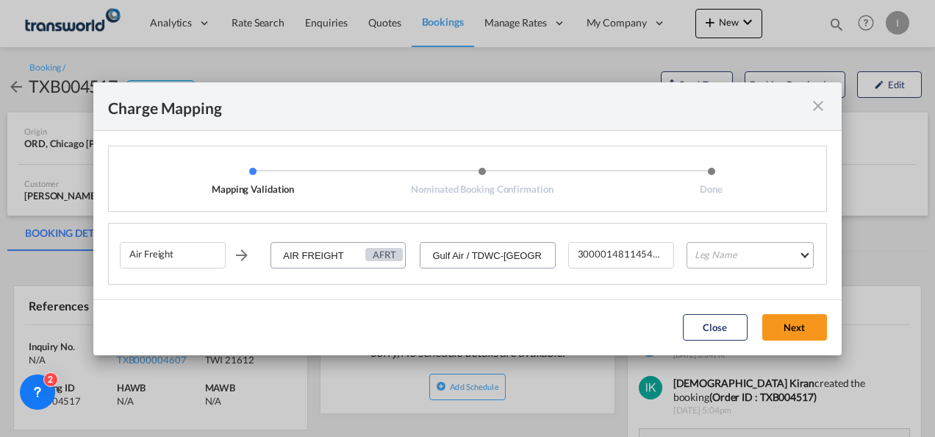
click at [720, 251] on md-select "Leg Name HANDLING ORIGIN HANDLING DESTINATION OTHERS TL PICK UP CUSTOMS ORIGIN …" at bounding box center [750, 255] width 127 height 26
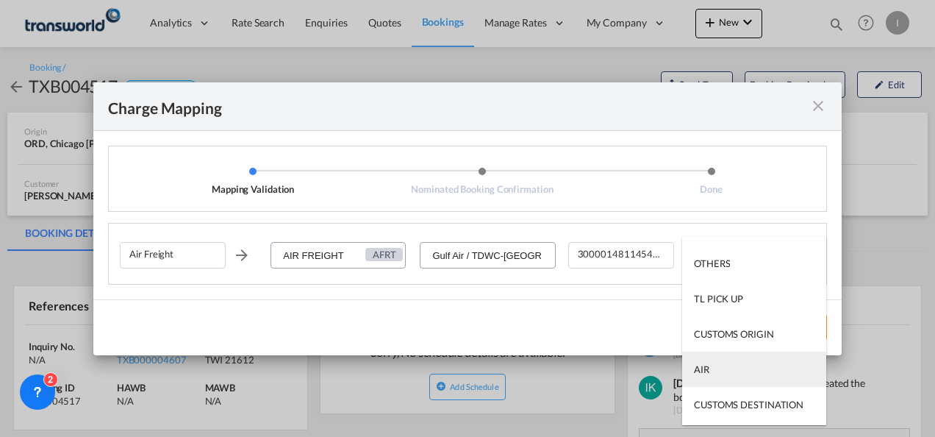
scroll to position [94, 0]
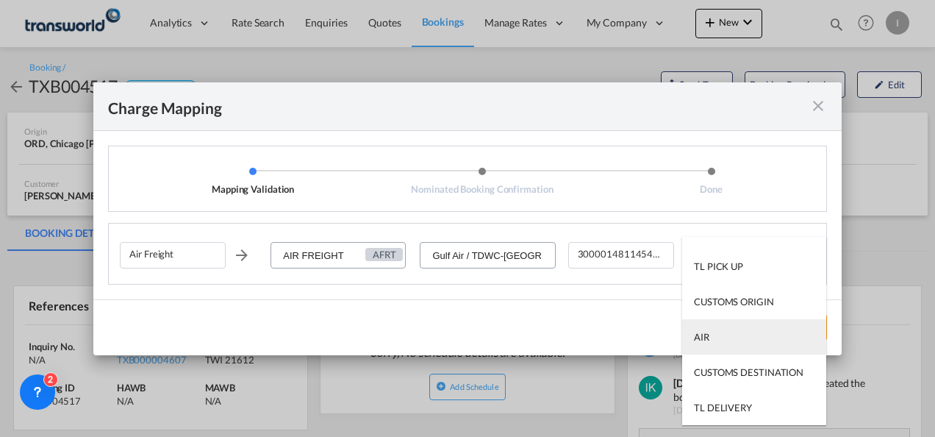
click at [720, 347] on md-option "AIR" at bounding box center [754, 336] width 144 height 35
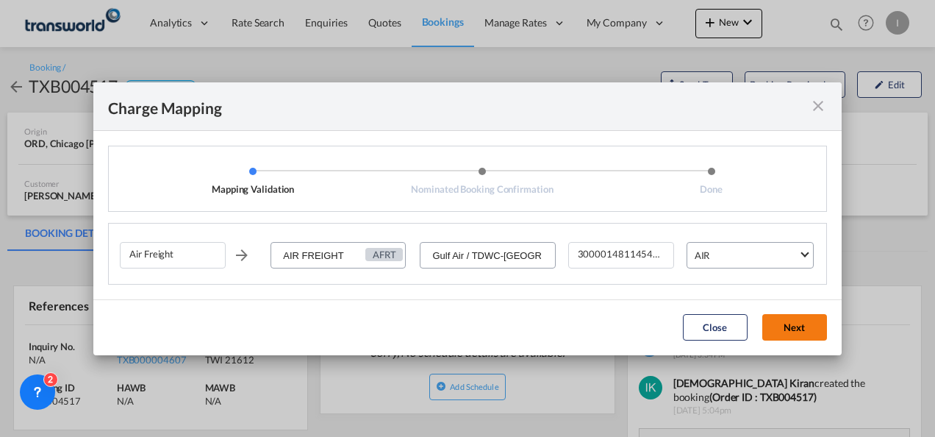
click at [785, 326] on button "Next" at bounding box center [795, 327] width 65 height 26
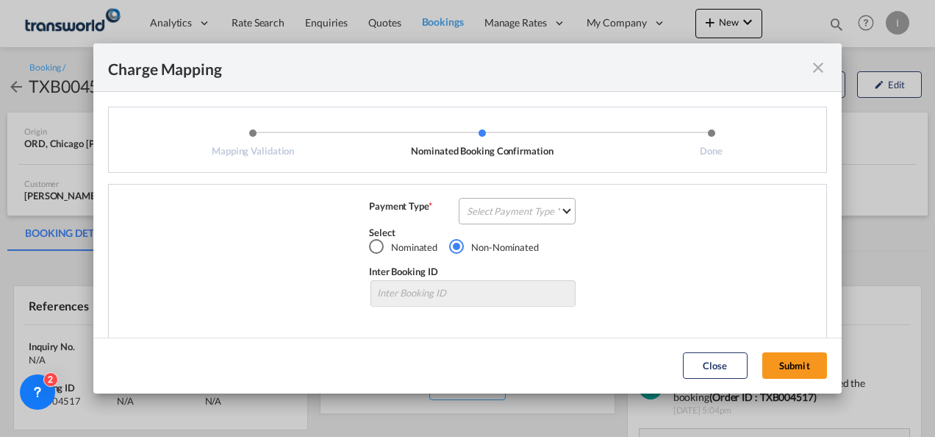
click at [469, 209] on md-select "Select Payment Type COLLECT PREPAID" at bounding box center [517, 211] width 117 height 26
click at [470, 209] on div "COLLECT" at bounding box center [484, 210] width 42 height 13
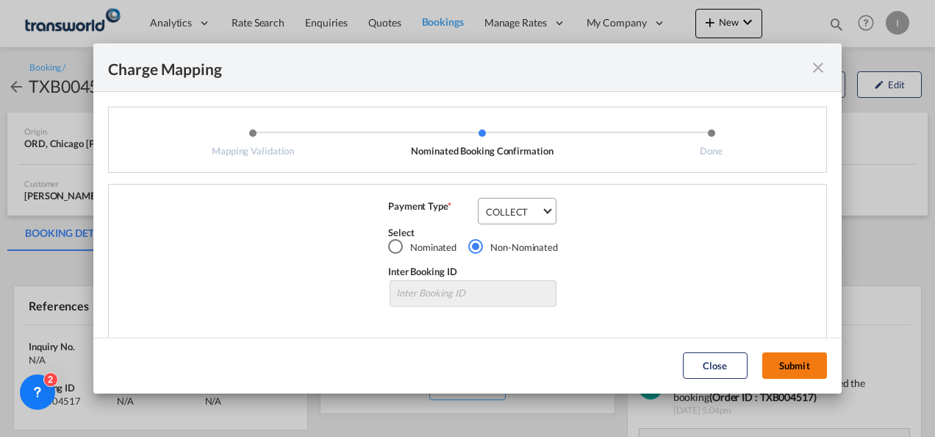
click at [774, 354] on button "Submit" at bounding box center [795, 365] width 65 height 26
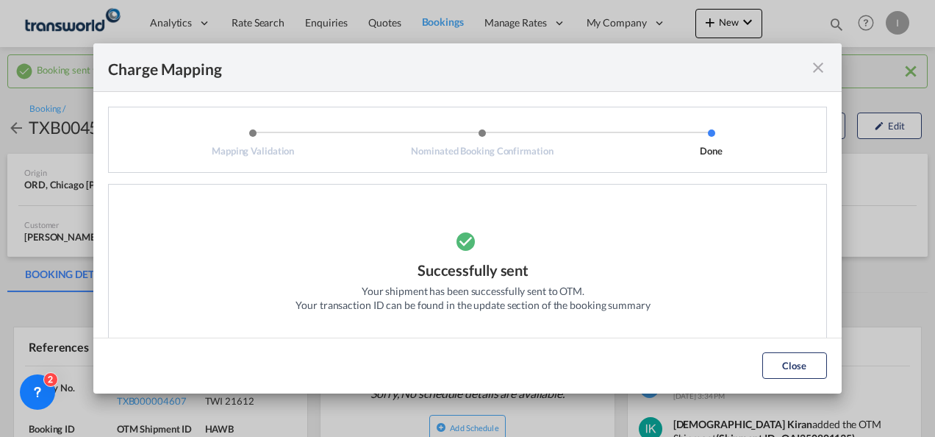
drag, startPoint x: 813, startPoint y: 360, endPoint x: 703, endPoint y: 343, distance: 110.9
click at [813, 360] on button "Close" at bounding box center [795, 365] width 65 height 26
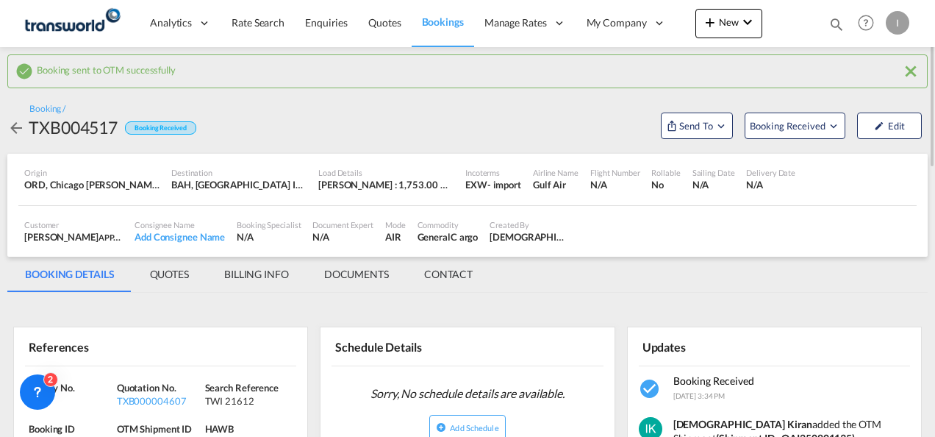
scroll to position [74, 0]
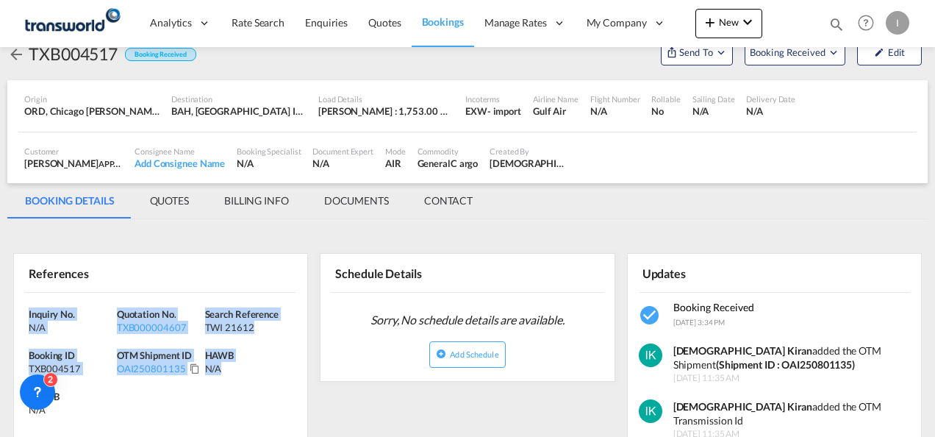
drag, startPoint x: 267, startPoint y: 365, endPoint x: -3, endPoint y: 311, distance: 275.3
click at [0, 311] on html "Analytics Reports Dashboard Rate Search Enquiries Quotes" at bounding box center [467, 218] width 935 height 437
copy div "Inquiry No. N/A Quotation No. TXB000004607 Search Reference TWI 21612 Booking I…"
click at [370, 29] on span "Quotes" at bounding box center [384, 22] width 32 height 15
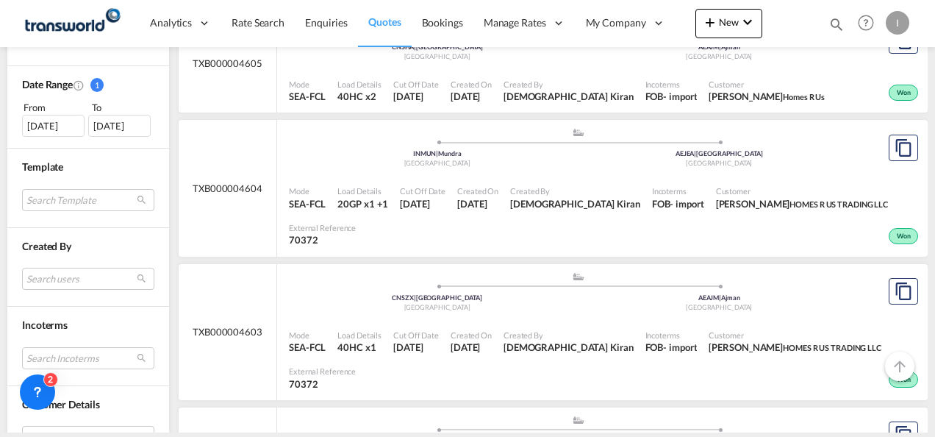
scroll to position [515, 0]
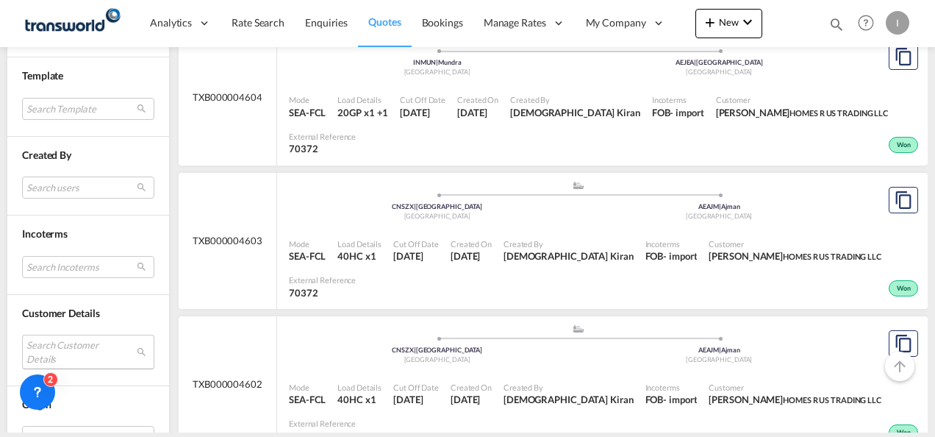
click at [49, 351] on md-select "Search Customer Details user name user [PERSON_NAME] PRINCESS [PERSON_NAME][EMA…" at bounding box center [88, 352] width 132 height 34
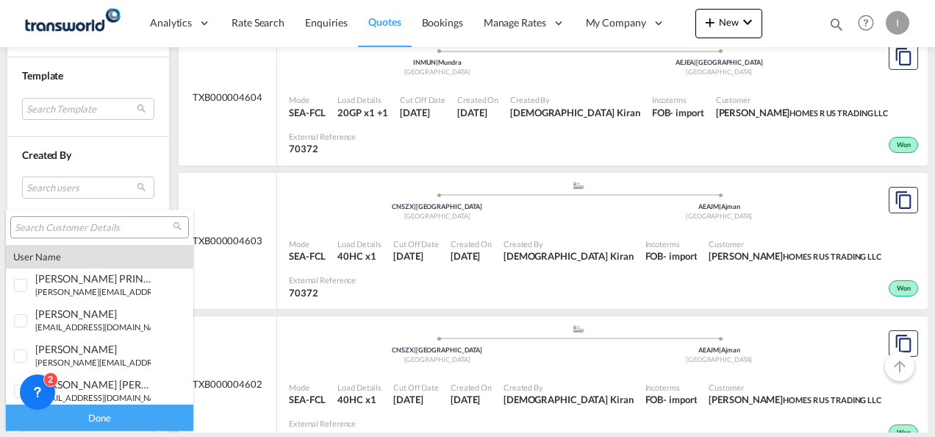
click at [55, 225] on input "search" at bounding box center [94, 227] width 158 height 13
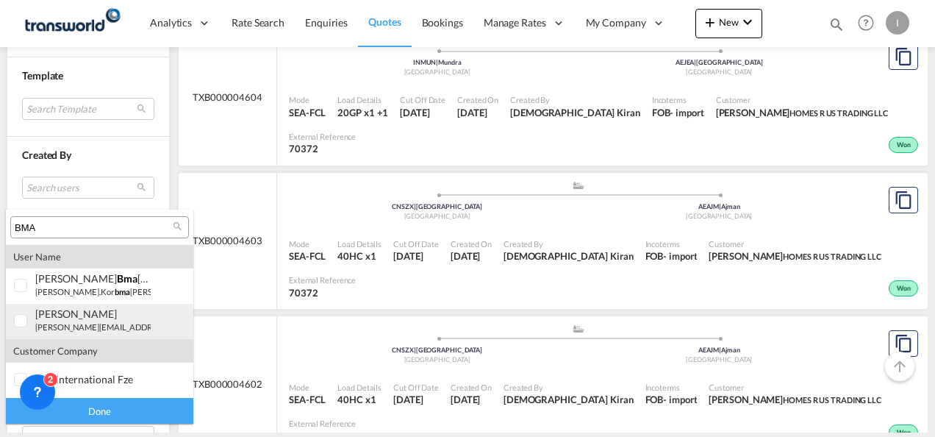
type input "BMA"
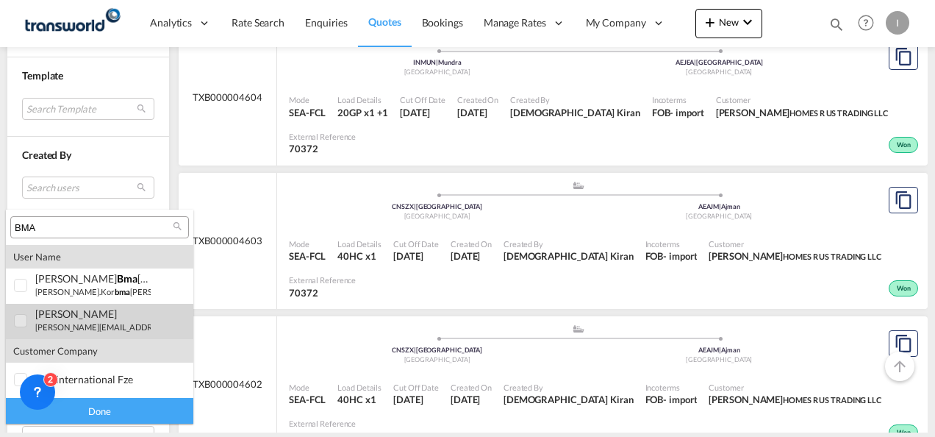
click at [93, 322] on small "[PERSON_NAME][EMAIL_ADDRESS][DOMAIN_NAME]" at bounding box center [134, 327] width 199 height 10
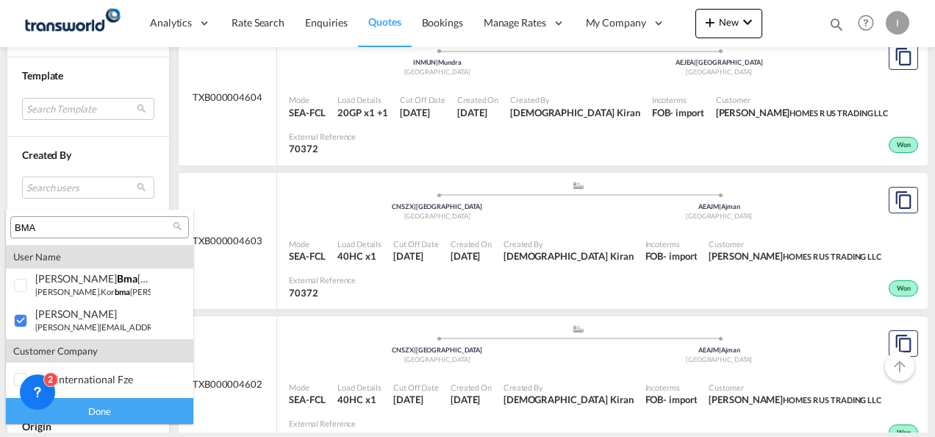
click at [110, 411] on div "Done" at bounding box center [100, 411] width 188 height 26
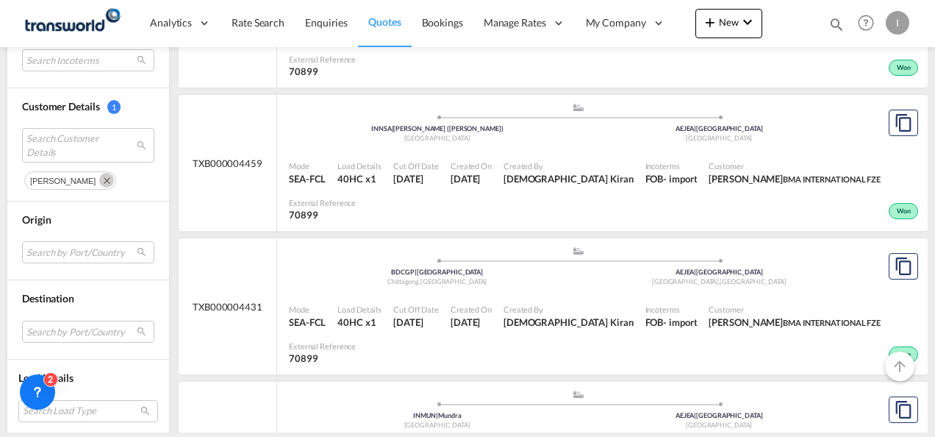
scroll to position [2206, 0]
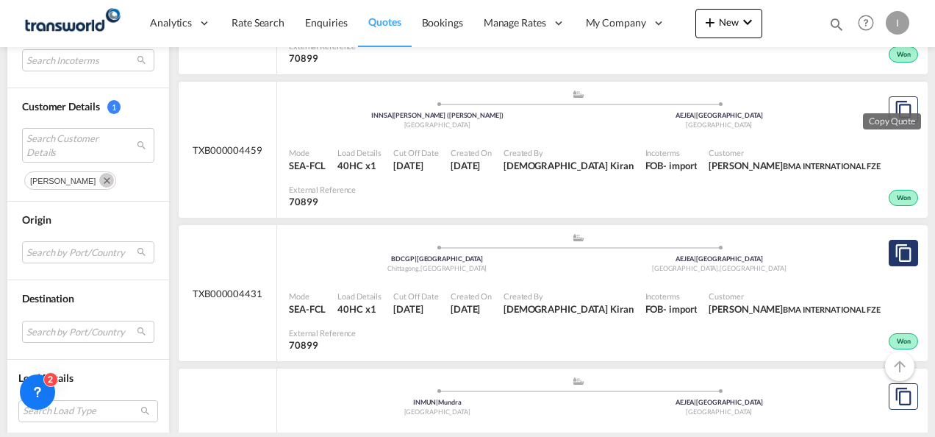
click at [895, 244] on md-icon "assets/icons/custom/copyQuote.svg" at bounding box center [904, 253] width 18 height 18
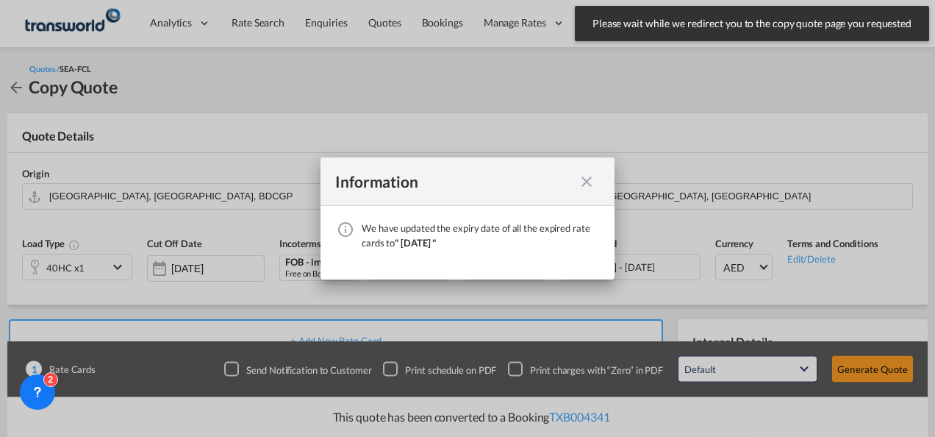
click at [588, 179] on md-icon "icon-close fg-AAA8AD cursor" at bounding box center [587, 182] width 18 height 18
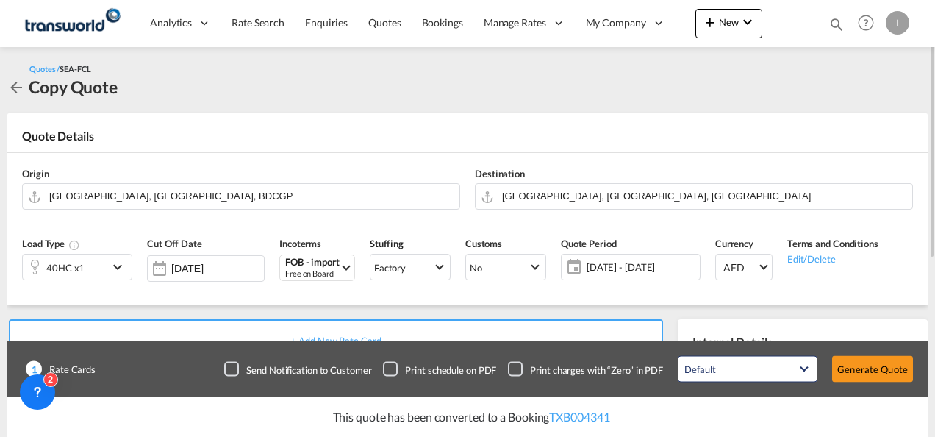
click at [105, 268] on div "40HC x1" at bounding box center [65, 266] width 85 height 25
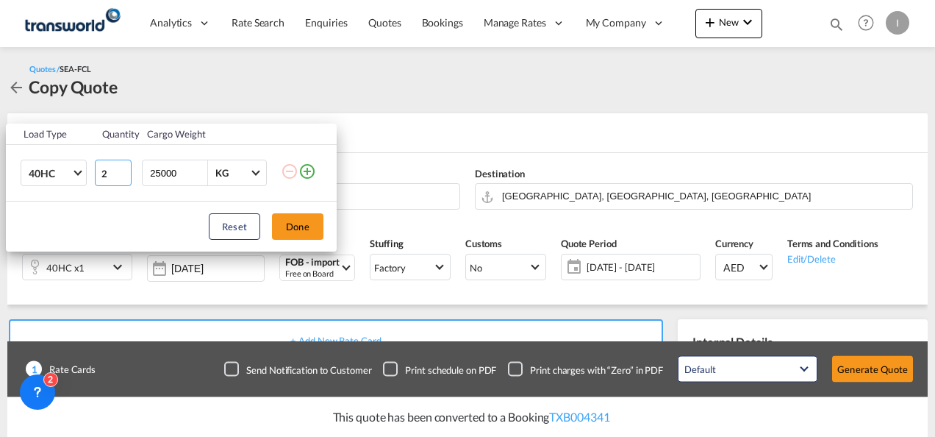
type input "2"
click at [124, 171] on input "2" at bounding box center [113, 173] width 37 height 26
click at [299, 229] on button "Done" at bounding box center [297, 226] width 51 height 26
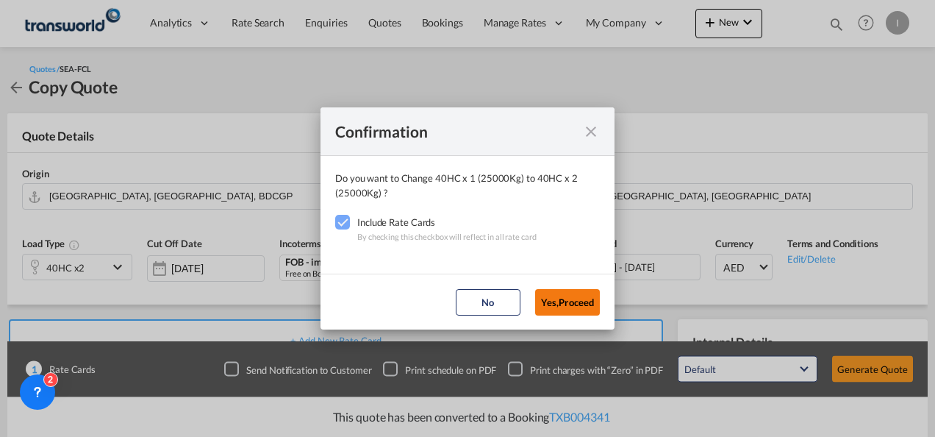
click at [549, 296] on button "Yes,Proceed" at bounding box center [567, 302] width 65 height 26
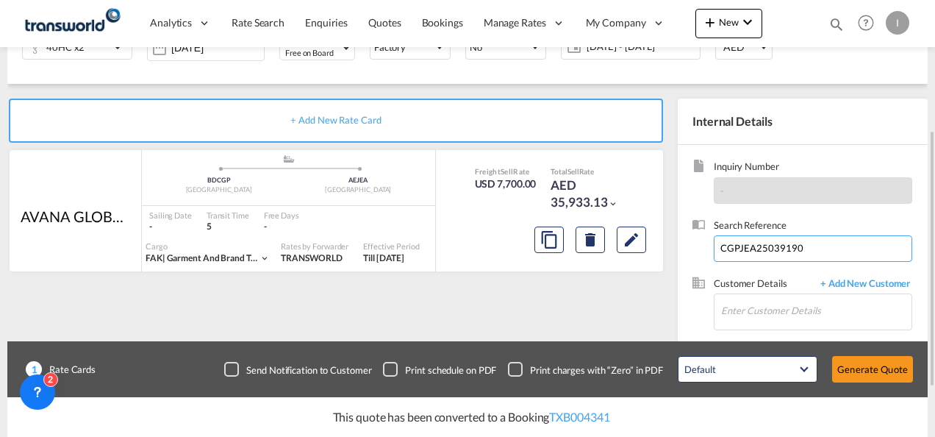
click at [742, 242] on input "CGPJEA25039190" at bounding box center [813, 248] width 199 height 26
paste input
paste input "CGPJEA25046628"
type input "CGPJEA25046628"
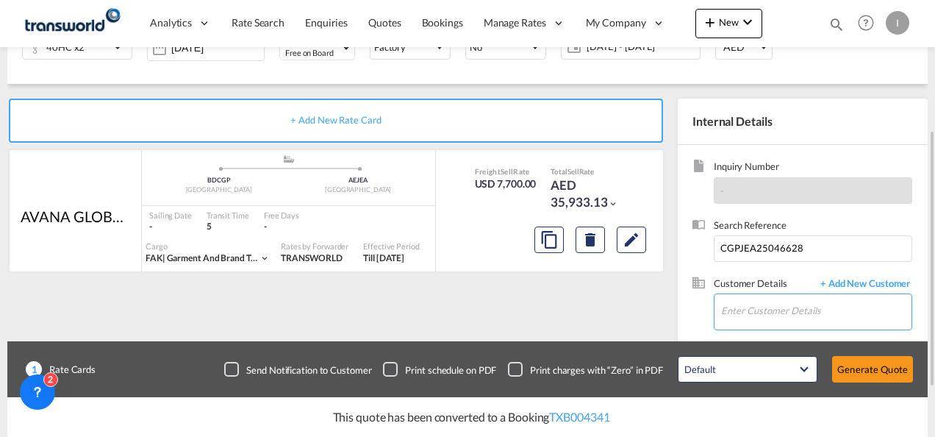
click at [732, 320] on input "Enter Customer Details" at bounding box center [816, 310] width 190 height 33
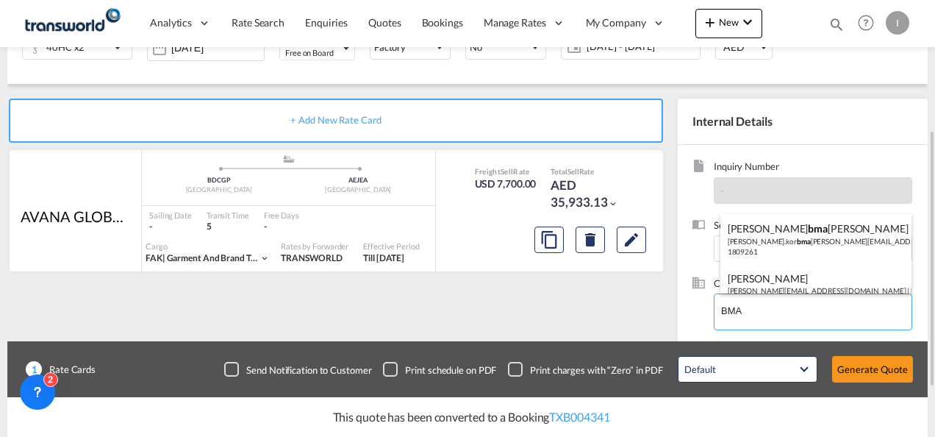
click at [749, 285] on div "[PERSON_NAME] [EMAIL_ADDRESS][DOMAIN_NAME] | BMA INTERNATIONAL FZE | 70899" at bounding box center [817, 289] width 192 height 50
type input "BMA INTERNATIONAL FZE, [PERSON_NAME], [PERSON_NAME][EMAIL_ADDRESS][DOMAIN_NAME]"
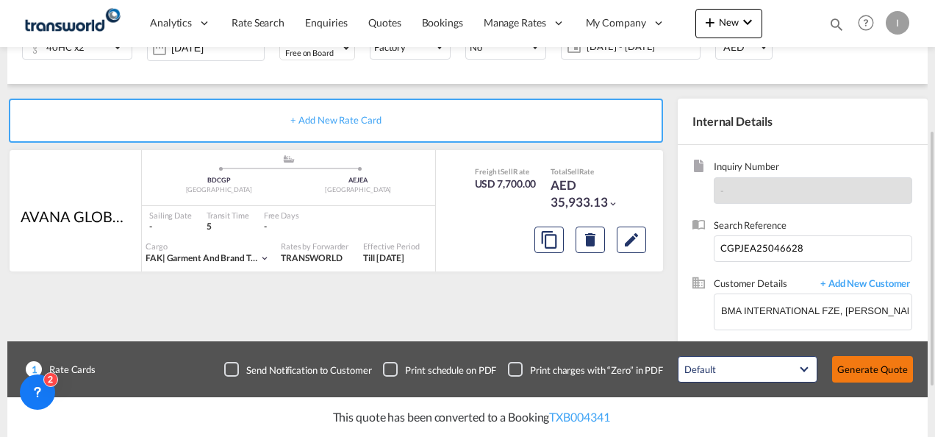
click at [853, 368] on button "Generate Quote" at bounding box center [872, 369] width 81 height 26
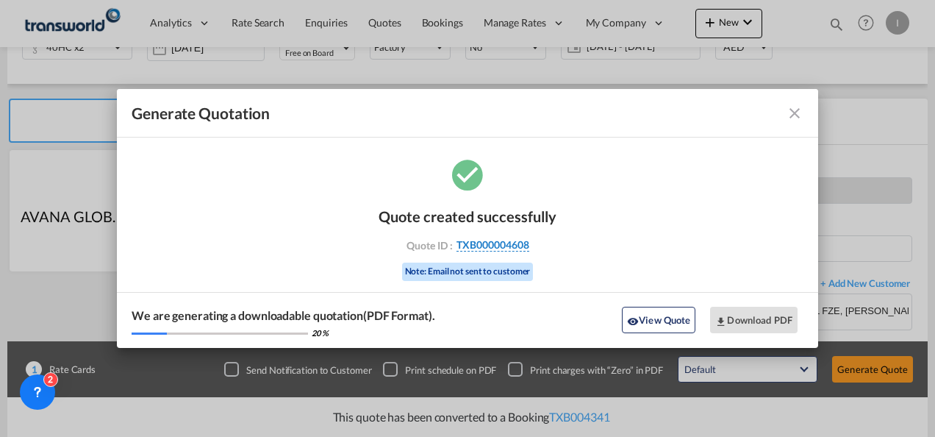
click at [479, 247] on span "TXB000004608" at bounding box center [493, 244] width 73 height 13
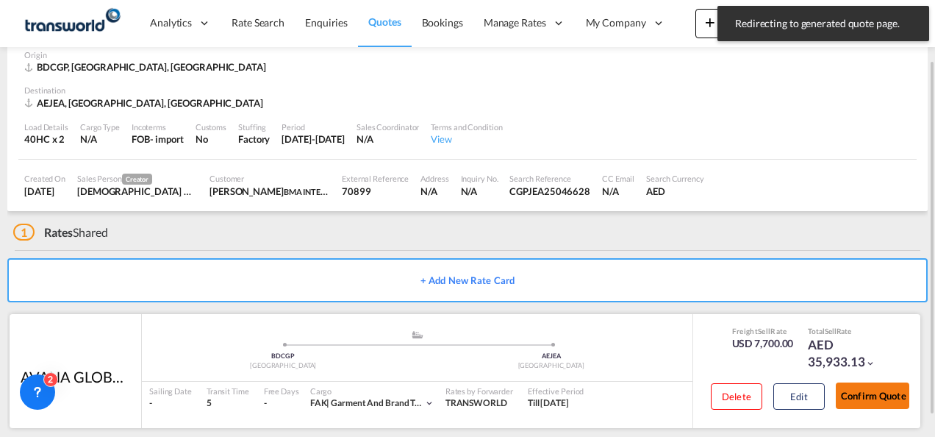
click at [861, 393] on button "Confirm Quote" at bounding box center [873, 395] width 74 height 26
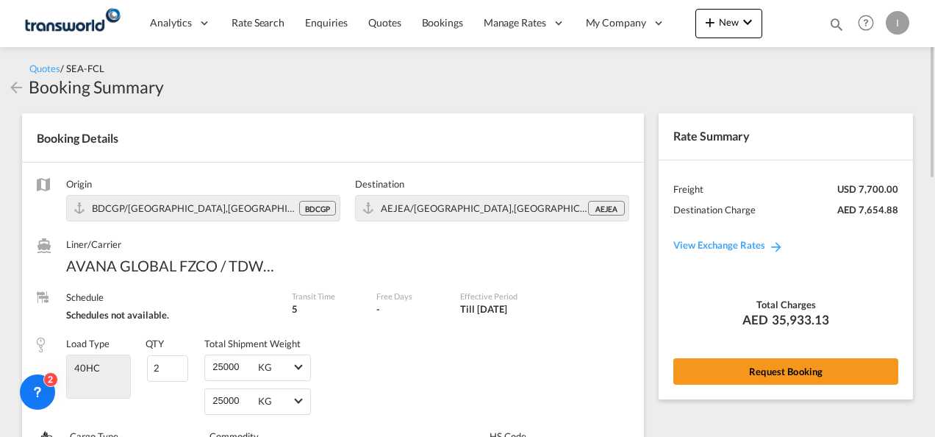
click at [774, 385] on div "Rate Summary Freight USD 7,700.00 Destination Charge AED 7,654.88 View Exchange…" at bounding box center [786, 255] width 254 height 285
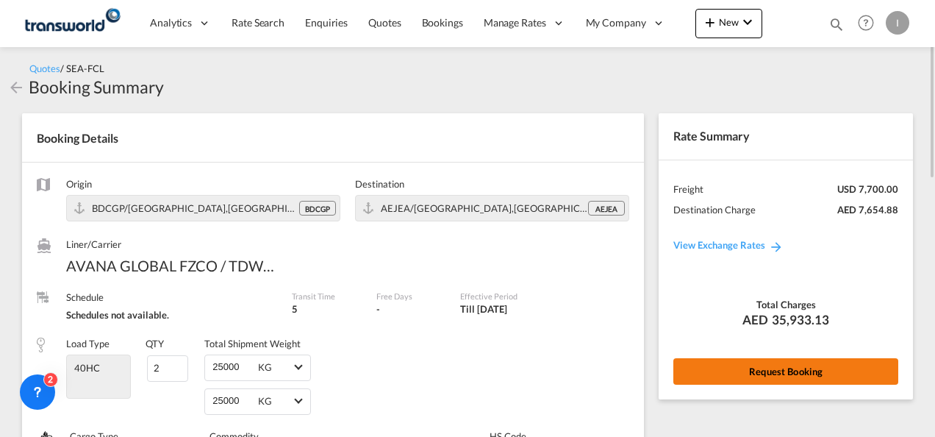
click at [769, 370] on button "Request Booking" at bounding box center [786, 371] width 225 height 26
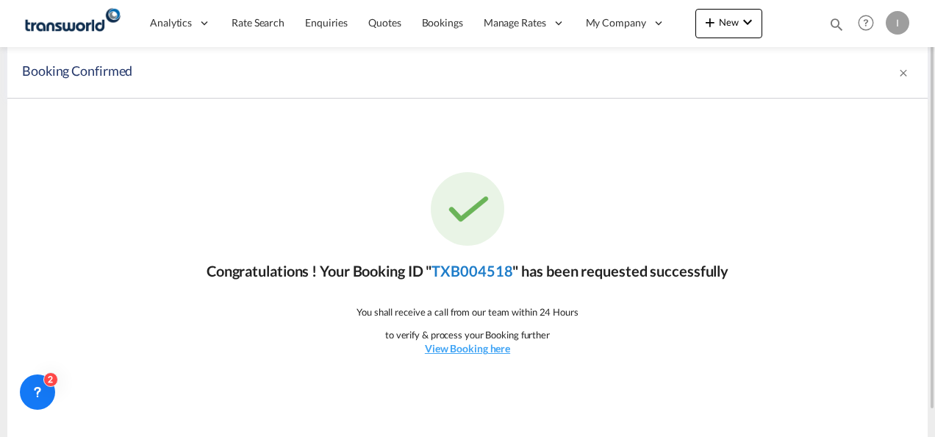
click at [465, 262] on link "TXB004518" at bounding box center [472, 271] width 81 height 18
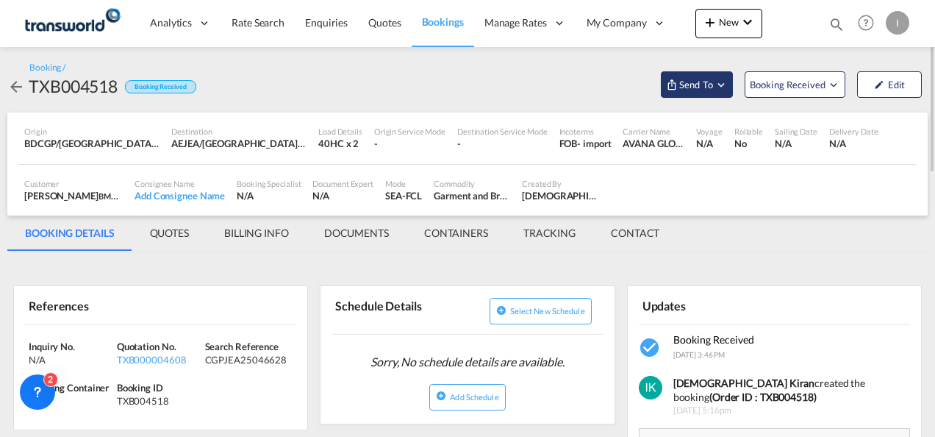
click at [684, 75] on button "Send To" at bounding box center [697, 84] width 72 height 26
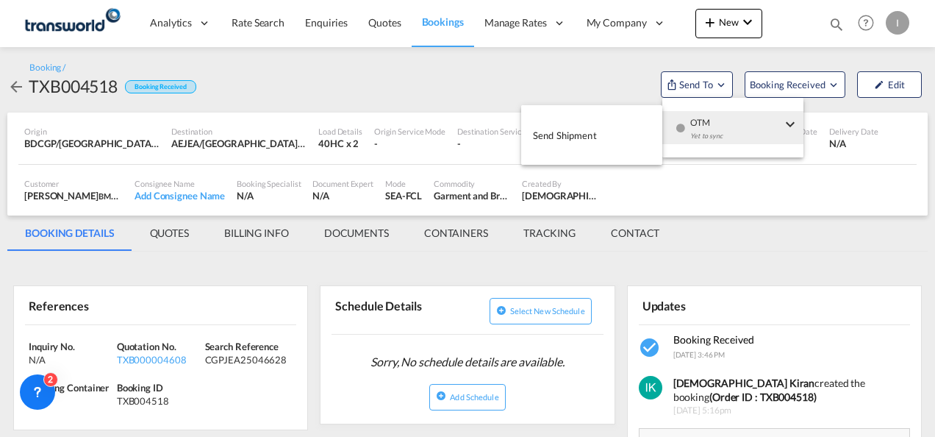
click at [679, 136] on div "button" at bounding box center [680, 133] width 13 height 44
click at [576, 140] on span "Send Shipment" at bounding box center [565, 136] width 64 height 24
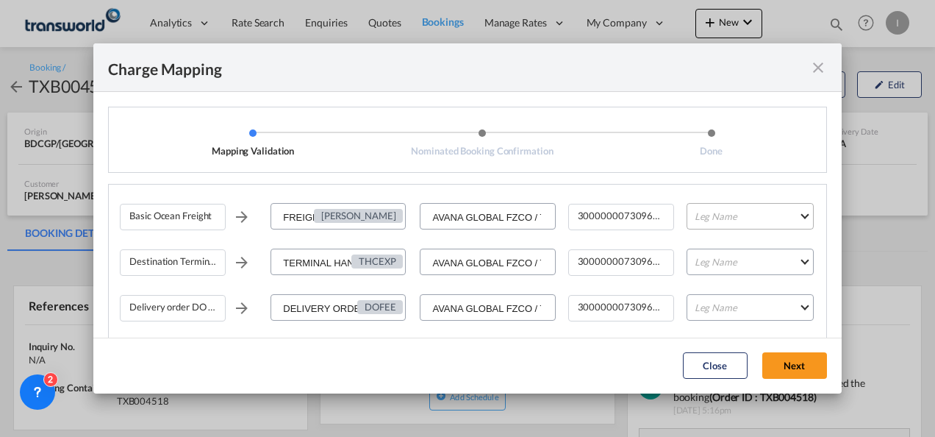
click at [707, 219] on md-select "Leg Name HANDLING ORIGIN VESSEL HANDLING DESTINATION OTHERS TL PICK UP CUSTOMS …" at bounding box center [750, 216] width 127 height 26
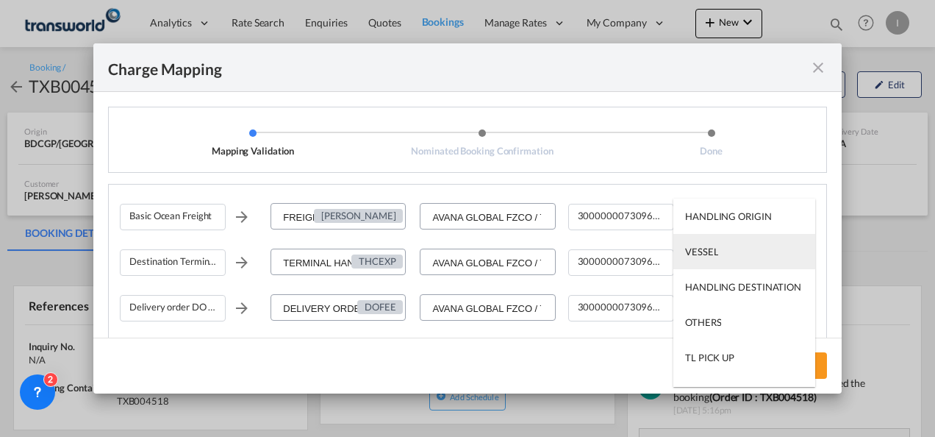
click at [710, 248] on div "VESSEL" at bounding box center [701, 251] width 33 height 13
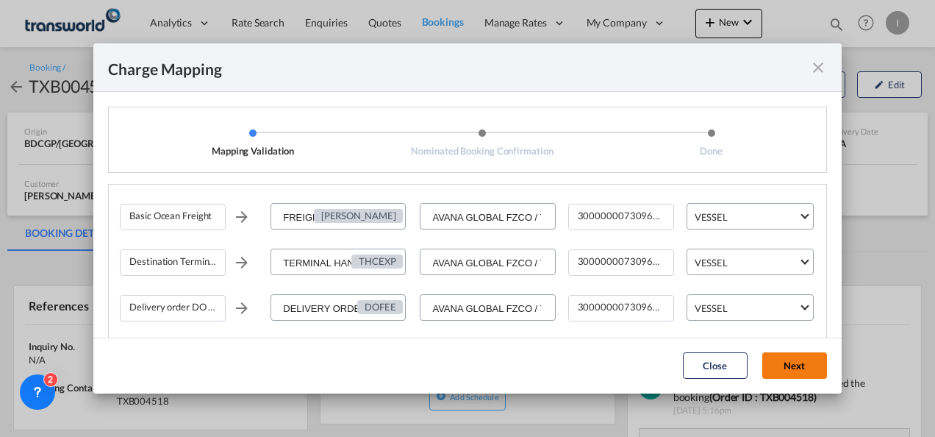
click at [784, 360] on button "Next" at bounding box center [795, 365] width 65 height 26
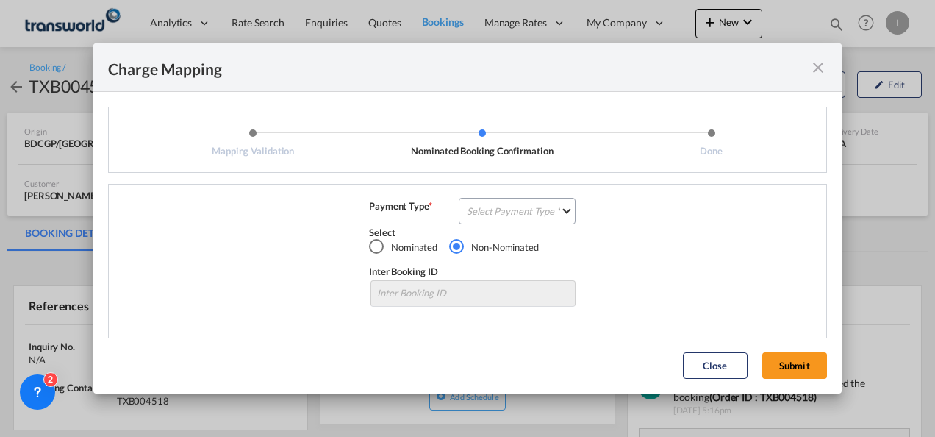
click at [512, 197] on div "Basic Ocean Freight FREIGHT CHARGES FRECH AVANA GLOBAL FZCO / TDWC - DUBAI 3000…" at bounding box center [467, 262] width 719 height 157
click at [510, 207] on md-select "Select Payment Type COLLECT PREPAID" at bounding box center [517, 211] width 117 height 26
click at [510, 207] on md-option "COLLECT" at bounding box center [516, 210] width 130 height 35
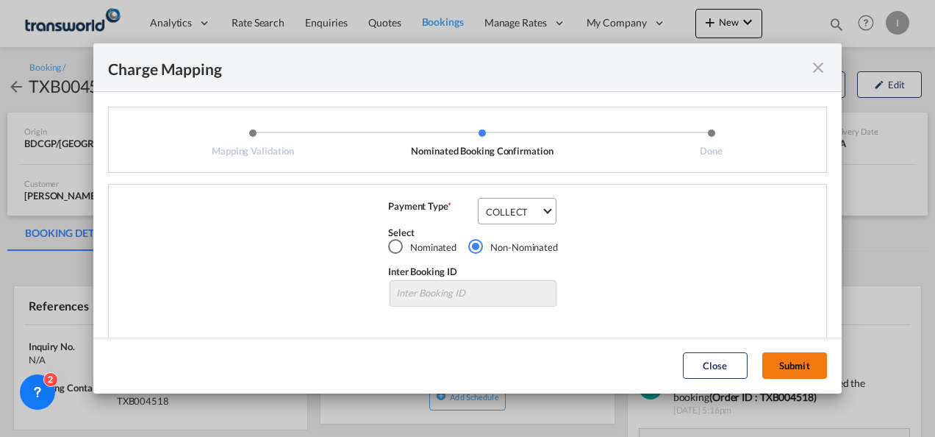
click at [799, 371] on button "Submit" at bounding box center [795, 365] width 65 height 26
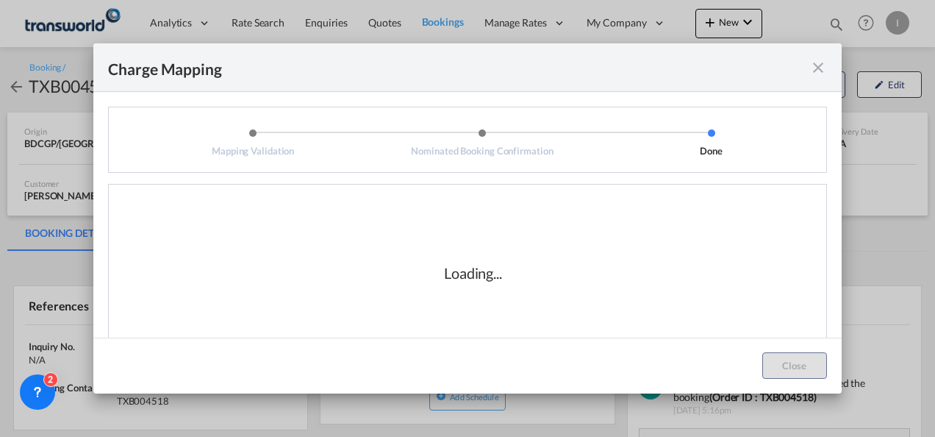
click at [577, 268] on div "Loading..." at bounding box center [473, 272] width 707 height 147
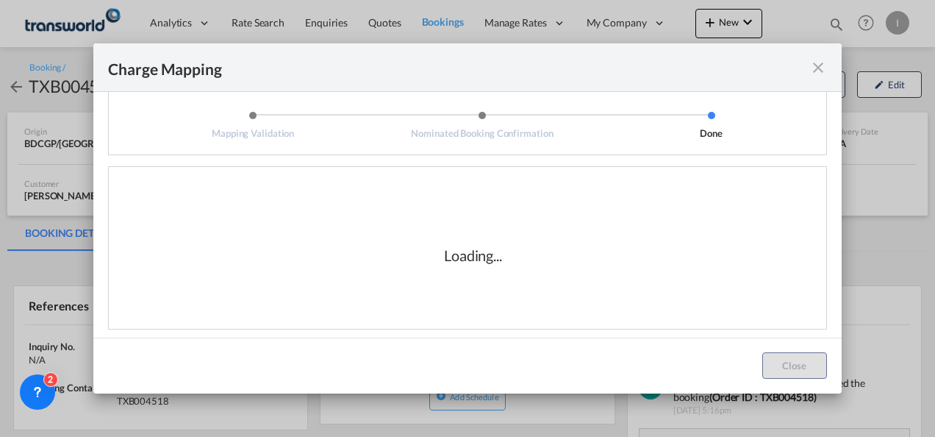
scroll to position [24, 0]
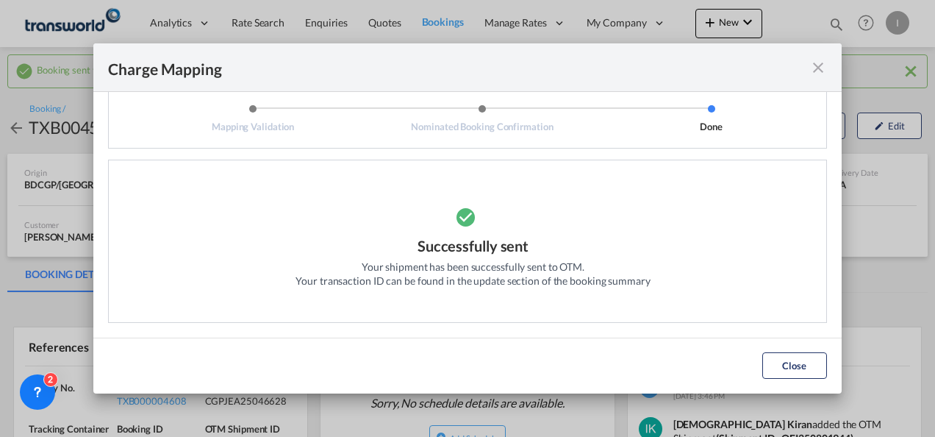
click at [781, 357] on button "Close" at bounding box center [795, 365] width 65 height 26
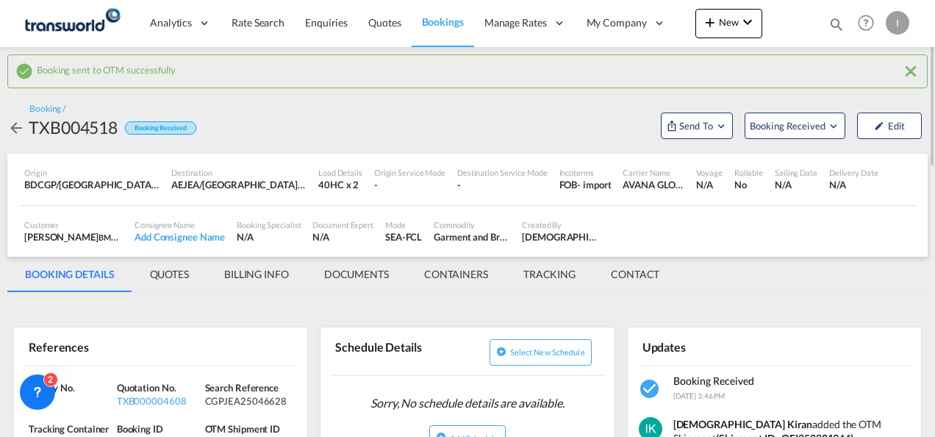
scroll to position [147, 0]
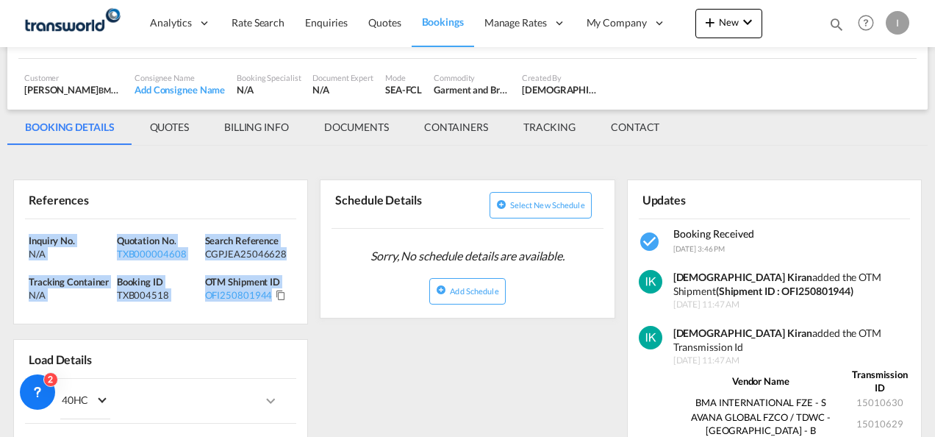
drag, startPoint x: 285, startPoint y: 304, endPoint x: -3, endPoint y: 234, distance: 296.0
click at [0, 234] on html "Analytics Reports Dashboard Rate Search Enquiries Quotes" at bounding box center [467, 218] width 935 height 437
copy div "Inquiry No. N/A Quotation No. TXB000004608 Search Reference CGPJEA25046628 Trac…"
